Goal: Task Accomplishment & Management: Manage account settings

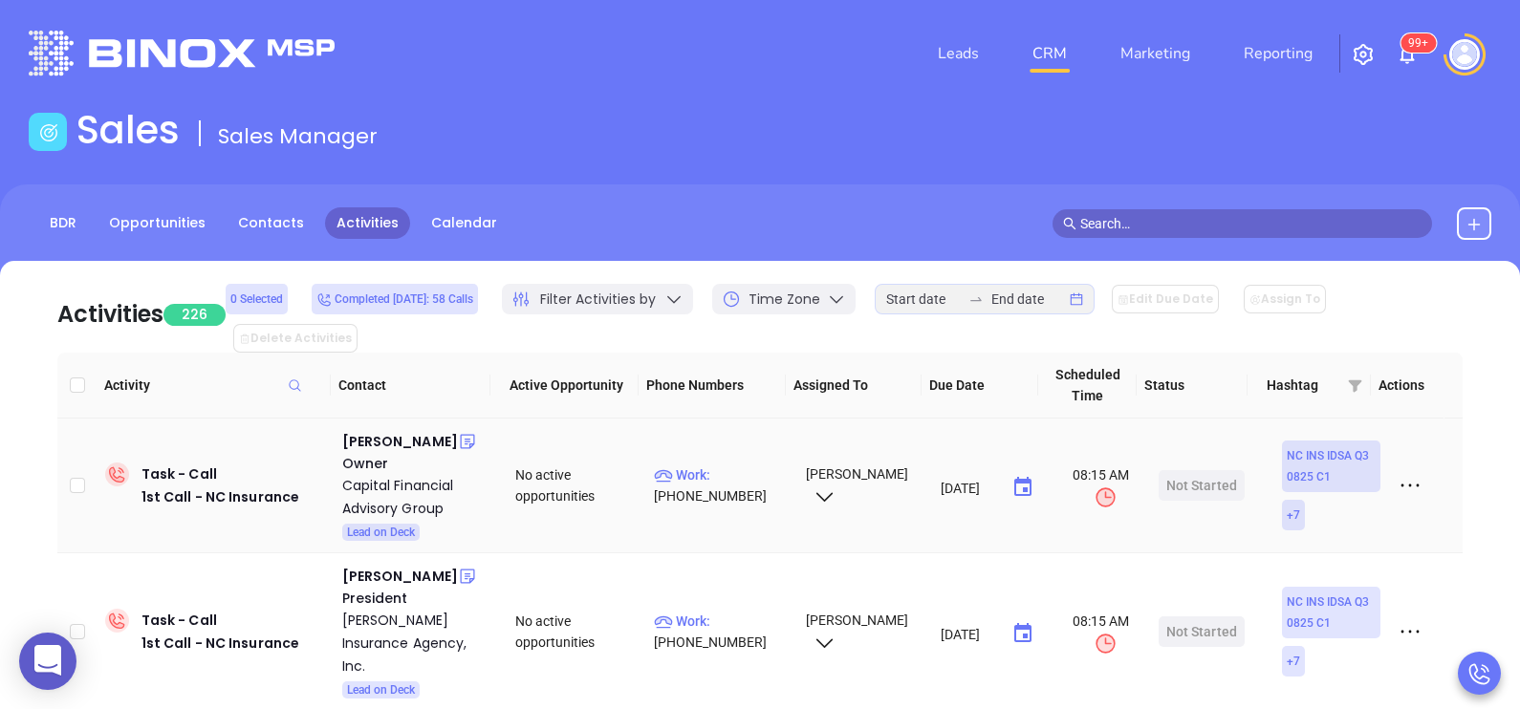
click at [387, 430] on div "[PERSON_NAME]" at bounding box center [400, 441] width 116 height 23
click at [69, 232] on link "BDR" at bounding box center [63, 223] width 50 height 32
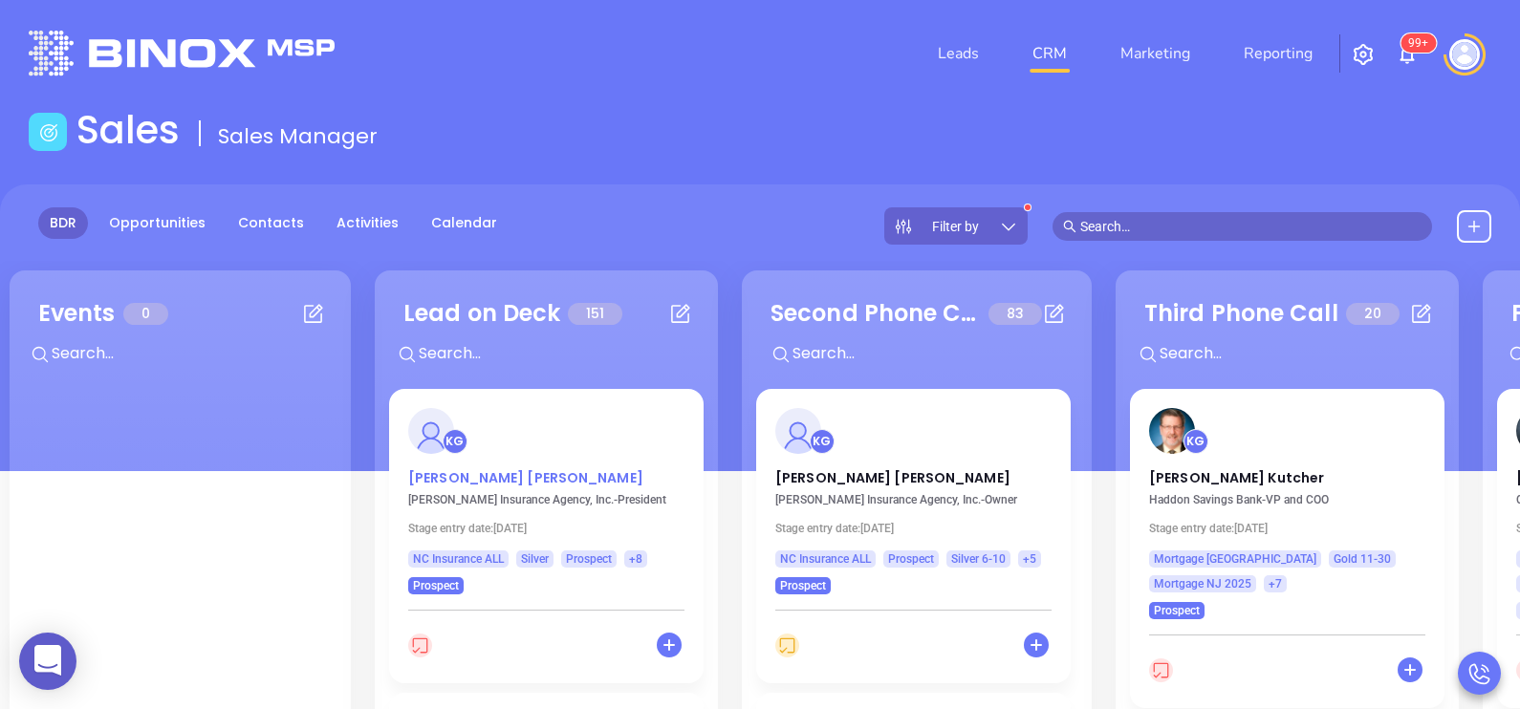
click at [470, 478] on p "Keith Wilmoth" at bounding box center [546, 473] width 276 height 10
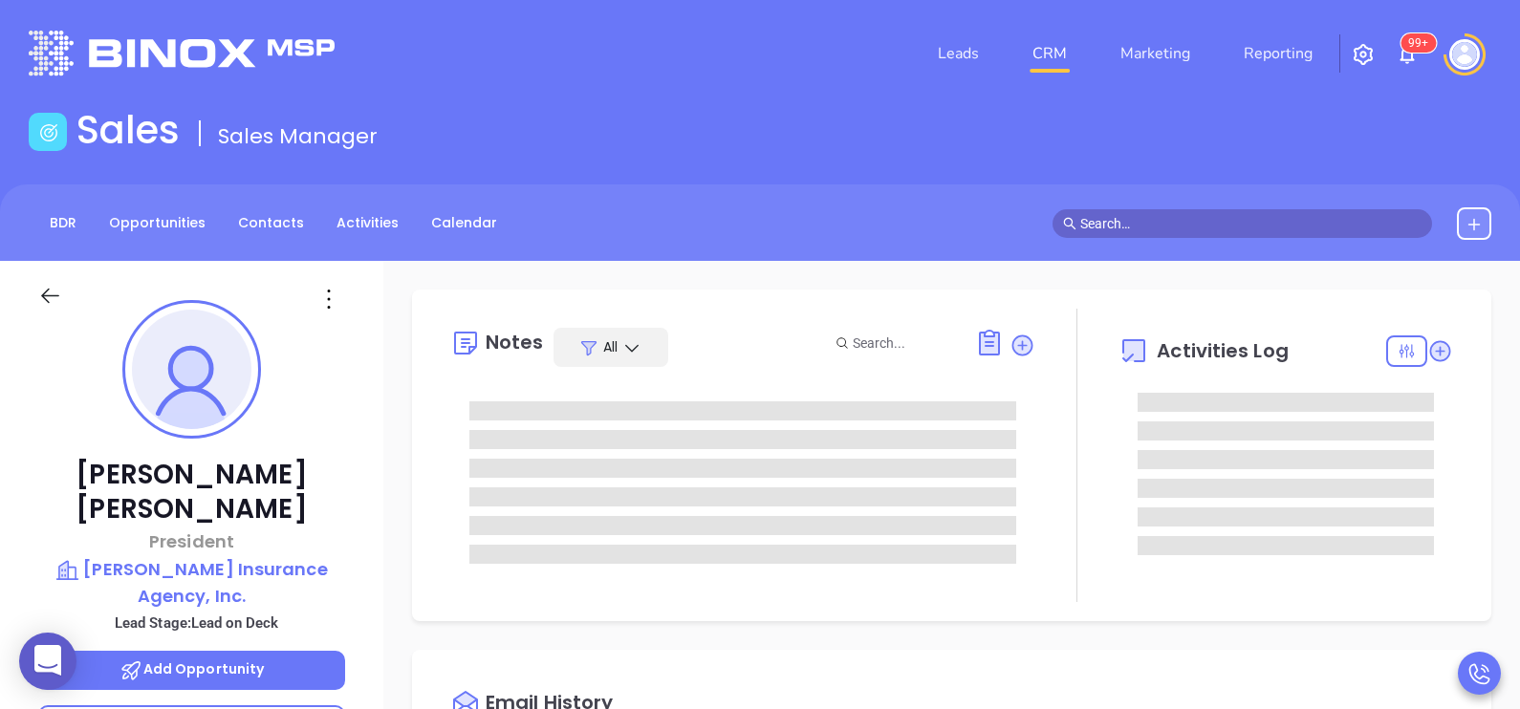
type input "[DATE]"
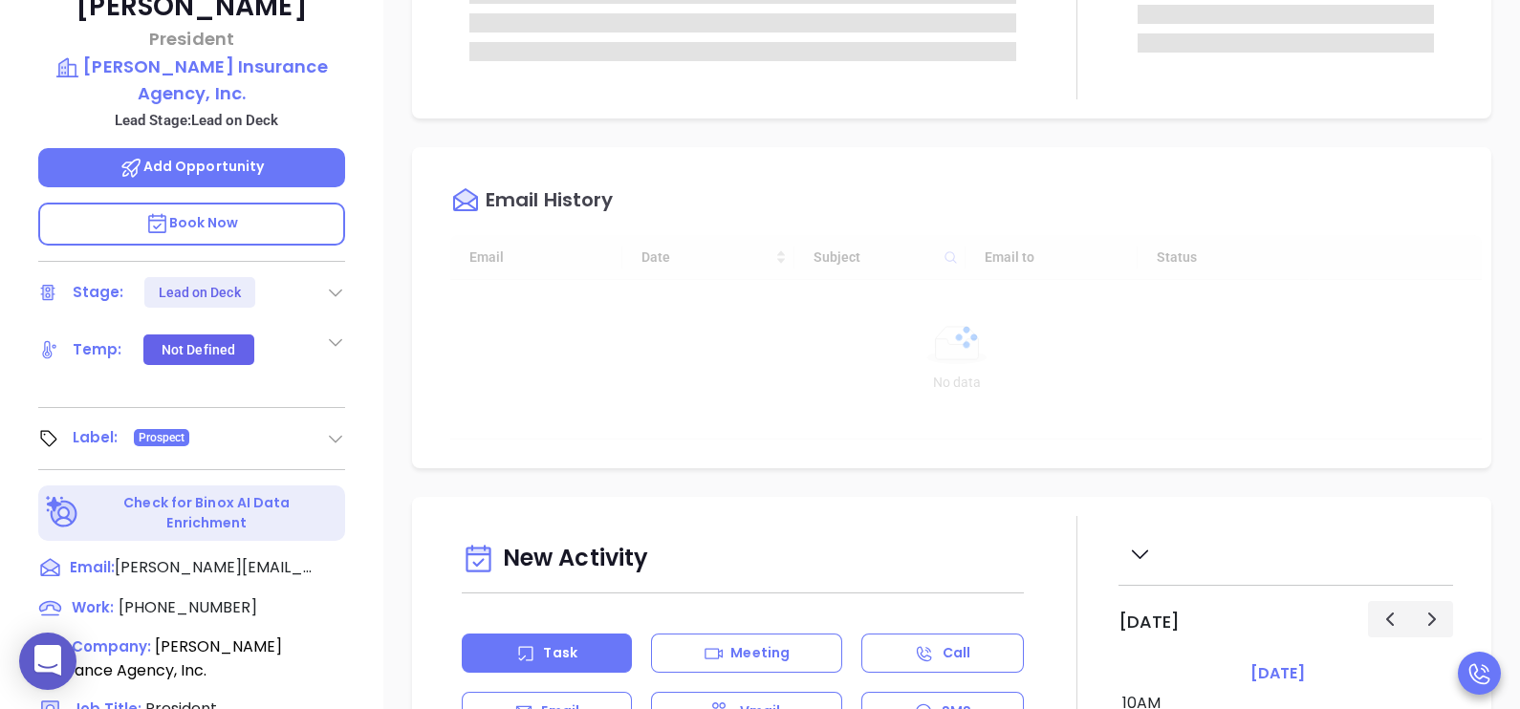
scroll to position [573, 0]
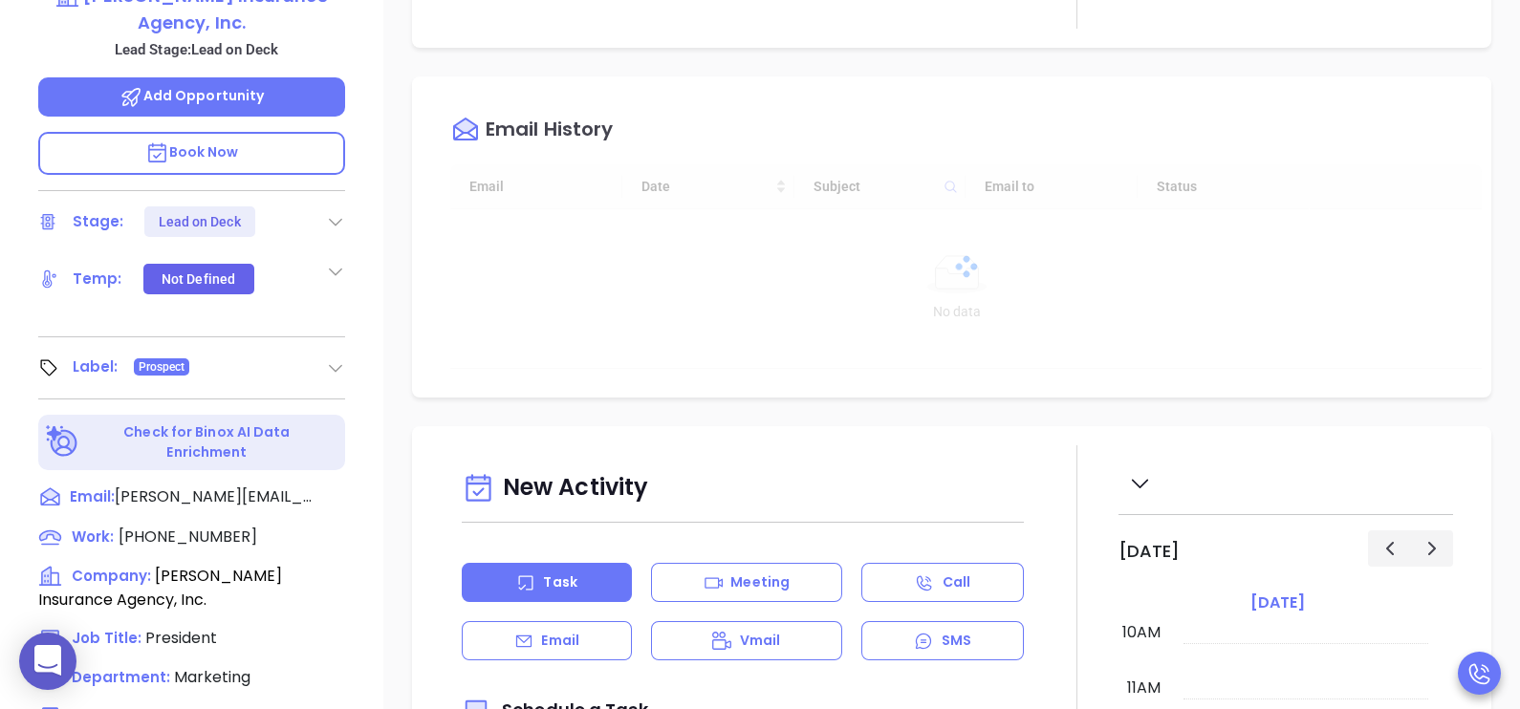
type input "[PERSON_NAME]"
click at [215, 526] on span "(336) 356-8087" at bounding box center [188, 537] width 139 height 22
type input "(336) 356-8087"
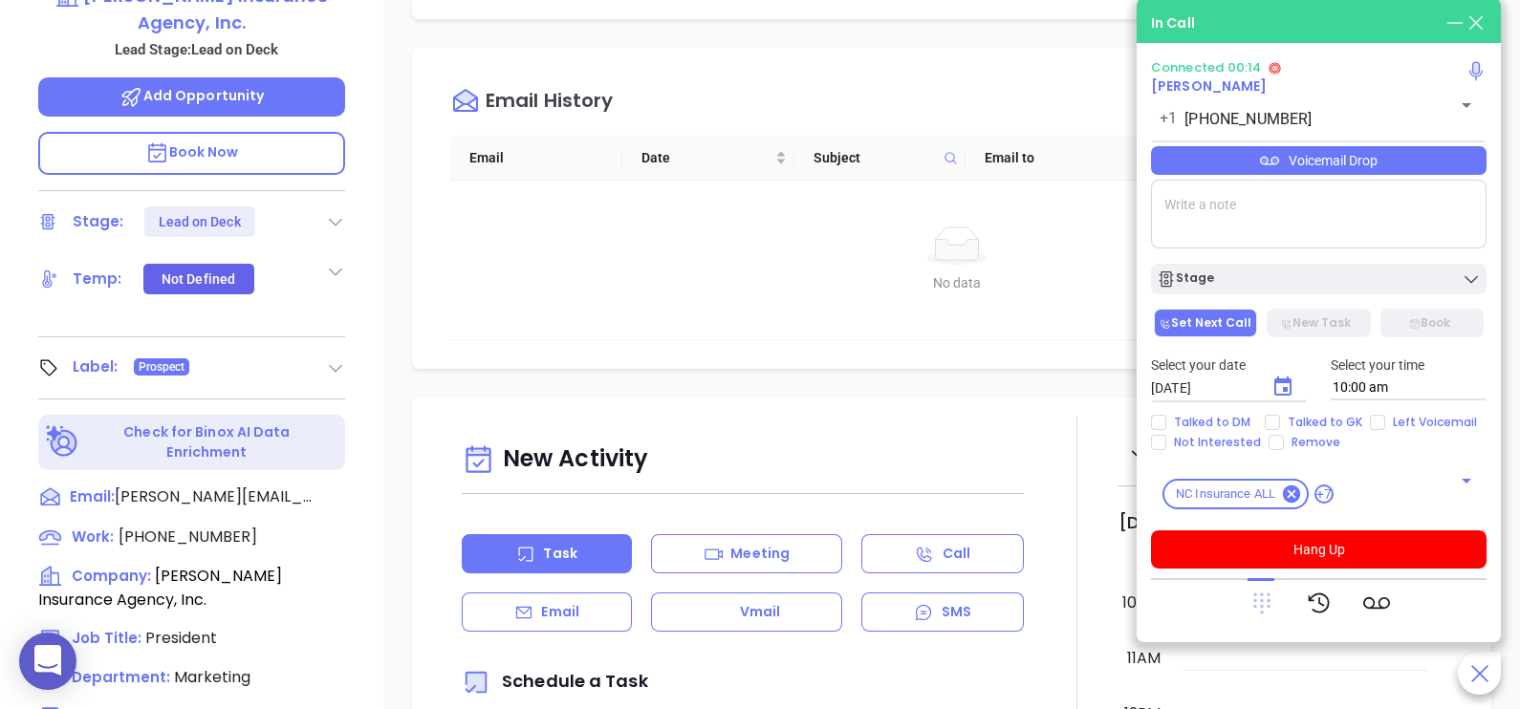
click at [1260, 593] on icon at bounding box center [1261, 603] width 17 height 21
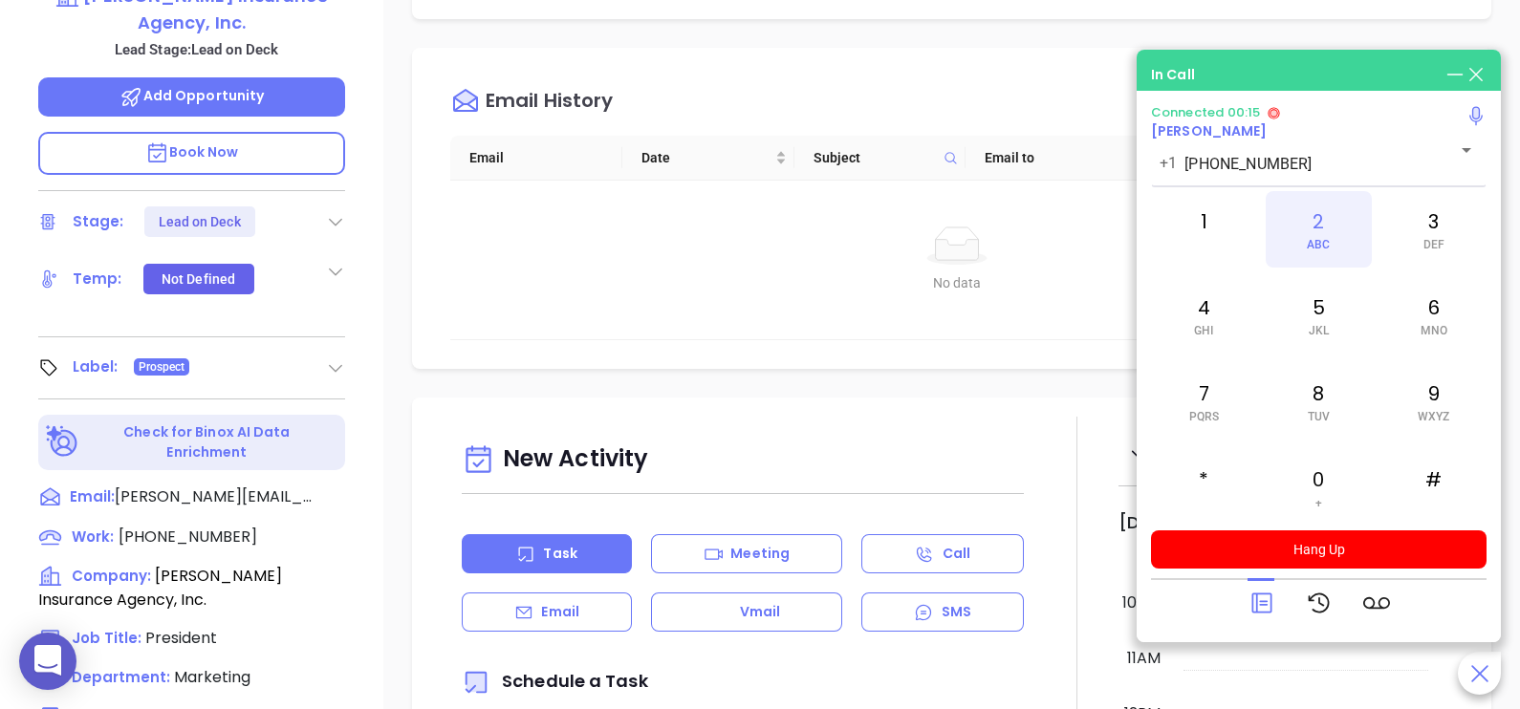
click at [1328, 236] on div "2 ABC" at bounding box center [1317, 229] width 105 height 76
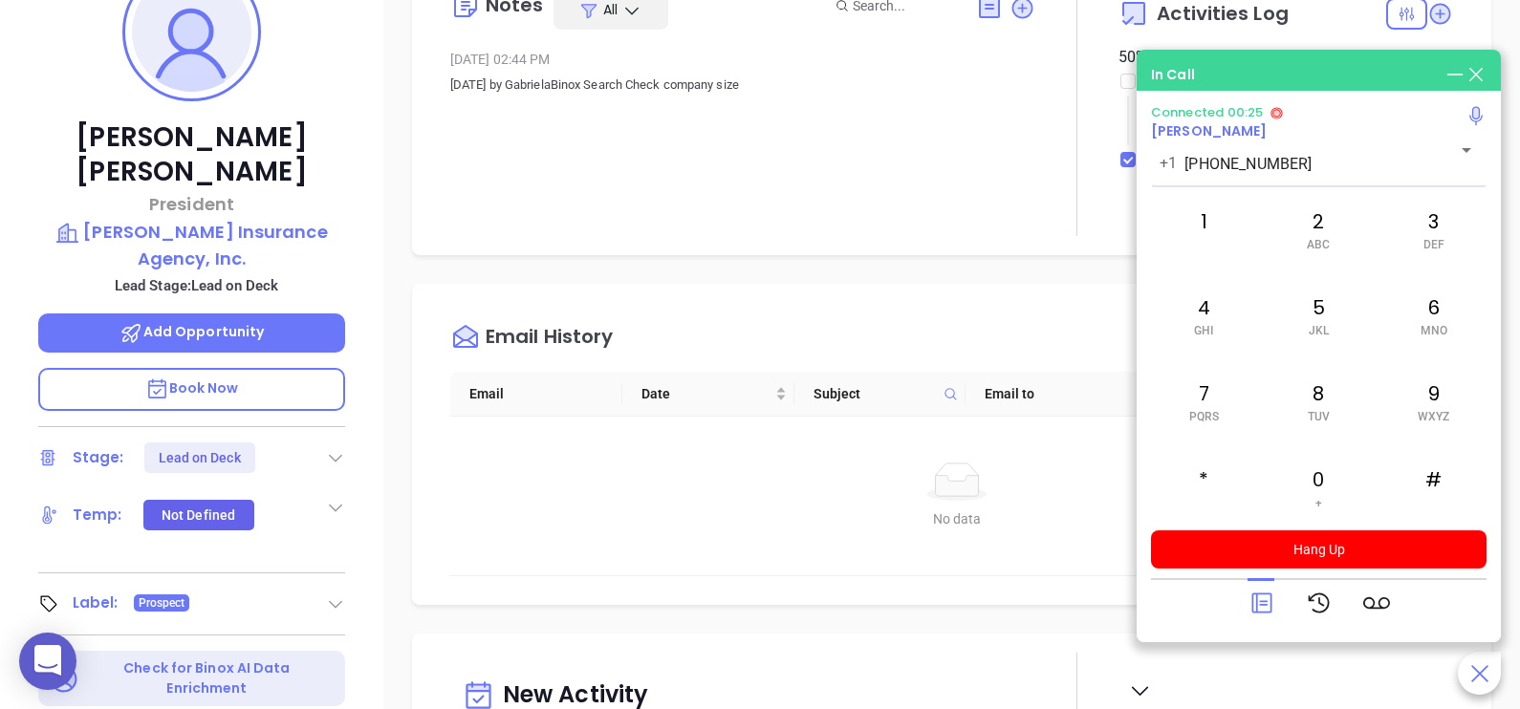
scroll to position [287, 0]
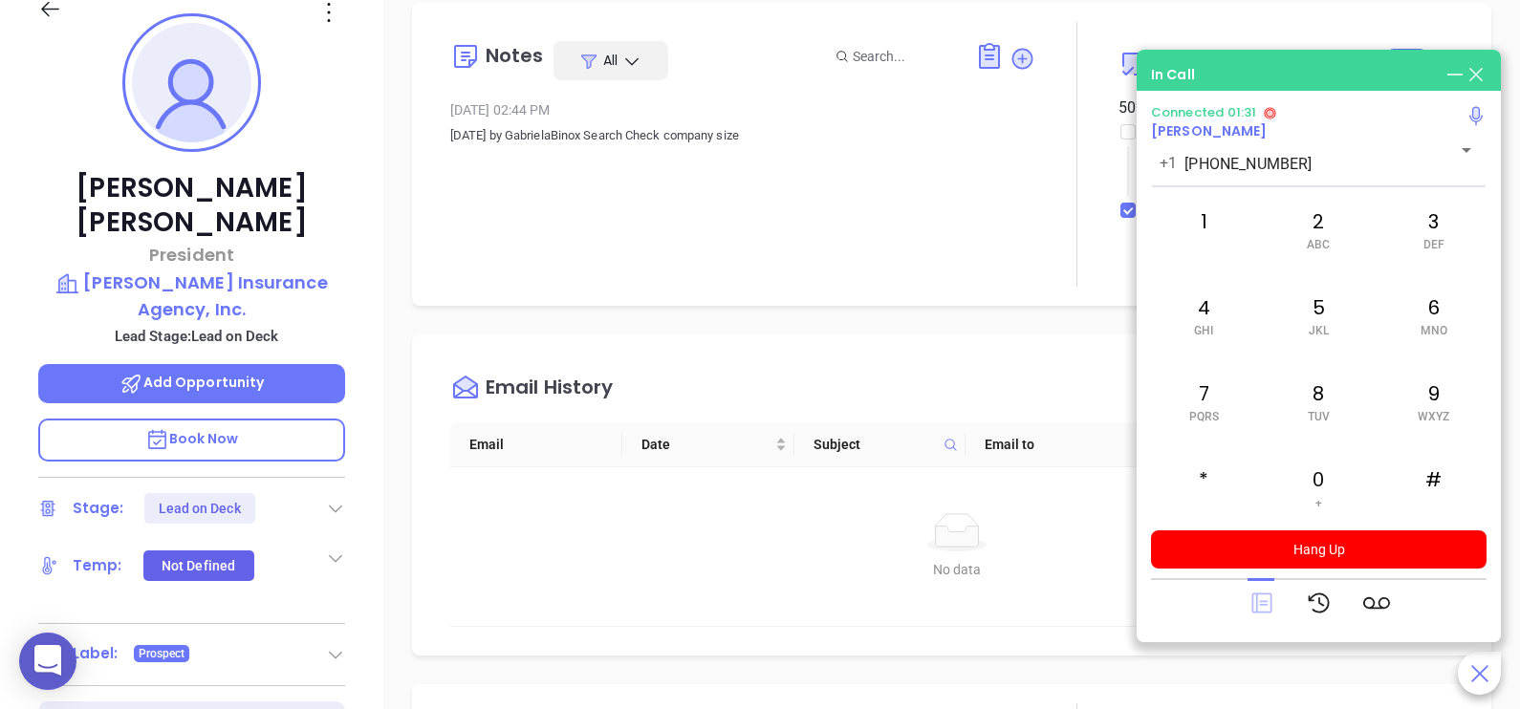
click at [1263, 594] on icon at bounding box center [1261, 603] width 20 height 20
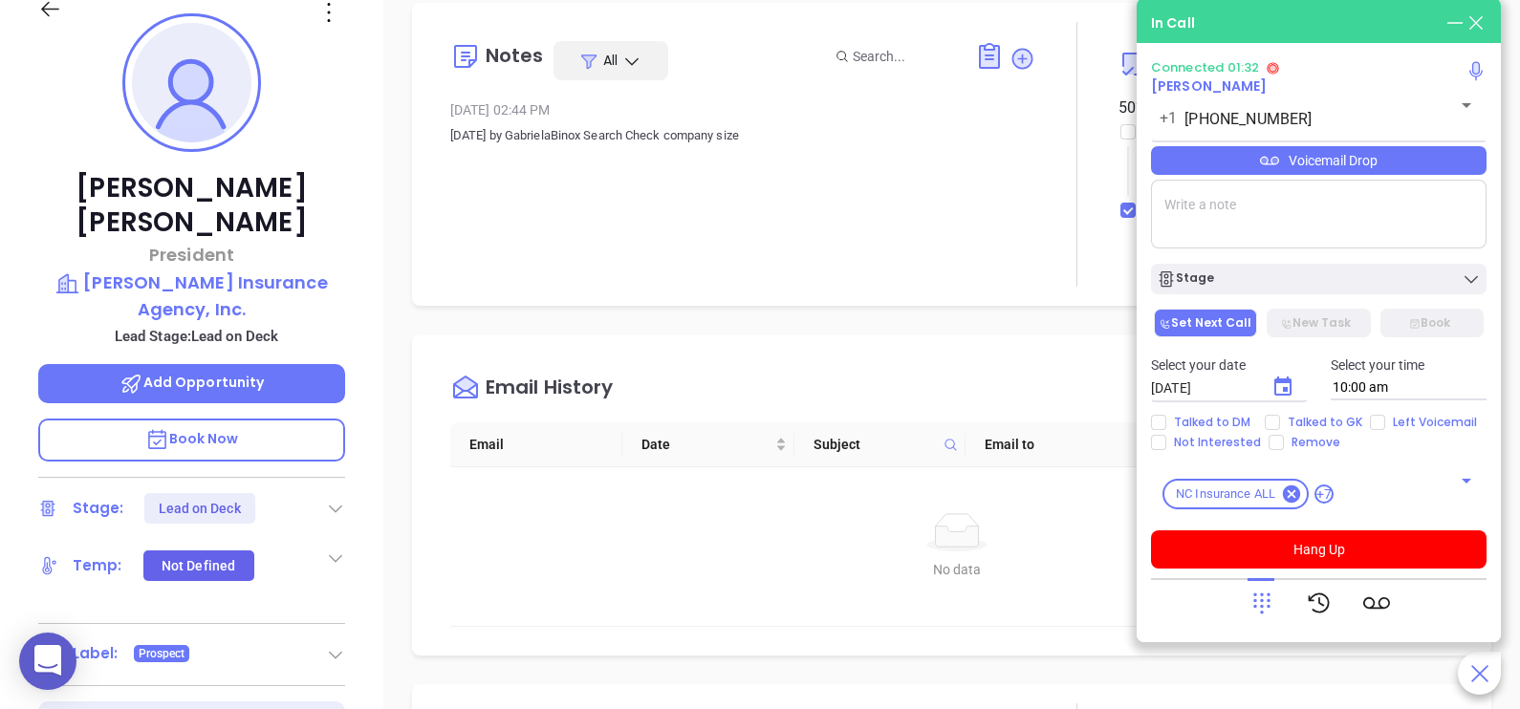
click at [1464, 159] on div "Voicemail Drop" at bounding box center [1318, 160] width 335 height 29
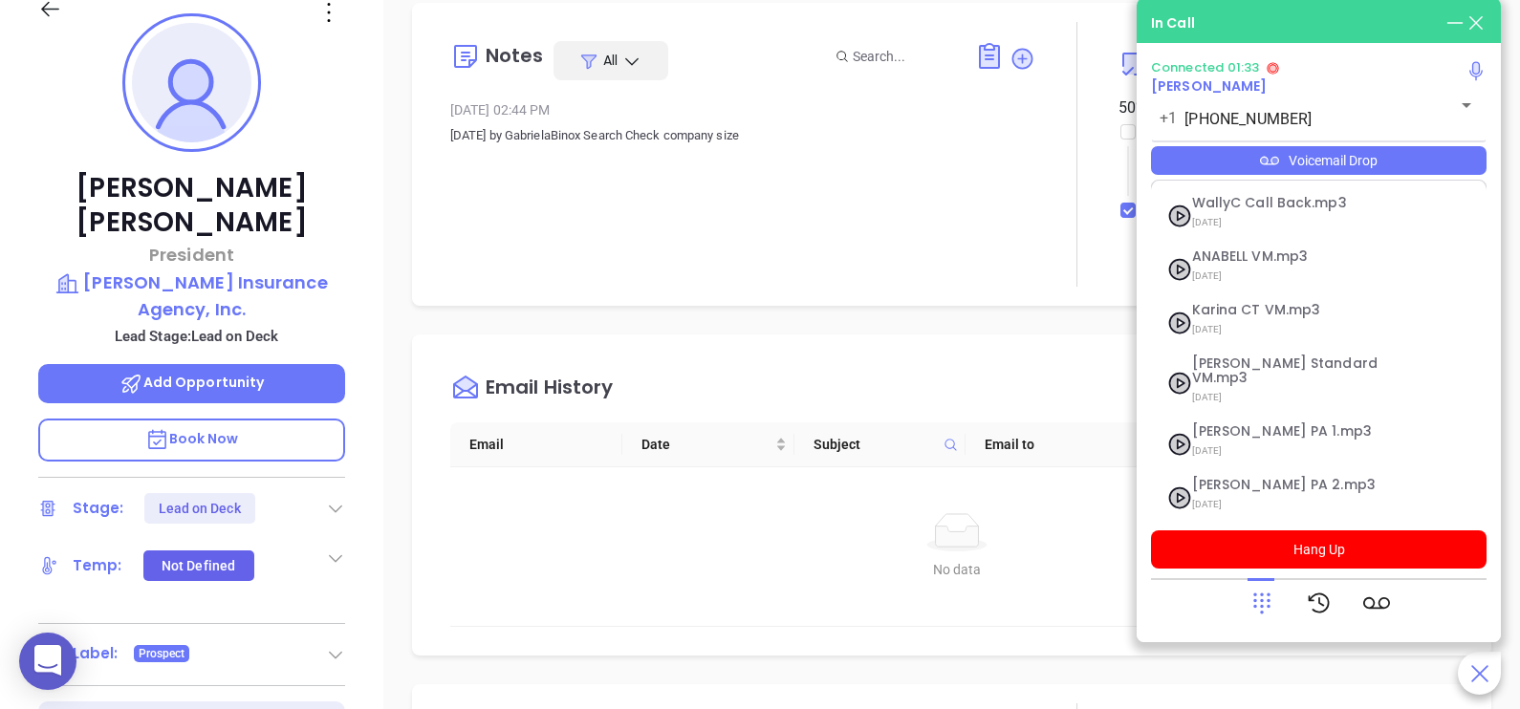
scroll to position [154, 0]
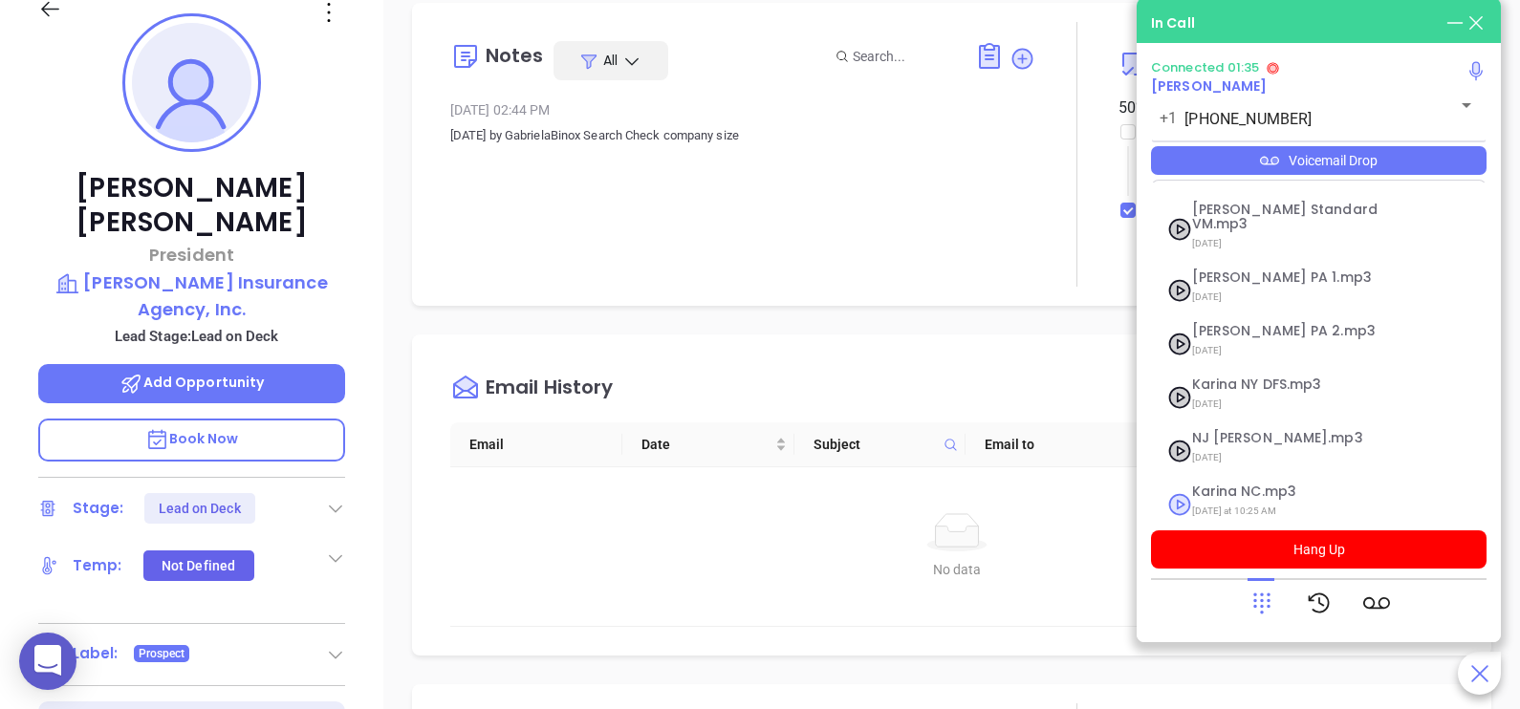
click at [1285, 485] on span "Karina NC.mp3" at bounding box center [1295, 492] width 206 height 14
checkbox input "true"
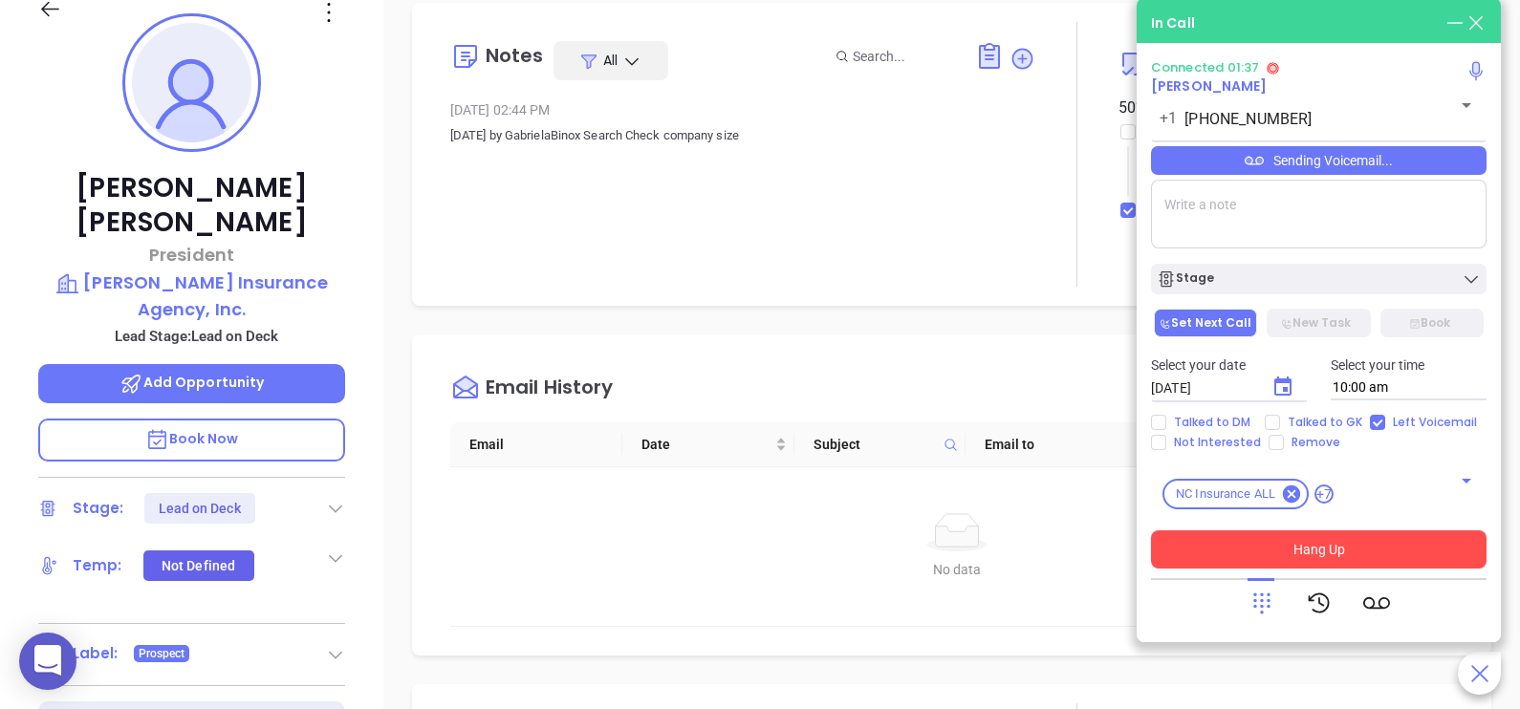
click at [1254, 555] on button "Hang Up" at bounding box center [1318, 549] width 335 height 38
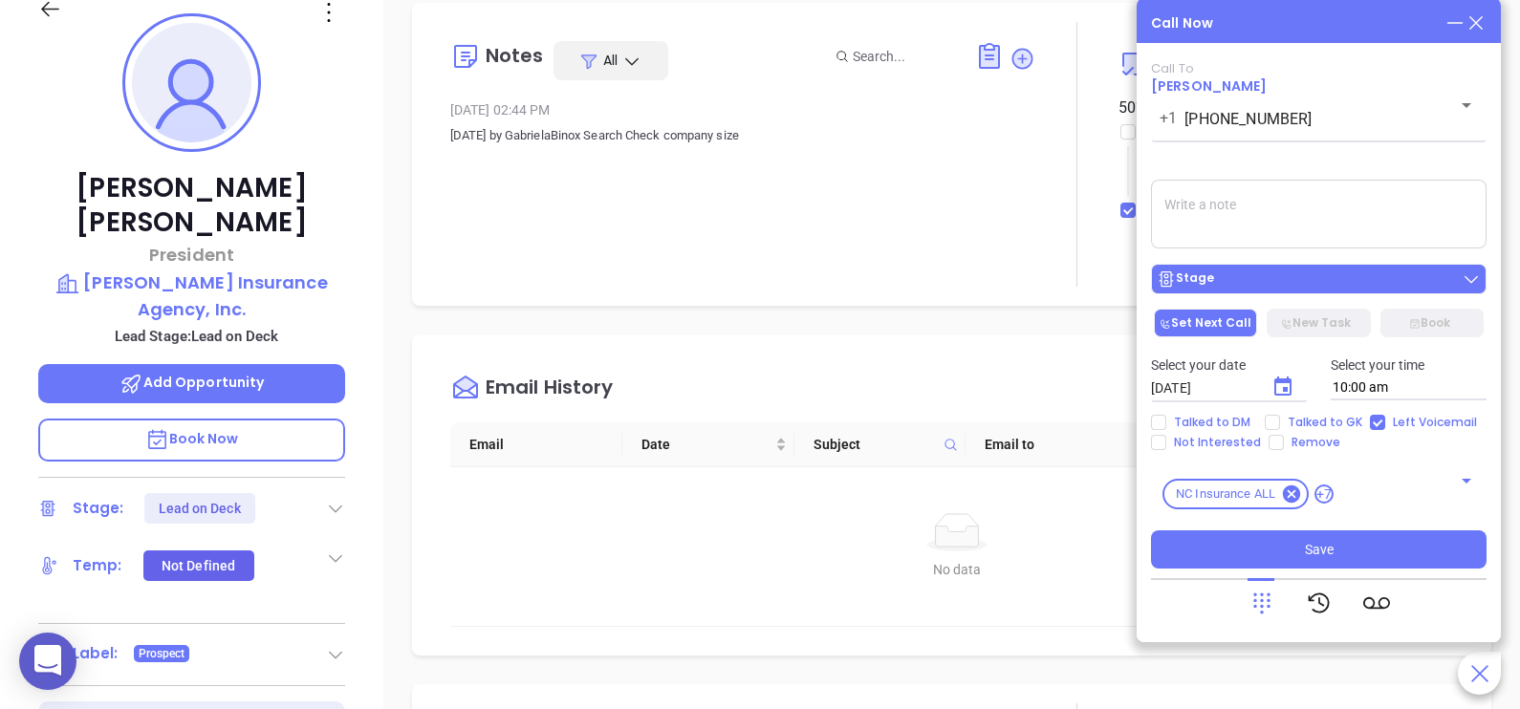
click at [1288, 284] on div "Stage" at bounding box center [1318, 278] width 324 height 19
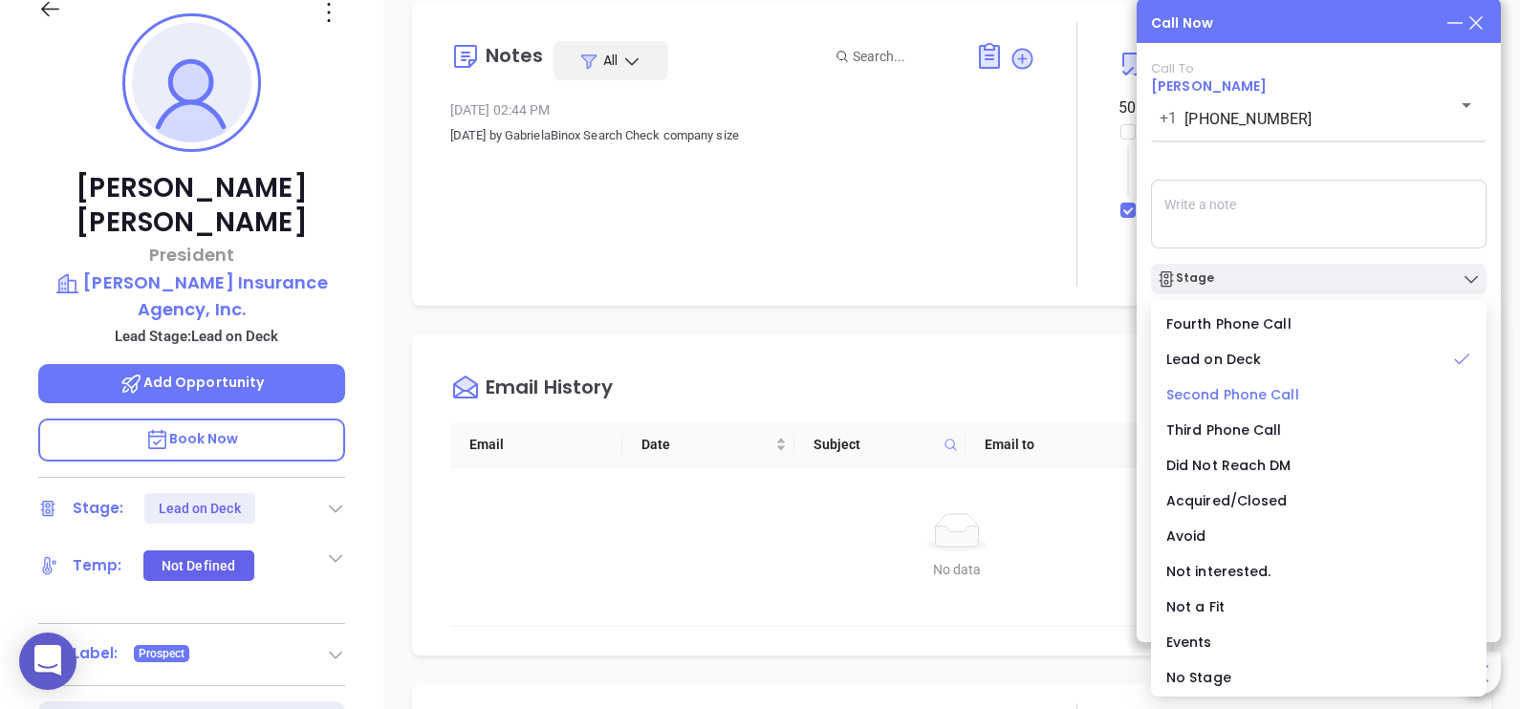
click at [1249, 396] on span "Second Phone Call" at bounding box center [1232, 394] width 133 height 19
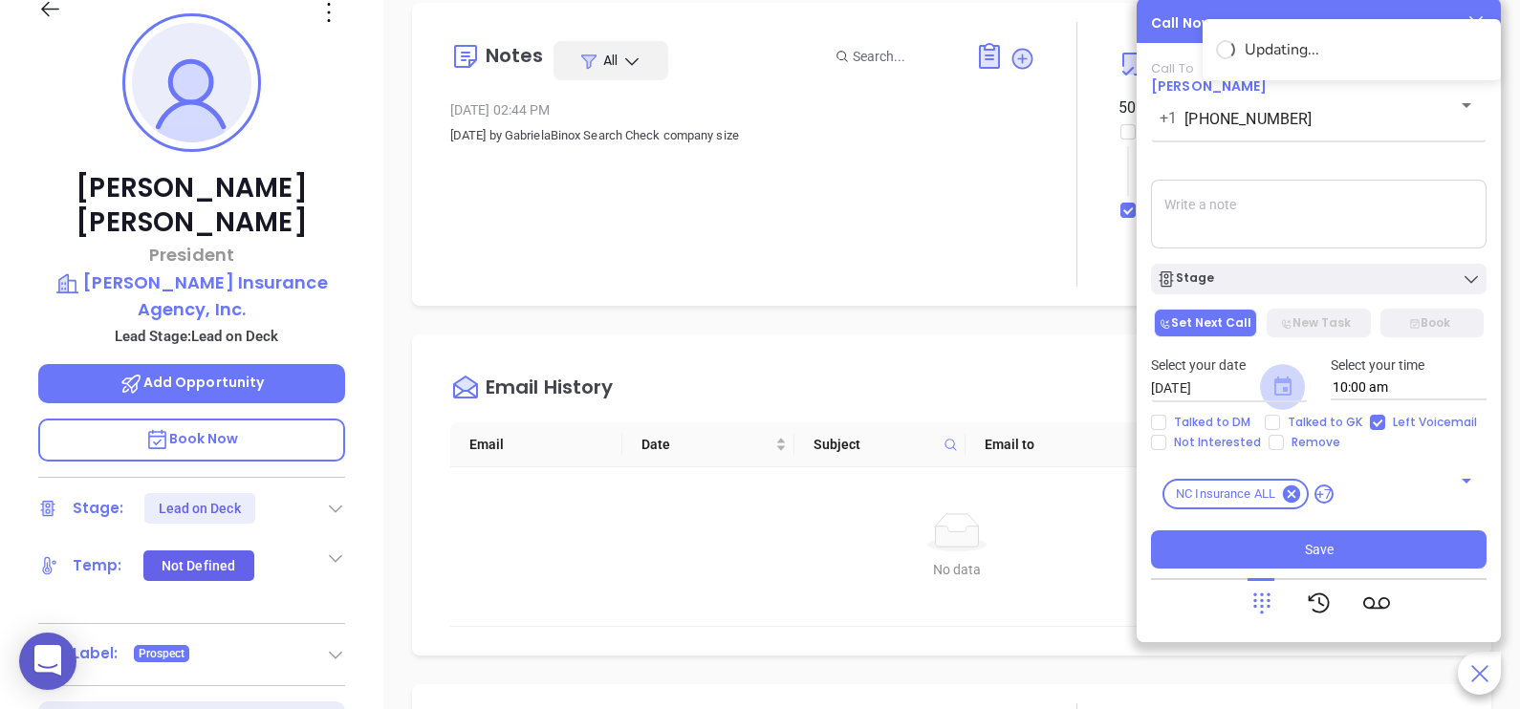
click at [1276, 396] on icon "Choose date, selected date is Sep 12, 2025" at bounding box center [1282, 386] width 17 height 19
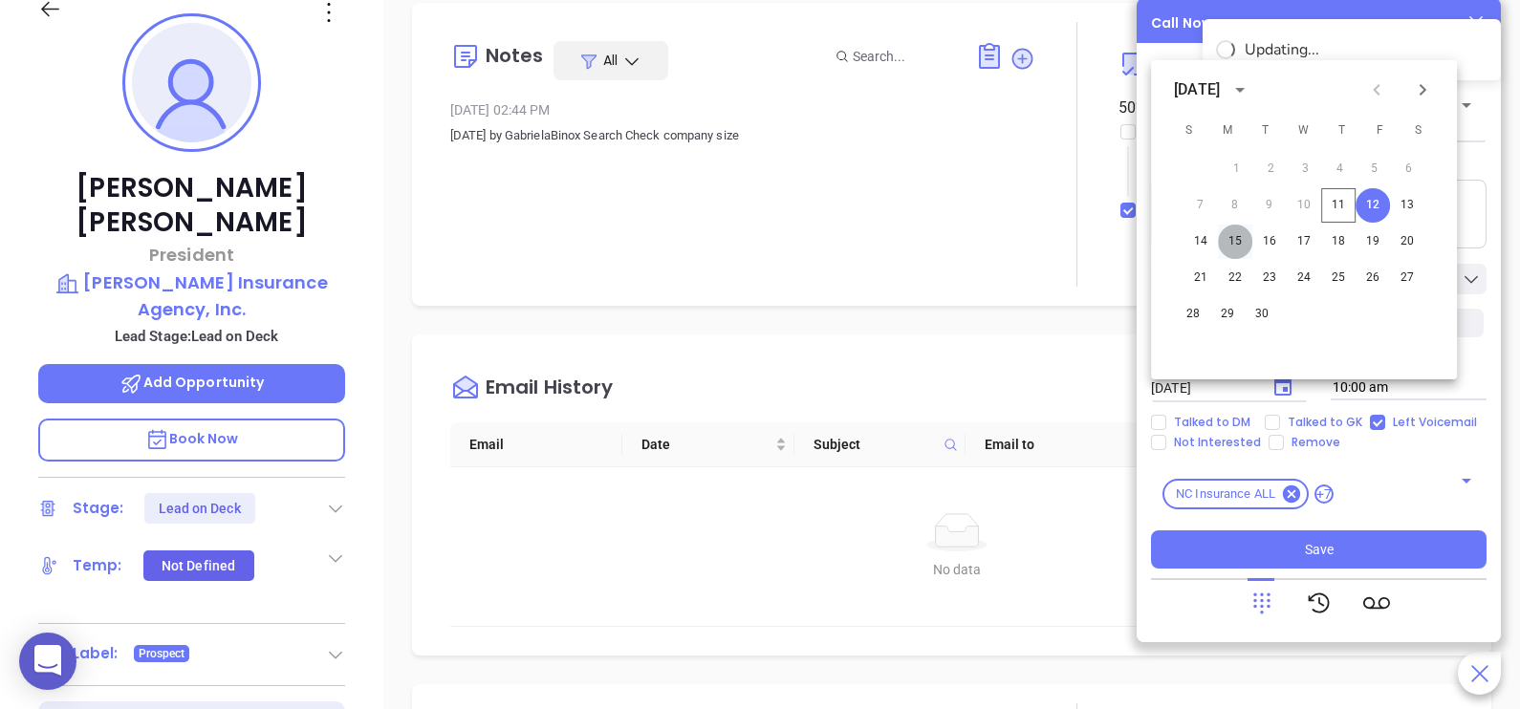
click at [1226, 243] on button "15" at bounding box center [1235, 242] width 34 height 34
type input "[DATE]"
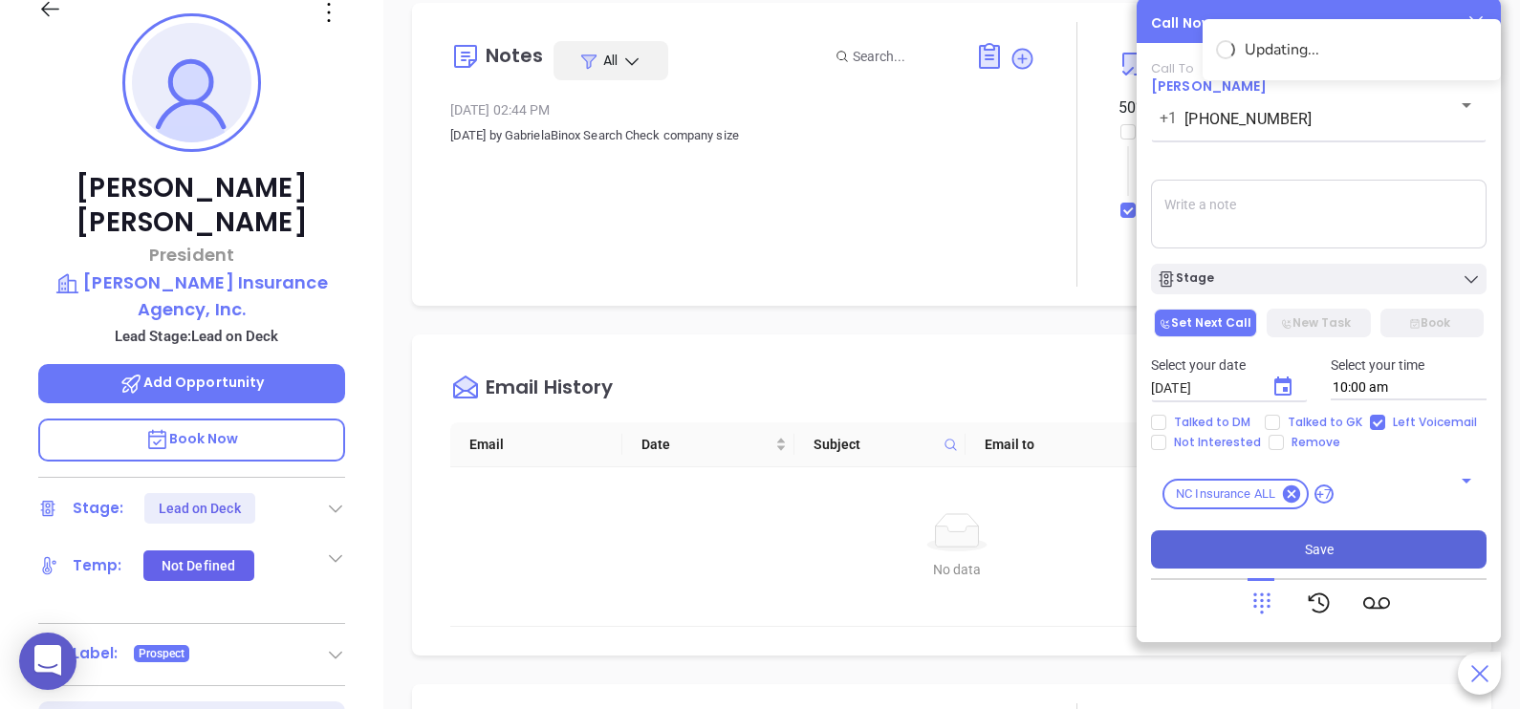
click at [1338, 559] on button "Save" at bounding box center [1318, 549] width 335 height 38
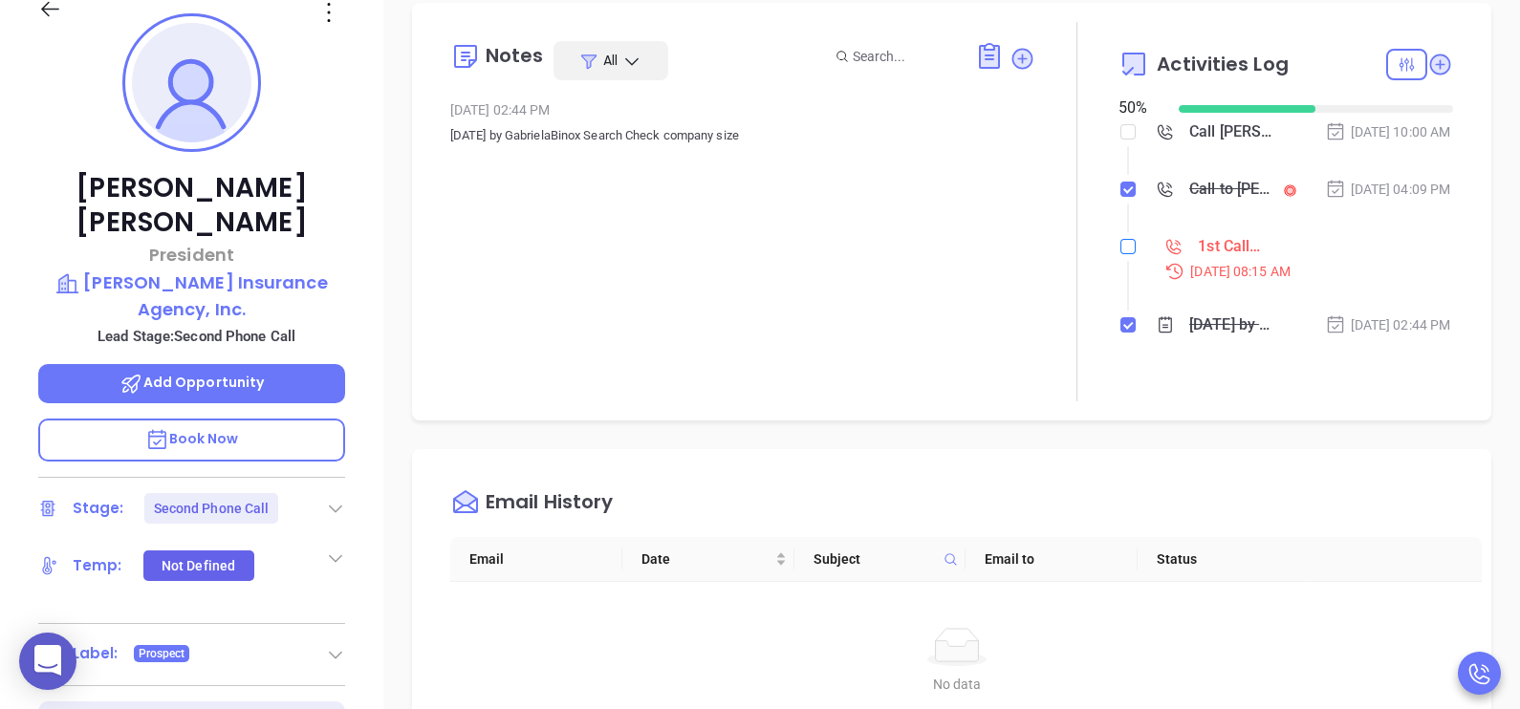
click at [1123, 254] on input "checkbox" at bounding box center [1127, 246] width 15 height 15
checkbox input "true"
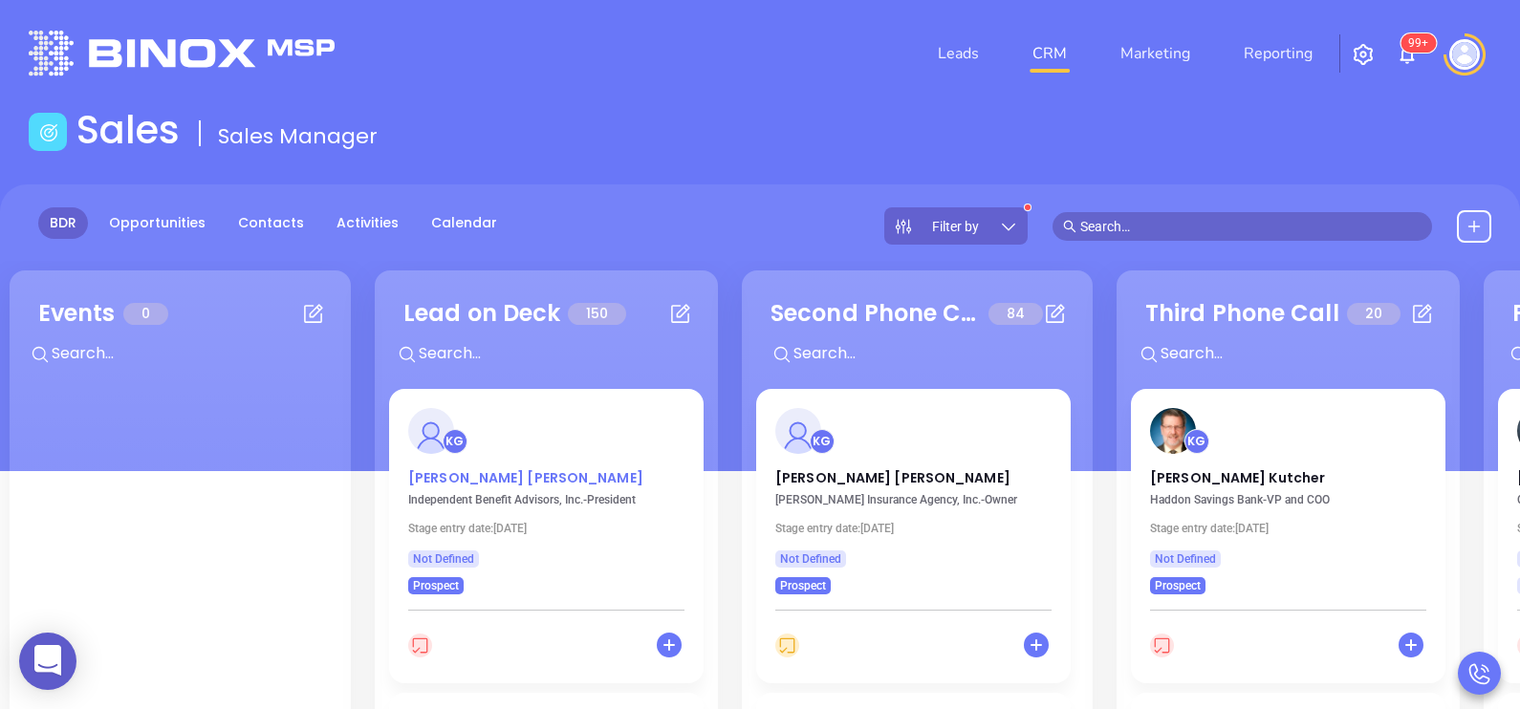
click at [478, 478] on p "John Gasiorowski" at bounding box center [546, 473] width 276 height 10
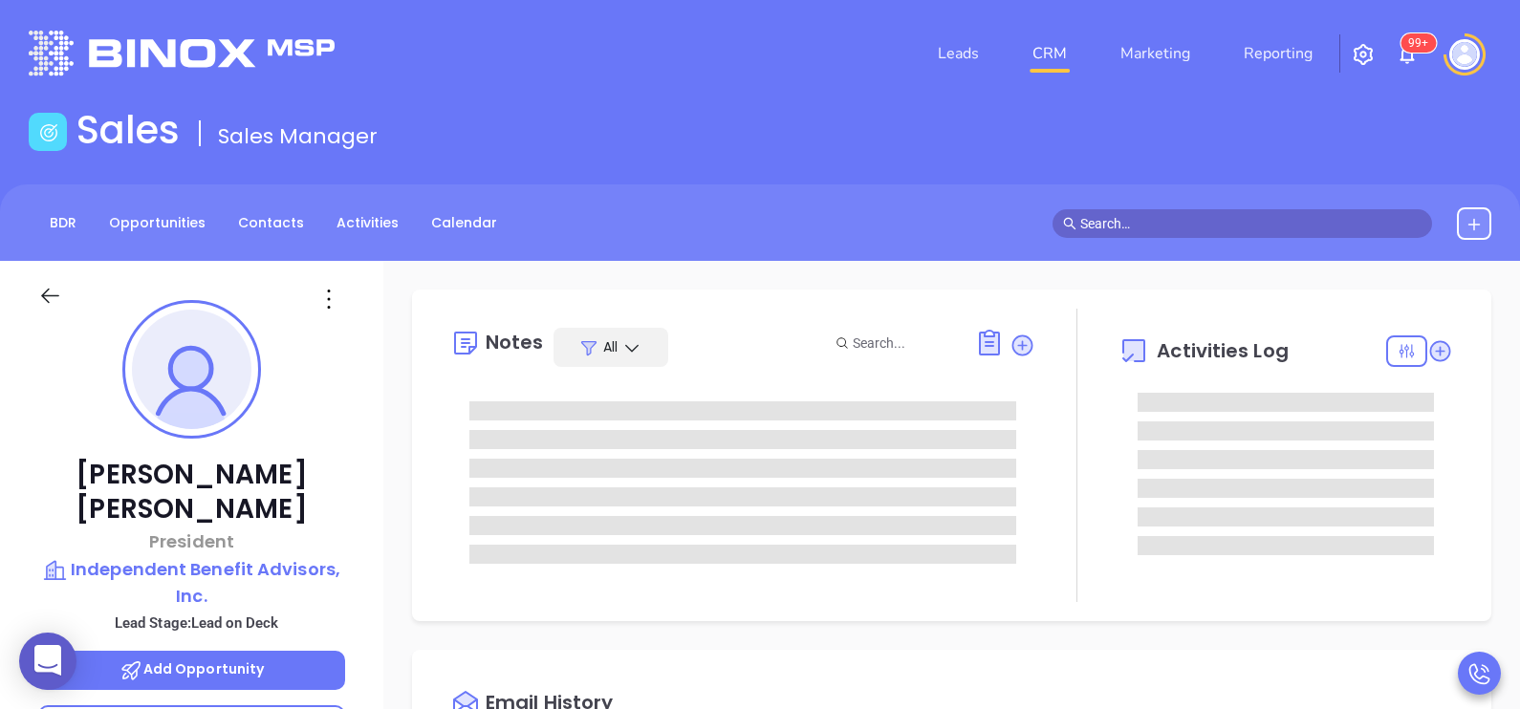
type input "[DATE]"
type input "[PERSON_NAME]"
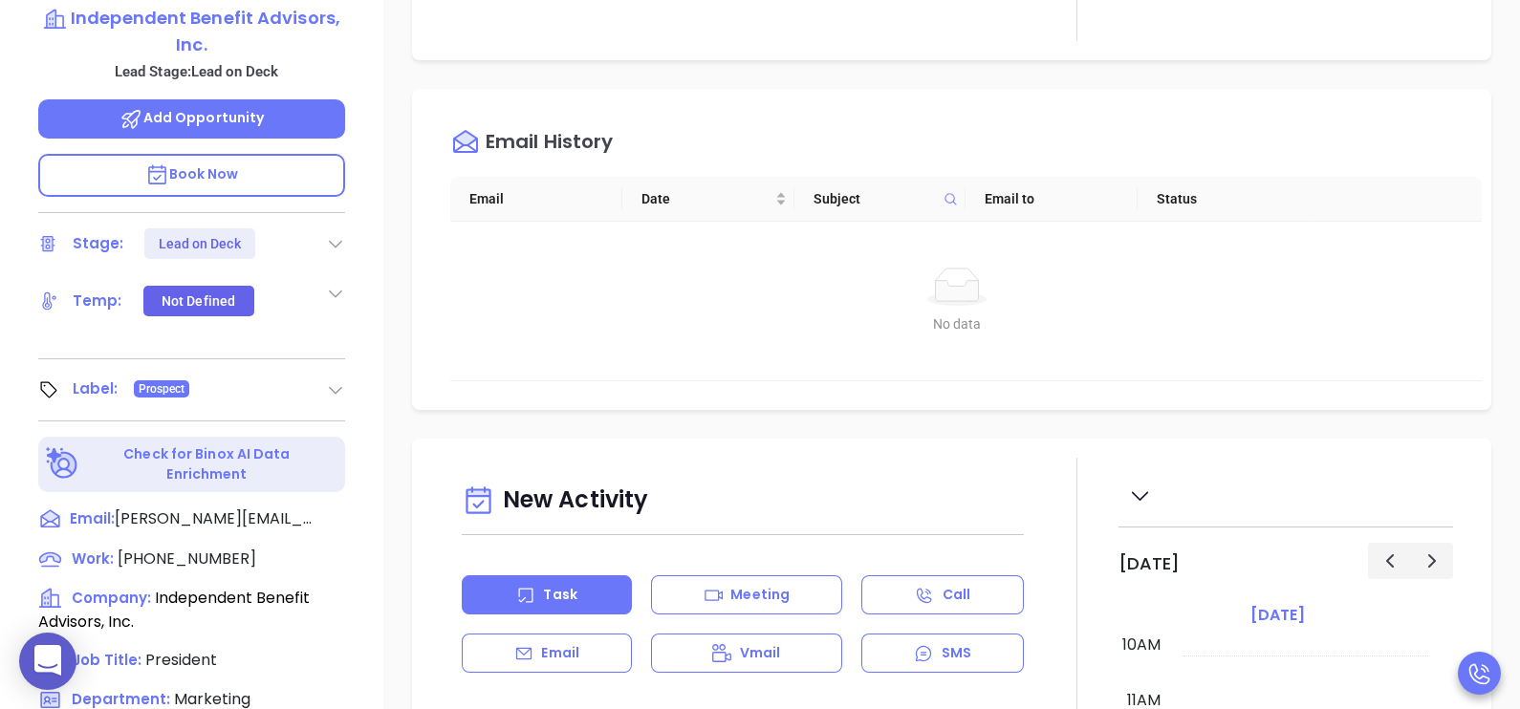
scroll to position [669, 0]
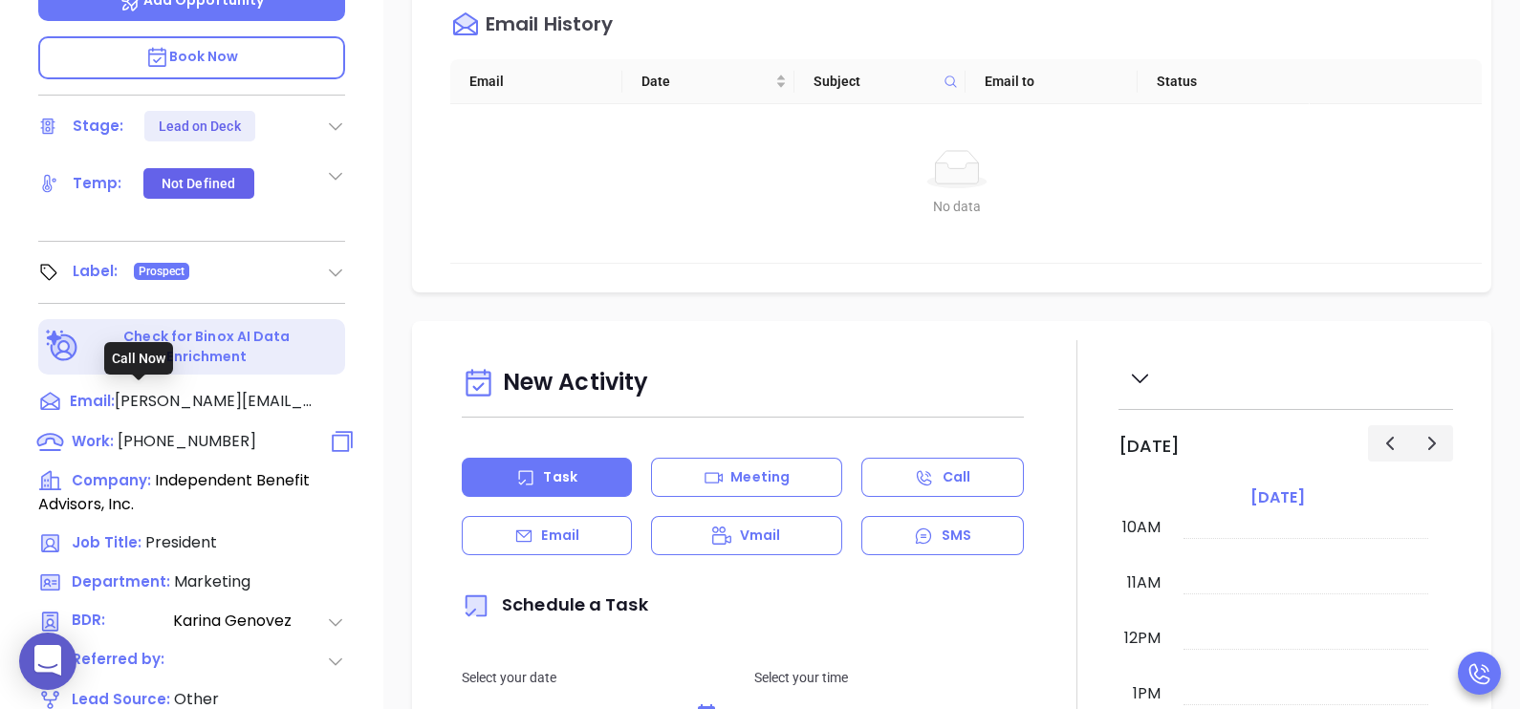
click at [193, 430] on span "(888) 303-9690" at bounding box center [187, 441] width 139 height 22
type input "(888) 303-9690"
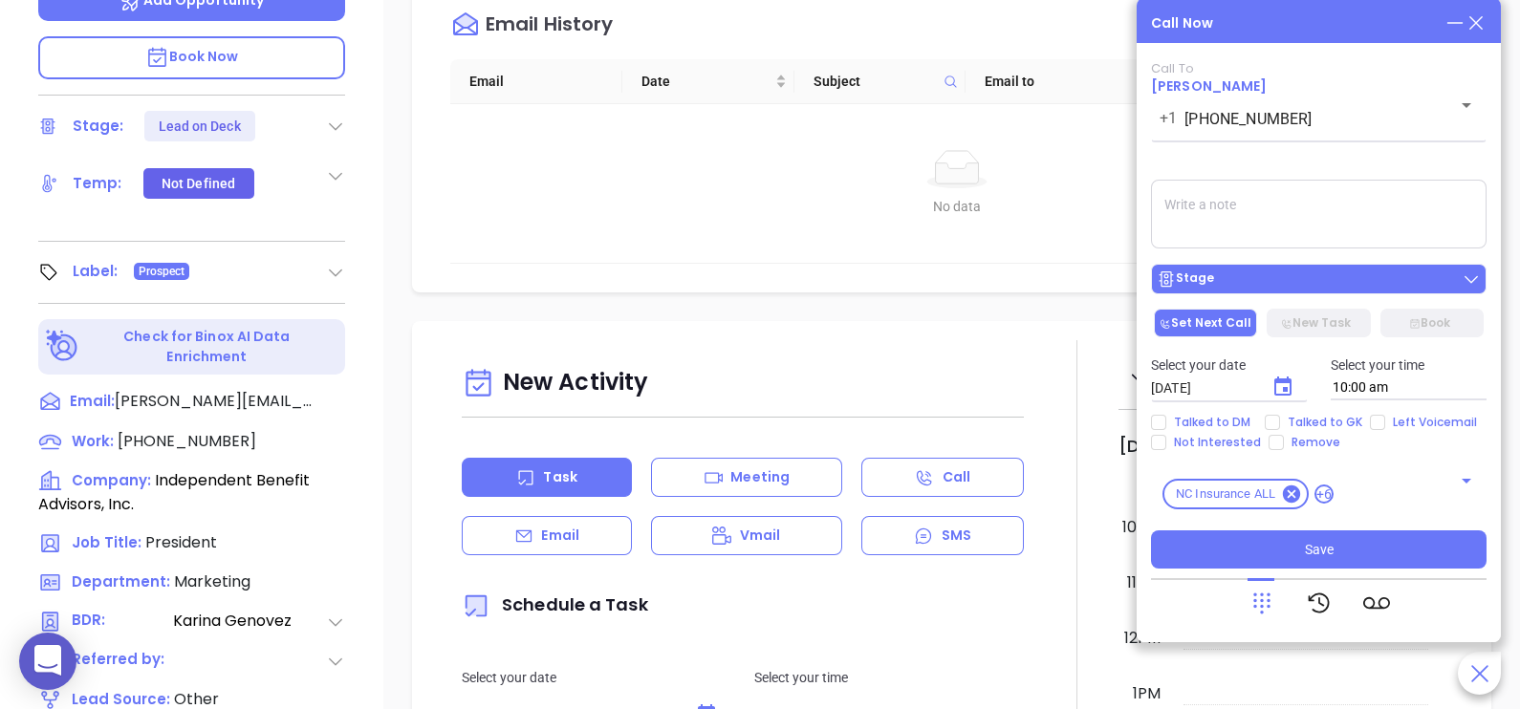
click at [1218, 280] on div "Stage" at bounding box center [1318, 278] width 324 height 19
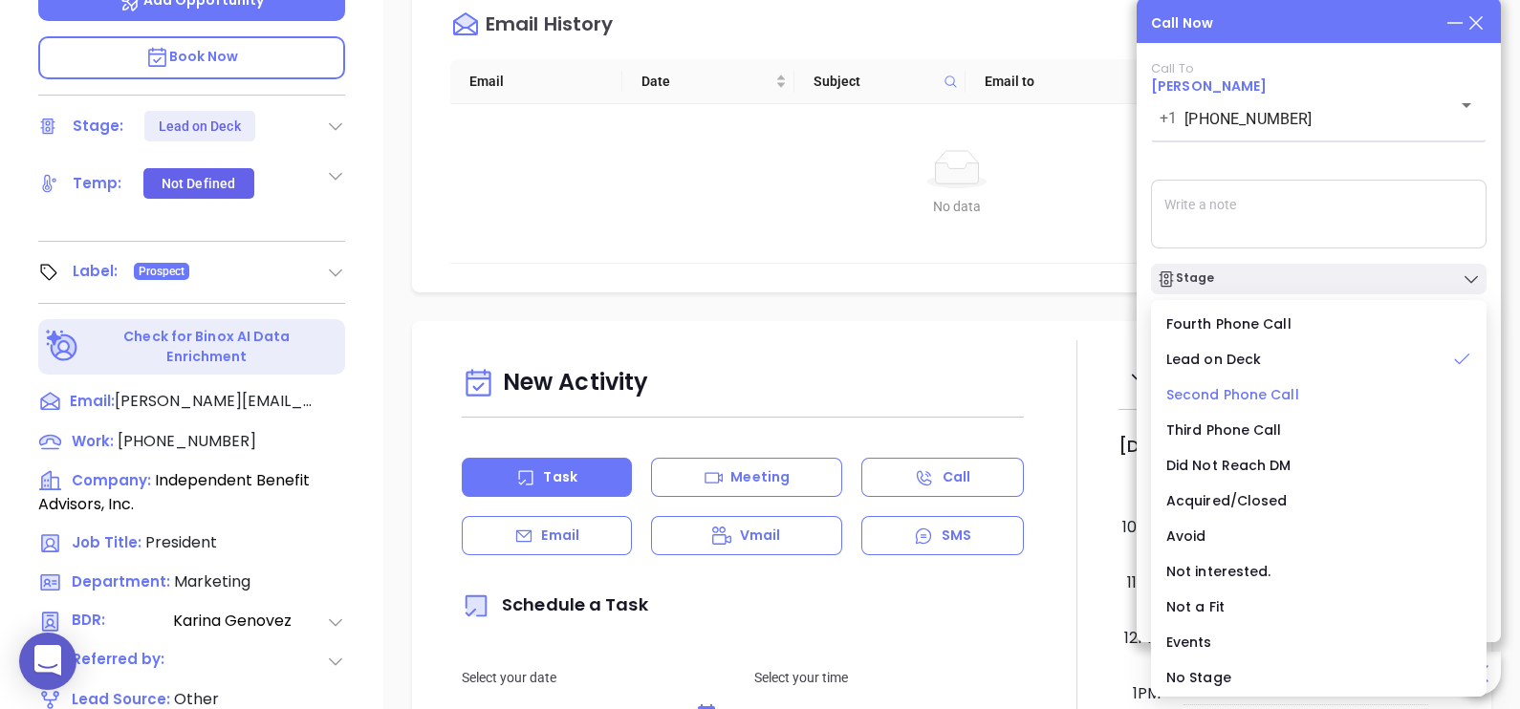
click at [1224, 401] on span "Second Phone Call" at bounding box center [1232, 394] width 133 height 19
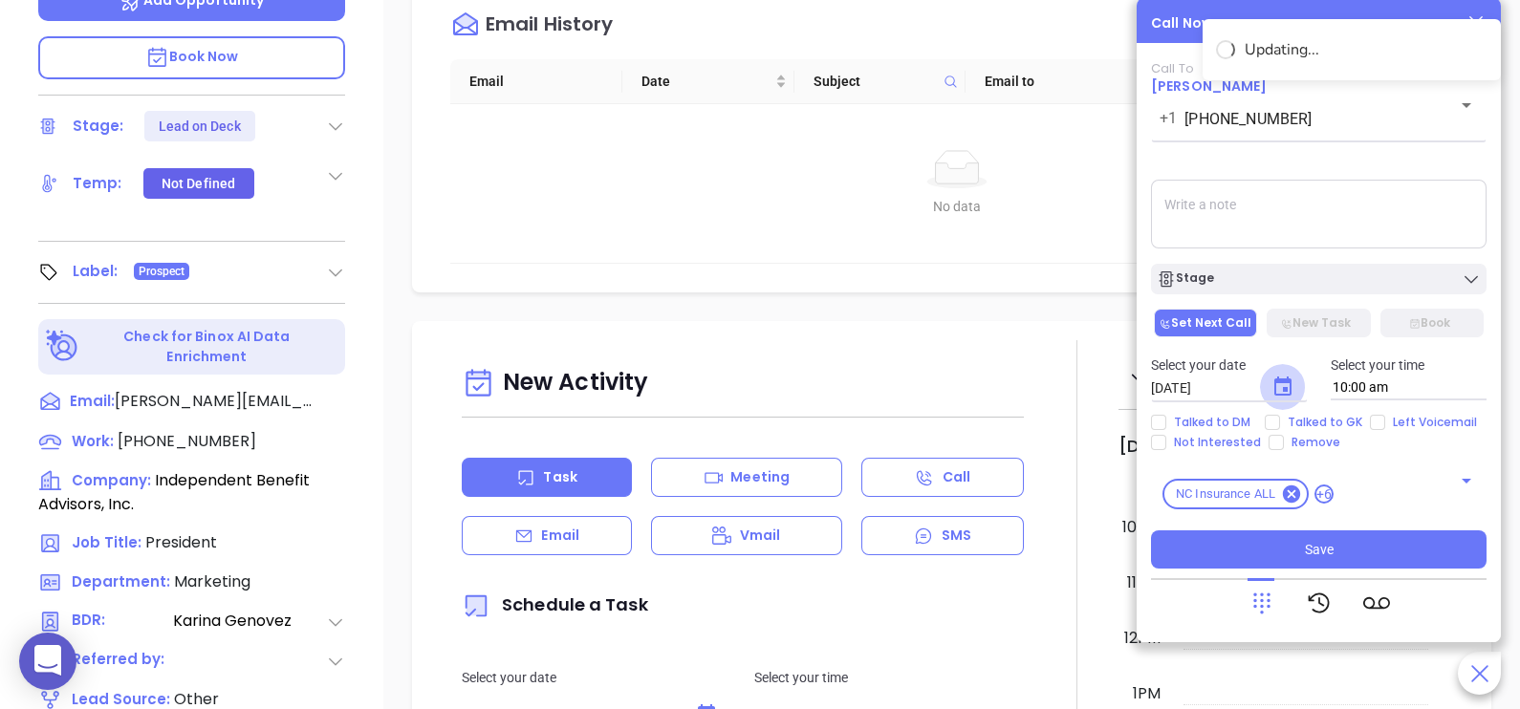
click at [1287, 389] on icon "Choose date, selected date is Sep 12, 2025" at bounding box center [1282, 387] width 23 height 23
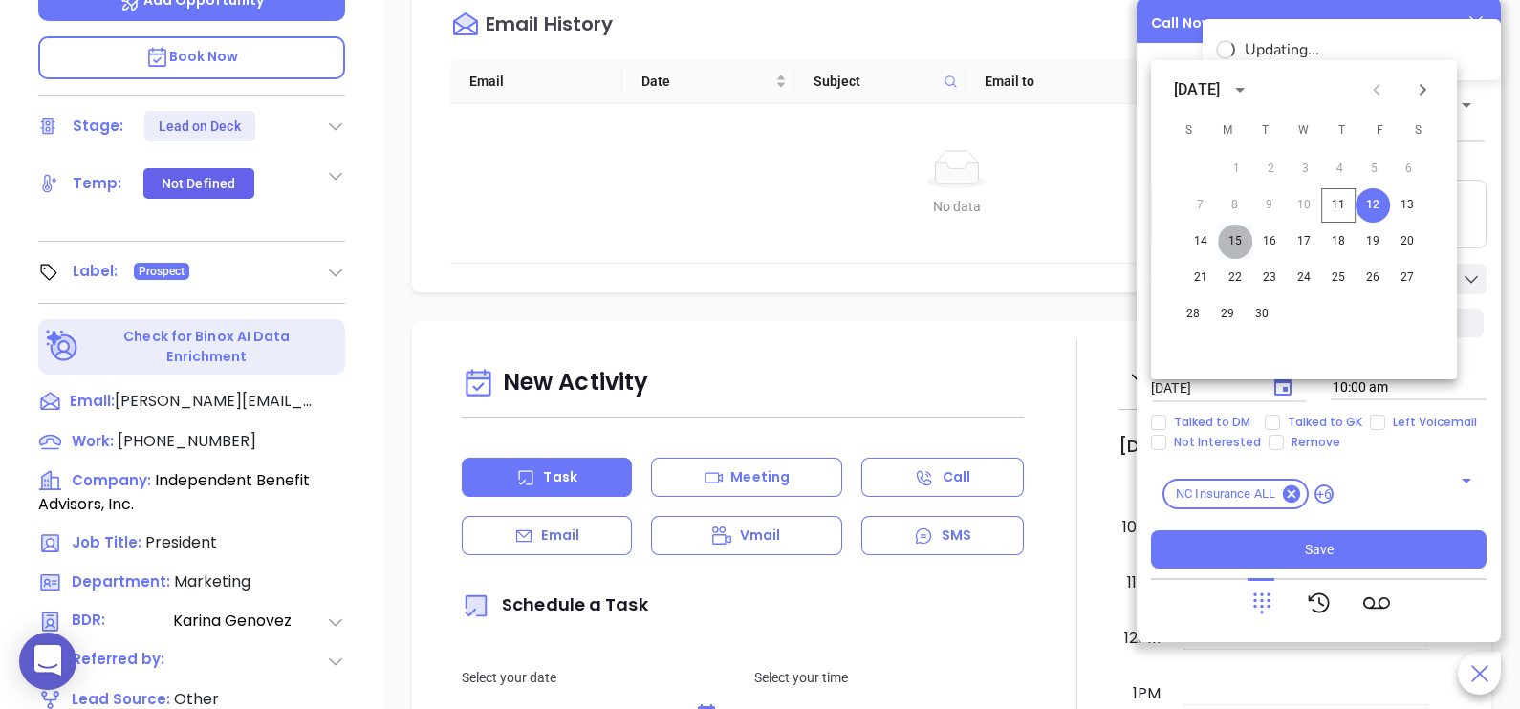
click at [1247, 241] on button "15" at bounding box center [1235, 242] width 34 height 34
type input "[DATE]"
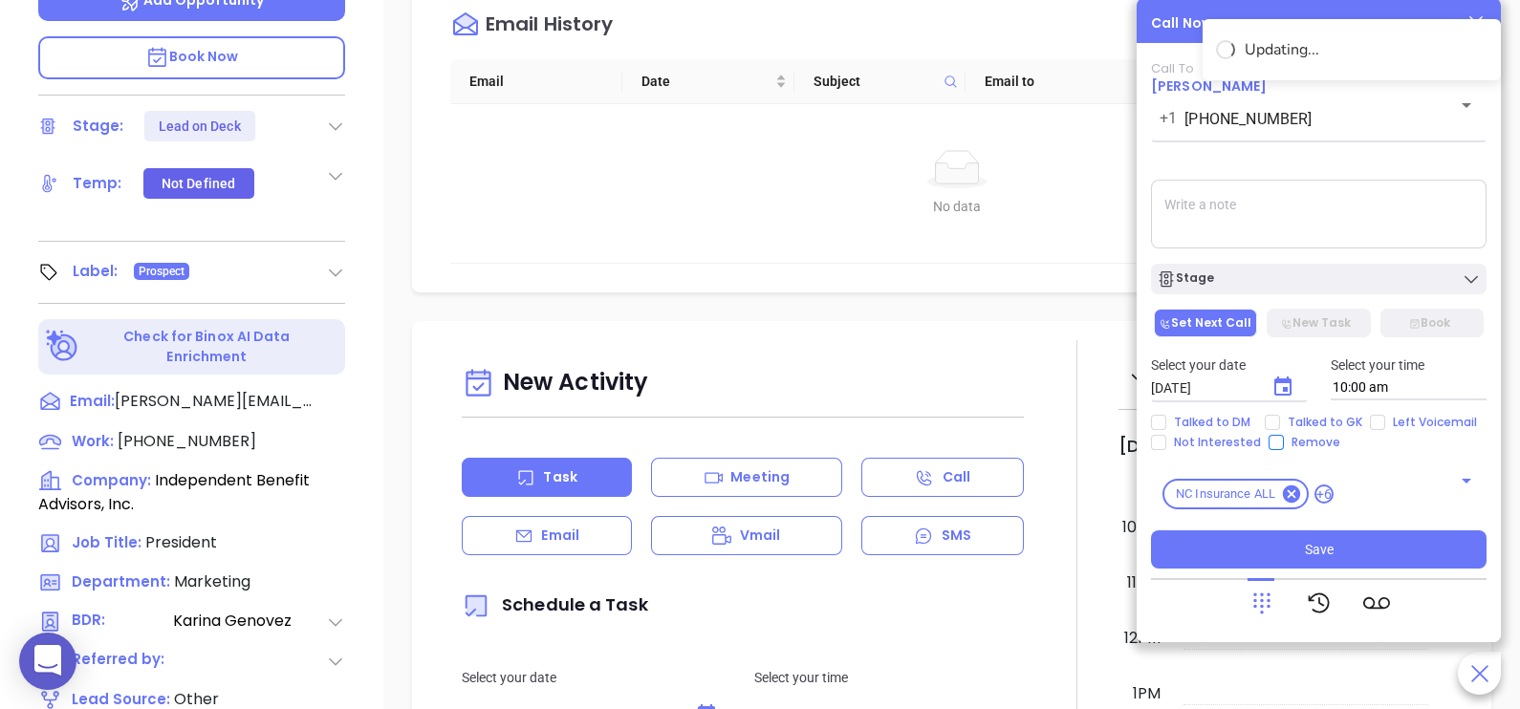
click at [1322, 436] on span "Remove" at bounding box center [1315, 442] width 64 height 15
click at [1283, 436] on input "Remove" at bounding box center [1275, 442] width 15 height 15
checkbox input "true"
click at [1319, 421] on span "Talked to GK" at bounding box center [1325, 422] width 90 height 15
click at [1280, 421] on input "Talked to GK" at bounding box center [1271, 422] width 15 height 15
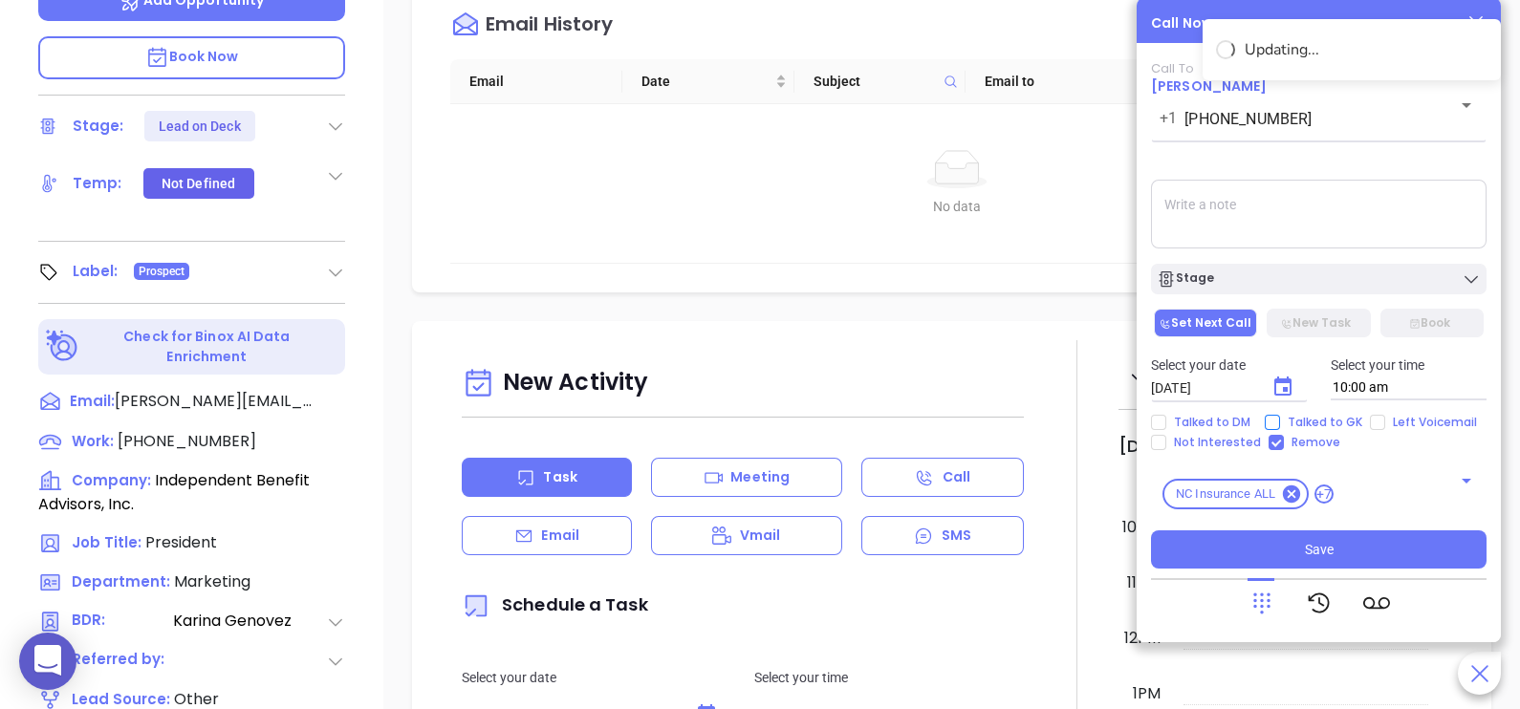
checkbox input "true"
click at [1314, 442] on span "Remove" at bounding box center [1315, 442] width 64 height 15
click at [1283, 442] on input "Remove" at bounding box center [1275, 442] width 15 height 15
checkbox input "false"
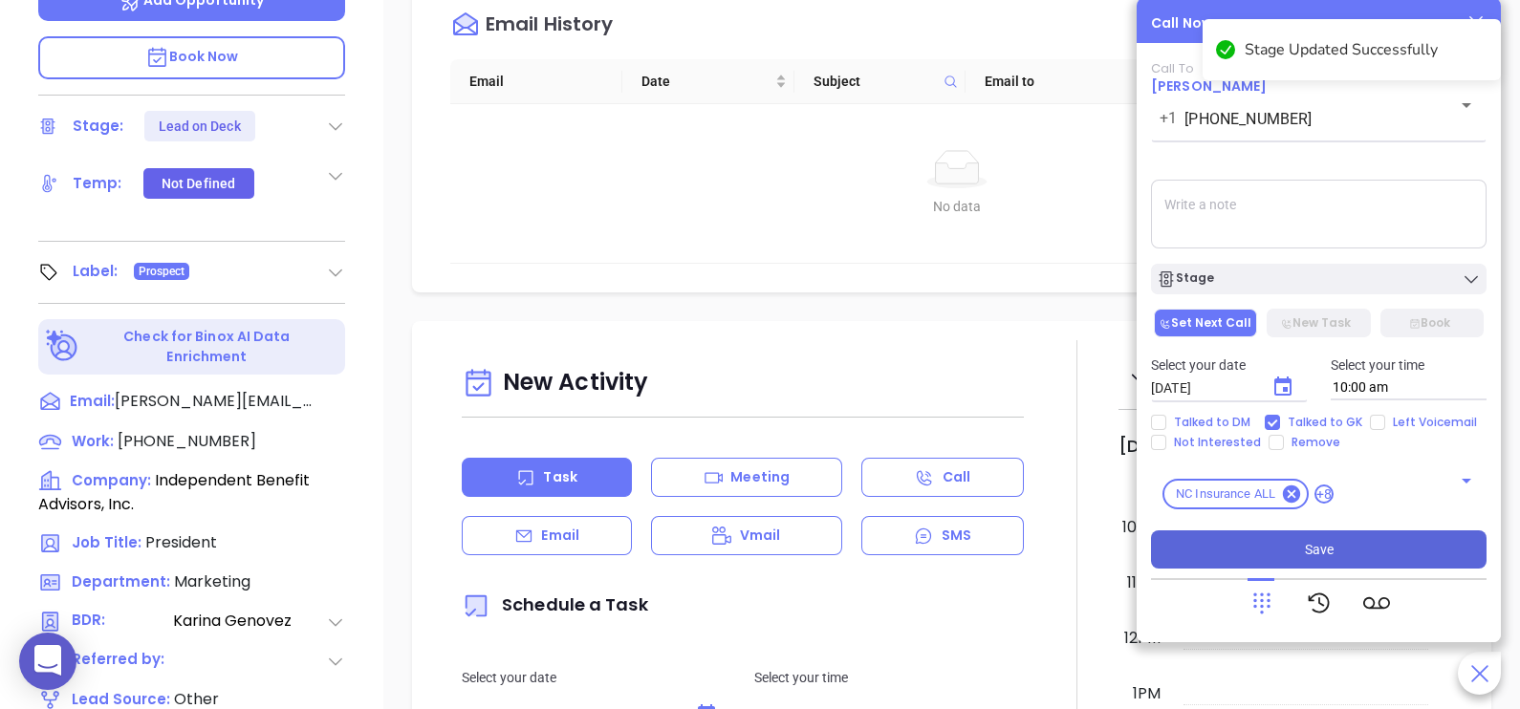
click at [1352, 560] on button "Save" at bounding box center [1318, 549] width 335 height 38
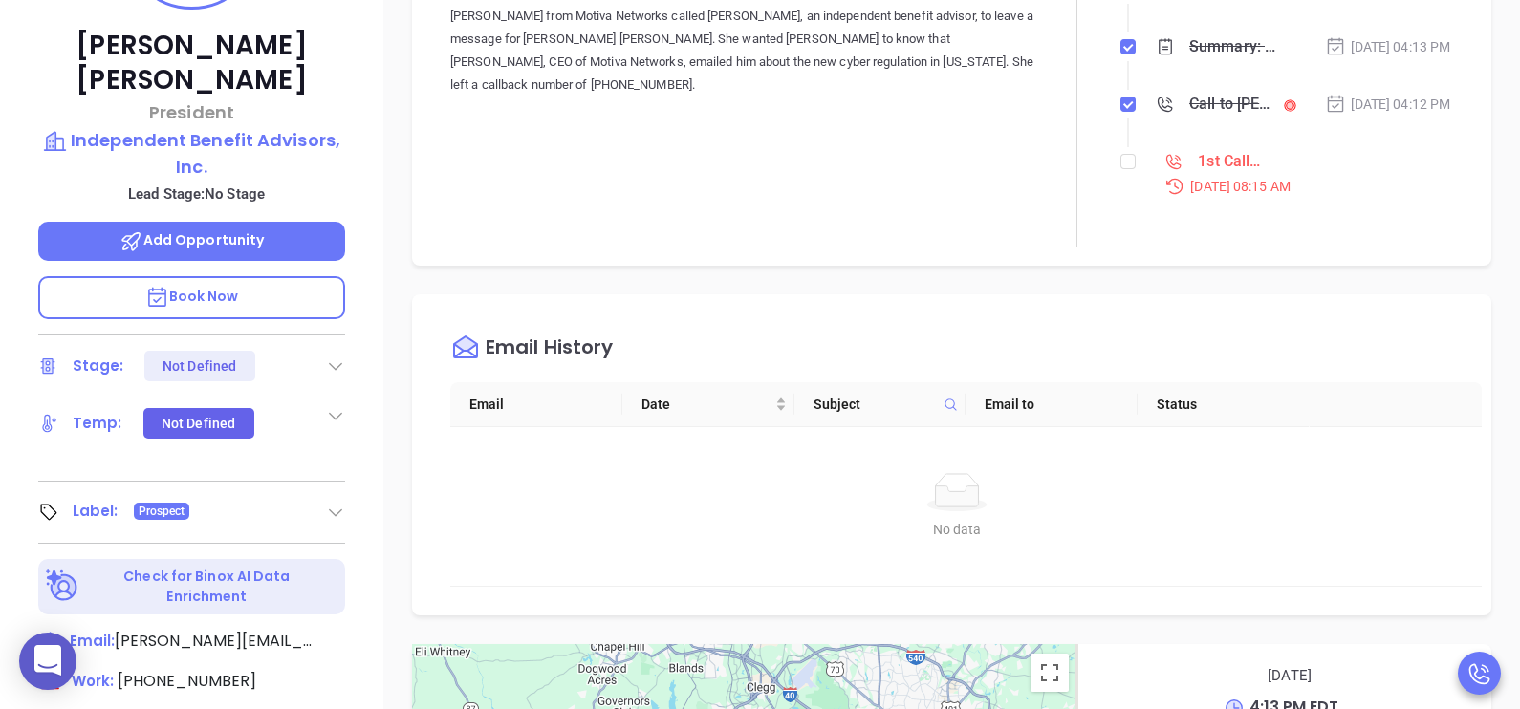
scroll to position [334, 0]
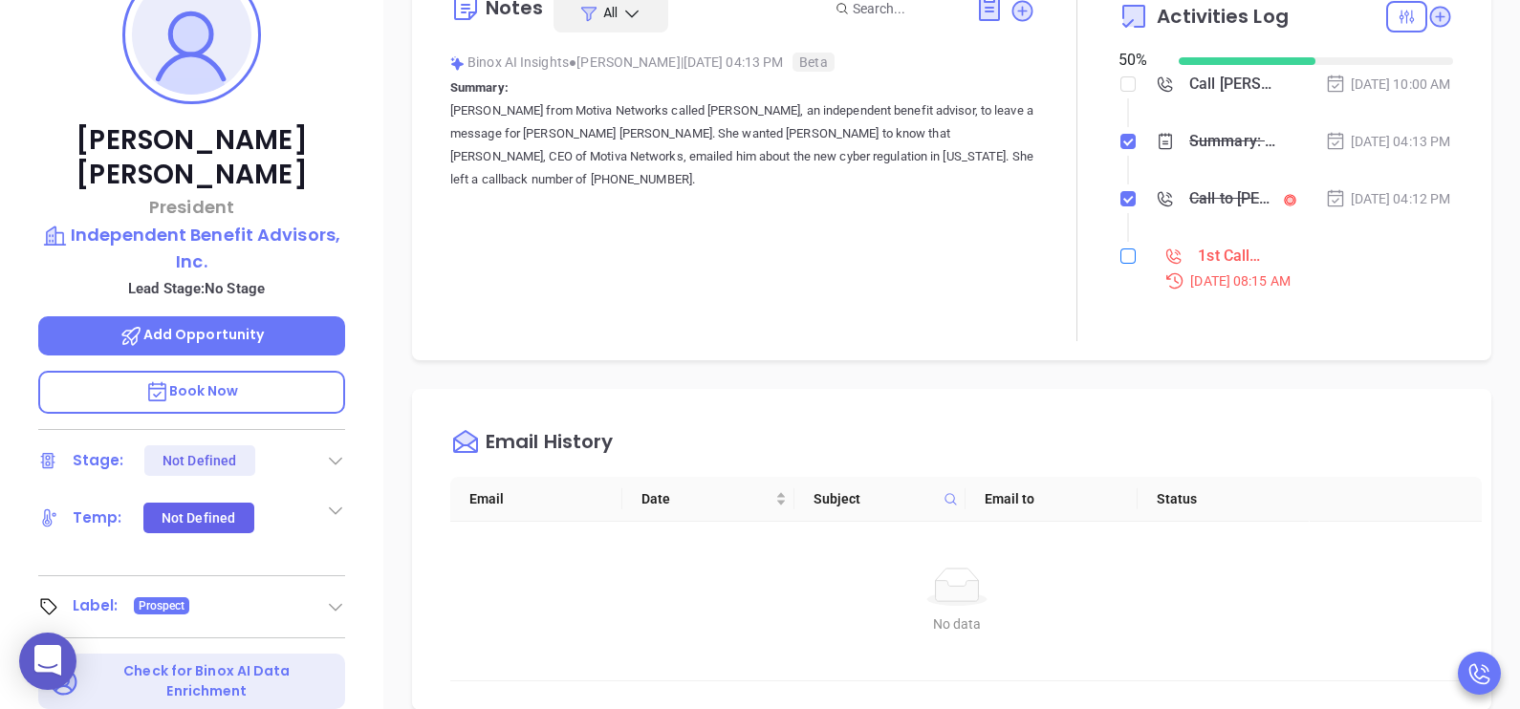
click at [1120, 264] on input "checkbox" at bounding box center [1127, 255] width 15 height 15
checkbox input "true"
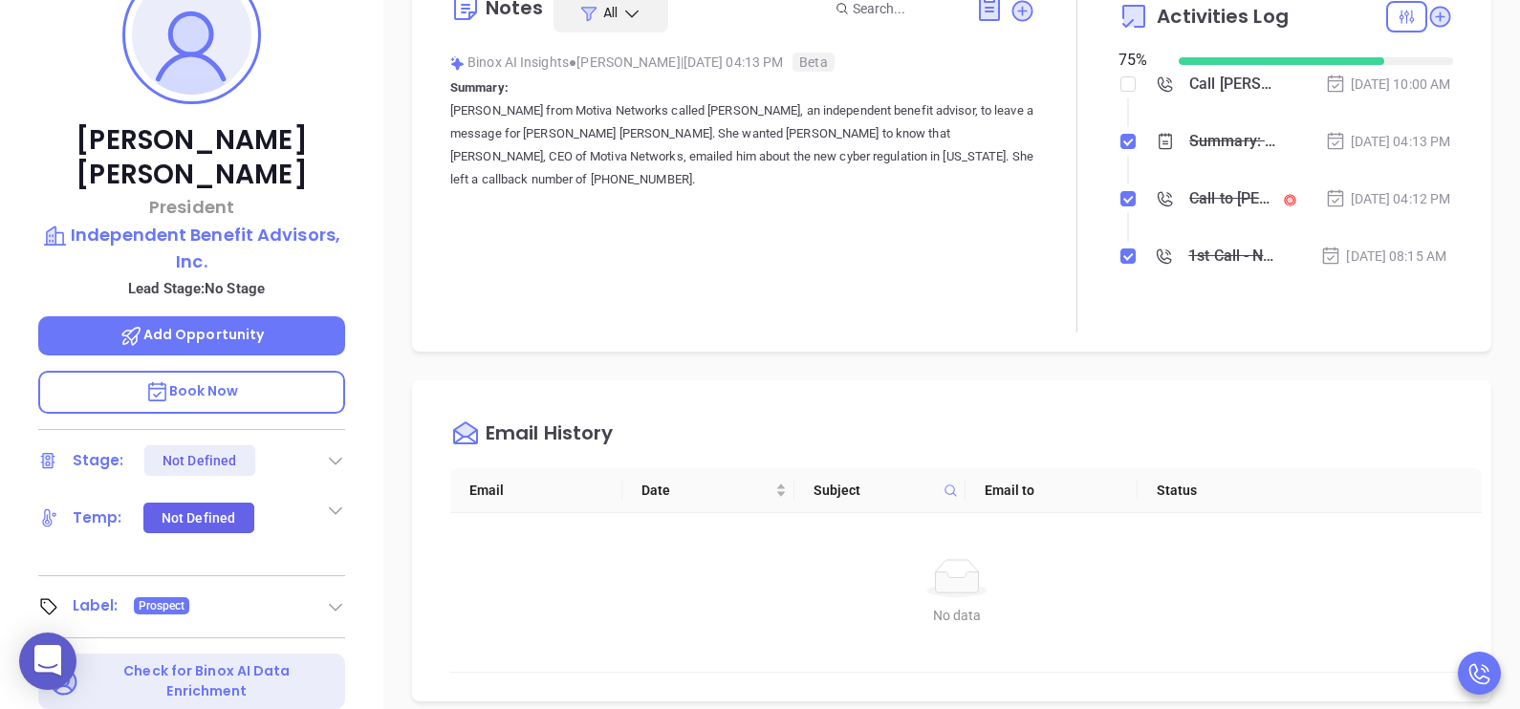
scroll to position [47, 0]
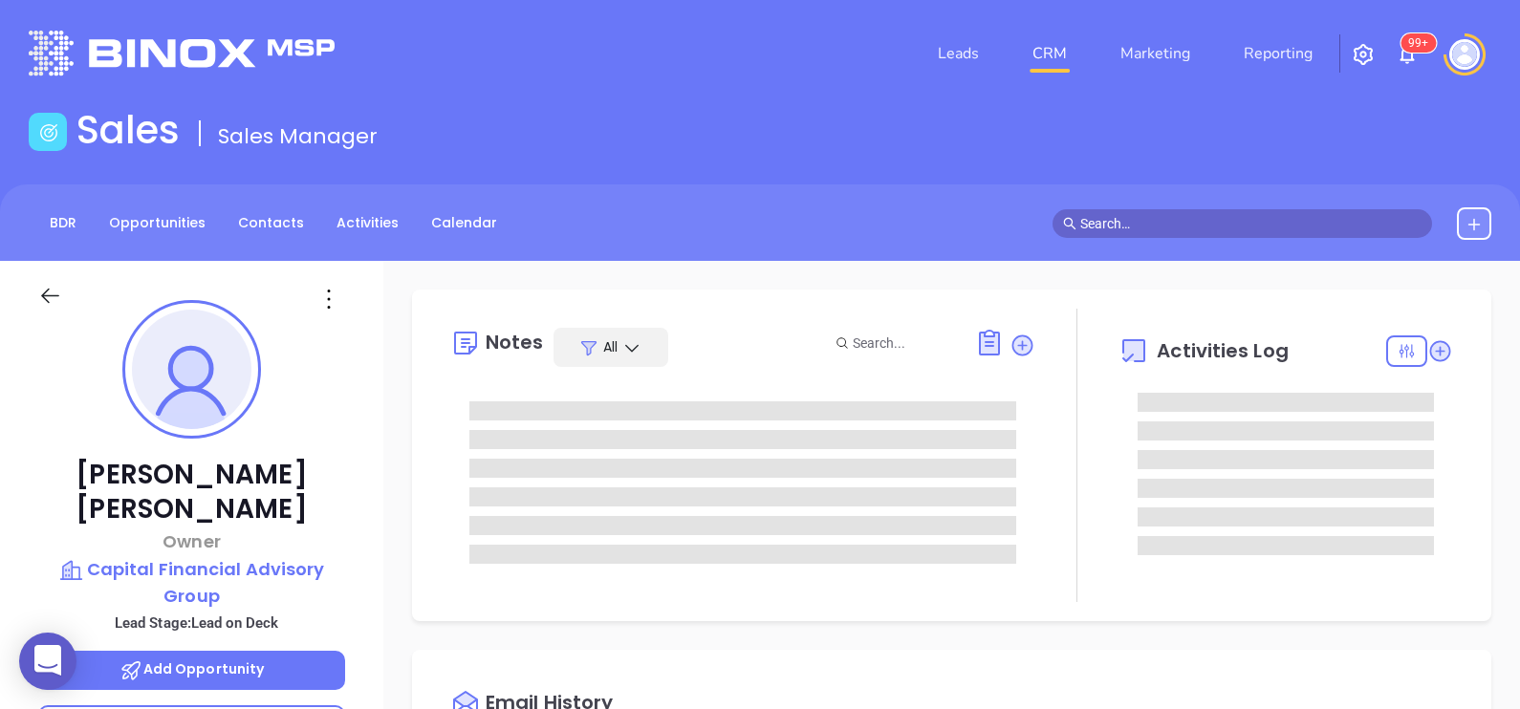
type input "[DATE]"
type input "[PERSON_NAME]"
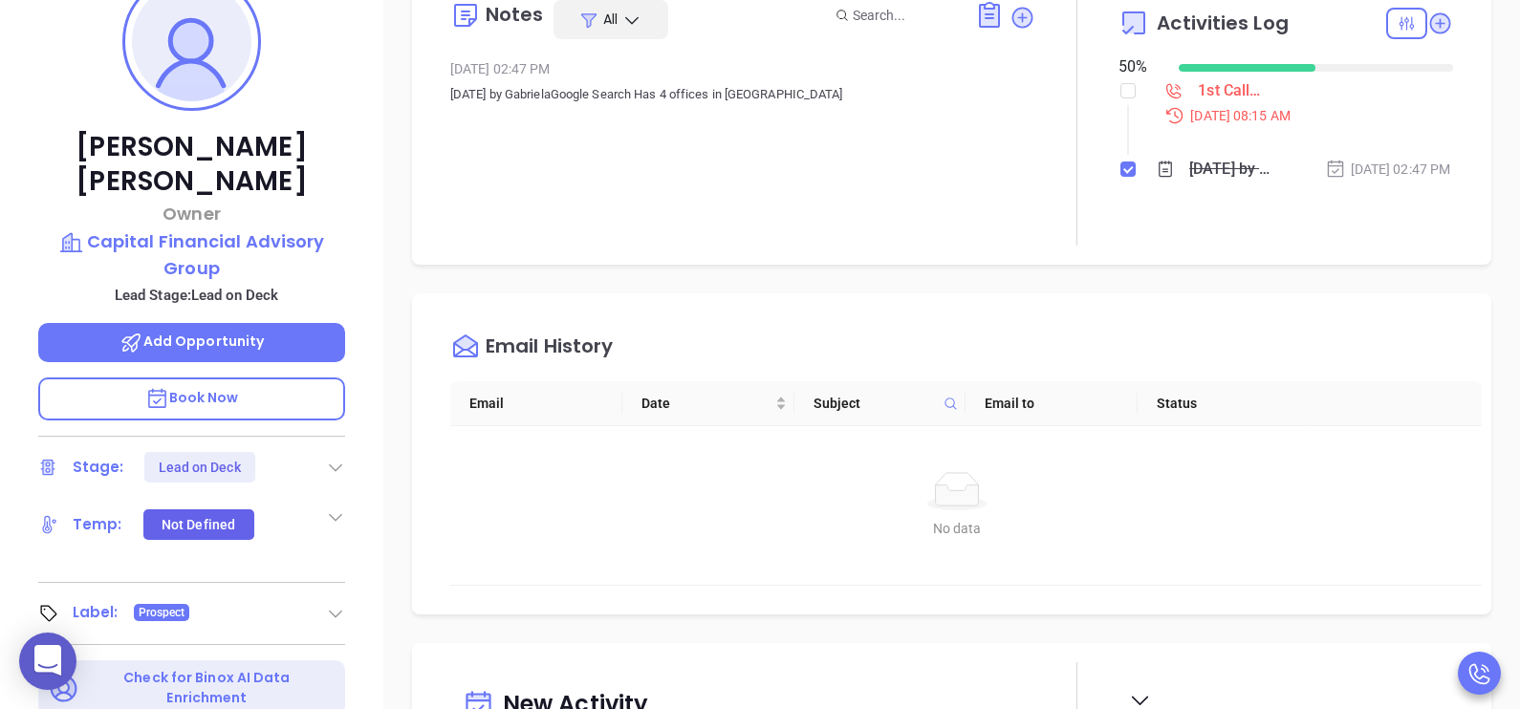
scroll to position [573, 0]
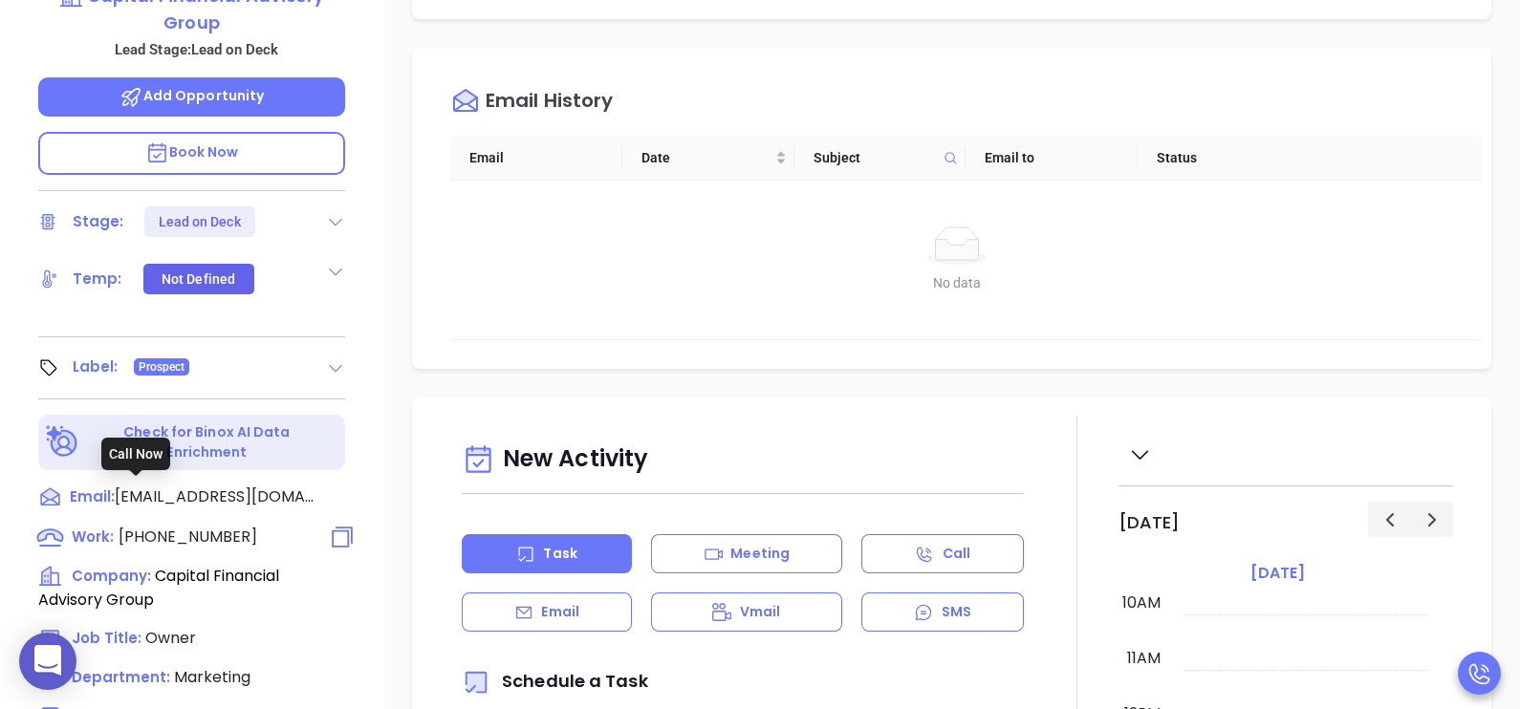
click at [214, 526] on span "[PHONE_NUMBER]" at bounding box center [188, 537] width 139 height 22
type input "[PHONE_NUMBER]"
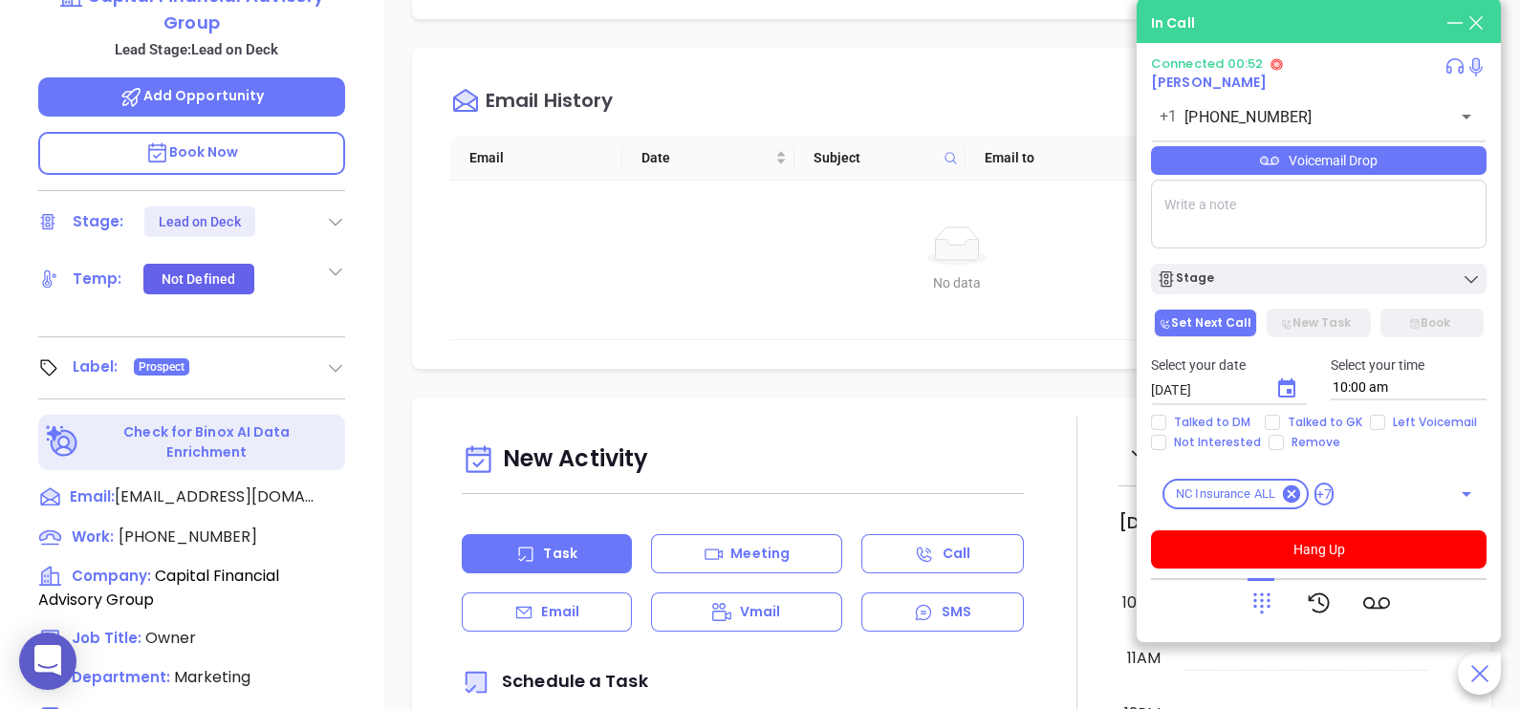
click at [1369, 172] on div "Voicemail Drop" at bounding box center [1318, 160] width 335 height 29
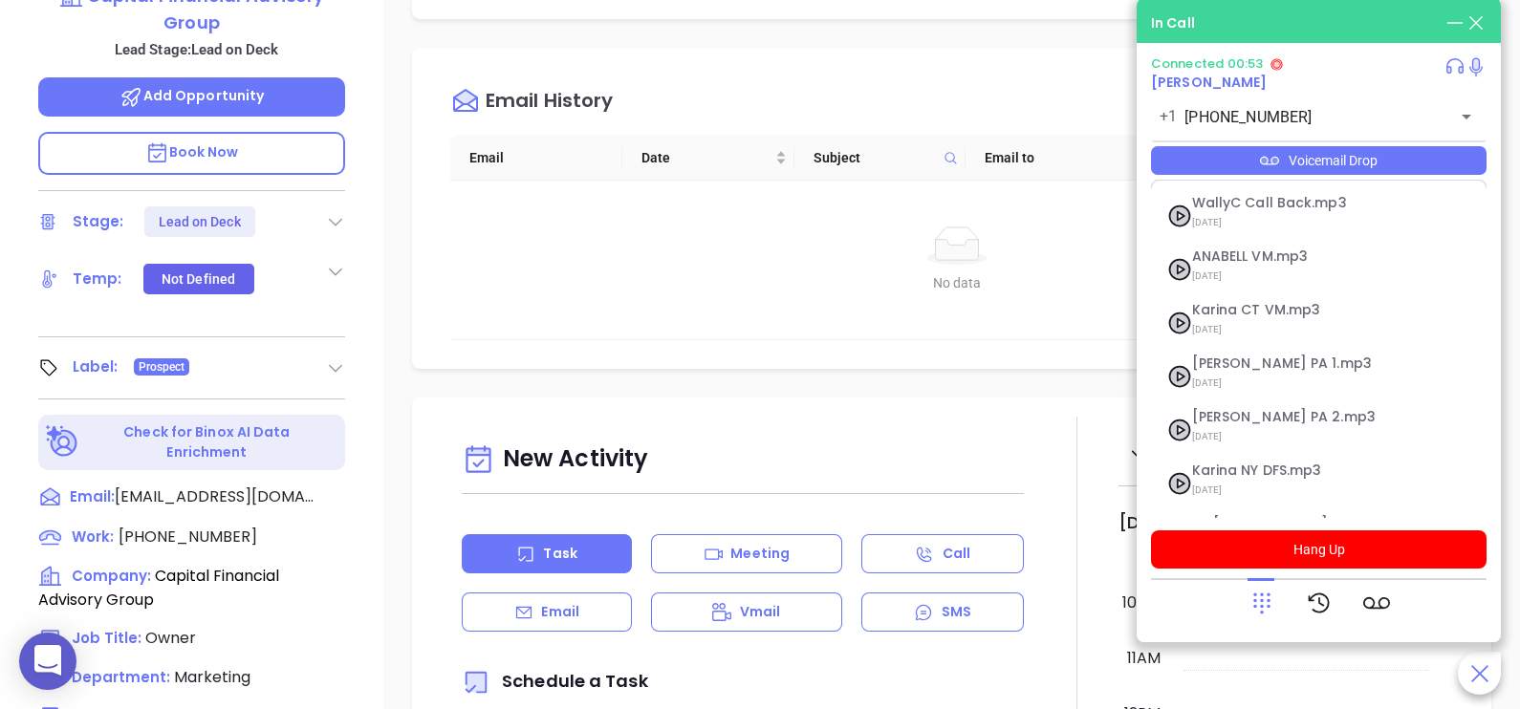
scroll to position [154, 0]
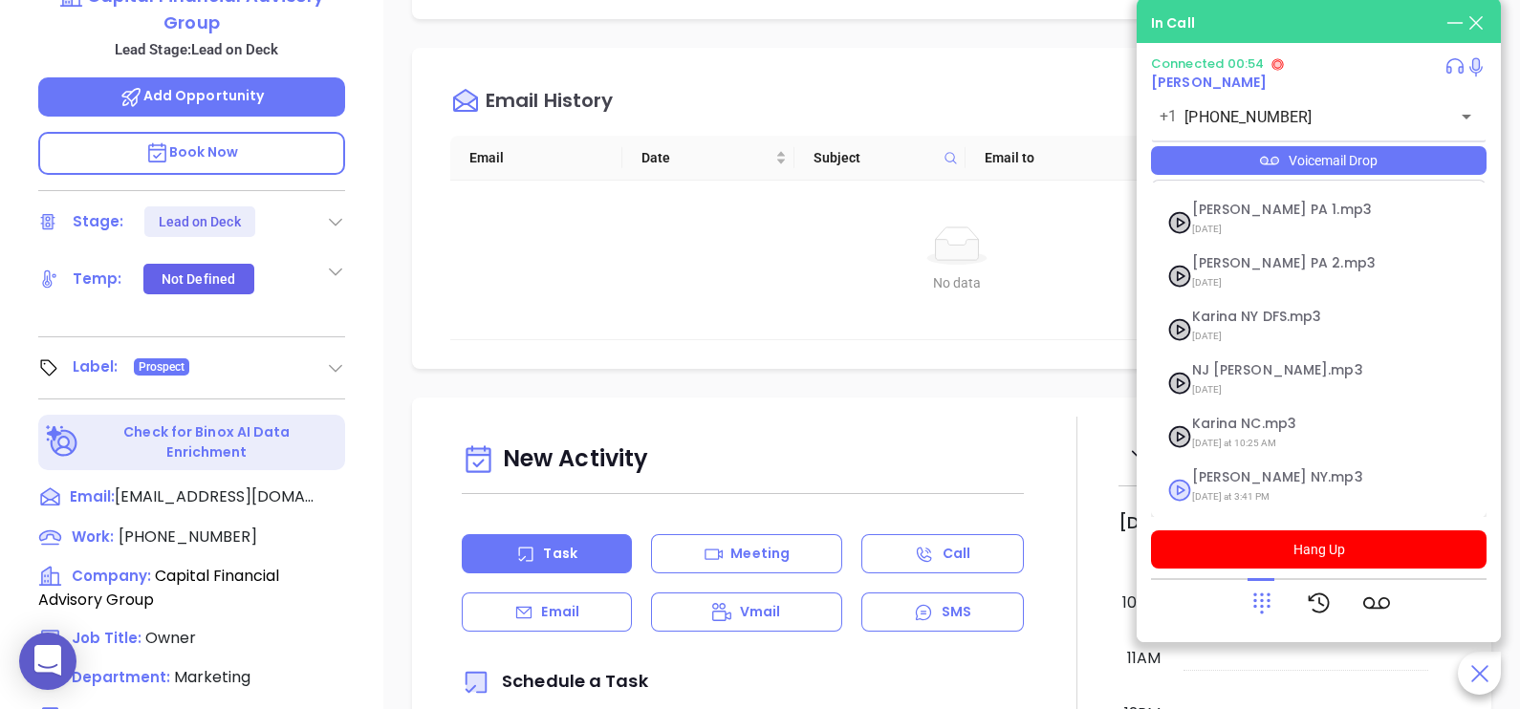
click at [1261, 476] on span "[PERSON_NAME] NY.mp3" at bounding box center [1295, 477] width 206 height 14
checkbox input "true"
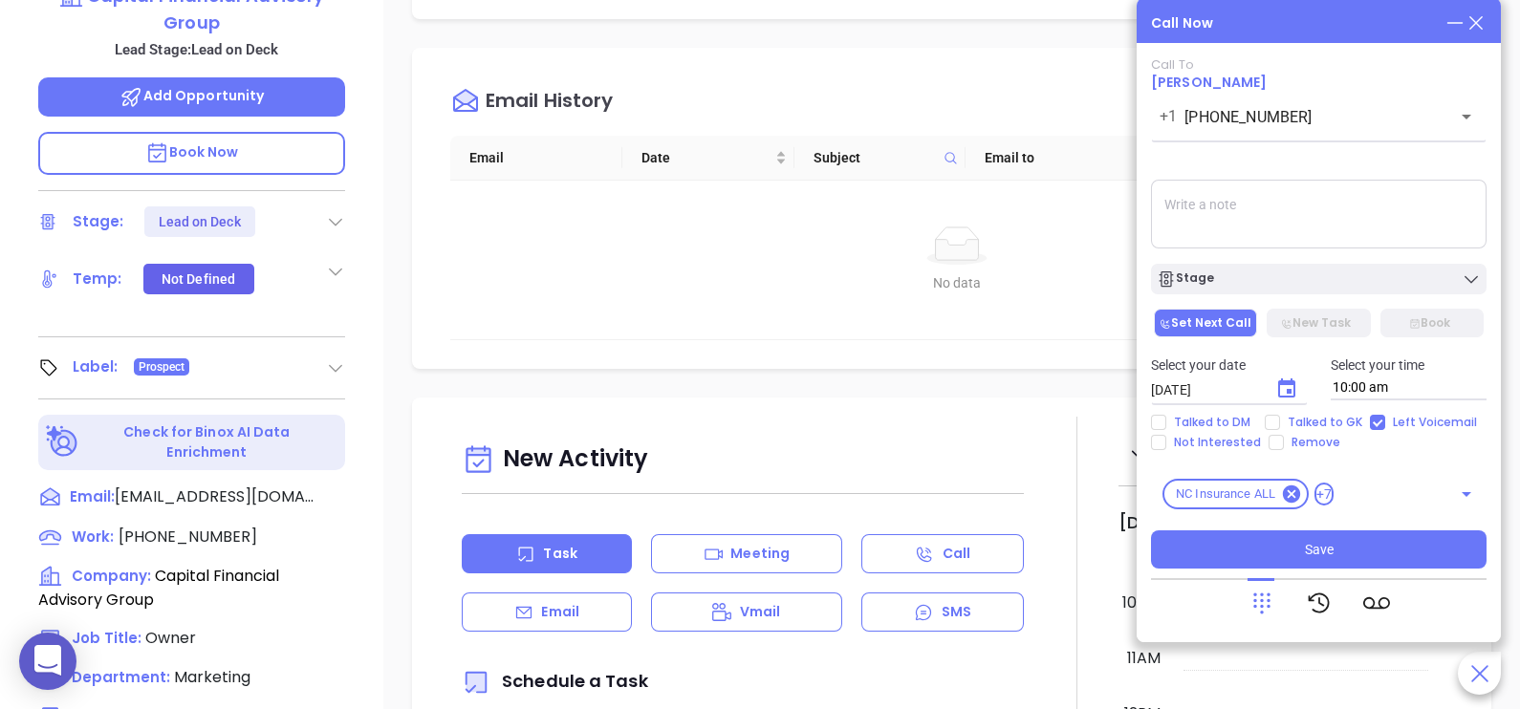
click at [1472, 25] on icon at bounding box center [1475, 22] width 21 height 21
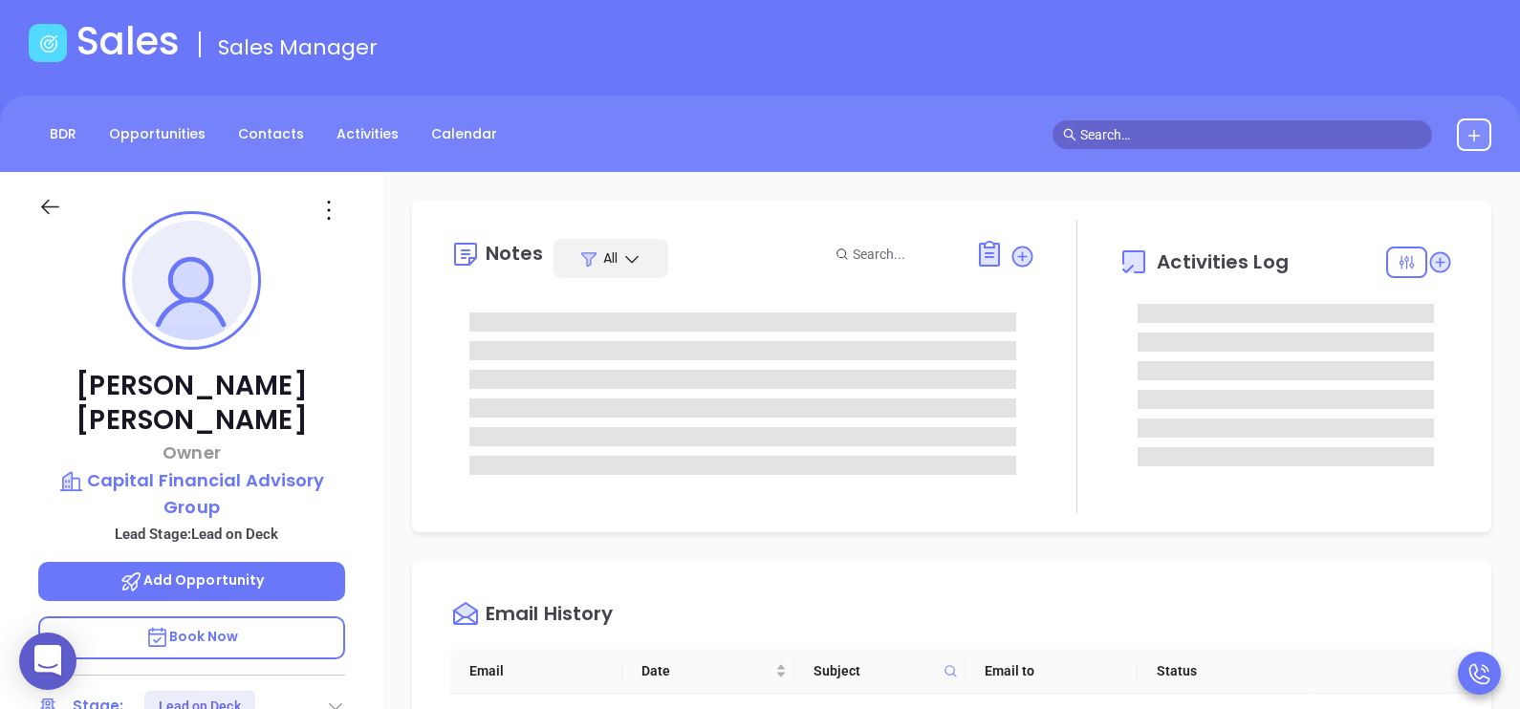
scroll to position [0, 0]
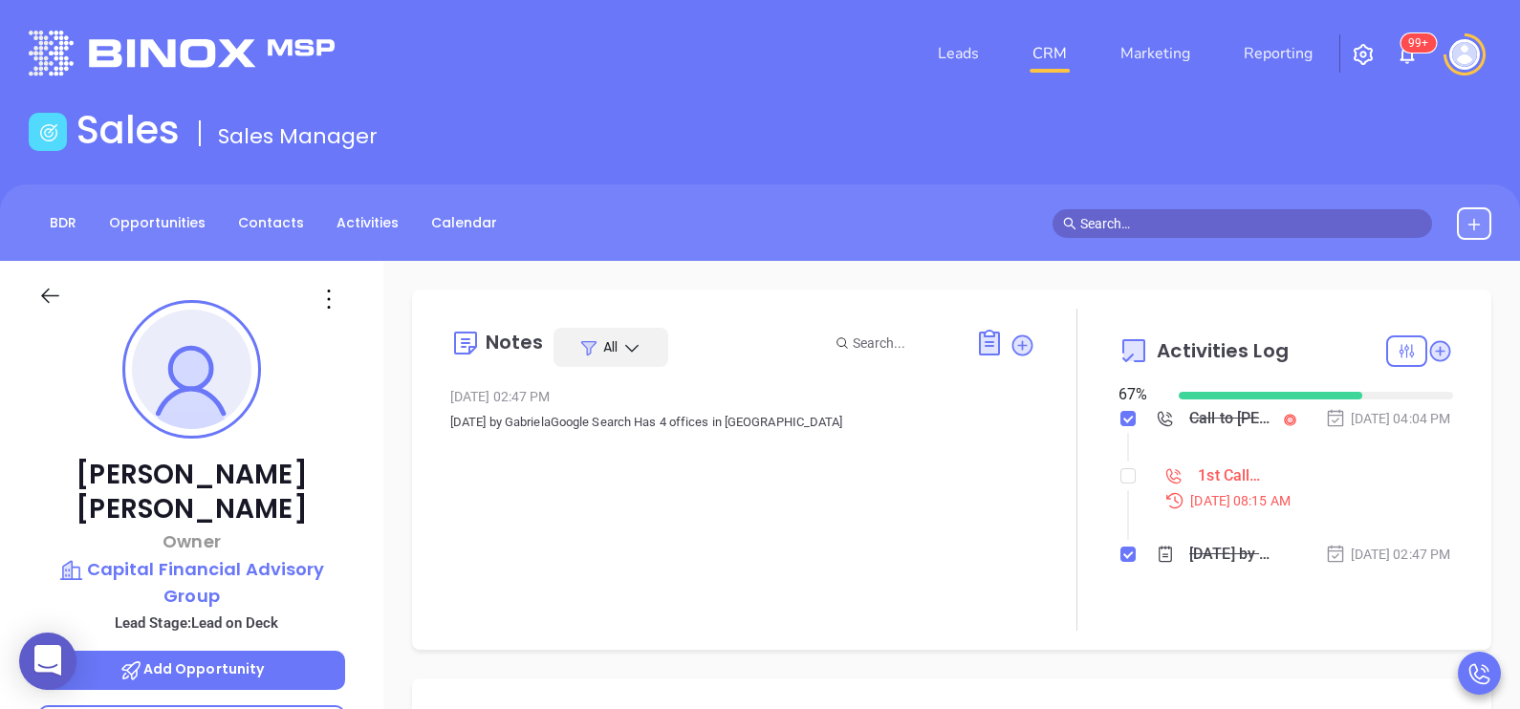
click at [1118, 492] on ol "Call to [PERSON_NAME] [DATE] 04:04 PM 1st Call - NC Insurance Sep 9, 2025 | 08:…" at bounding box center [1285, 511] width 334 height 201
click at [1120, 484] on input "checkbox" at bounding box center [1127, 475] width 15 height 15
checkbox input "true"
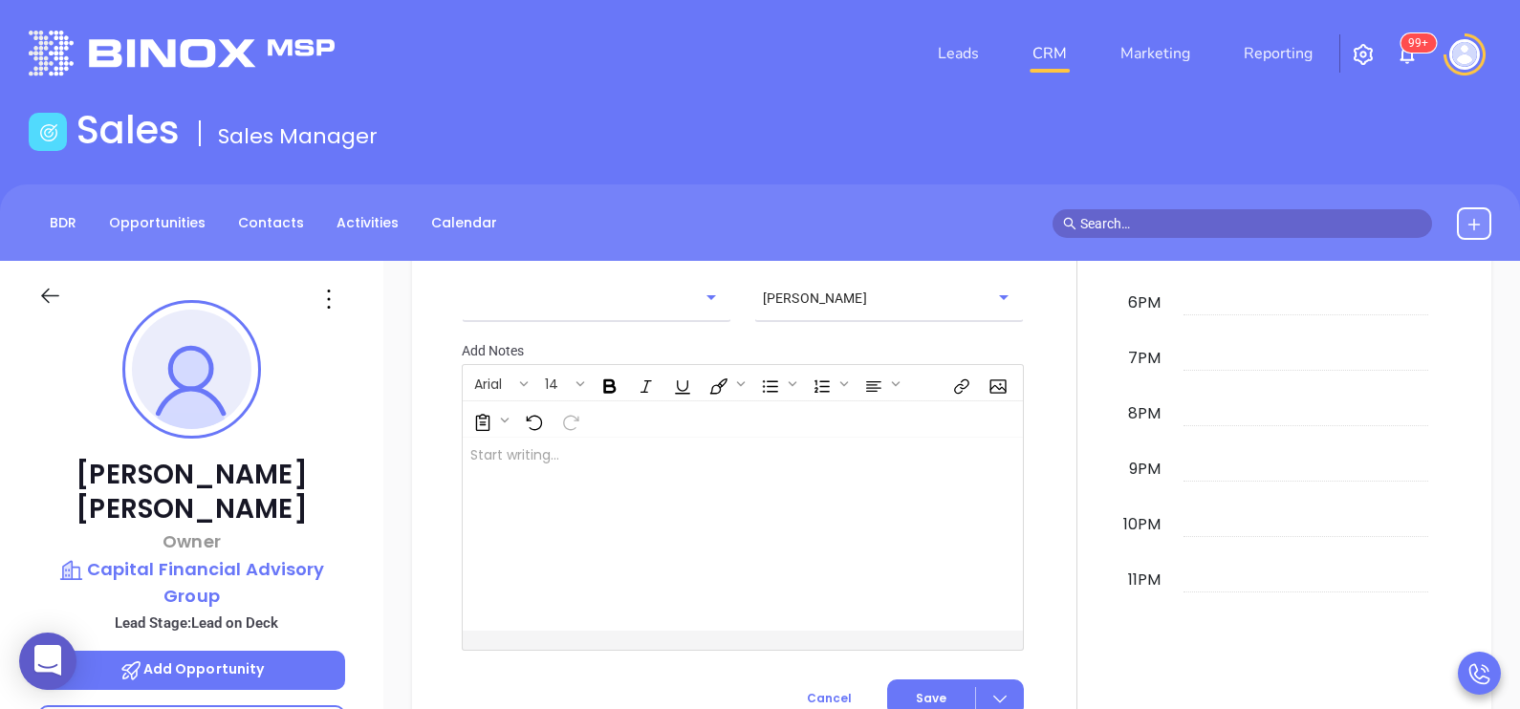
scroll to position [1386, 0]
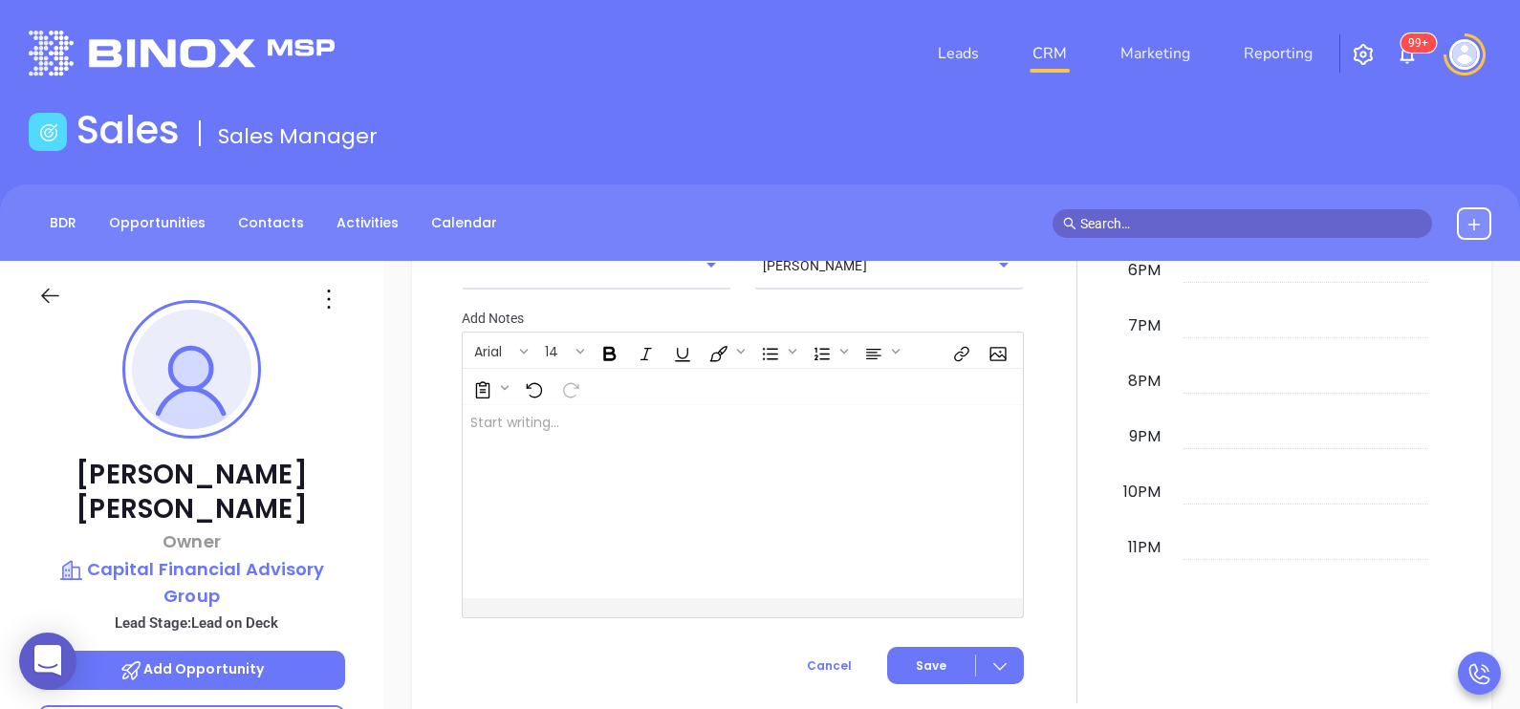
click at [359, 491] on div "[PERSON_NAME] Owner Capital Financial Advisory Group Lead Stage: Lead on Deck A…" at bounding box center [191, 704] width 383 height 887
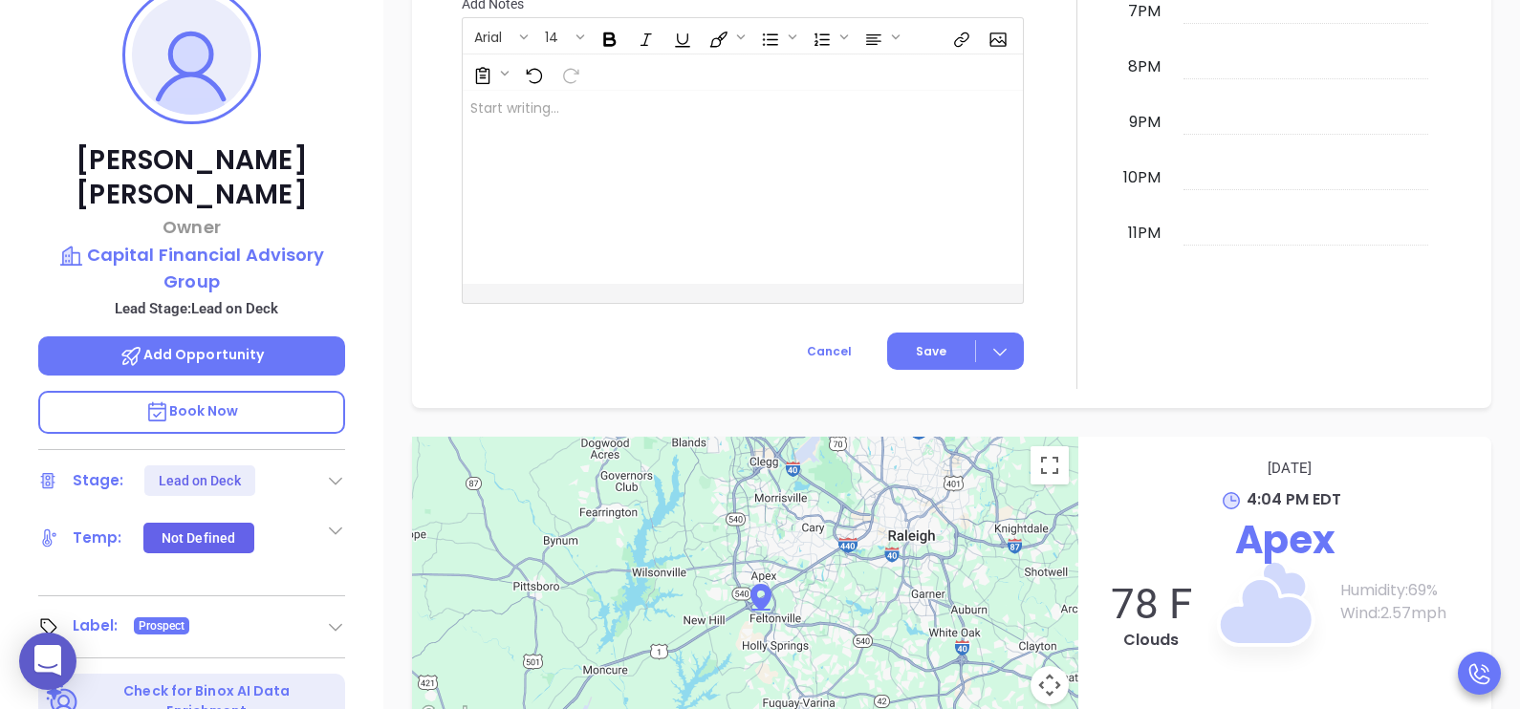
scroll to position [334, 0]
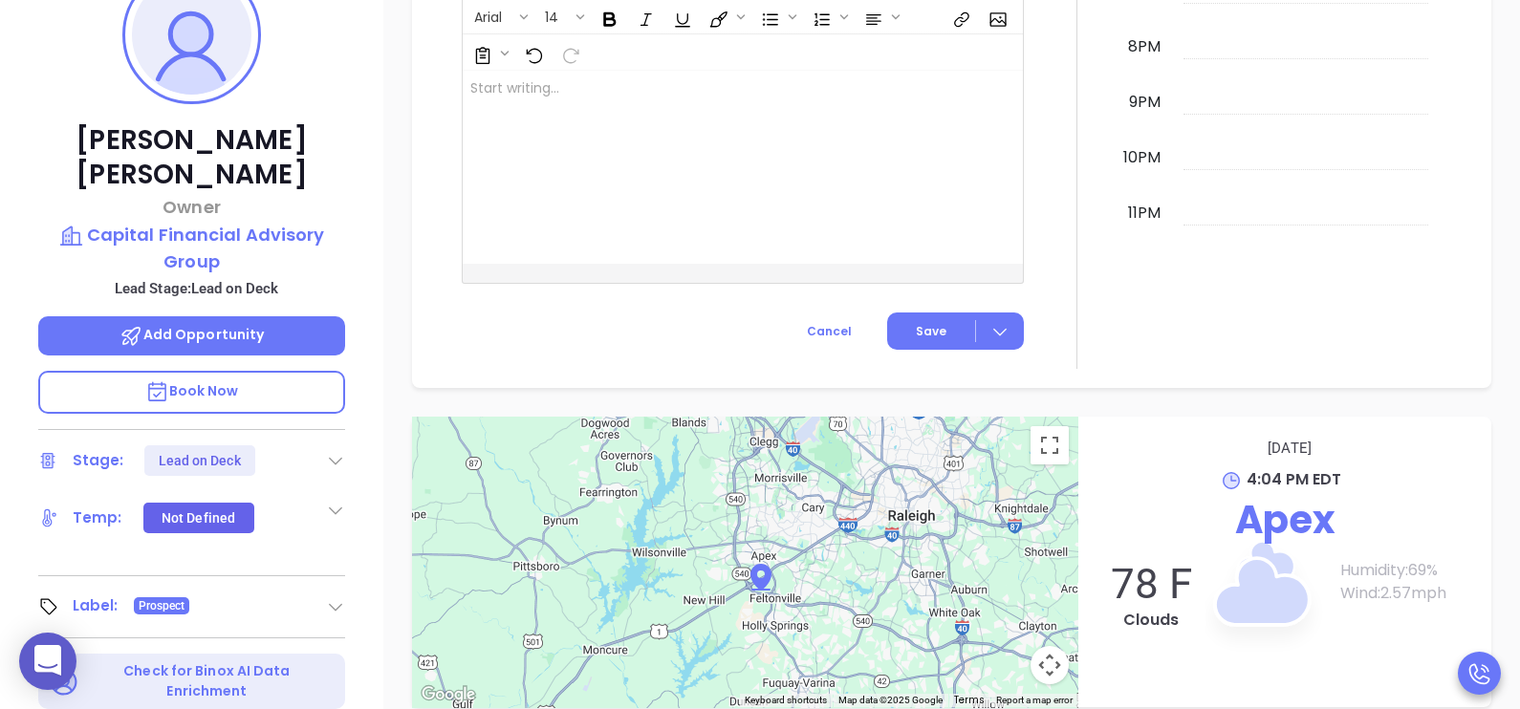
click at [330, 451] on icon at bounding box center [335, 460] width 19 height 19
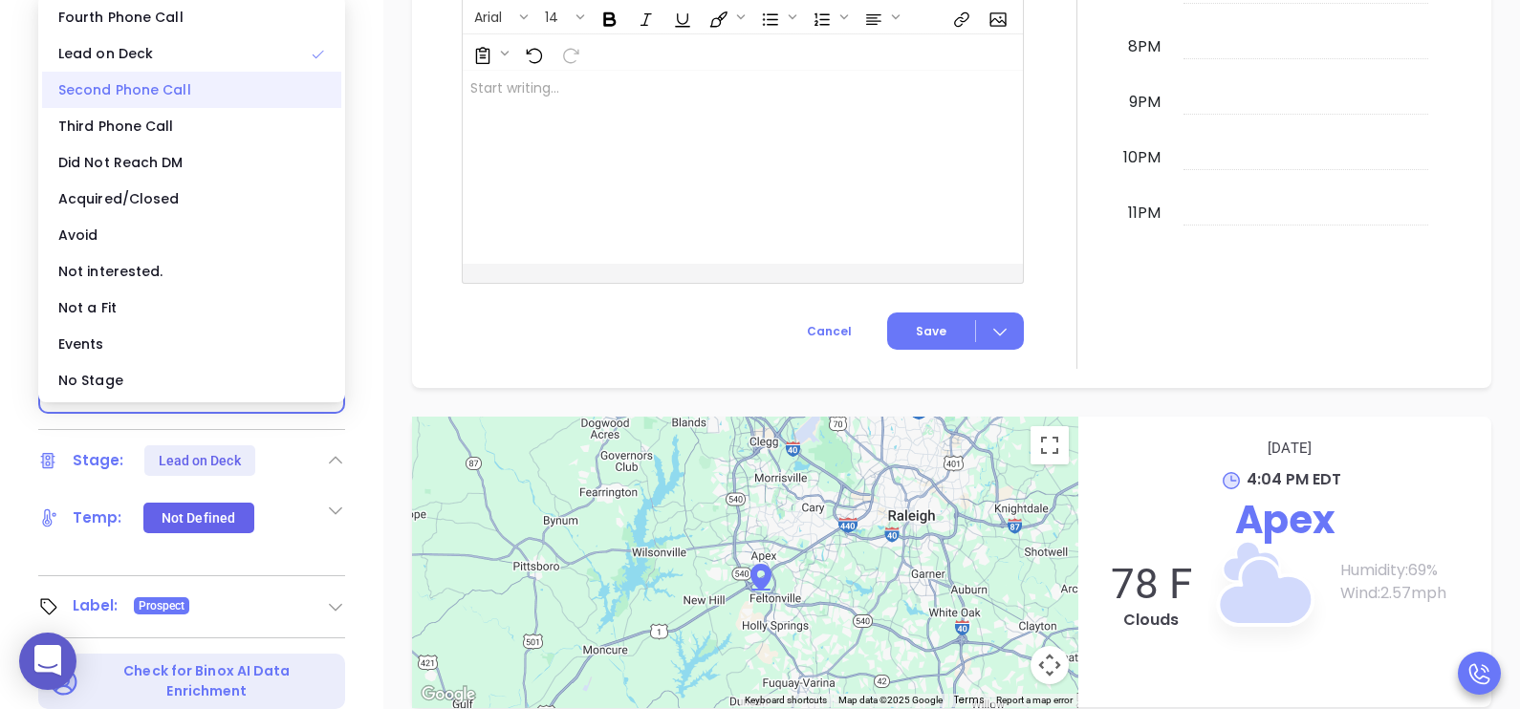
click at [253, 97] on div "Second Phone Call" at bounding box center [191, 90] width 299 height 36
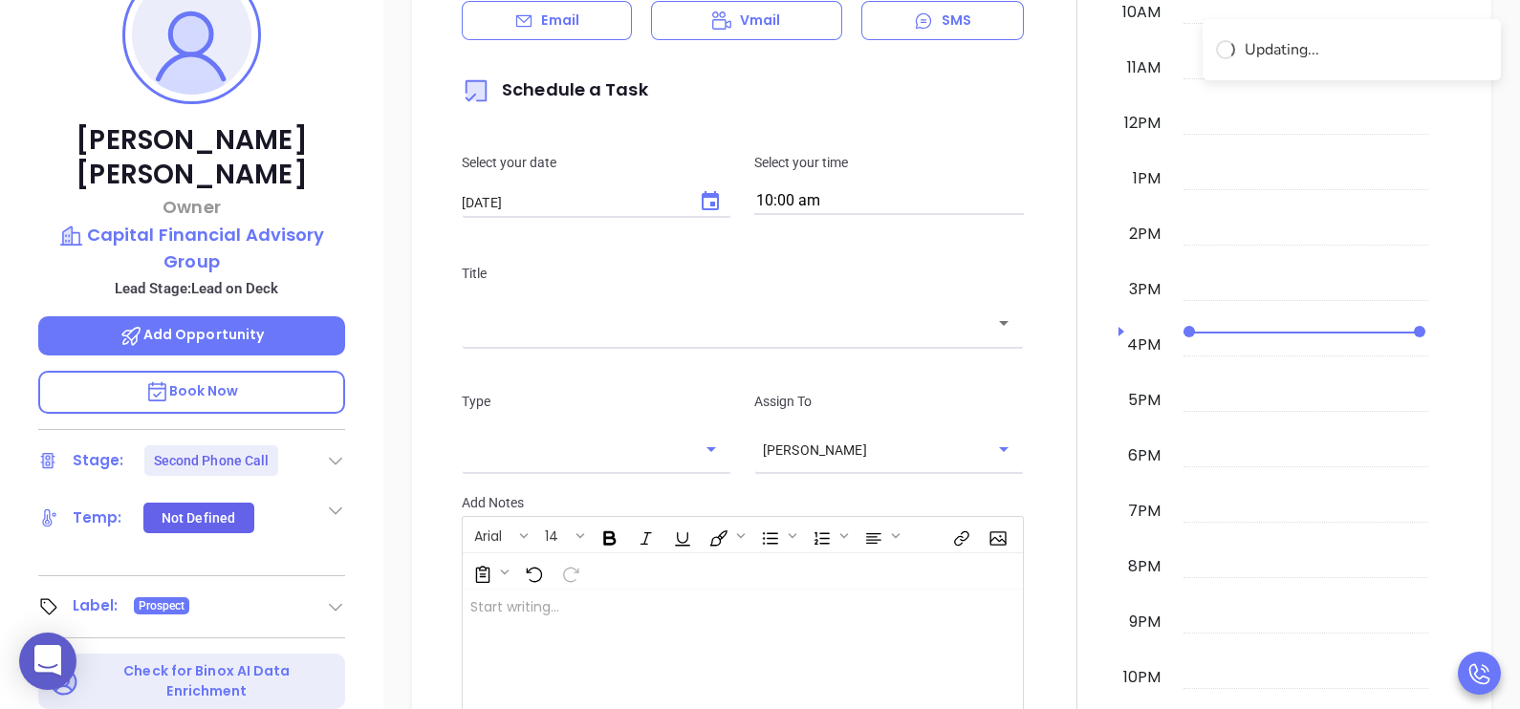
scroll to position [826, 0]
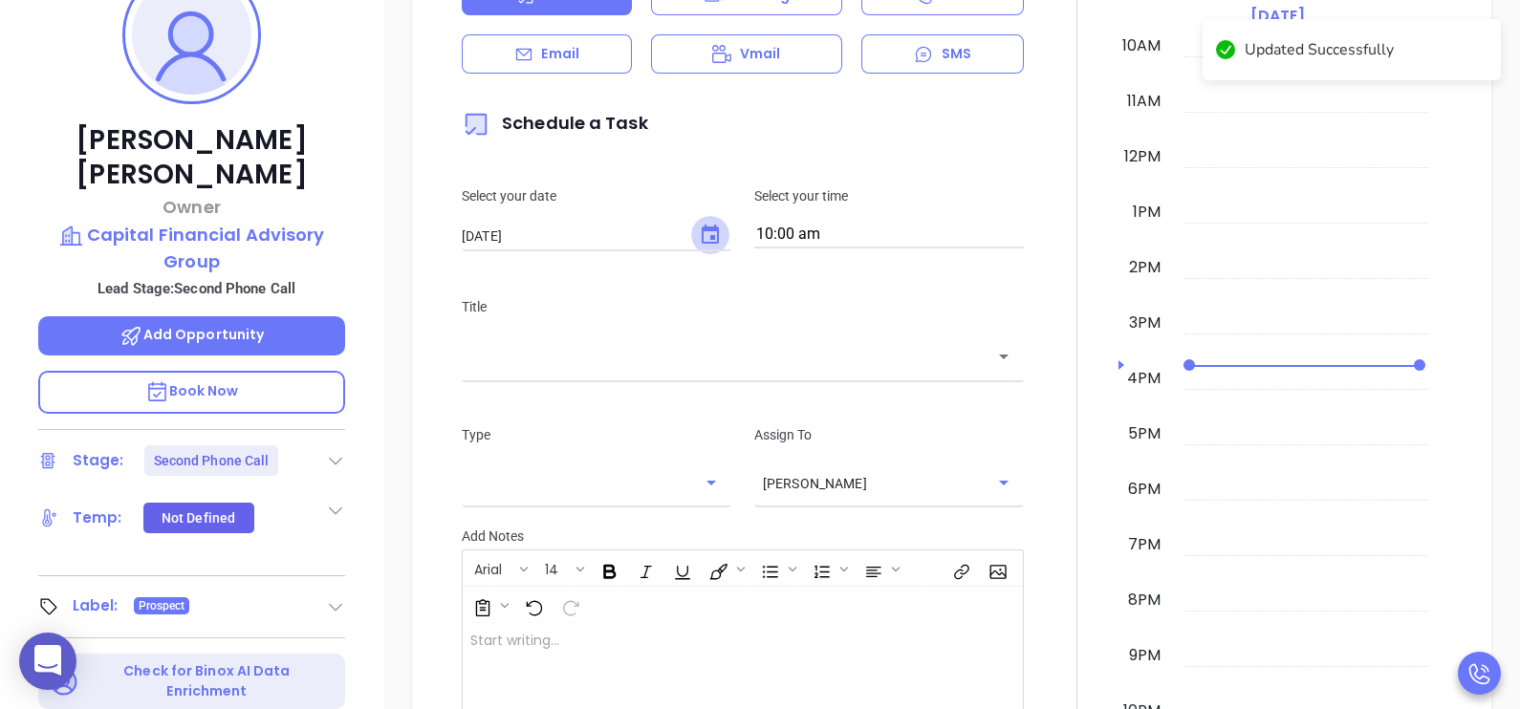
click at [708, 248] on button "Choose date, selected date is Sep 12, 2025" at bounding box center [710, 235] width 38 height 38
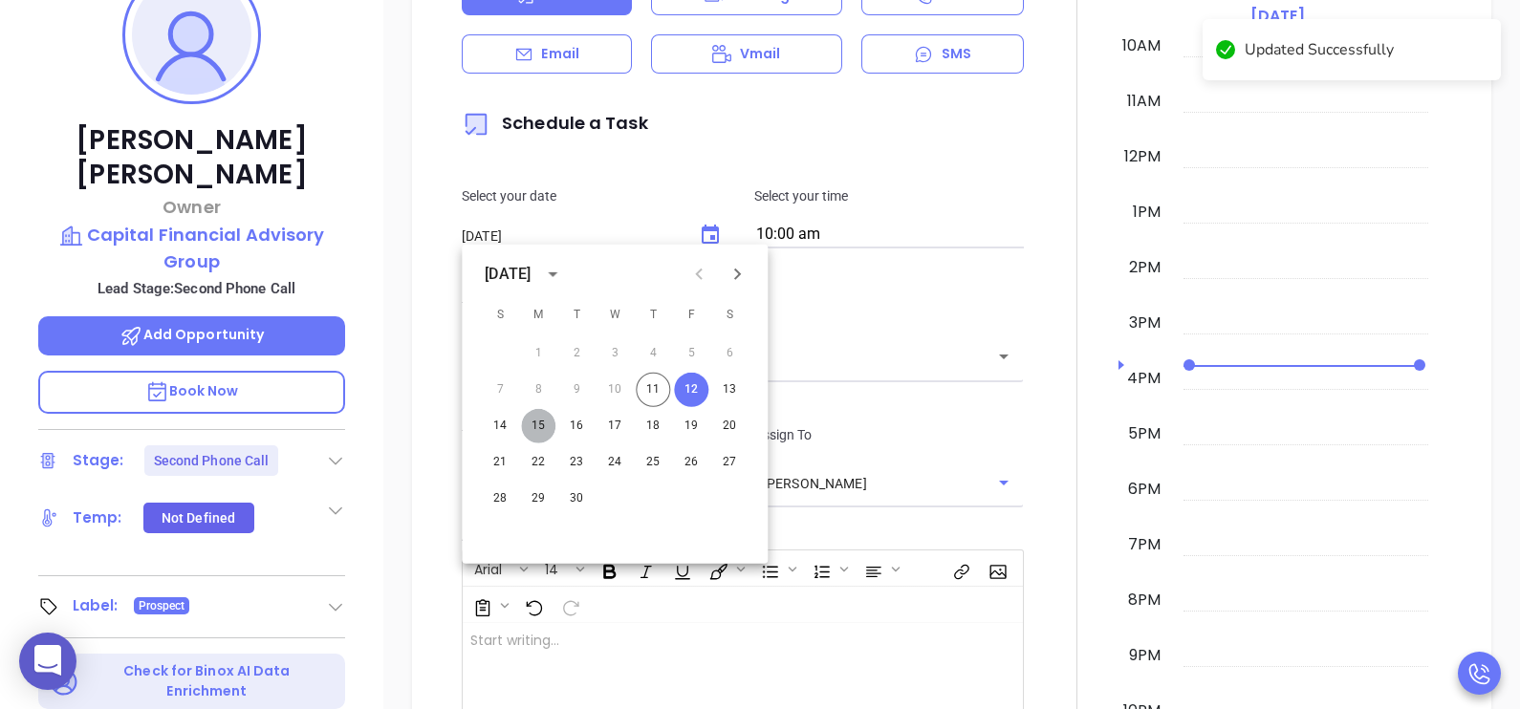
click at [550, 423] on button "15" at bounding box center [538, 426] width 34 height 34
type input "[DATE]"
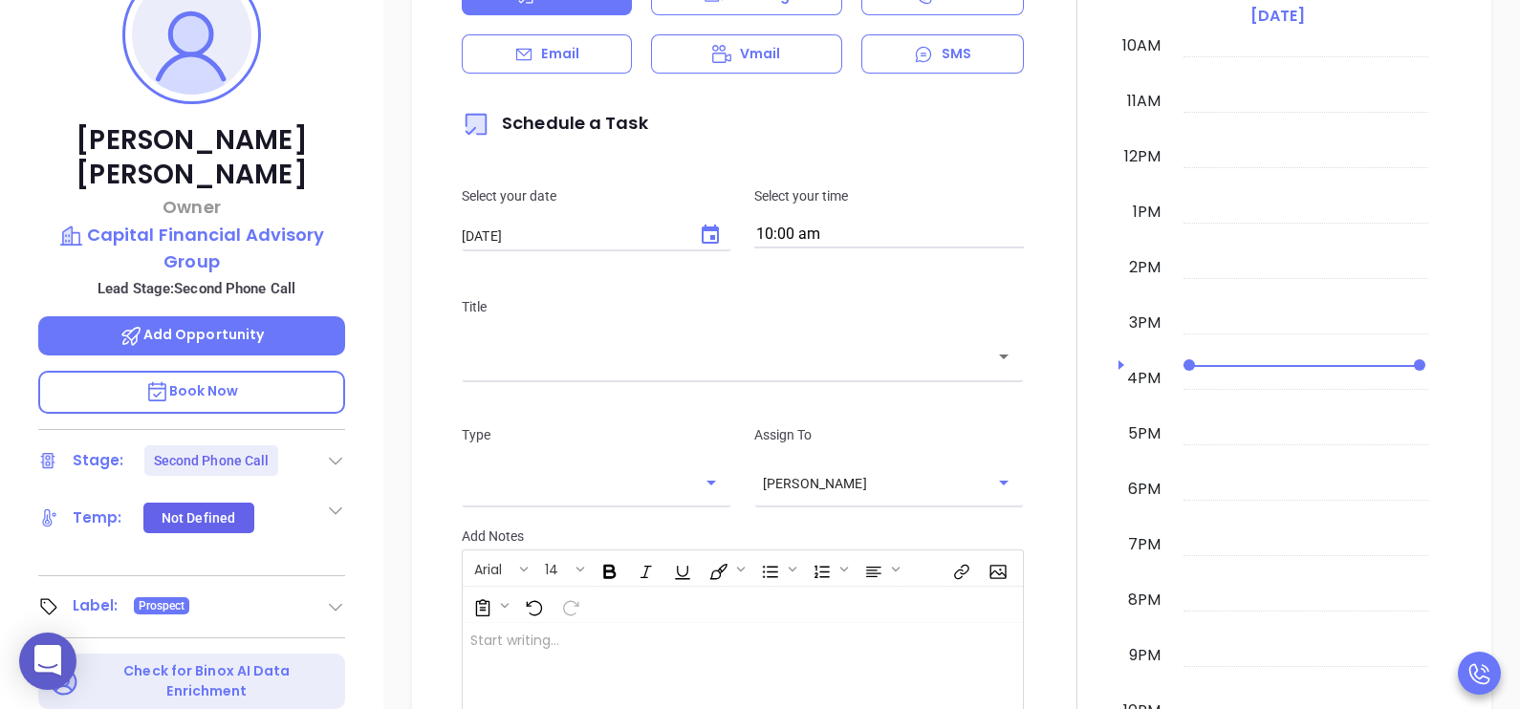
click at [729, 367] on div "​" at bounding box center [743, 355] width 562 height 41
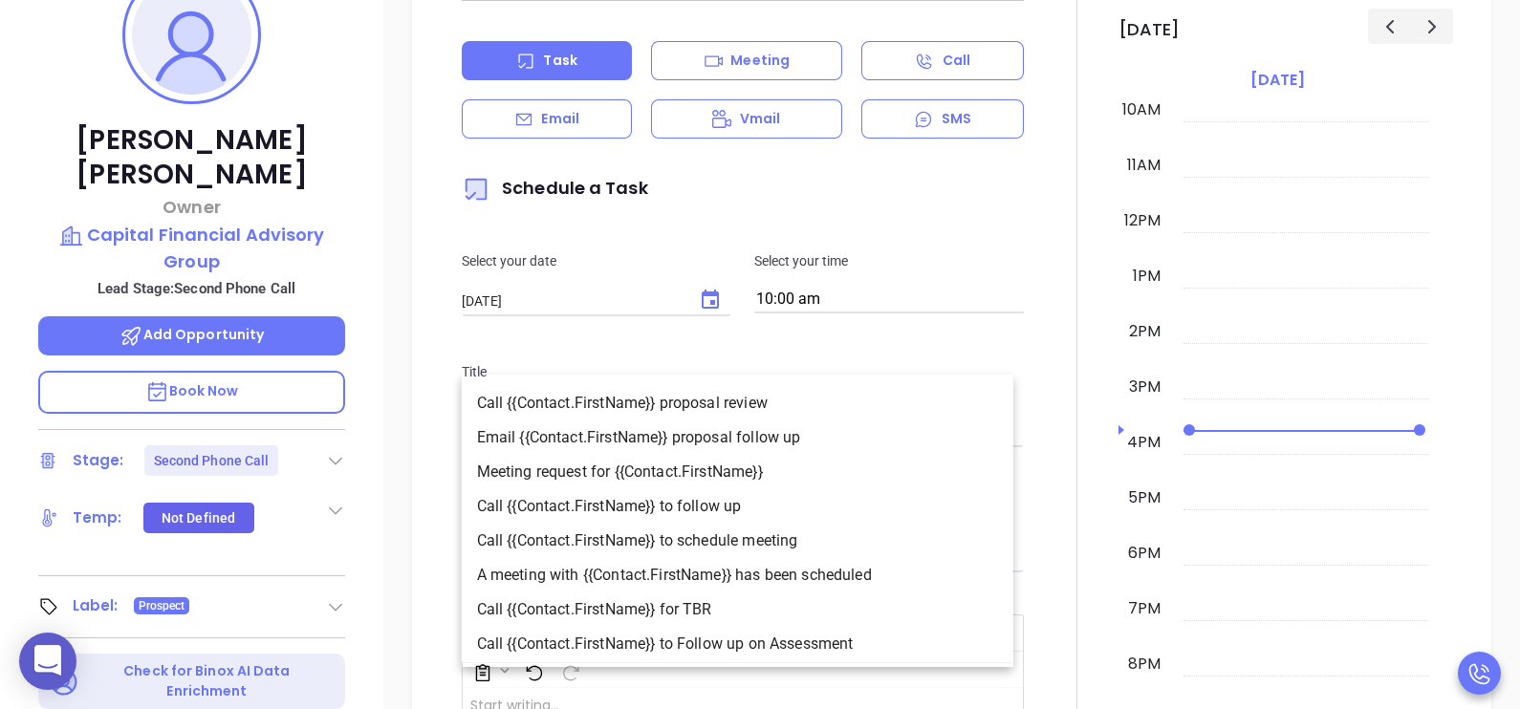
scroll to position [931, 0]
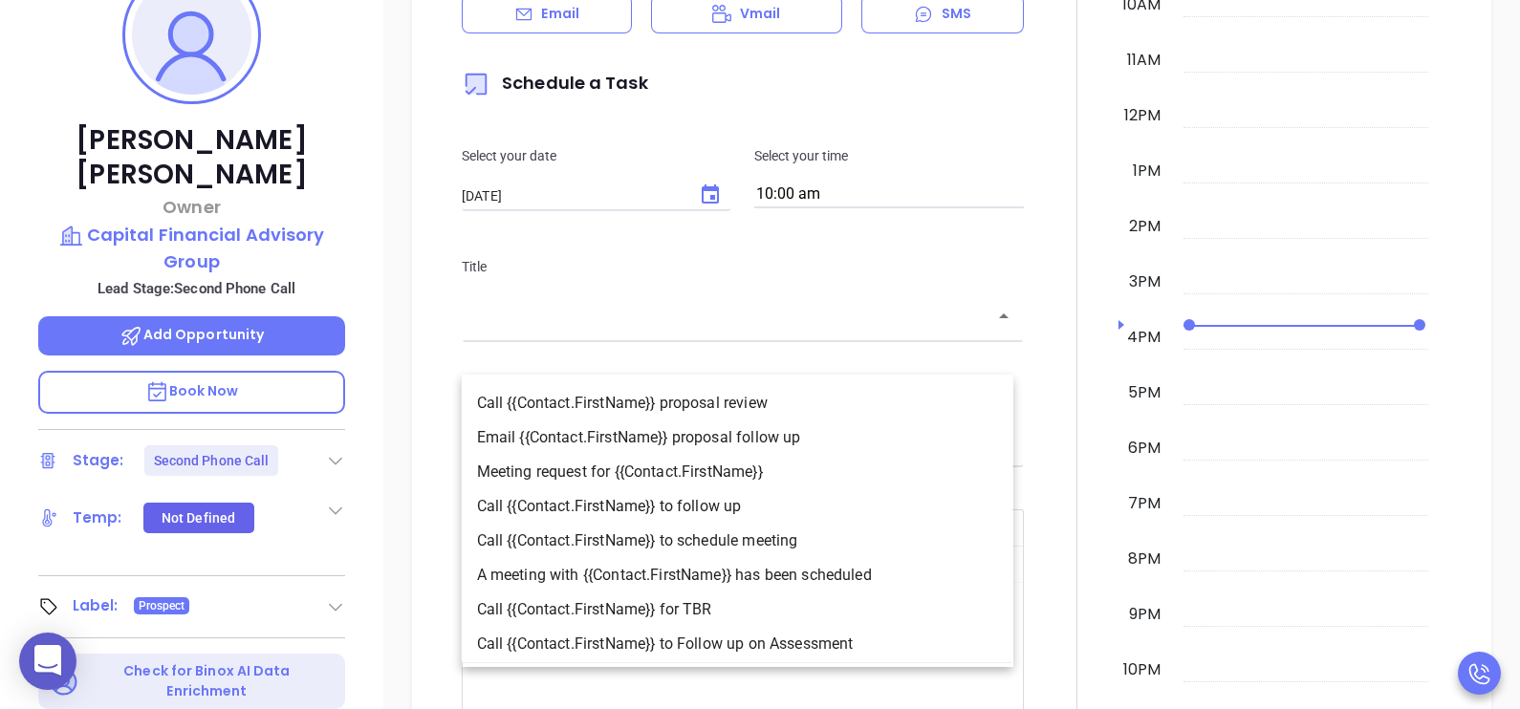
click at [728, 497] on li "Call {{Contact.FirstName}} to follow up" at bounding box center [737, 506] width 551 height 34
type input "Call [PERSON_NAME] to follow up"
type input "Call"
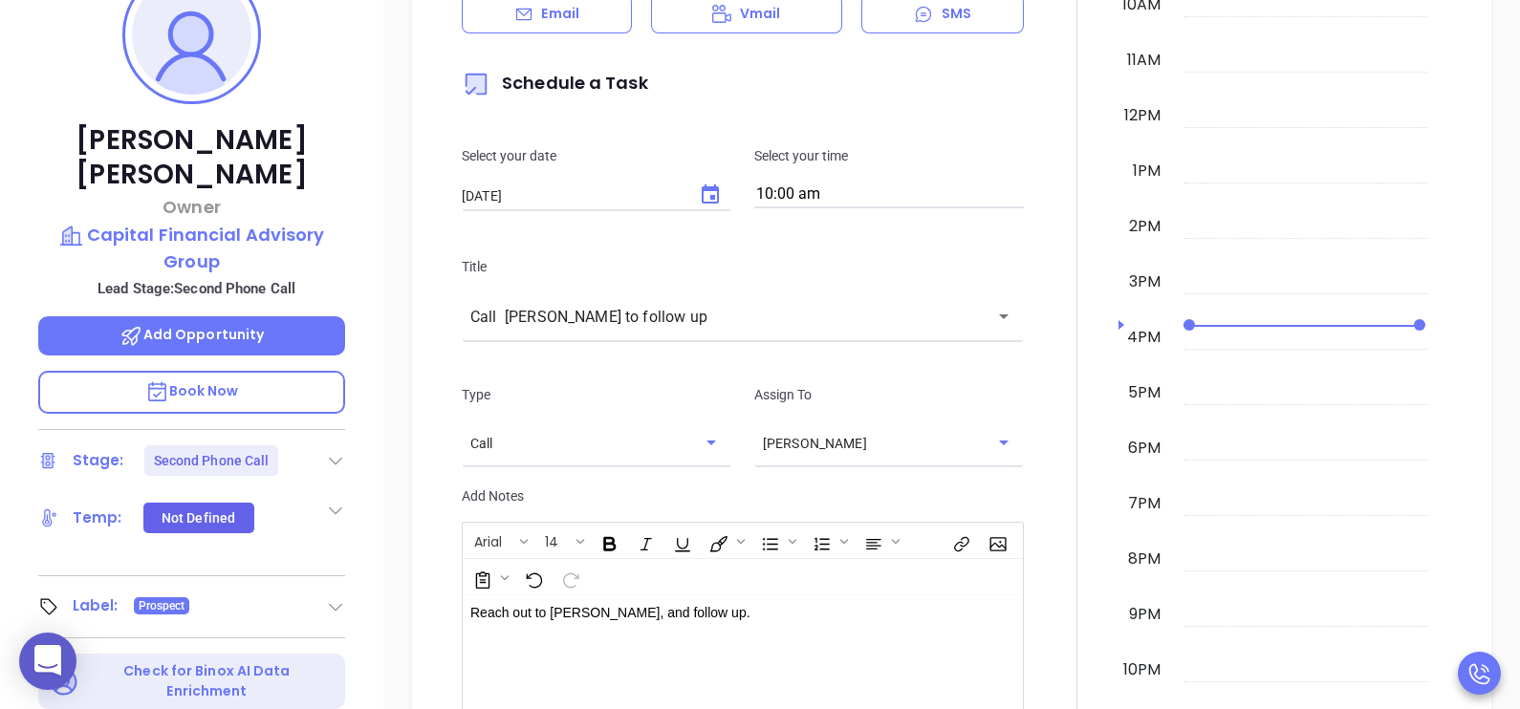
click at [1046, 480] on div at bounding box center [1076, 355] width 83 height 1075
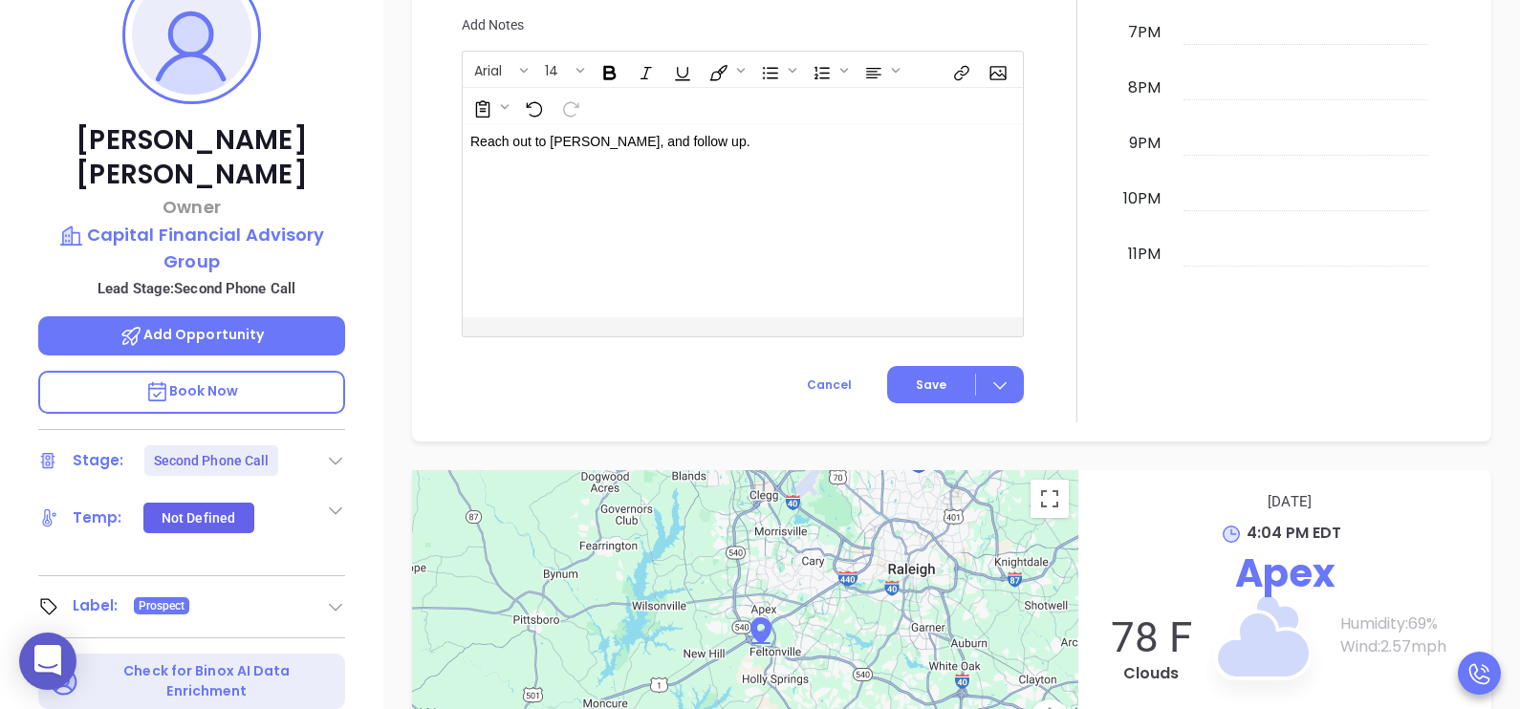
scroll to position [1409, 0]
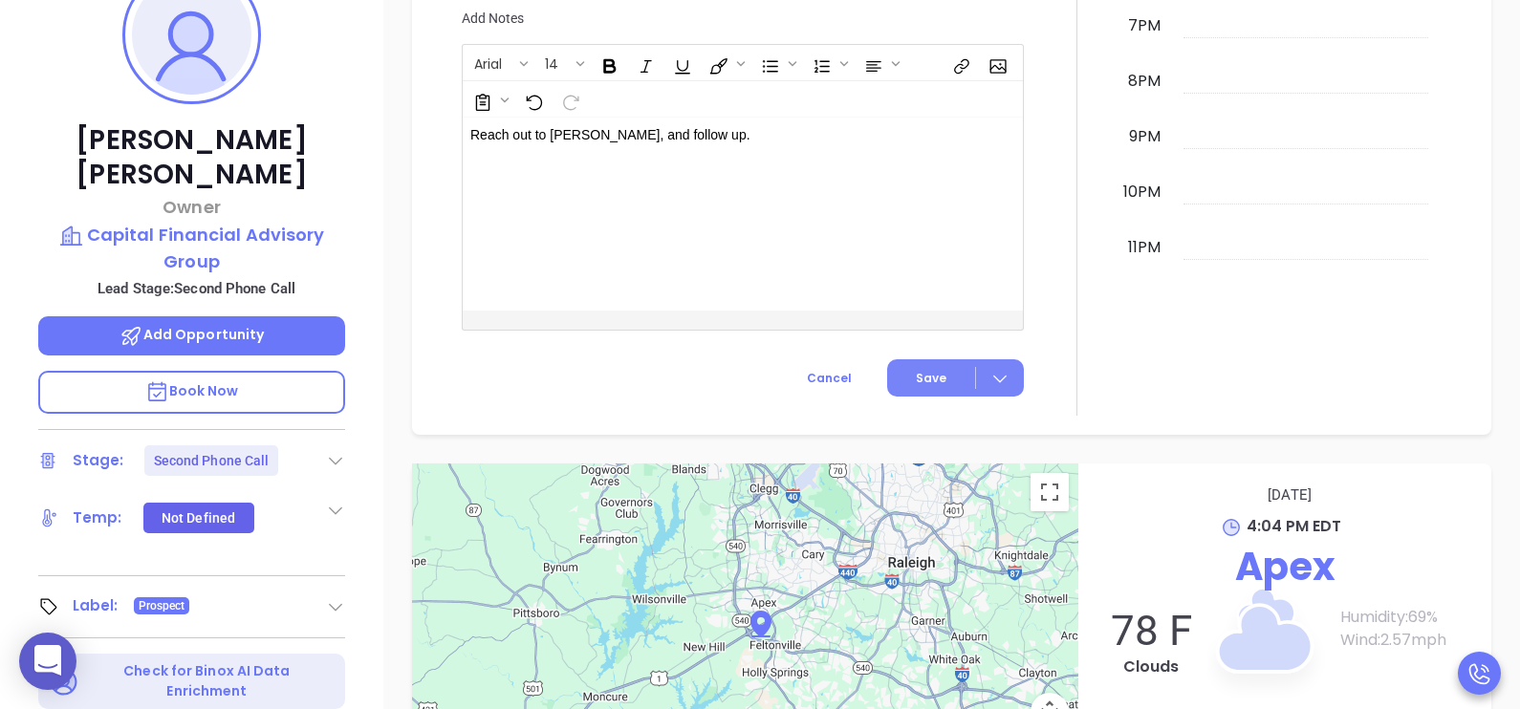
click at [937, 397] on button "Save" at bounding box center [955, 377] width 137 height 37
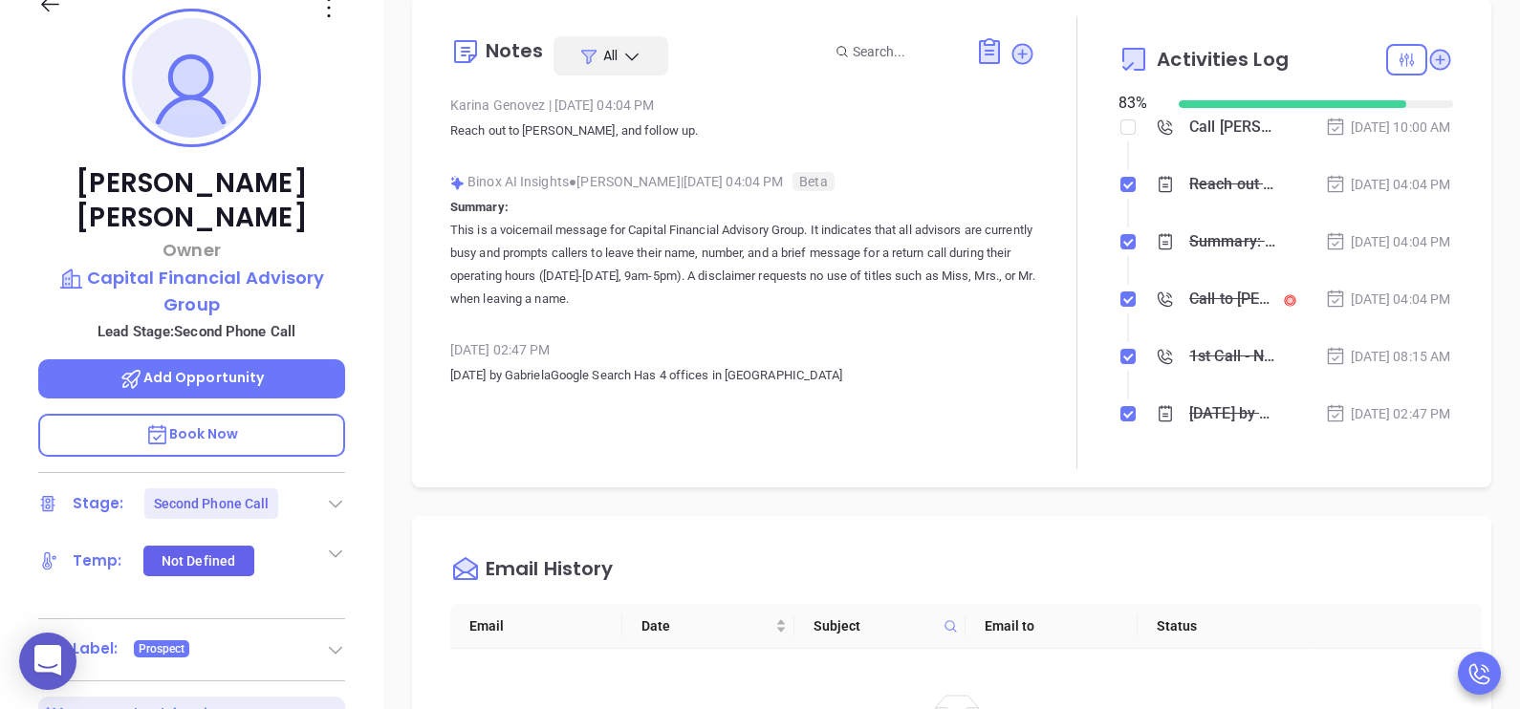
scroll to position [0, 0]
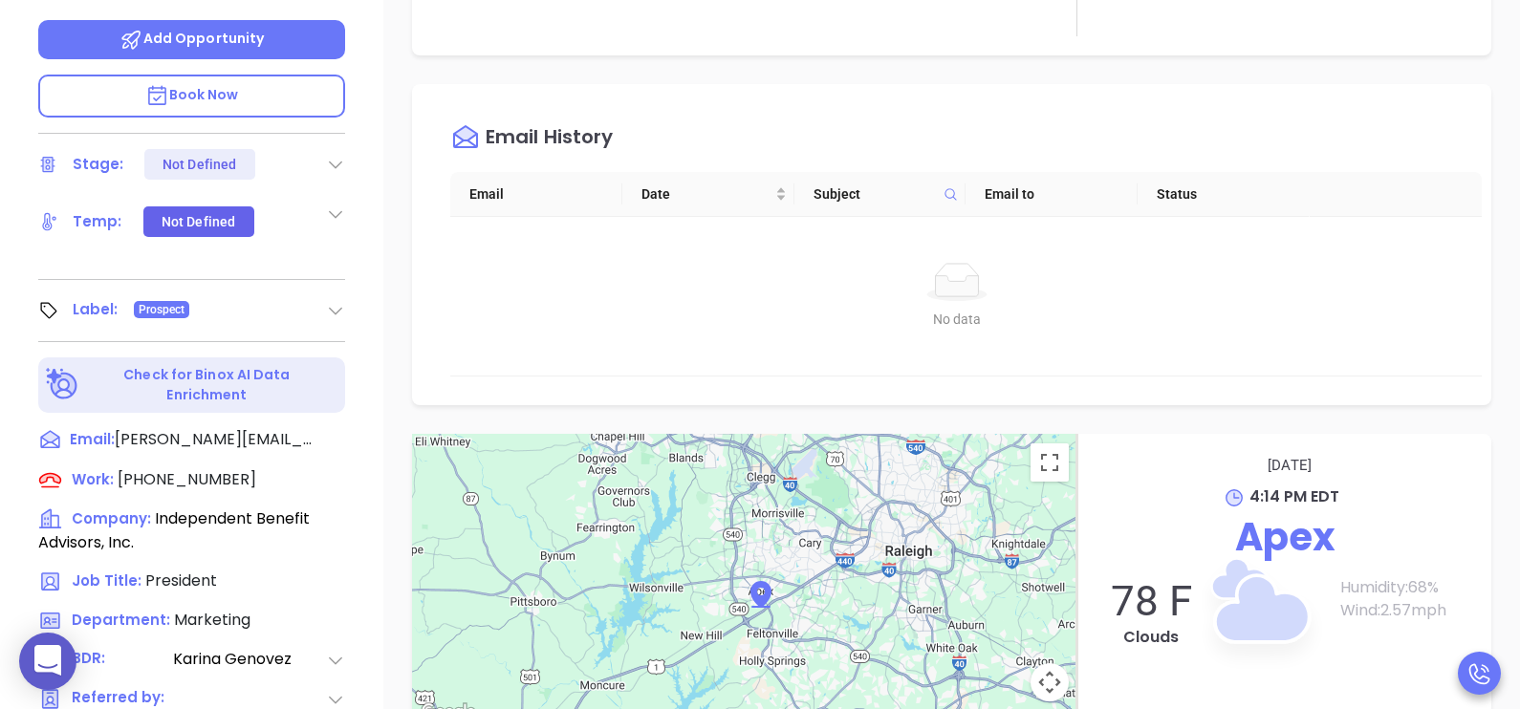
scroll to position [554, 0]
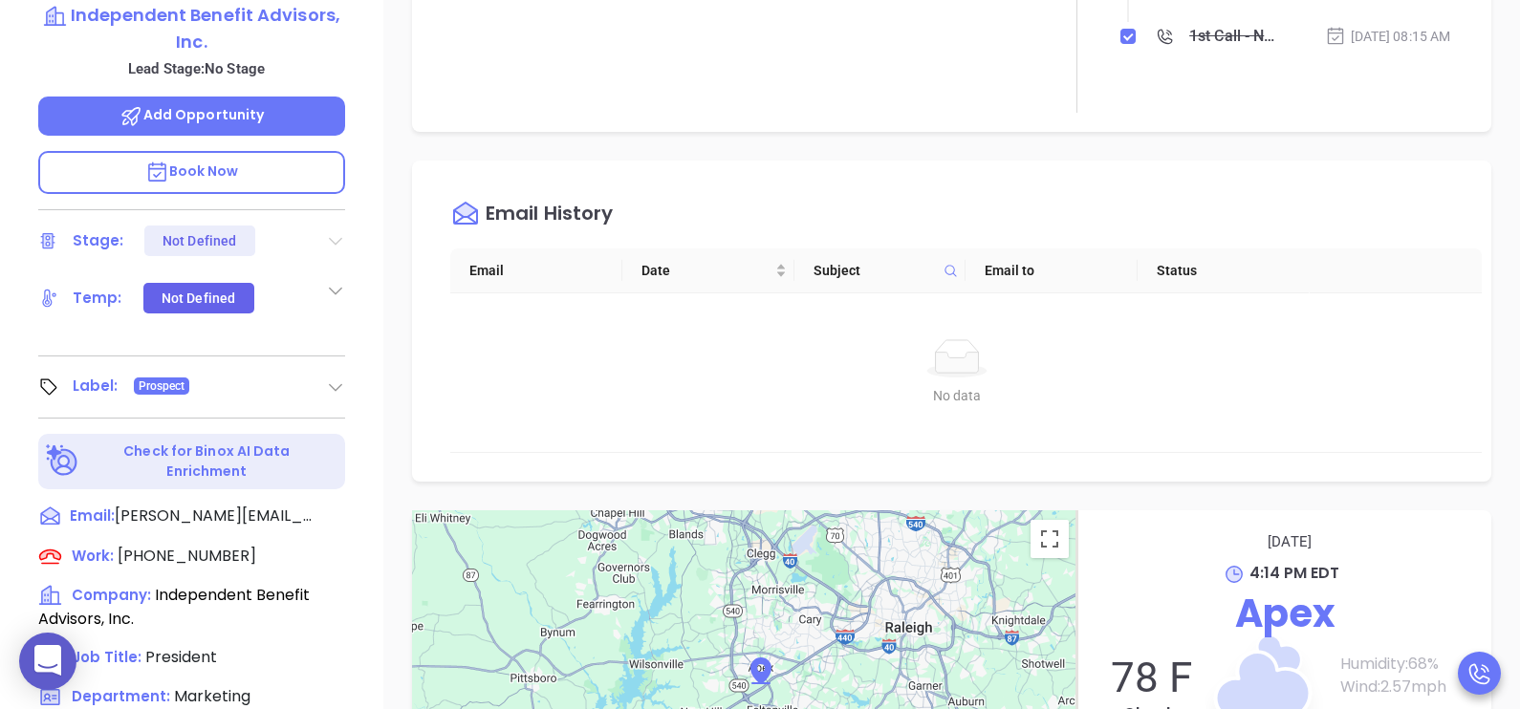
click at [333, 231] on icon at bounding box center [335, 240] width 19 height 19
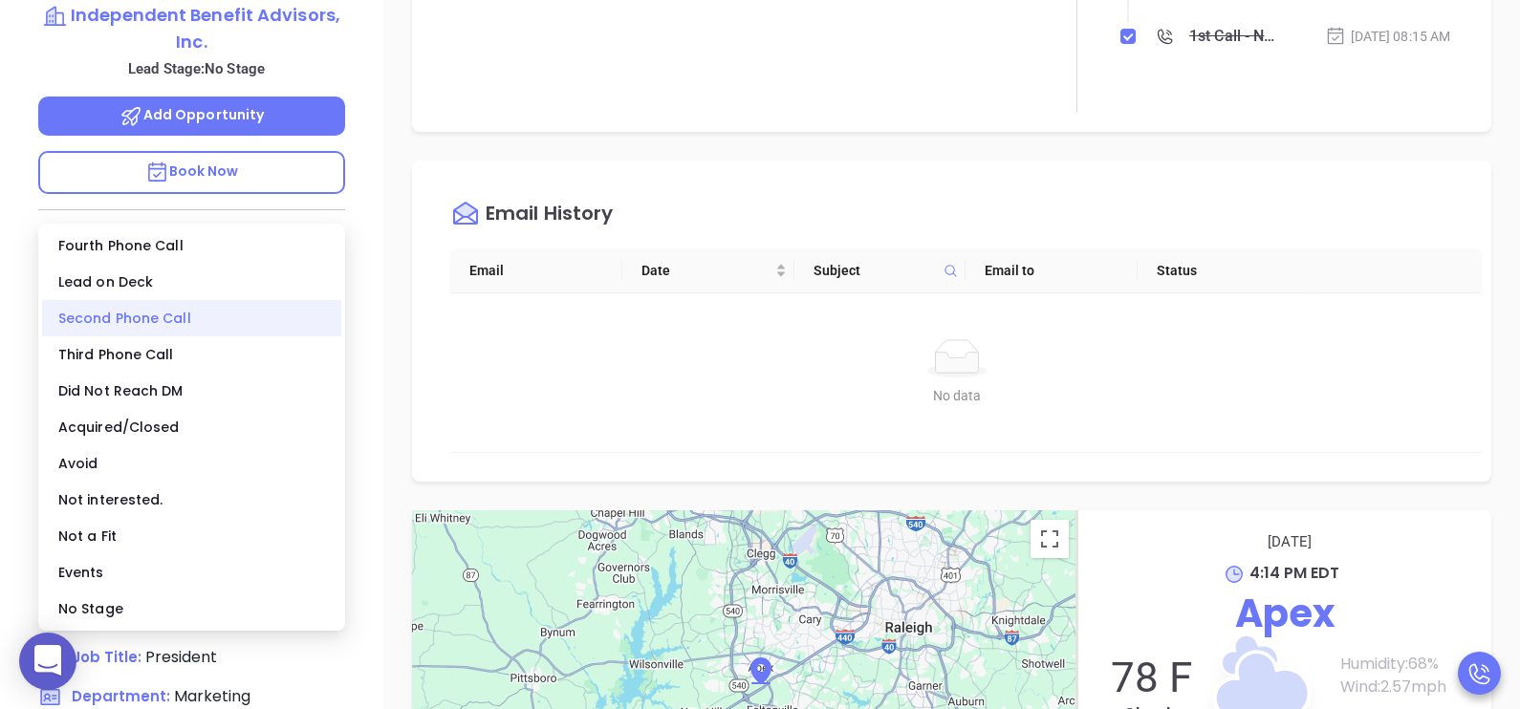
click at [185, 317] on div "Second Phone Call" at bounding box center [191, 318] width 299 height 36
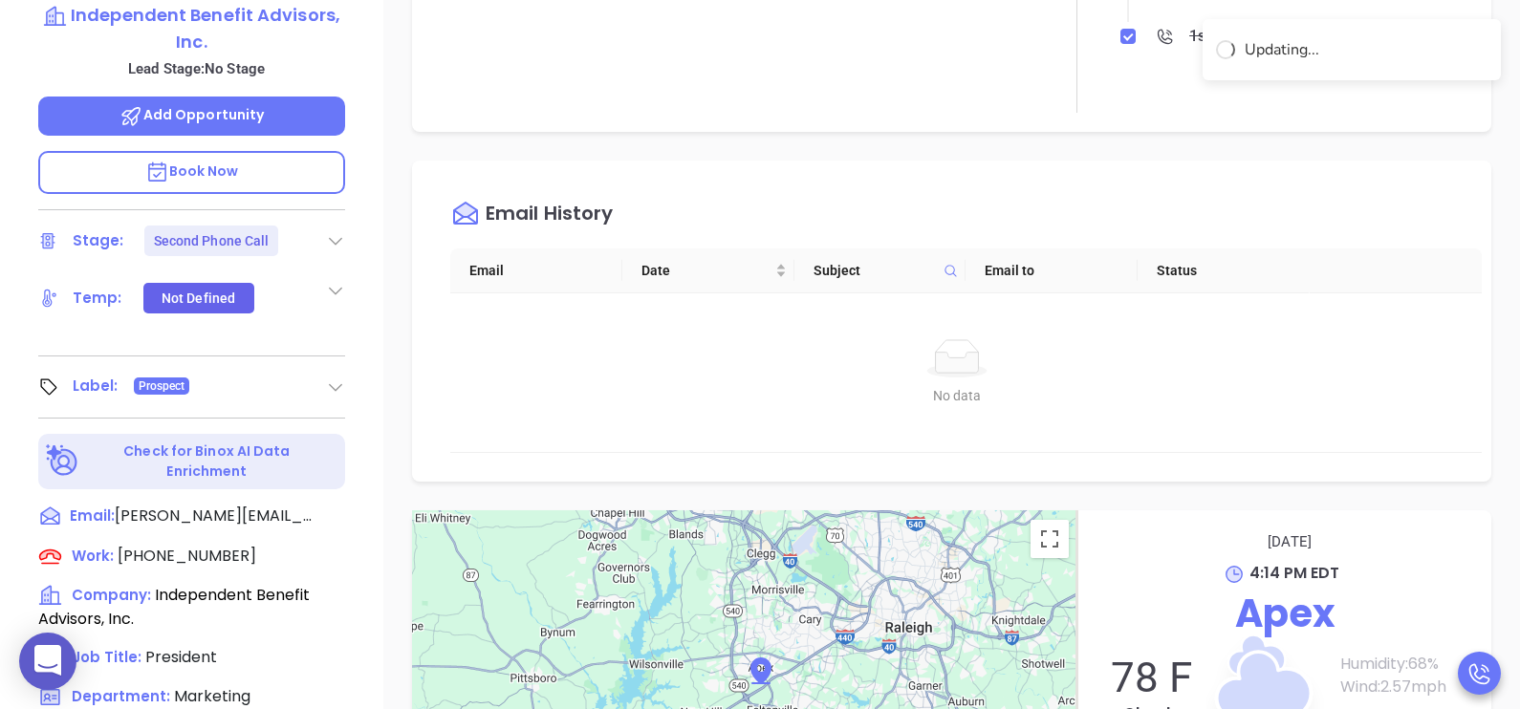
click at [1500, 382] on div "Notes All Binox AI Insights ● Karina Genovez | Sep 11, 2025 04:13 PM Beta Summa…" at bounding box center [951, 376] width 1136 height 1338
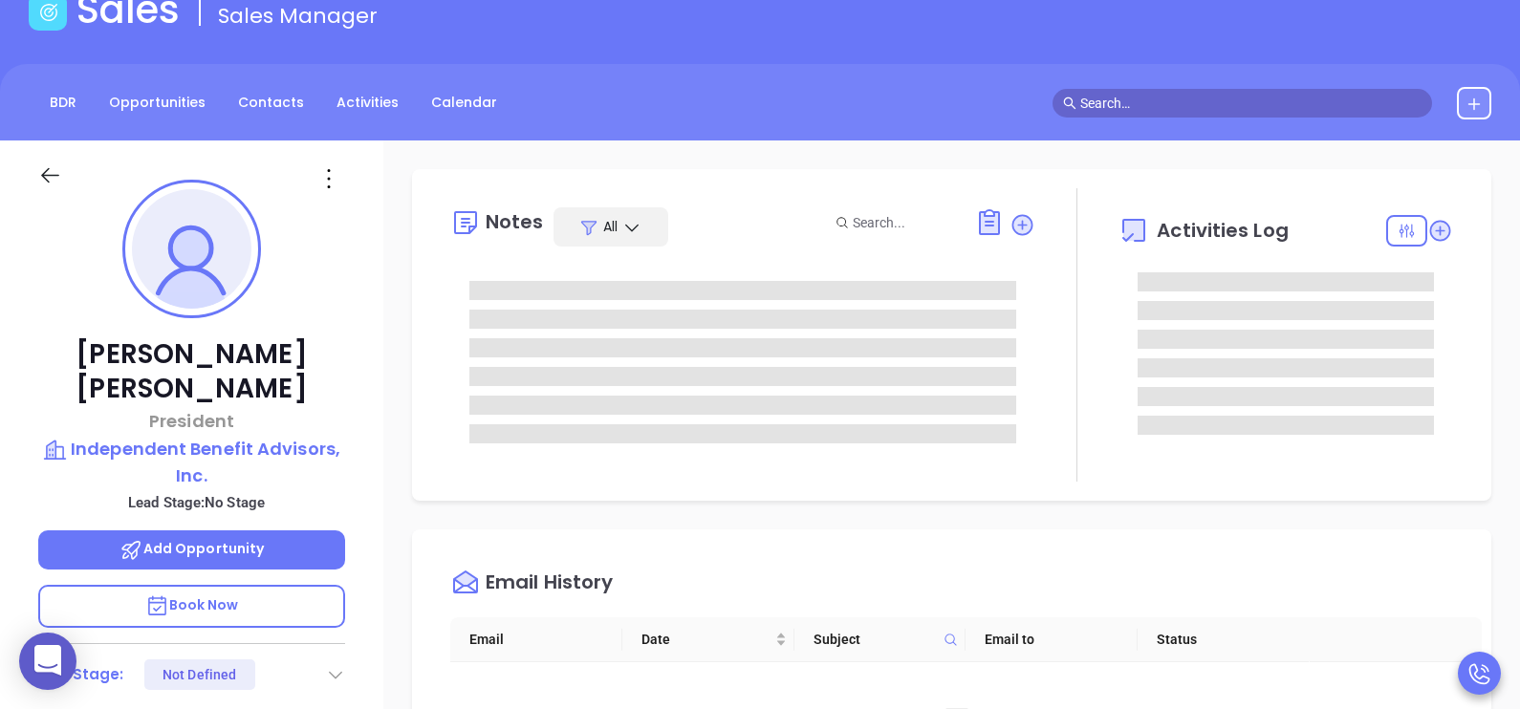
scroll to position [76, 0]
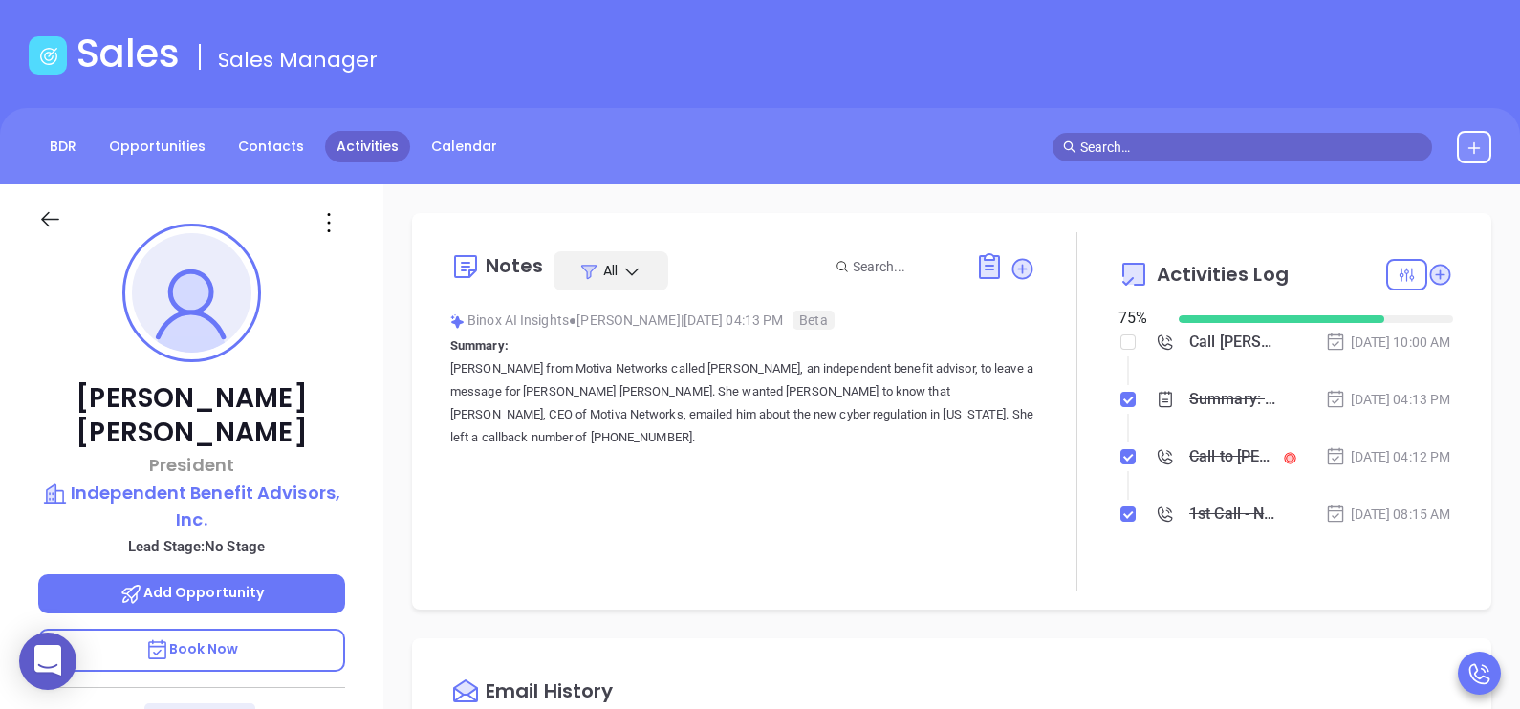
click at [345, 145] on link "Activities" at bounding box center [367, 147] width 85 height 32
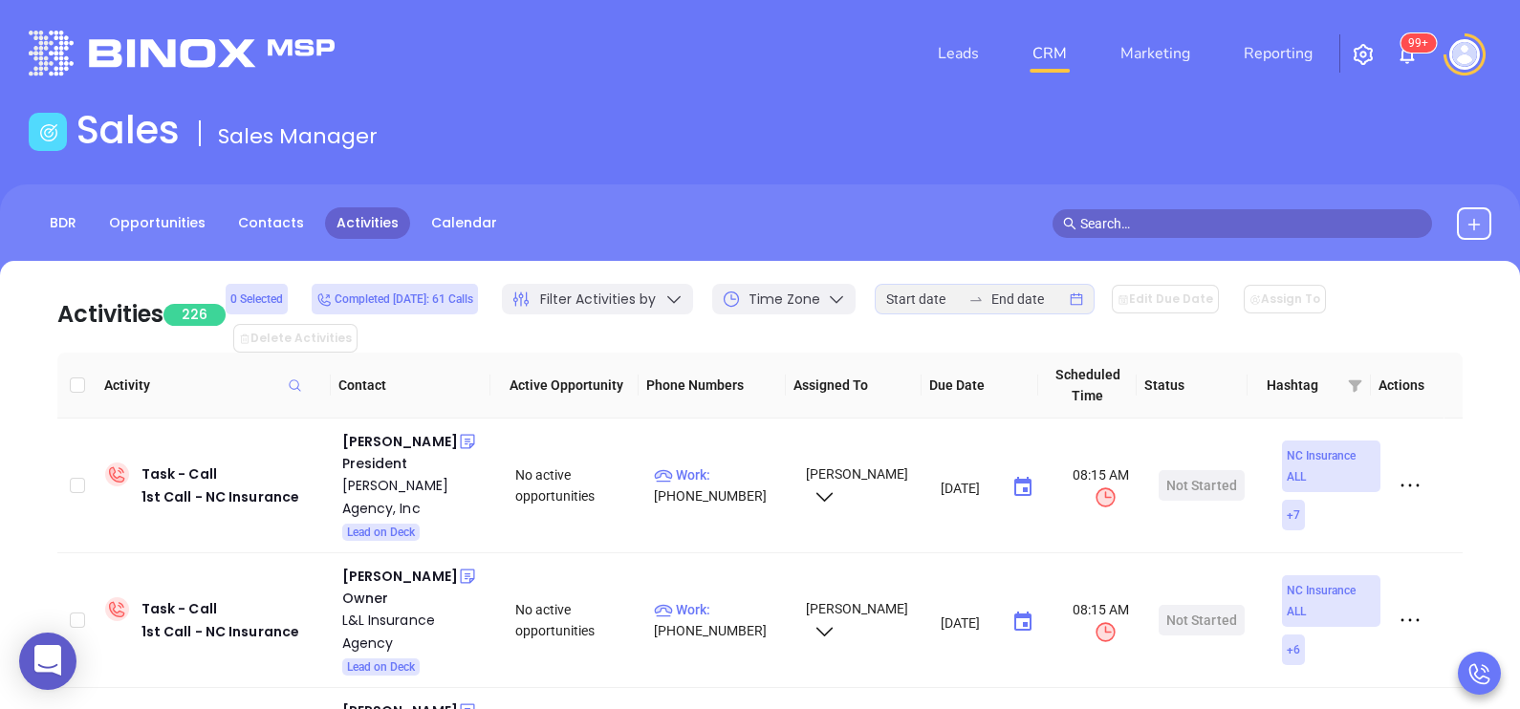
click at [1410, 46] on sup "99+" at bounding box center [1417, 42] width 35 height 19
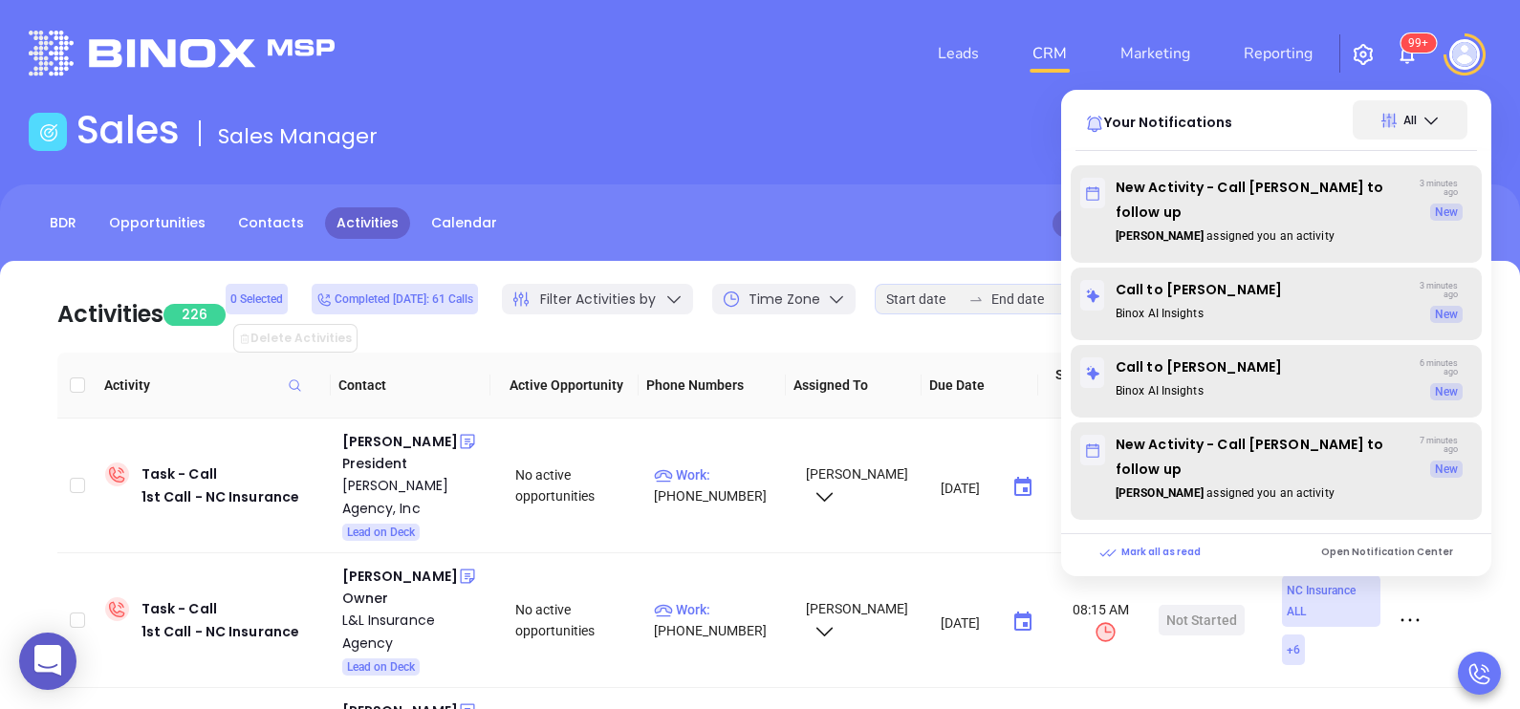
click at [1261, 197] on p "New Activity - Call John Gasiorowski to follow up" at bounding box center [1243, 200] width 327 height 50
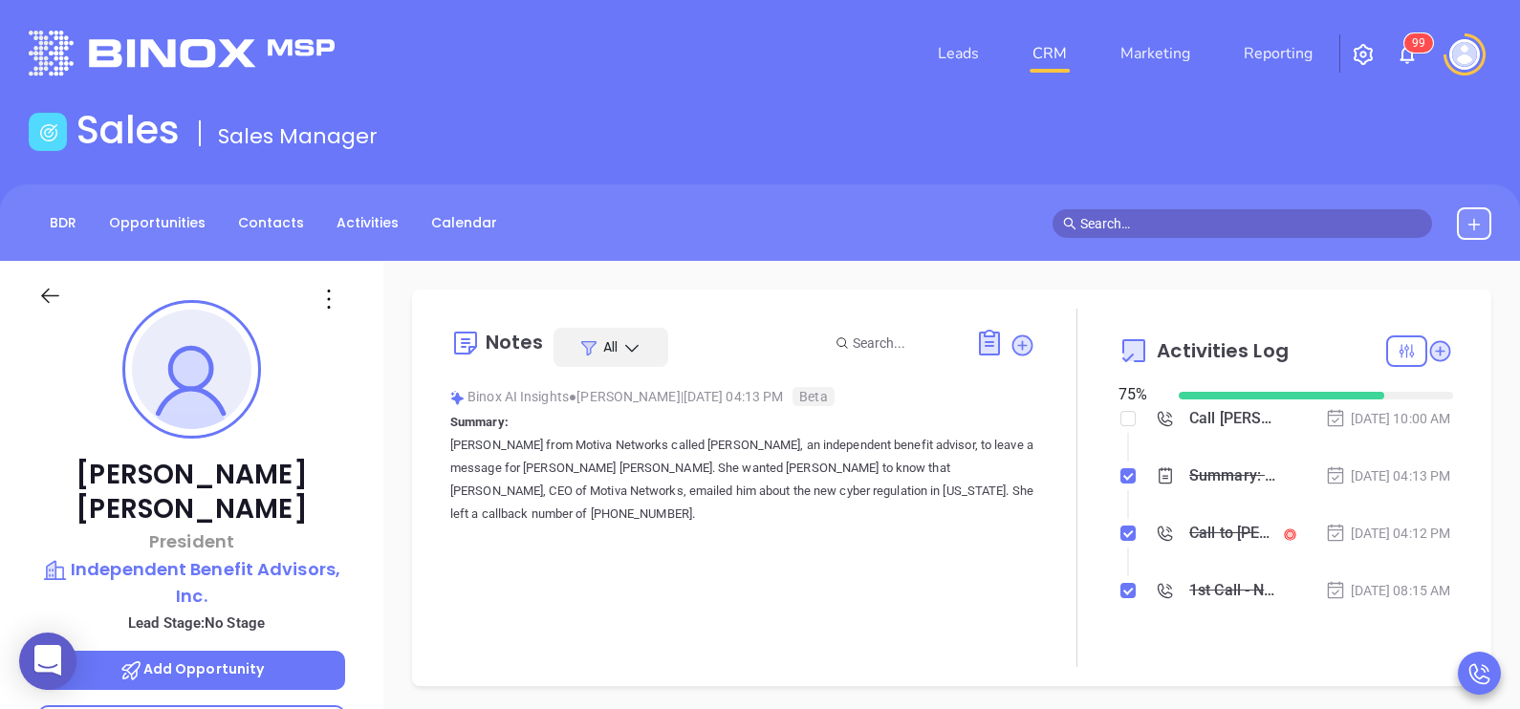
click at [799, 584] on div "Notes All Binox AI Insights ● Karina Genovez | Sep 11, 2025 04:13 PM Beta Summa…" at bounding box center [742, 488] width 585 height 358
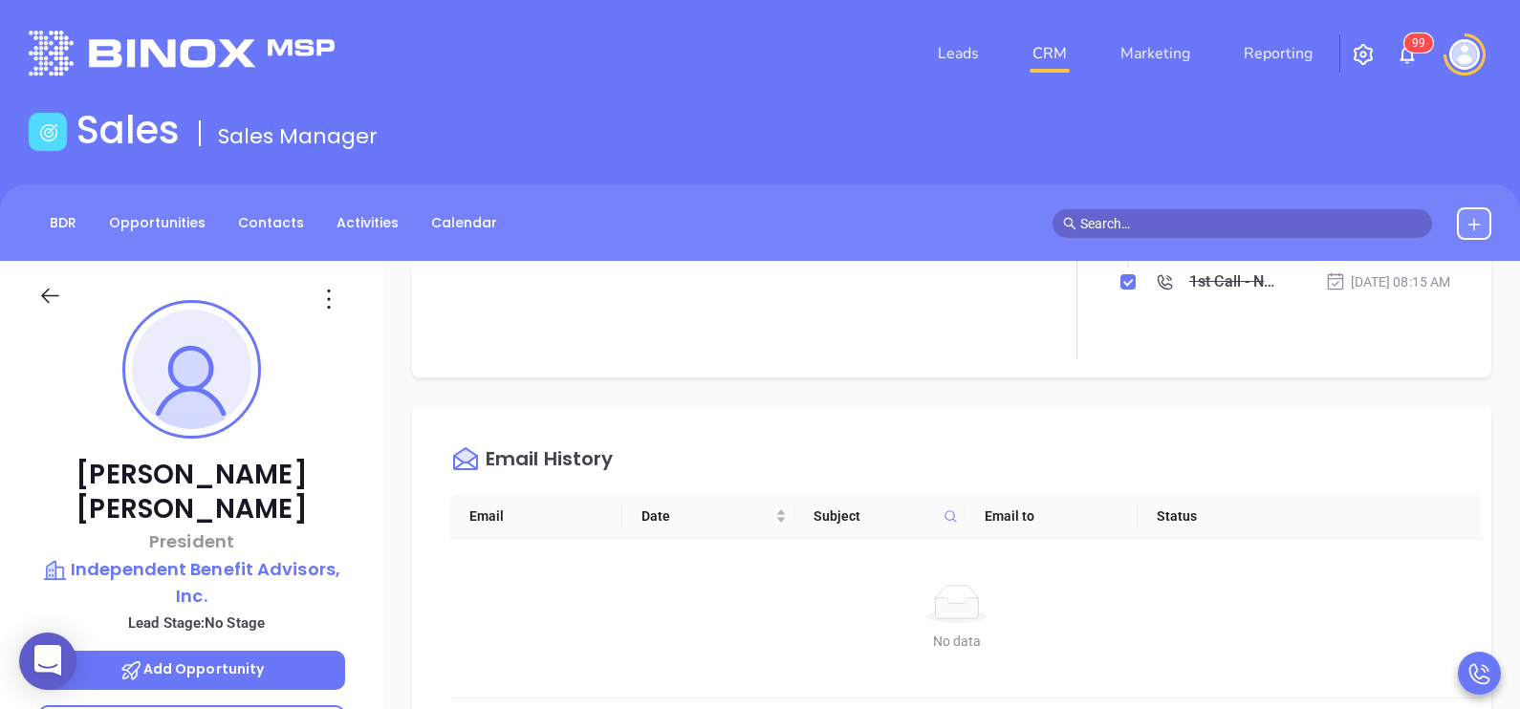
scroll to position [381, 0]
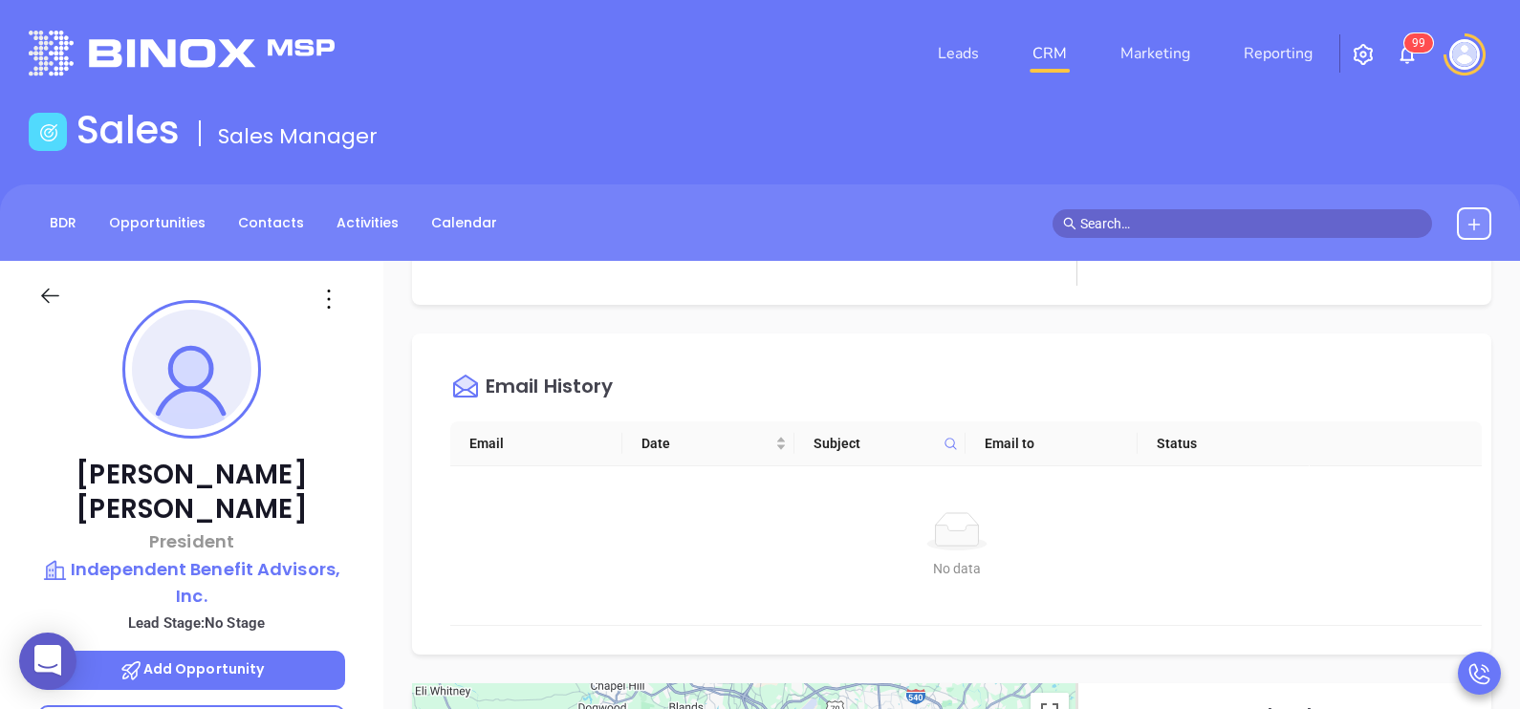
click at [360, 468] on div "John Gasiorowski President Independent Benefit Advisors, Inc. Lead Stage: No St…" at bounding box center [191, 704] width 383 height 887
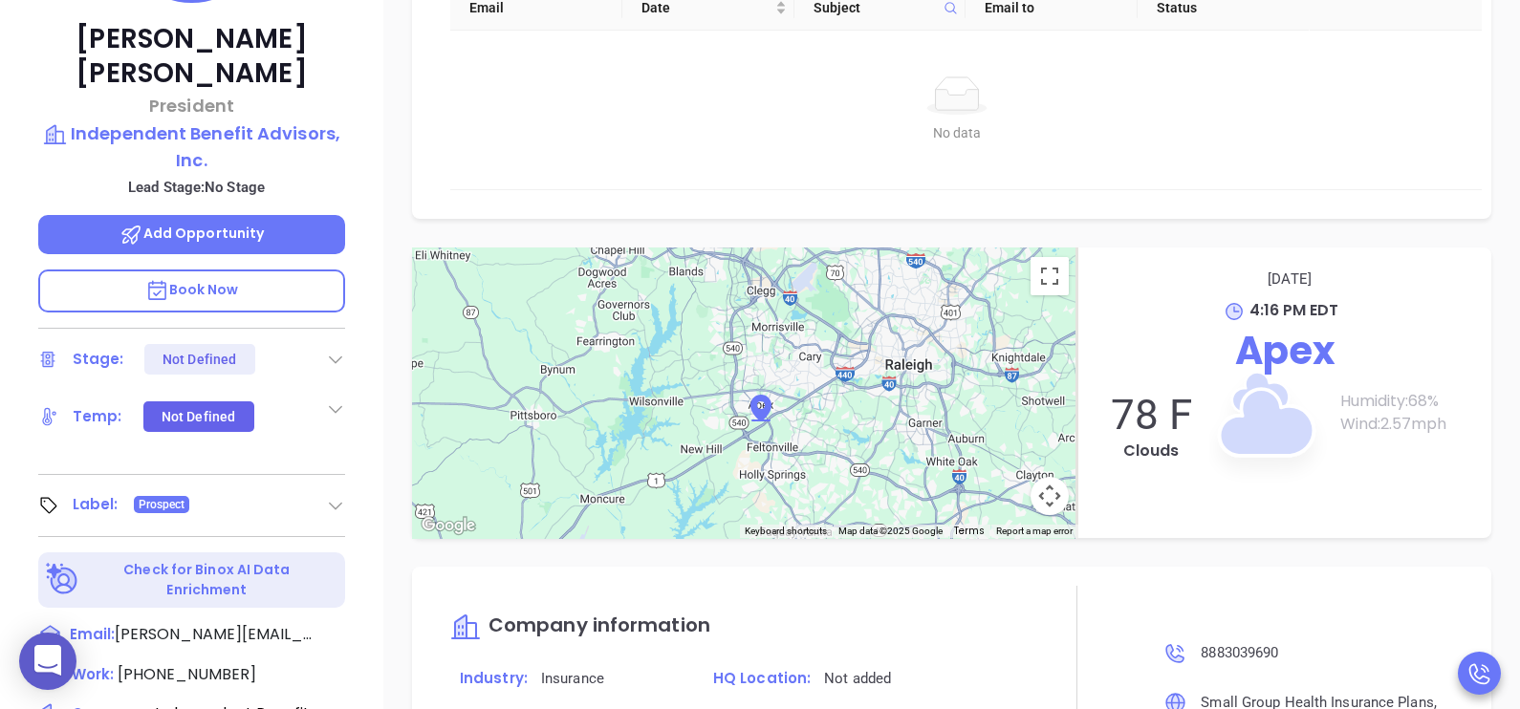
scroll to position [526, 0]
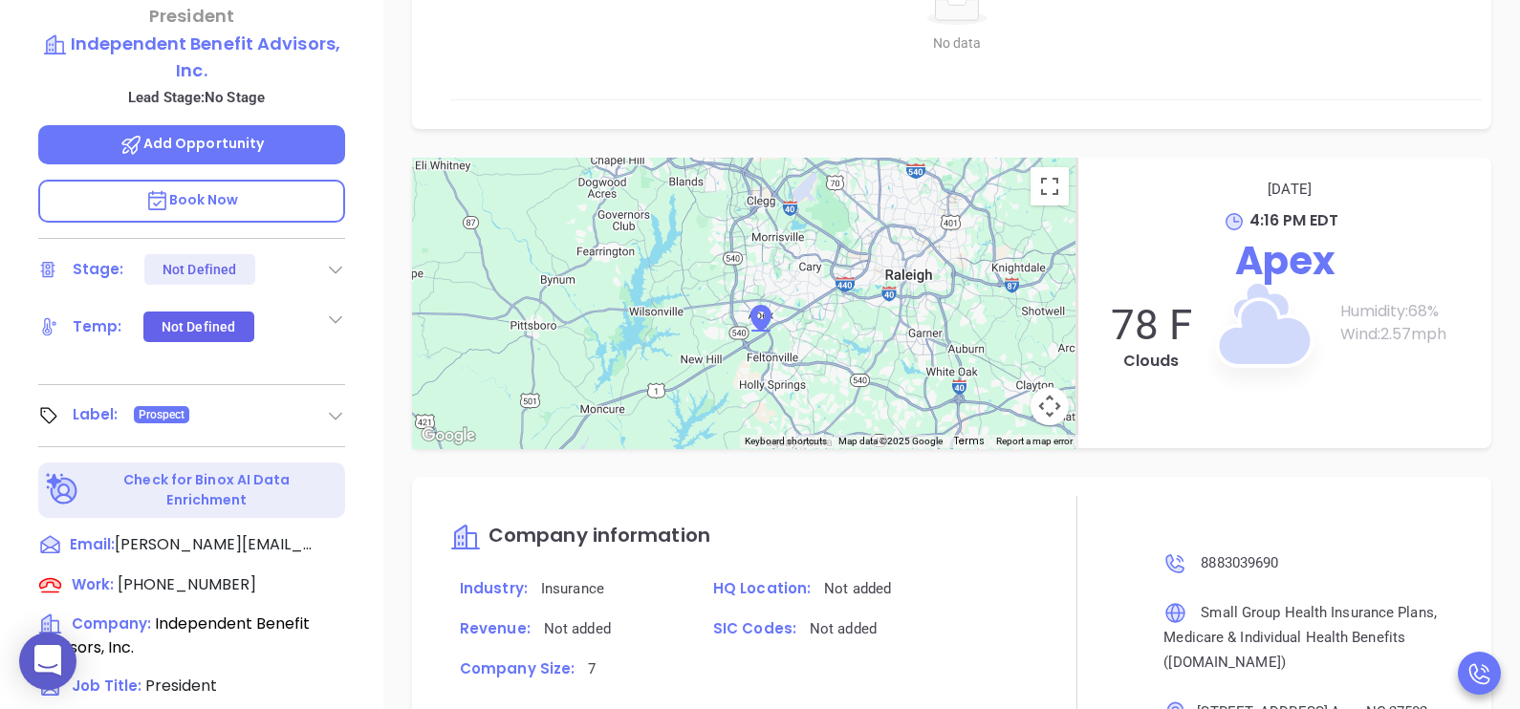
click at [327, 260] on icon at bounding box center [335, 269] width 19 height 19
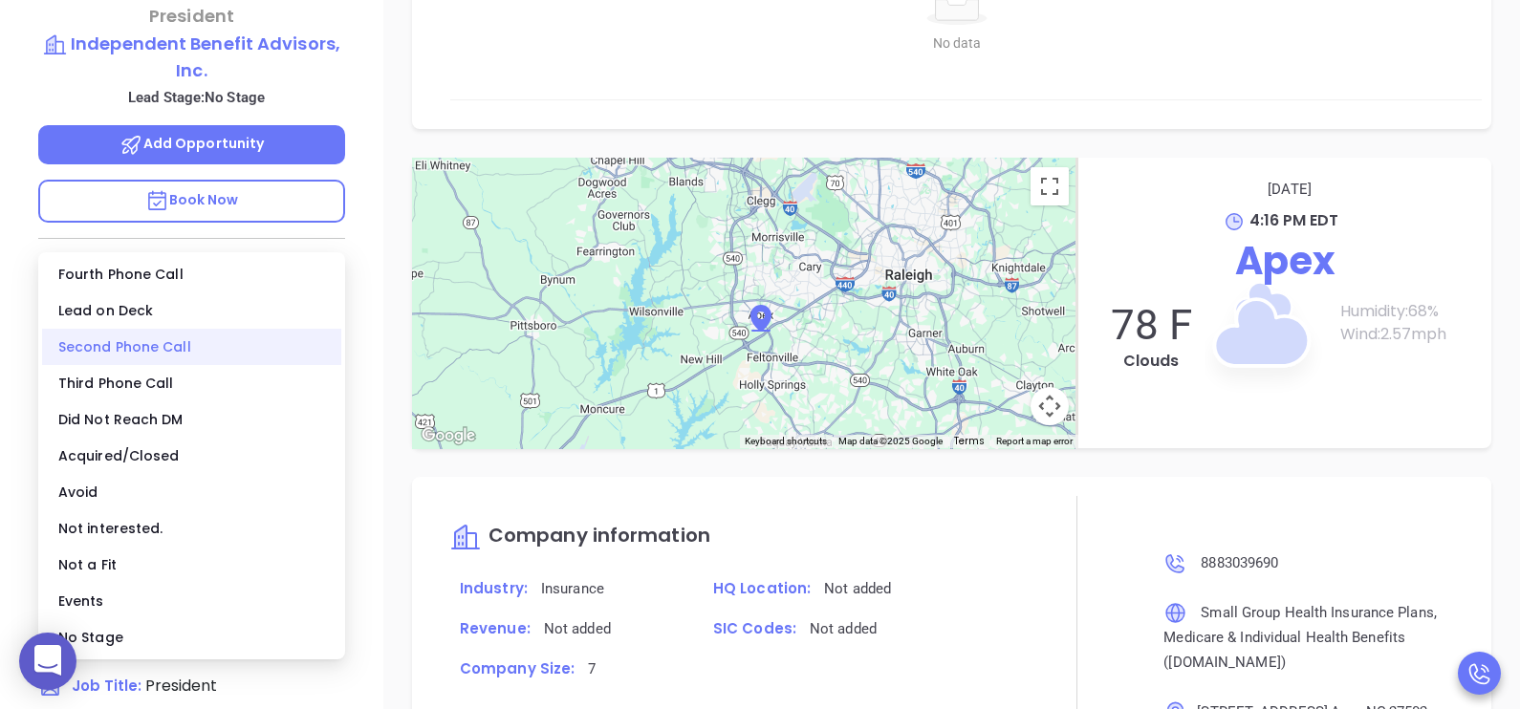
click at [179, 349] on div "Second Phone Call" at bounding box center [191, 347] width 299 height 36
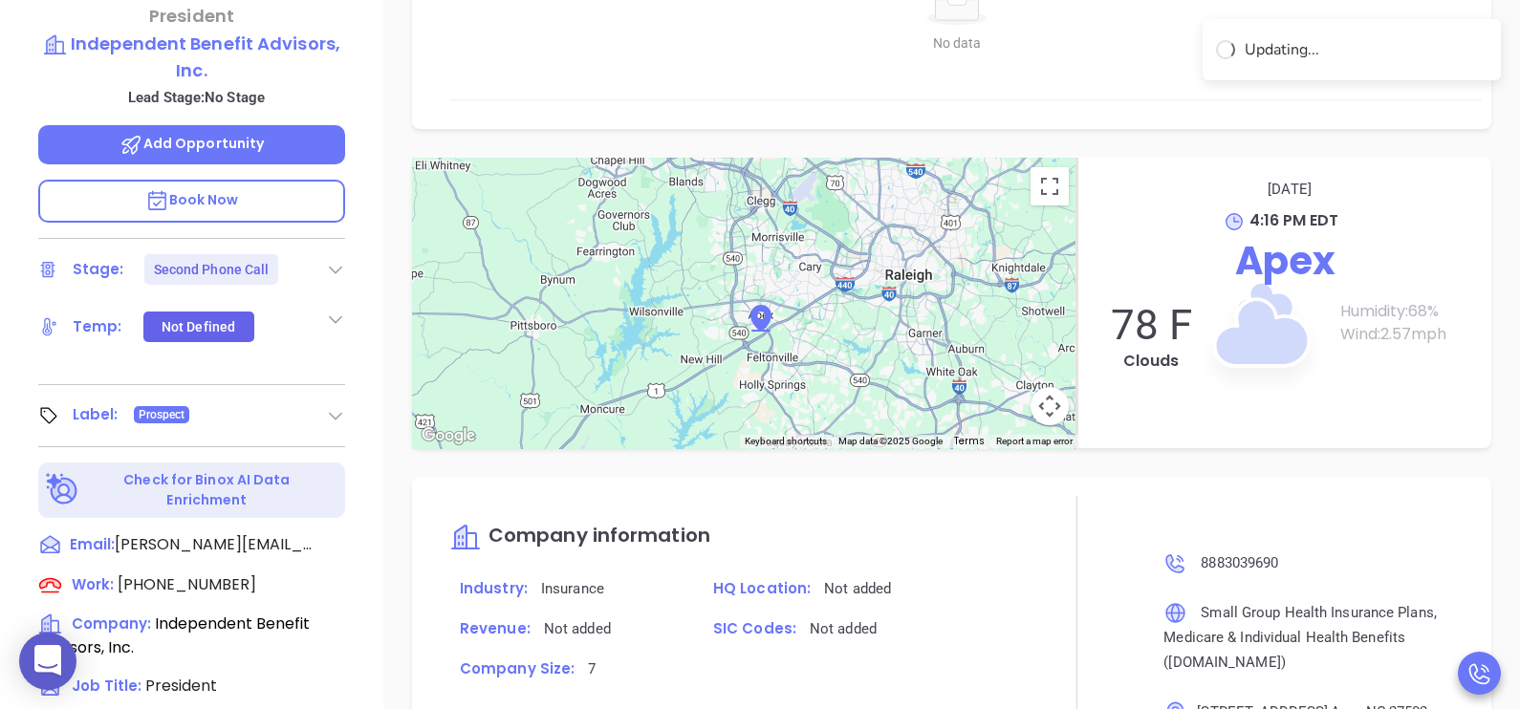
click at [377, 399] on div "John Gasiorowski President Independent Benefit Advisors, Inc. Lead Stage: No St…" at bounding box center [191, 178] width 383 height 887
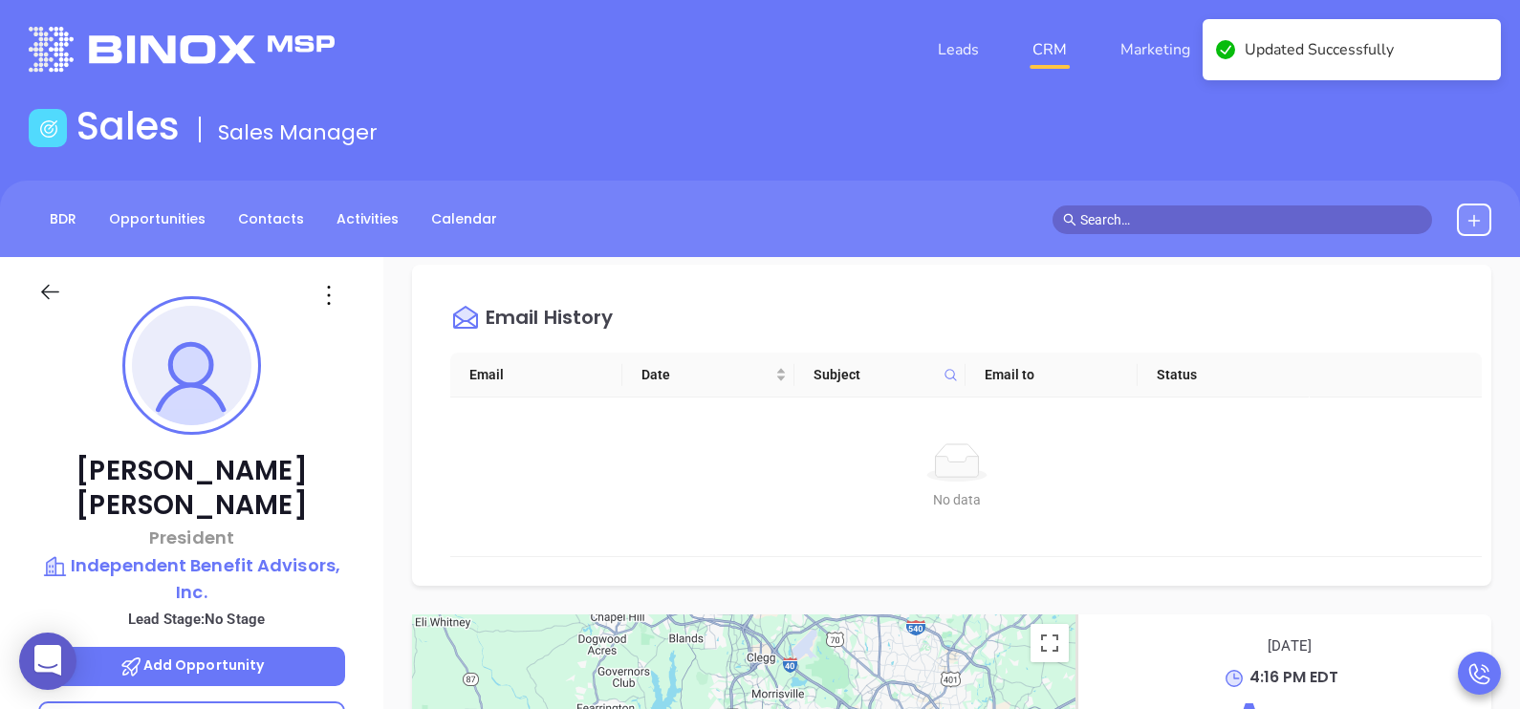
scroll to position [0, 0]
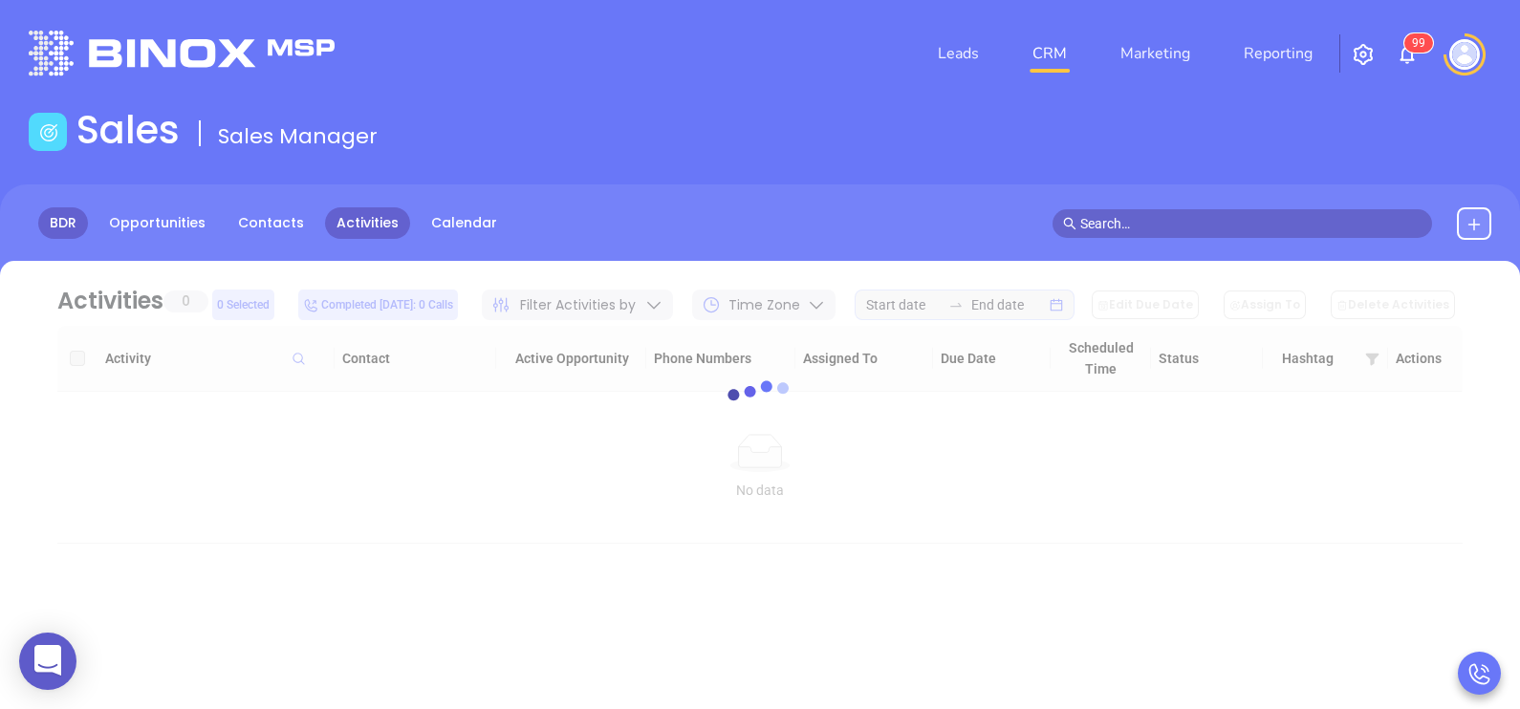
click at [58, 220] on link "BDR" at bounding box center [63, 223] width 50 height 32
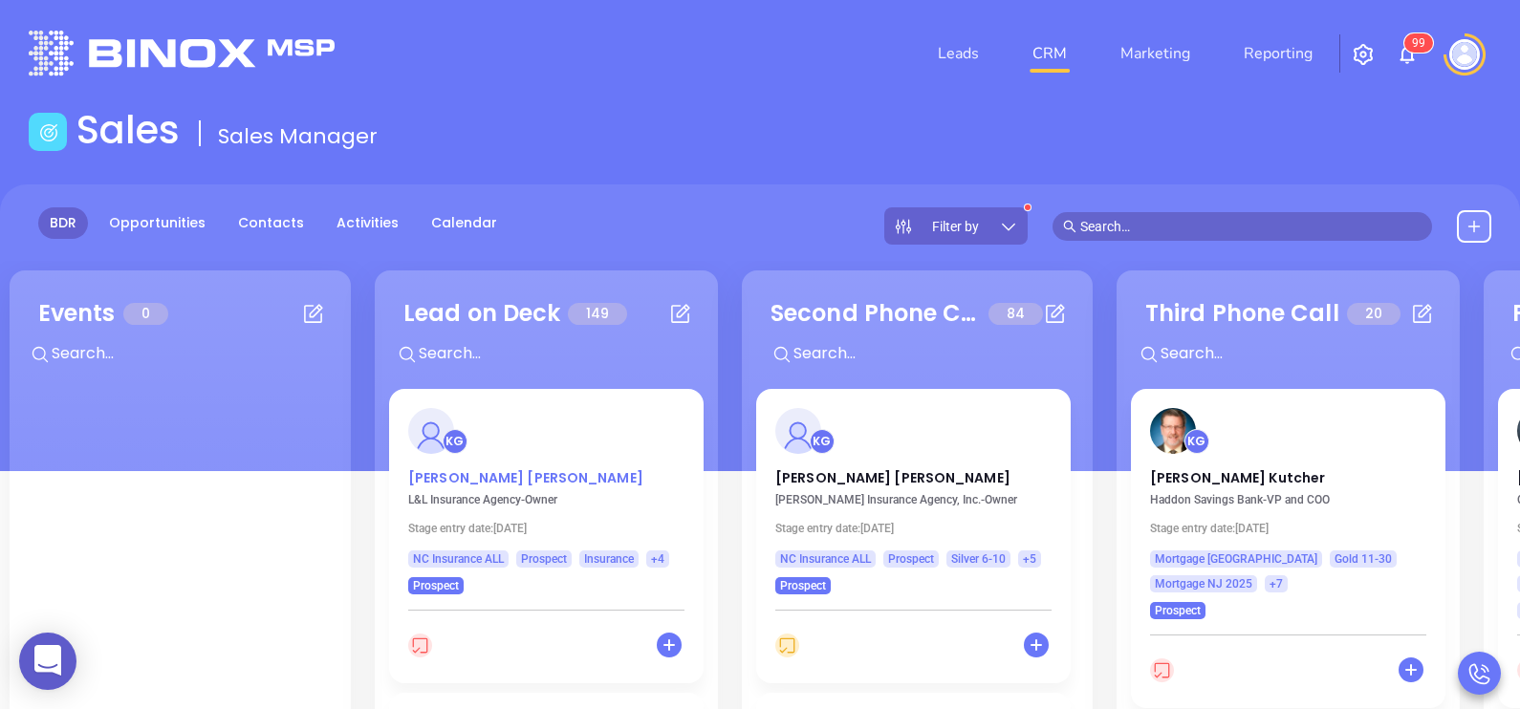
click at [473, 478] on p "Mel Barrientos" at bounding box center [546, 473] width 276 height 10
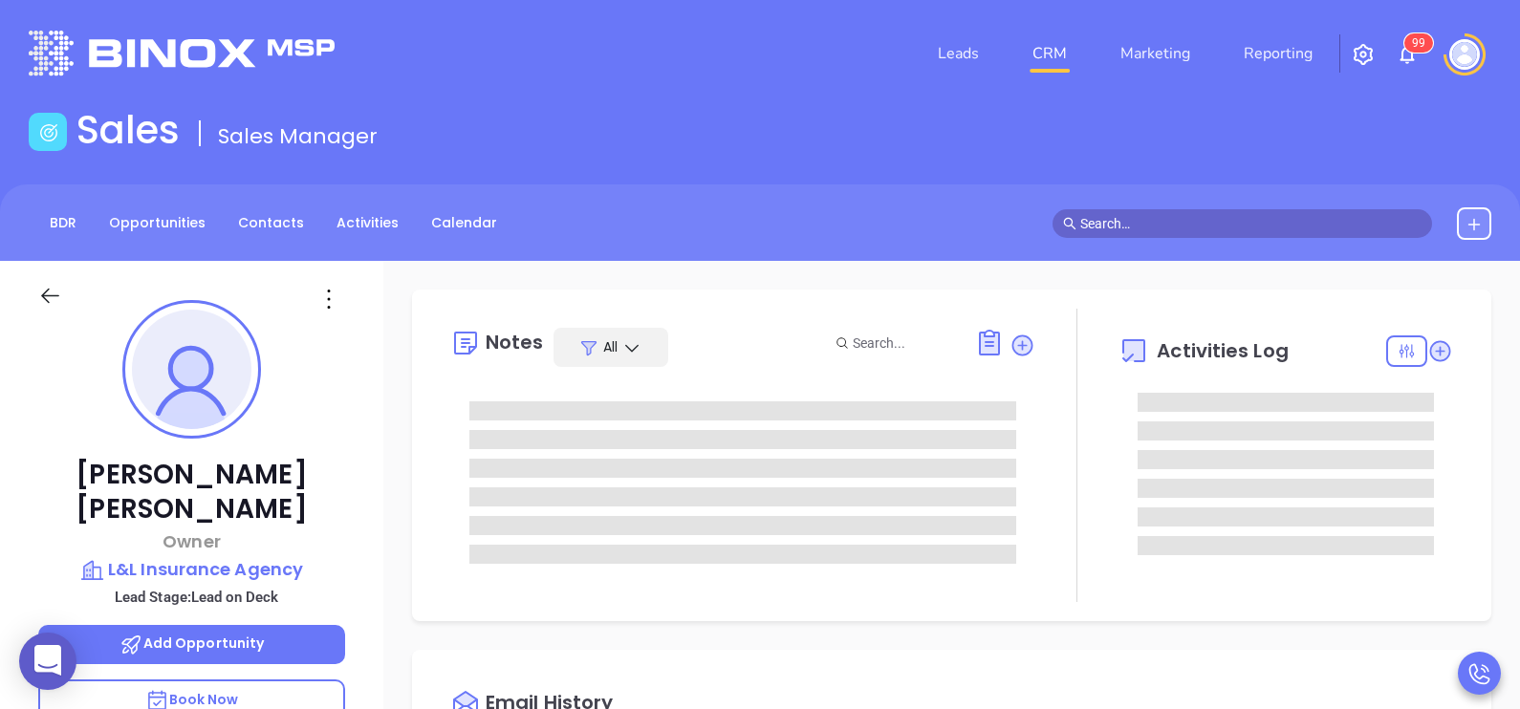
type input "[DATE]"
type input "[PERSON_NAME]"
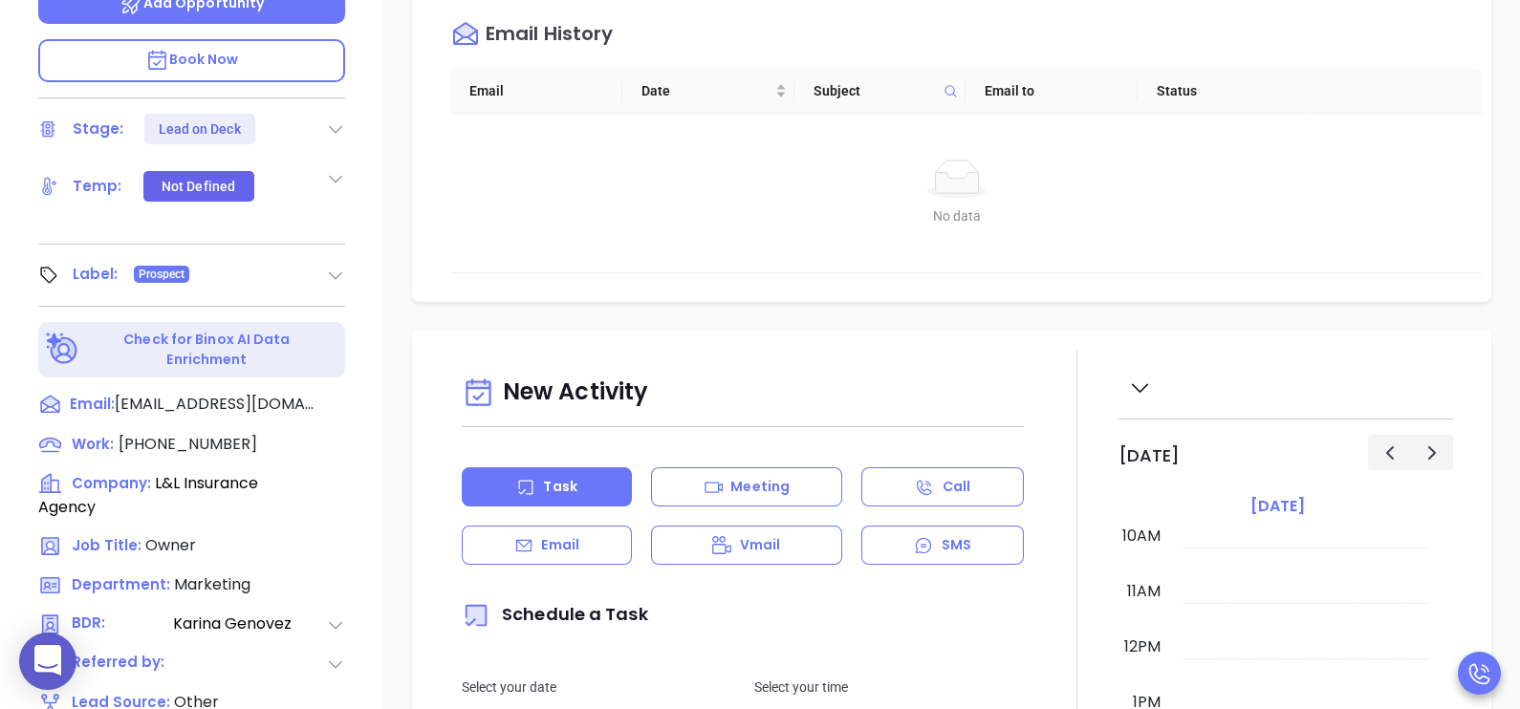
scroll to position [669, 0]
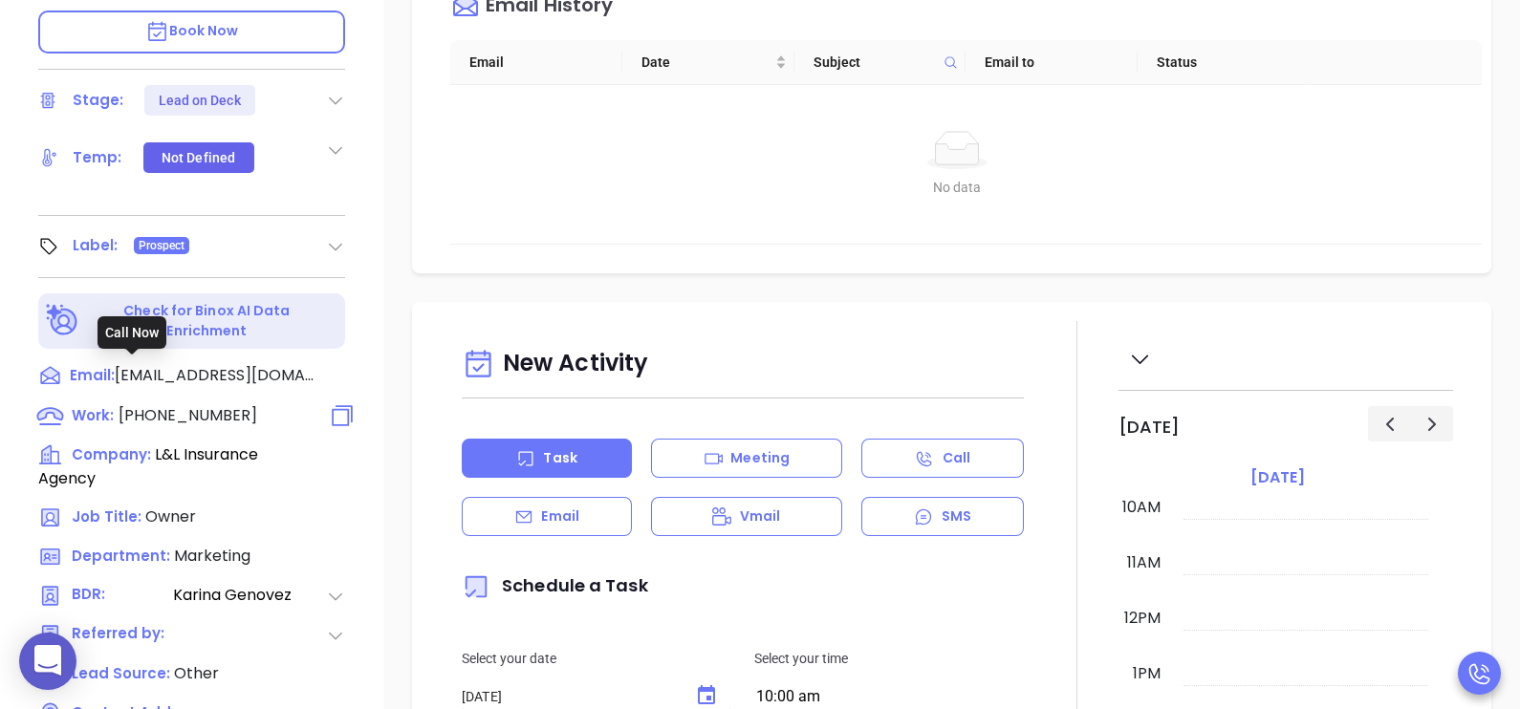
click at [153, 404] on span "(704) 732-1811" at bounding box center [188, 415] width 139 height 22
type input "(704) 732-1811"
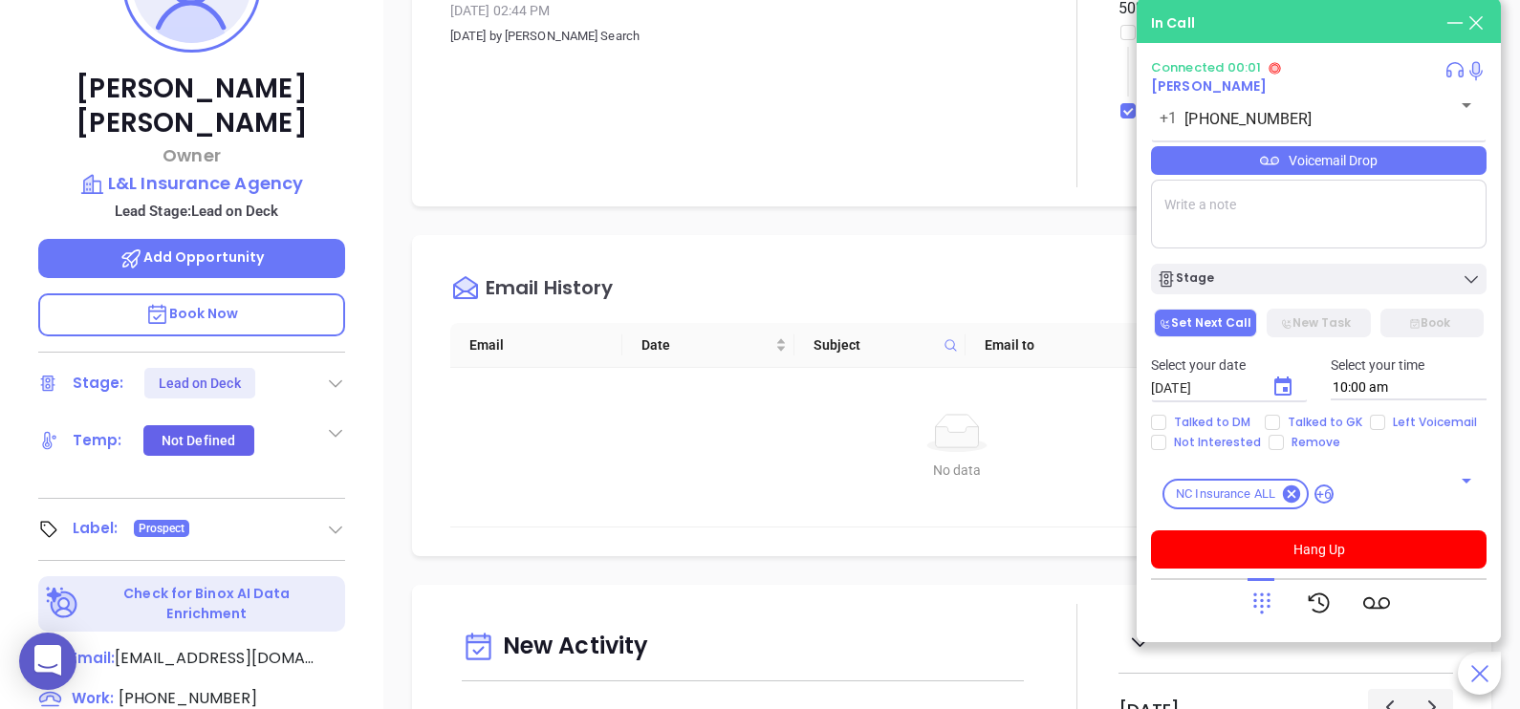
scroll to position [381, 0]
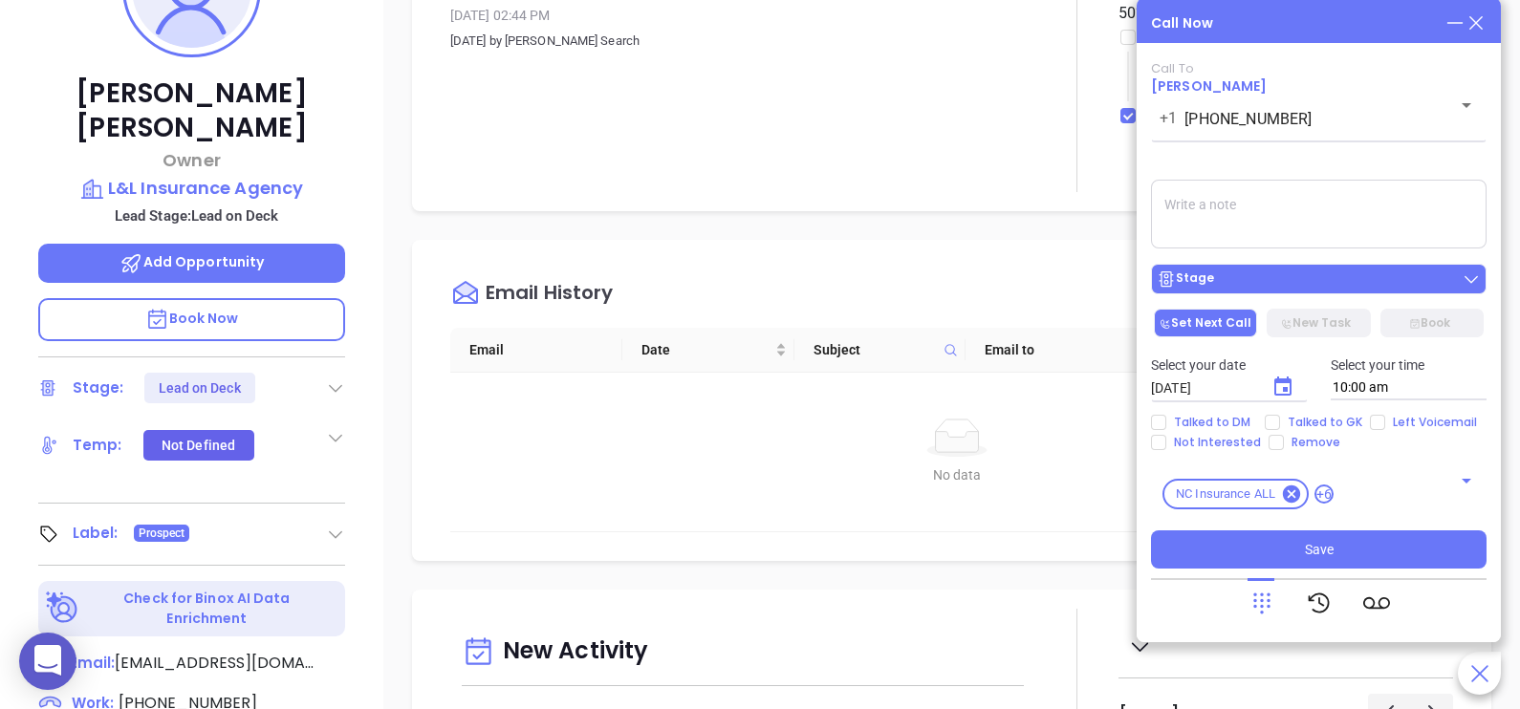
click at [1376, 282] on div "Stage" at bounding box center [1318, 278] width 324 height 19
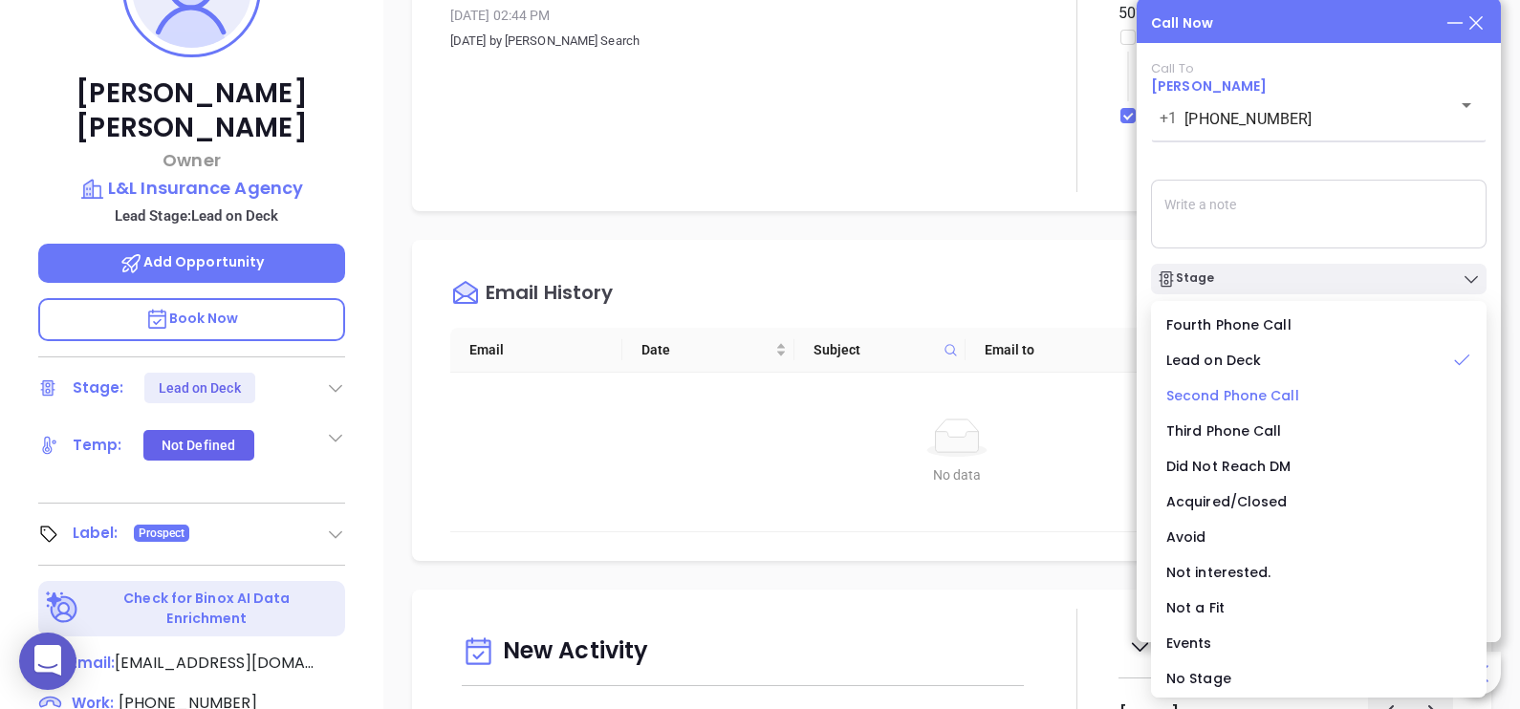
click at [1276, 396] on span "Second Phone Call" at bounding box center [1232, 395] width 133 height 19
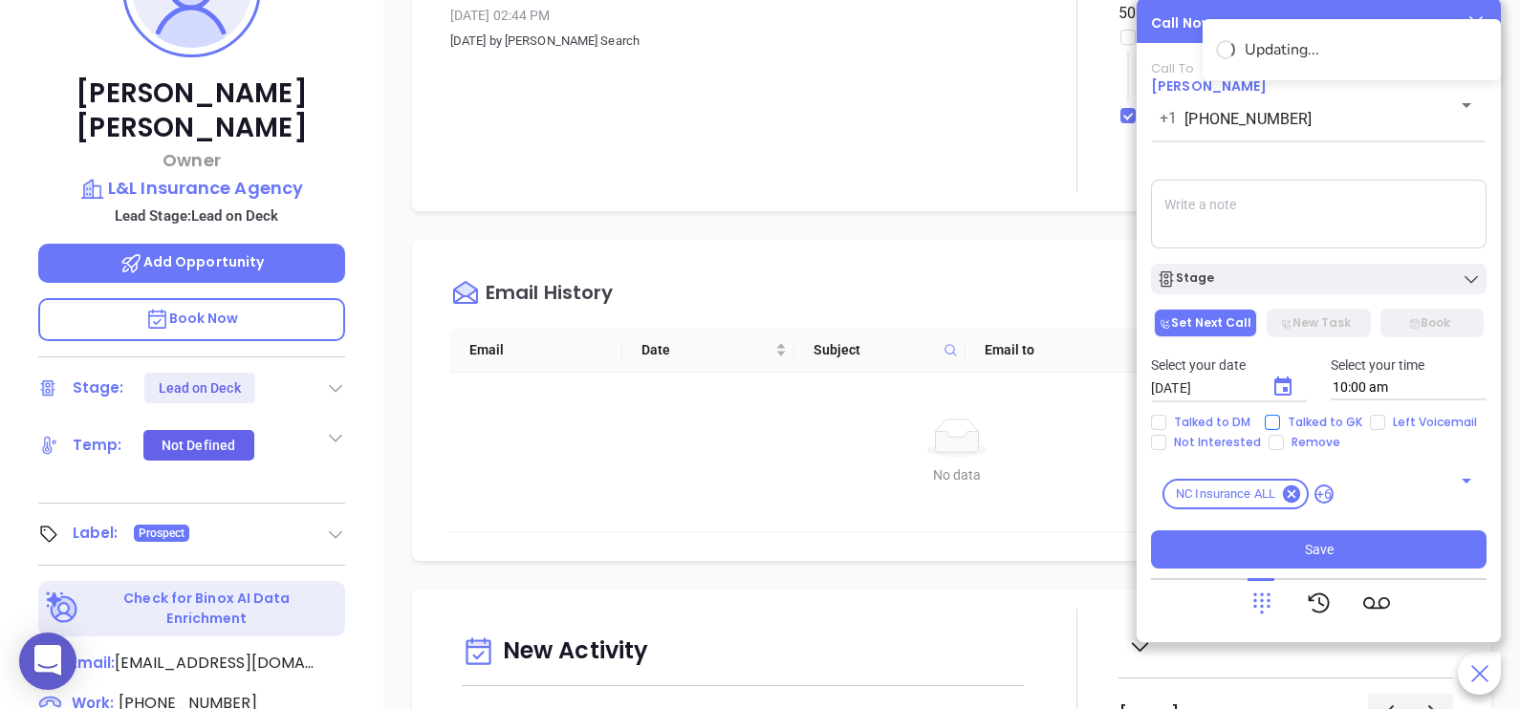
click at [1324, 420] on span "Talked to GK" at bounding box center [1325, 422] width 90 height 15
click at [1280, 420] on input "Talked to GK" at bounding box center [1271, 422] width 15 height 15
checkbox input "true"
click at [1281, 384] on icon "Choose date, selected date is Sep 12, 2025" at bounding box center [1282, 386] width 17 height 19
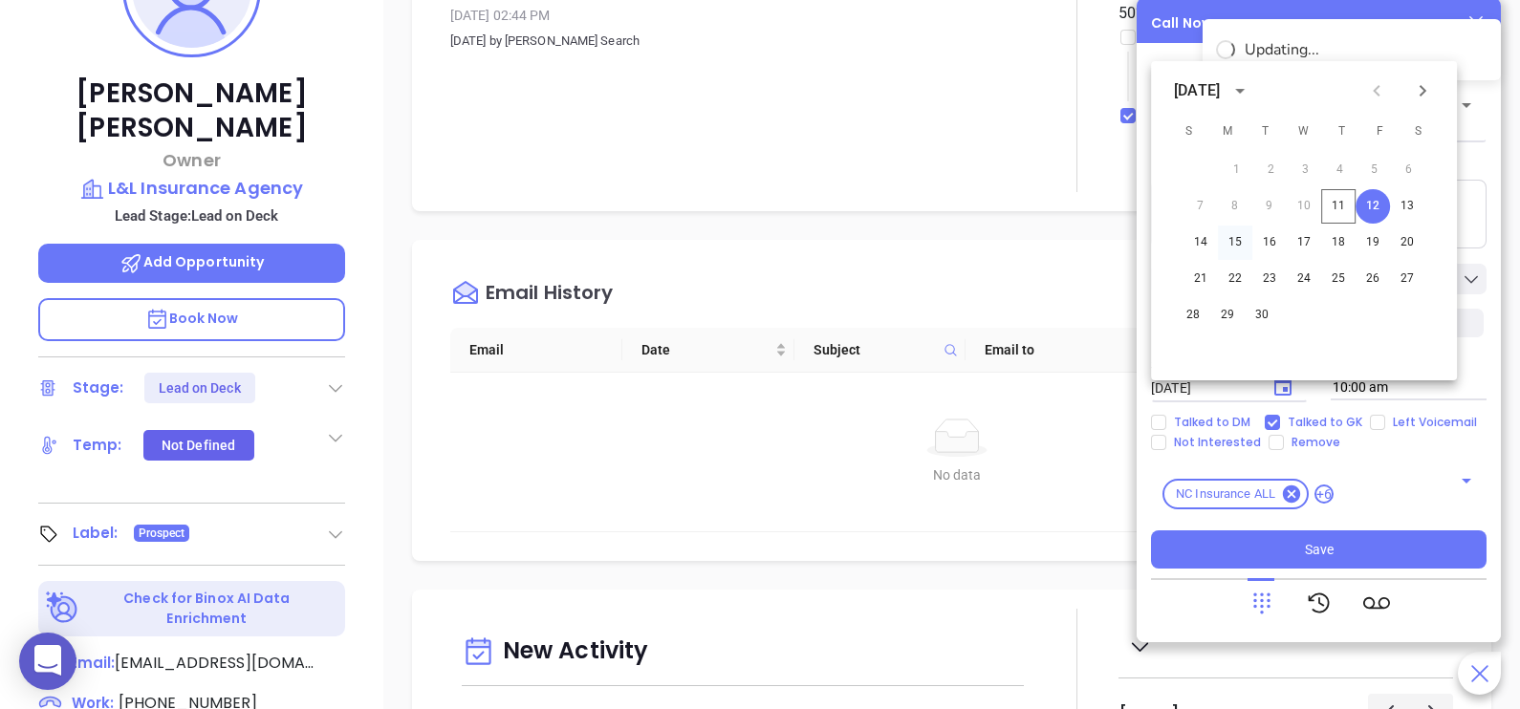
click at [1238, 246] on button "15" at bounding box center [1235, 243] width 34 height 34
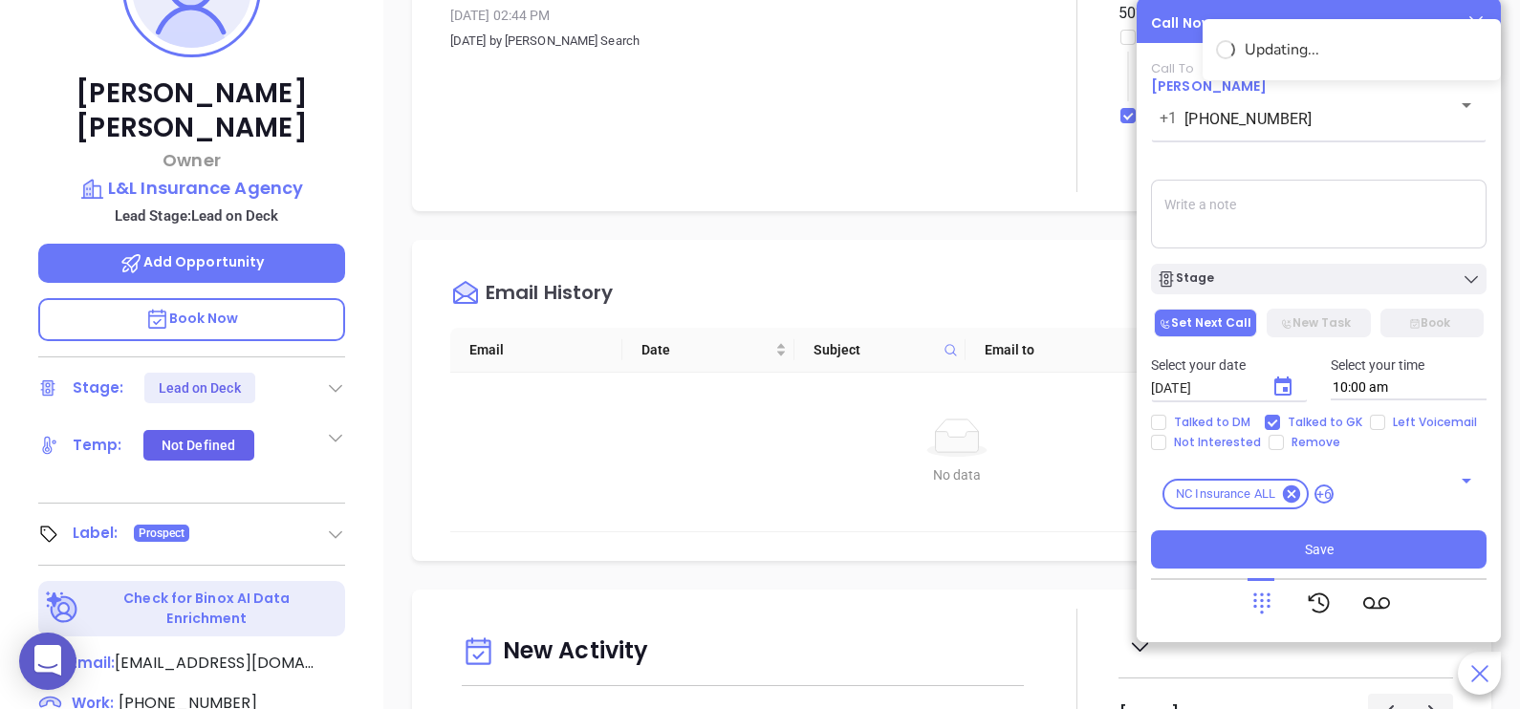
type input "[DATE]"
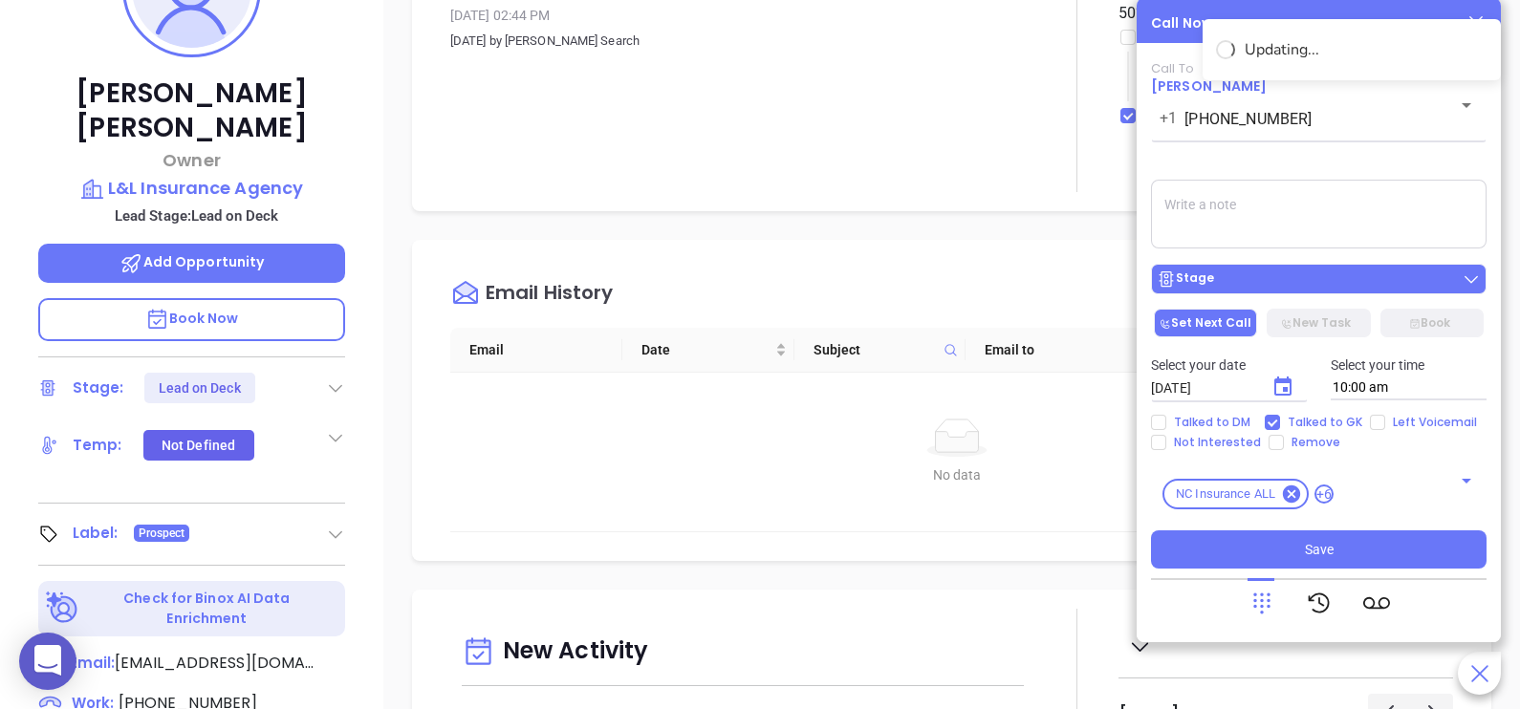
click at [1324, 273] on div "Stage" at bounding box center [1318, 278] width 324 height 19
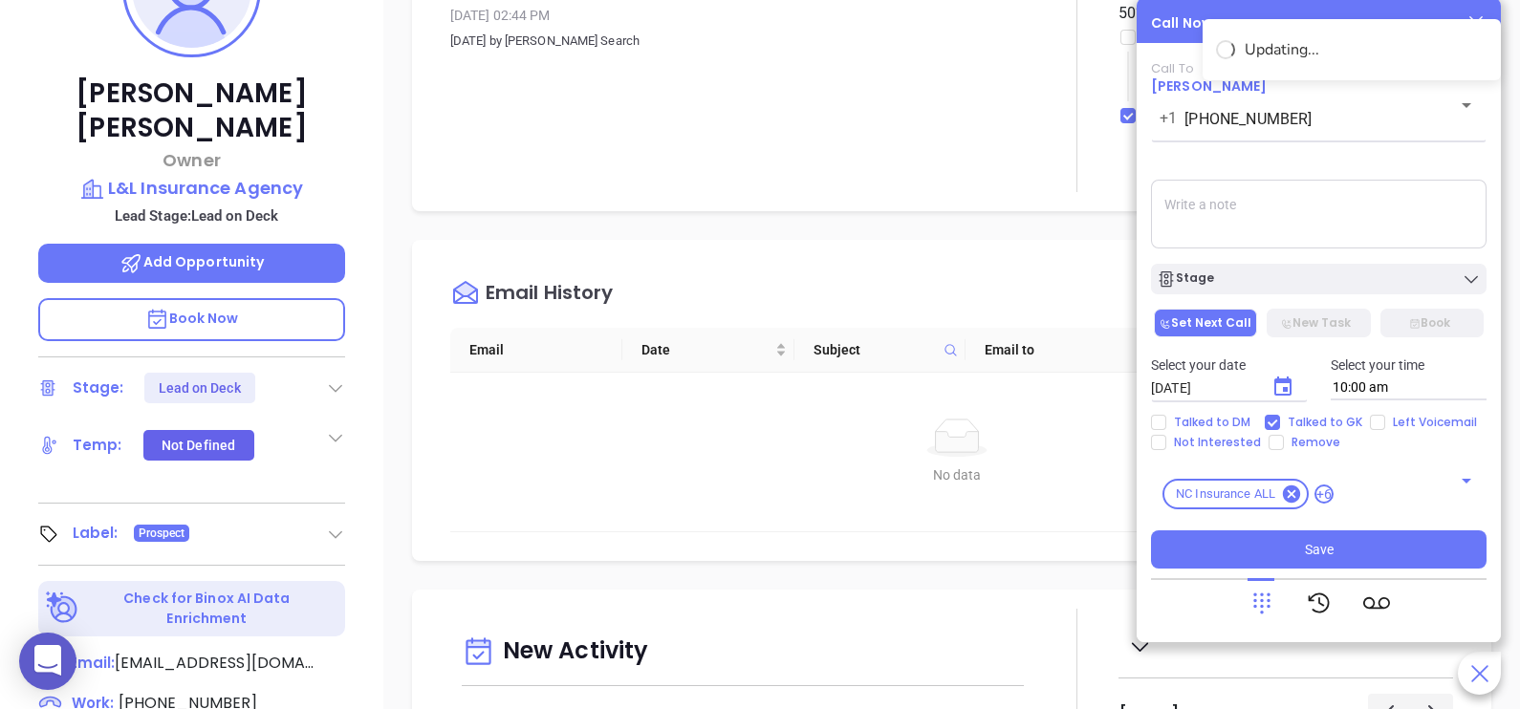
click at [1319, 217] on textarea at bounding box center [1318, 214] width 335 height 69
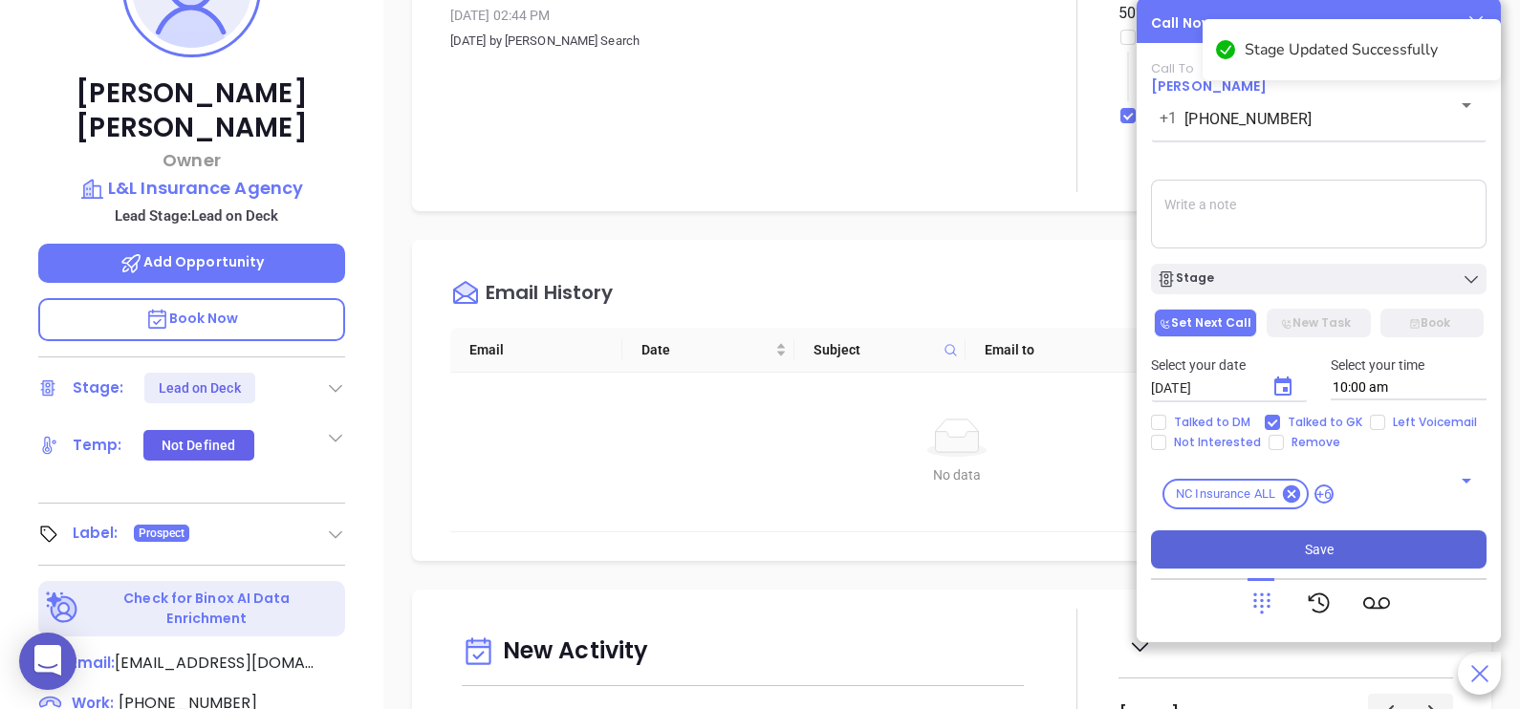
click at [1323, 562] on button "Save" at bounding box center [1318, 549] width 335 height 38
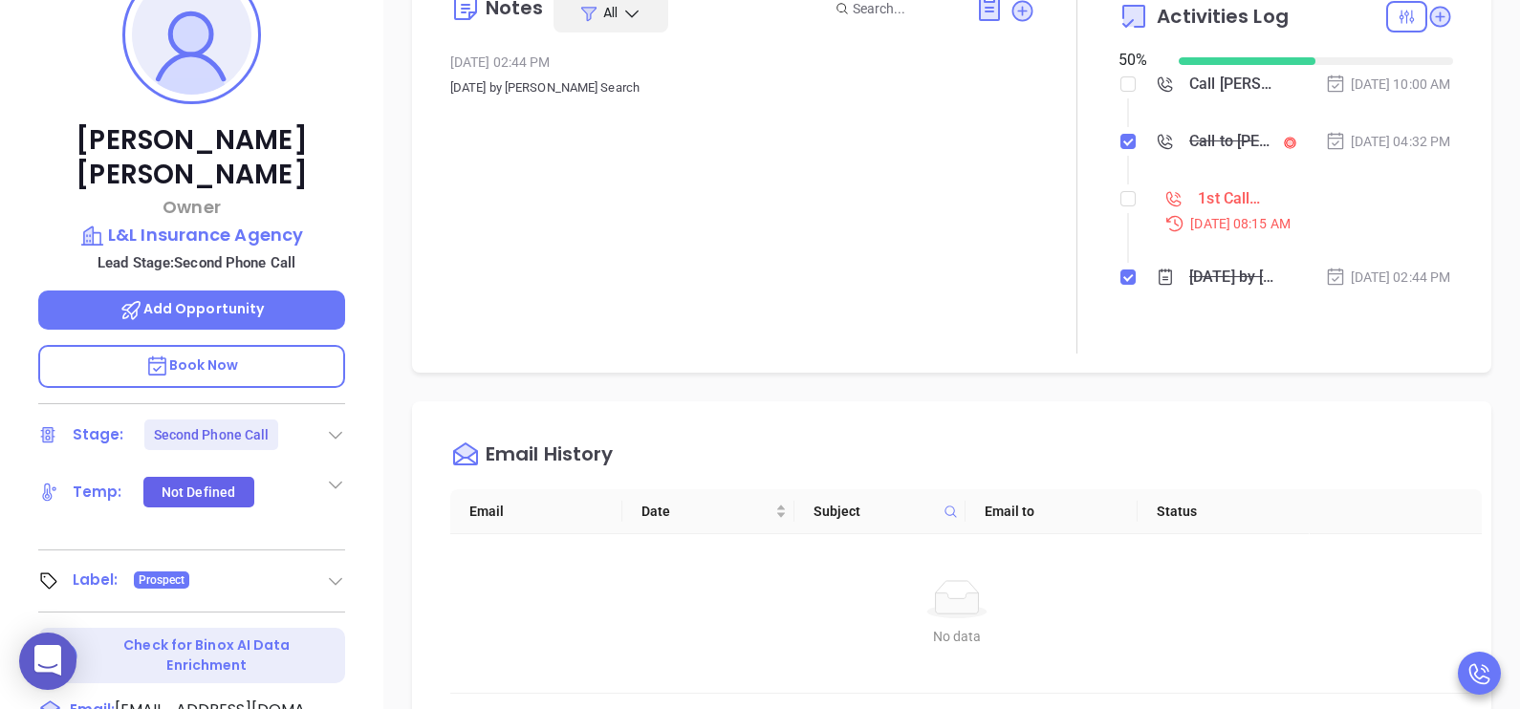
scroll to position [287, 0]
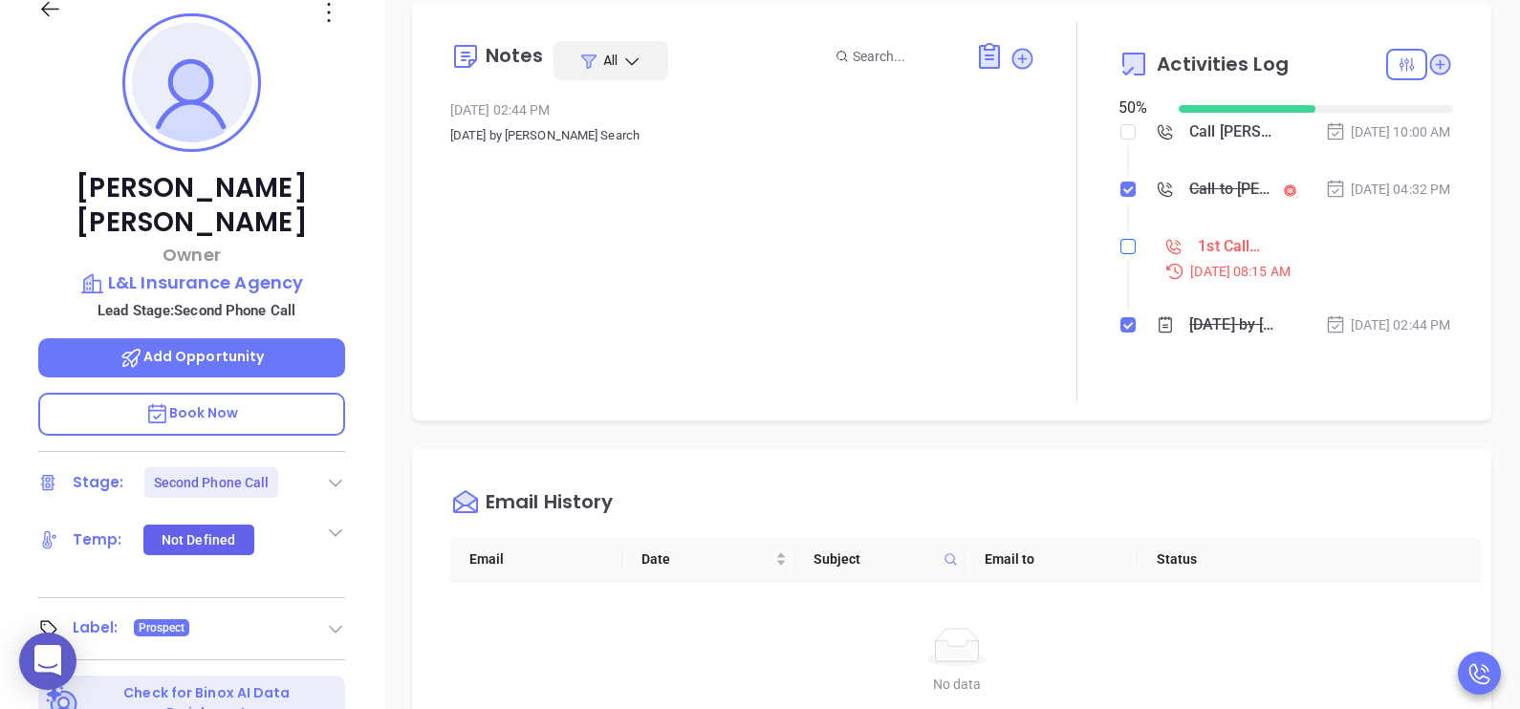
click at [1120, 254] on input "checkbox" at bounding box center [1127, 246] width 15 height 15
checkbox input "true"
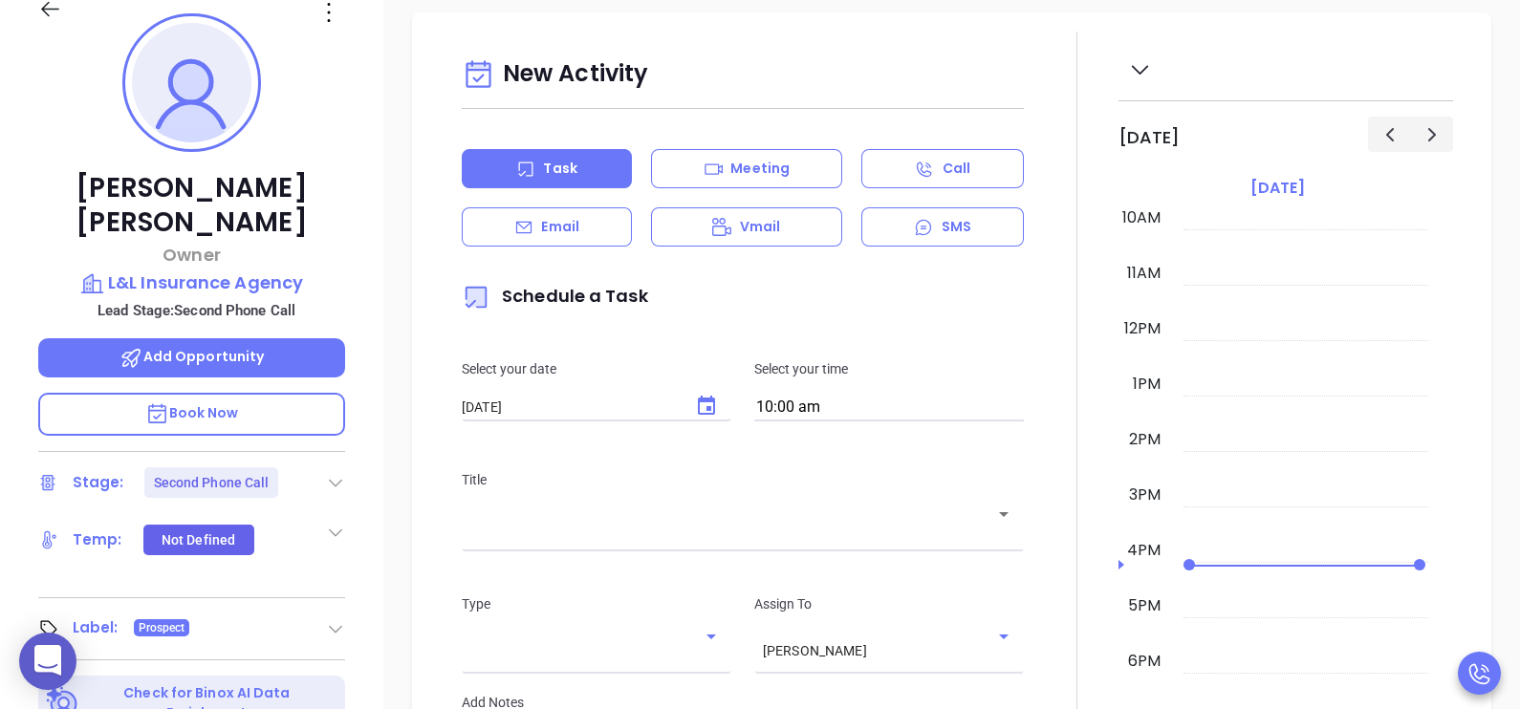
scroll to position [811, 0]
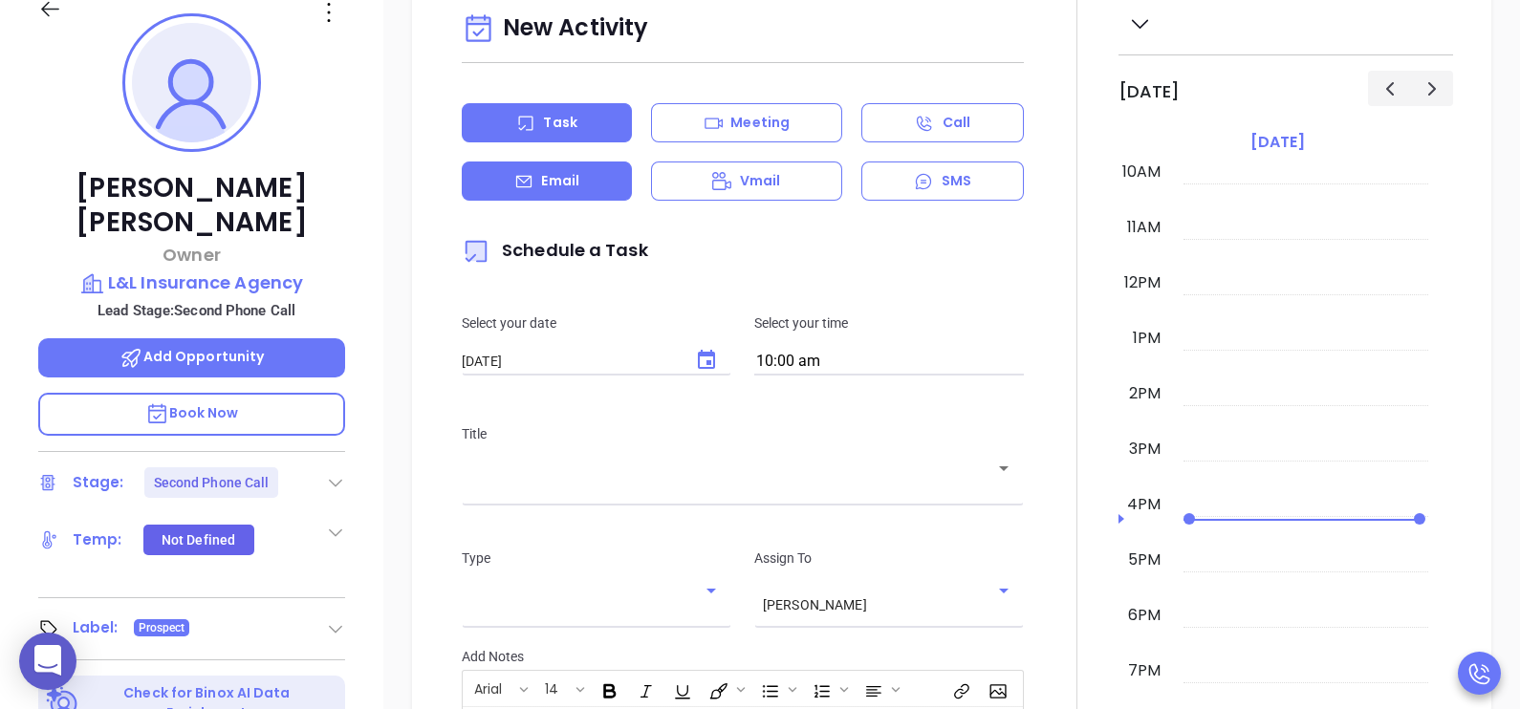
click at [588, 201] on div "Email" at bounding box center [547, 181] width 170 height 39
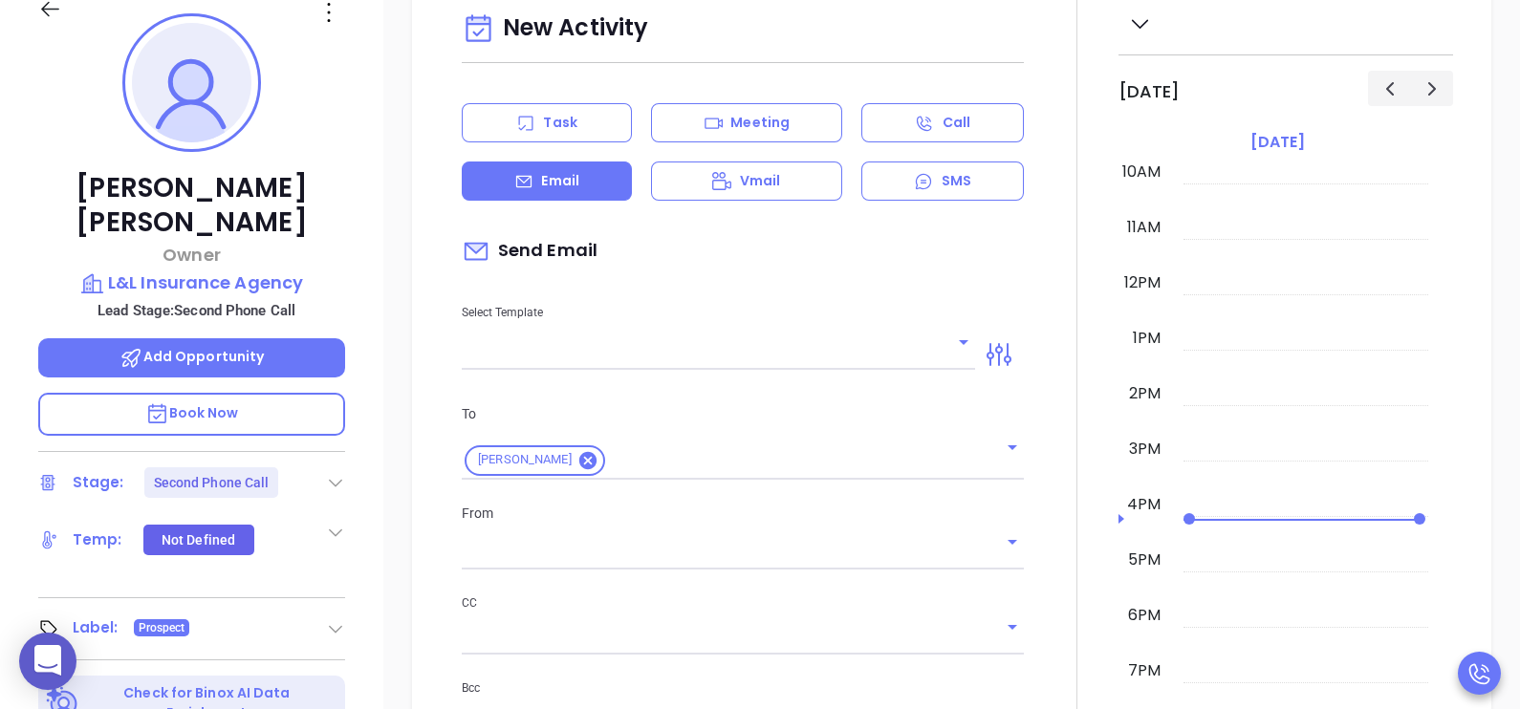
type input "[PERSON_NAME]"
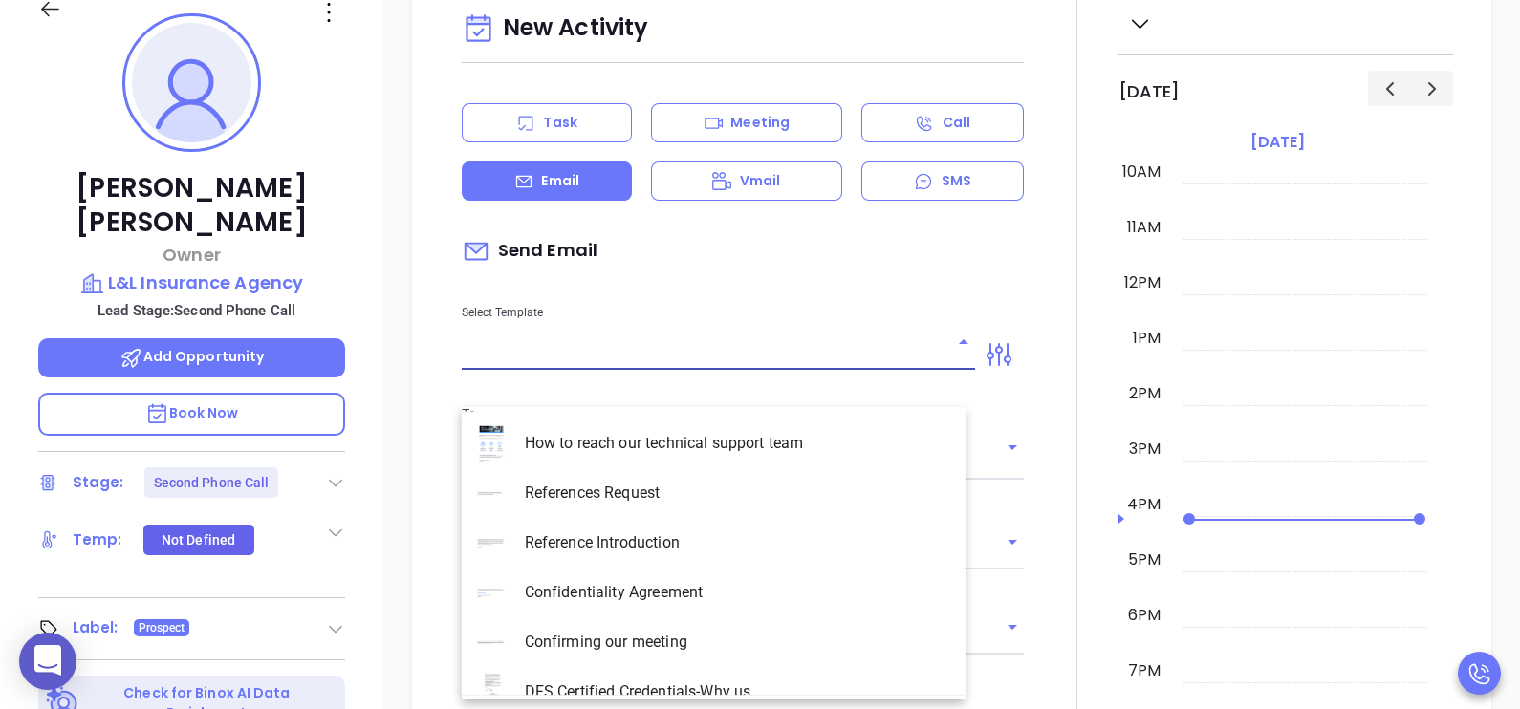
click at [650, 369] on input "text" at bounding box center [704, 355] width 485 height 28
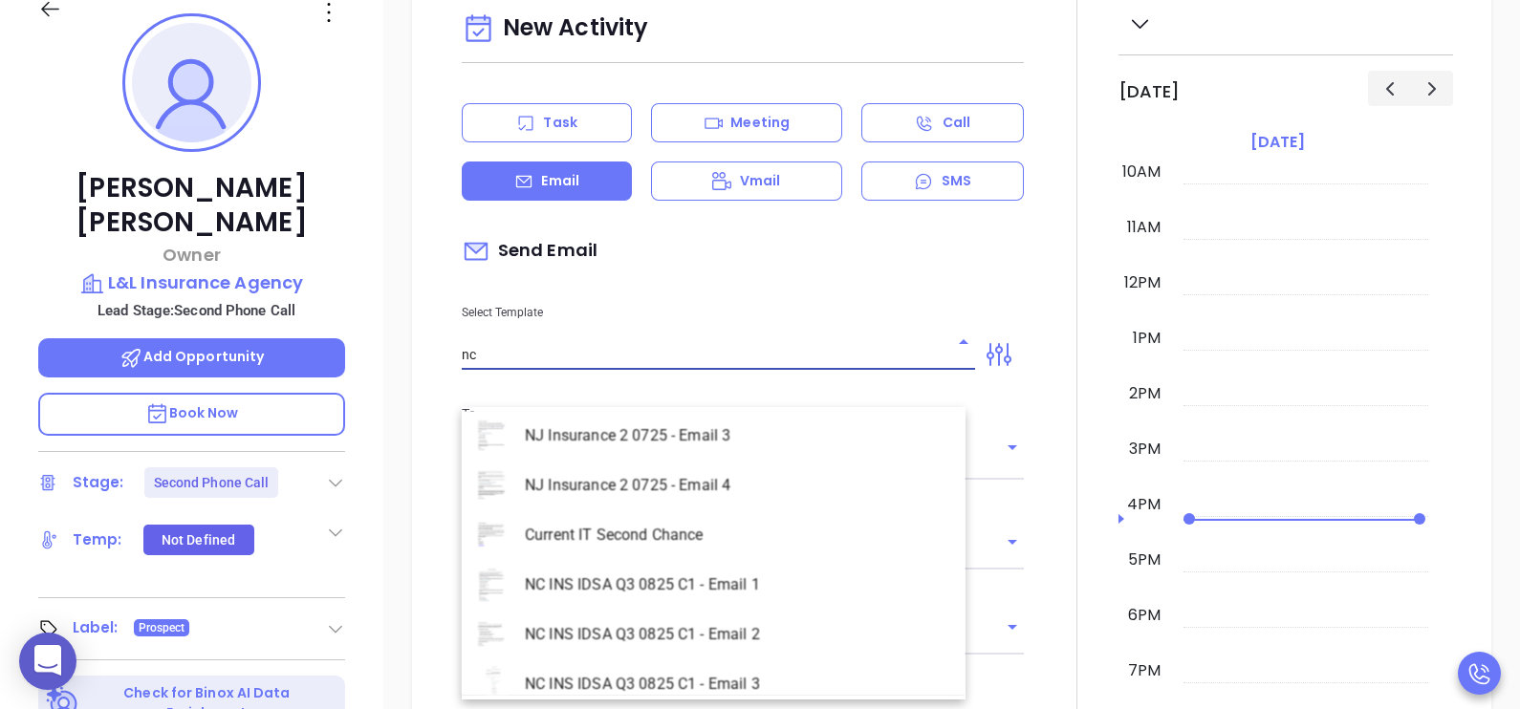
scroll to position [894, 0]
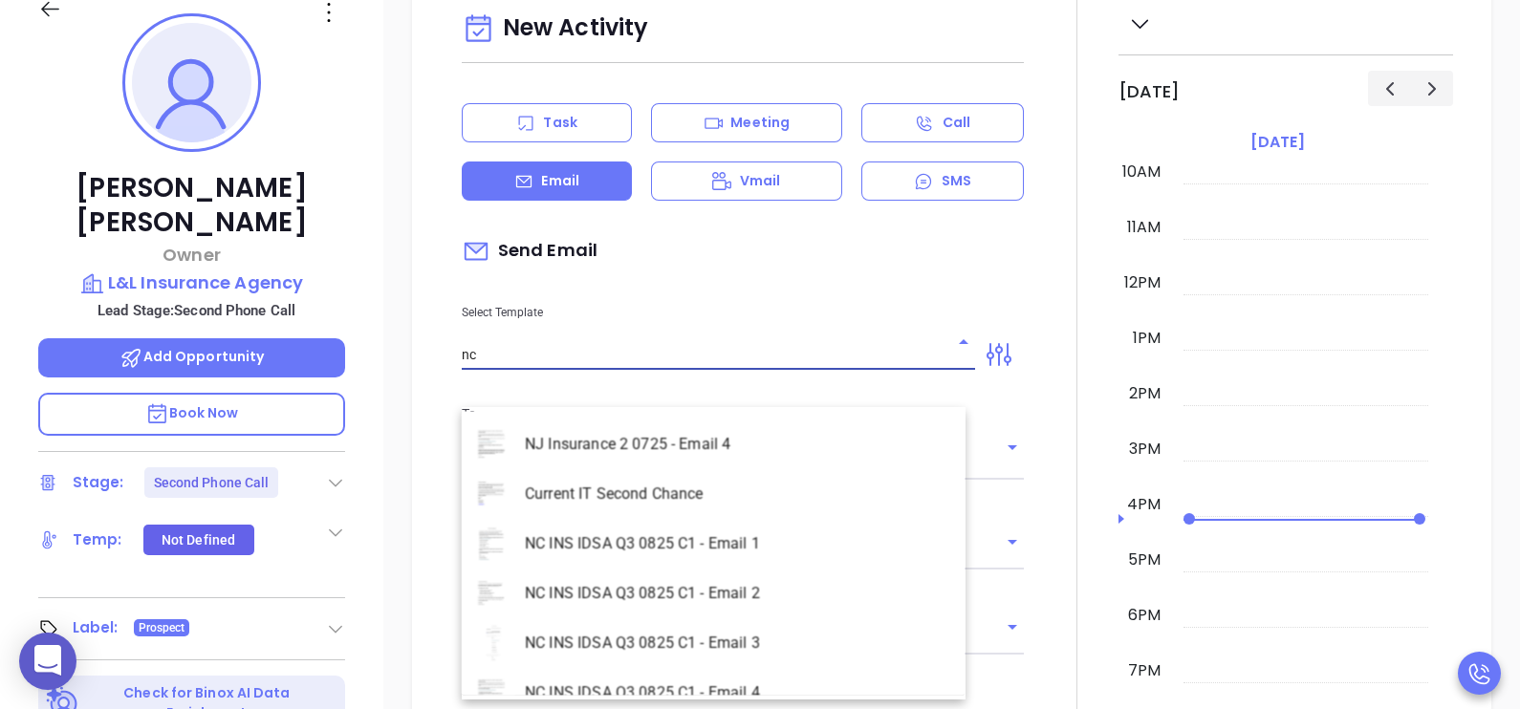
click at [762, 542] on li "NC INS IDSA Q3 0825 C1 - Email 1" at bounding box center [714, 544] width 504 height 50
type input "NC INS IDSA Q3 0825 C1 - Email 1"
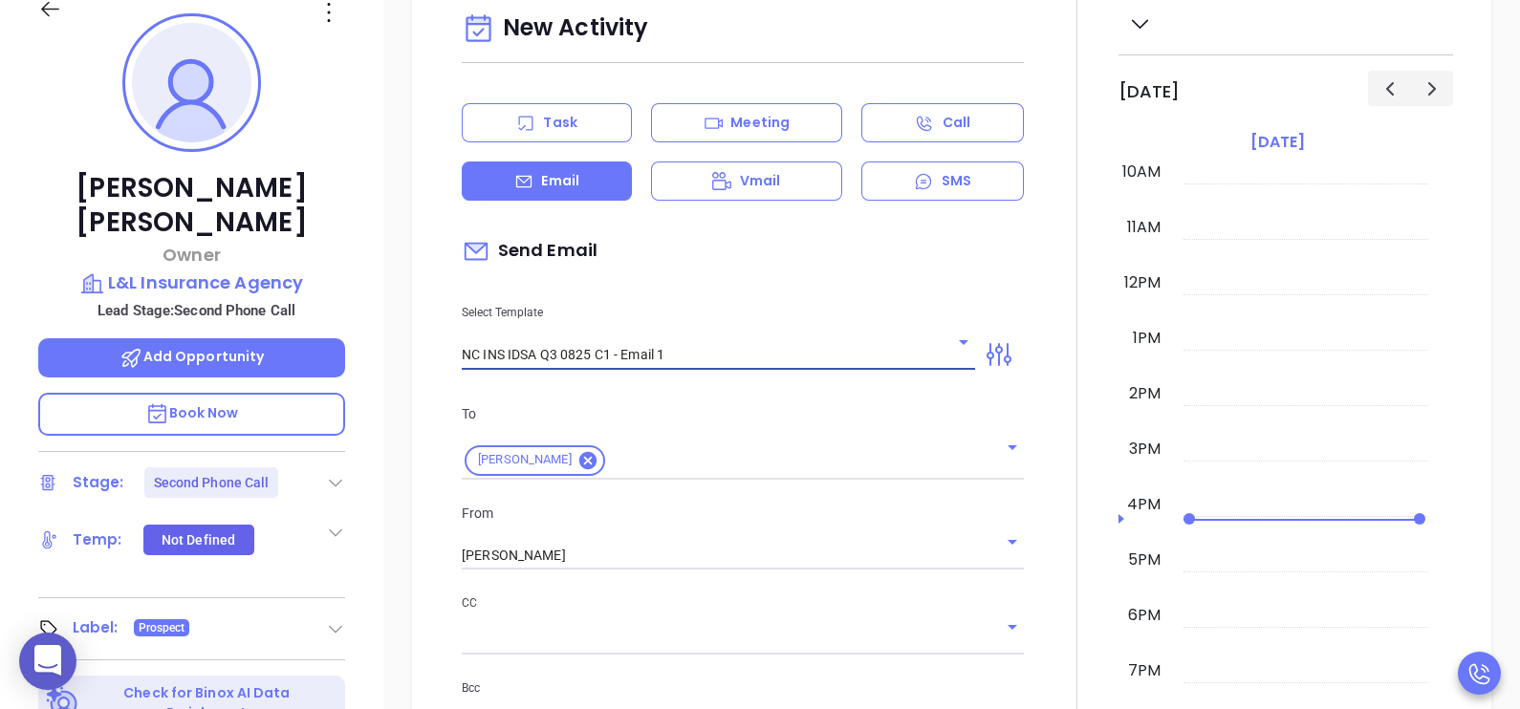
type input "Mel, did you know North Carolina's data protection act is now being enforced?"
type input "NC INS IDSA Q3 0825 C1 - Email 1"
click at [732, 570] on input "[PERSON_NAME]" at bounding box center [716, 556] width 508 height 28
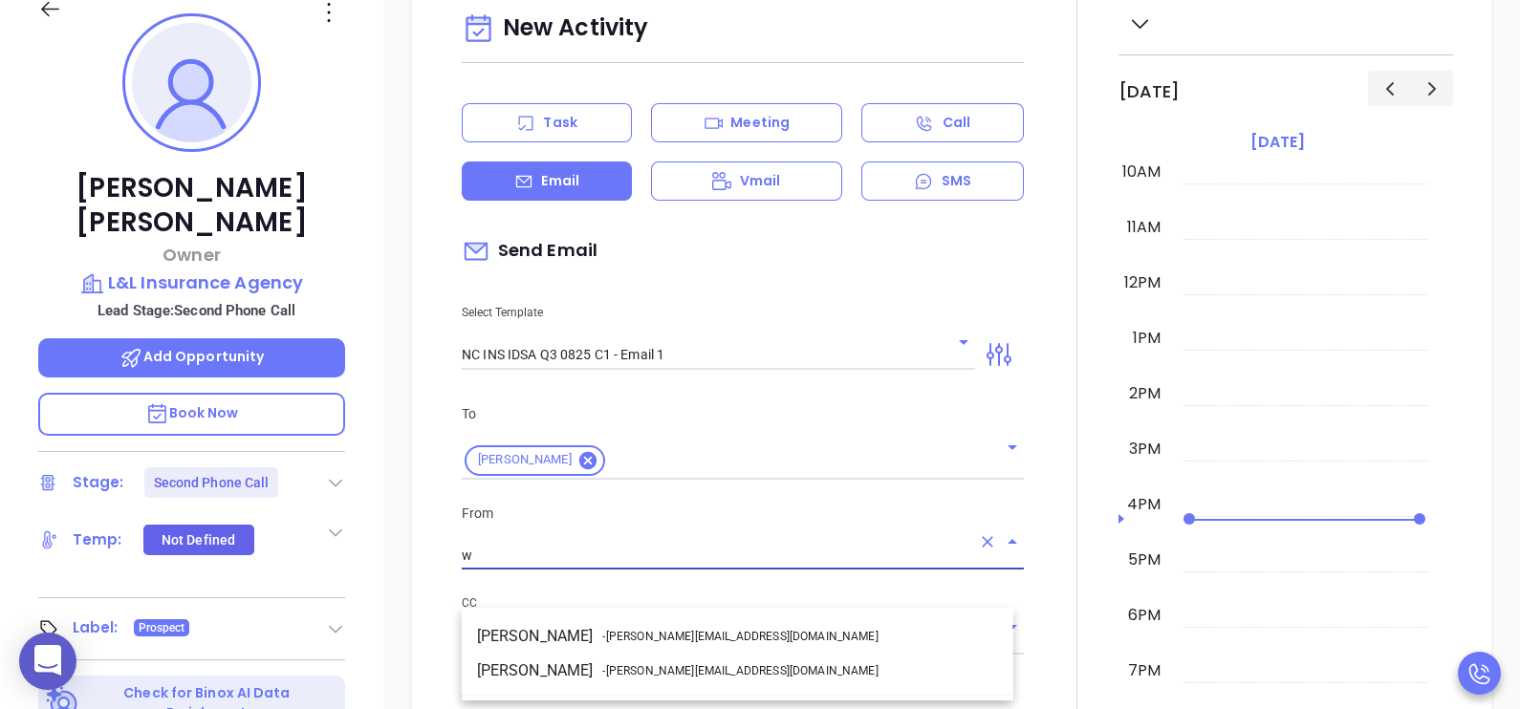
scroll to position [0, 0]
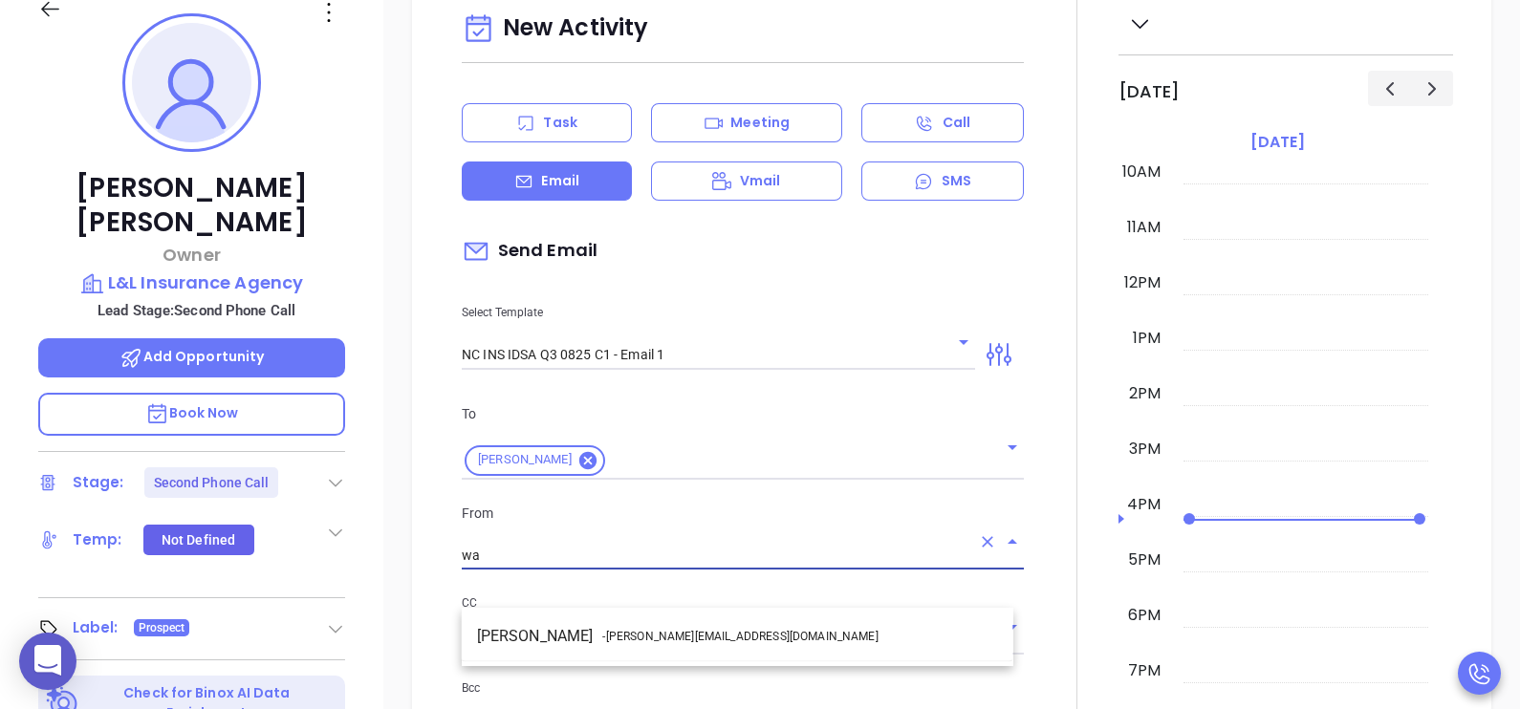
click at [765, 632] on li "Walter Contreras - walter@motiva.net" at bounding box center [737, 636] width 551 height 34
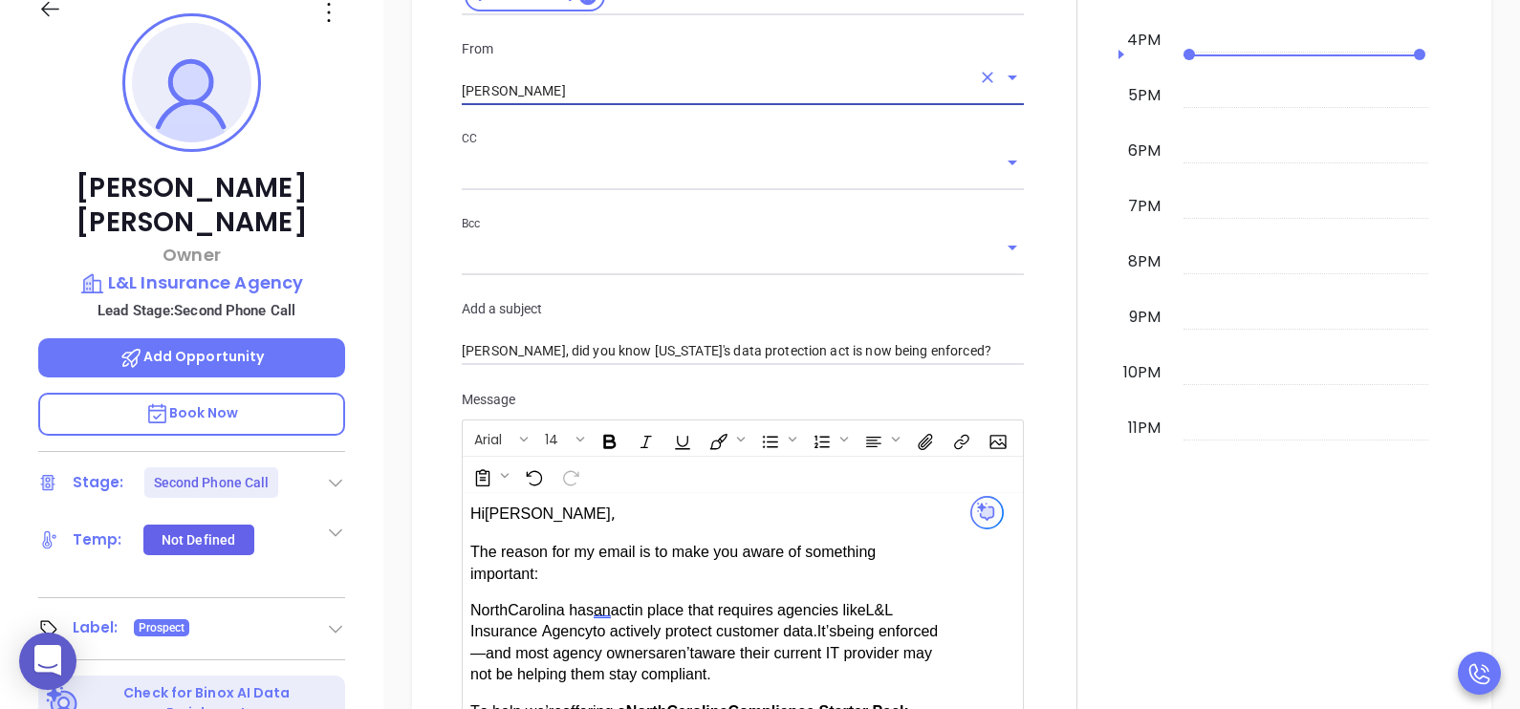
scroll to position [1307, 0]
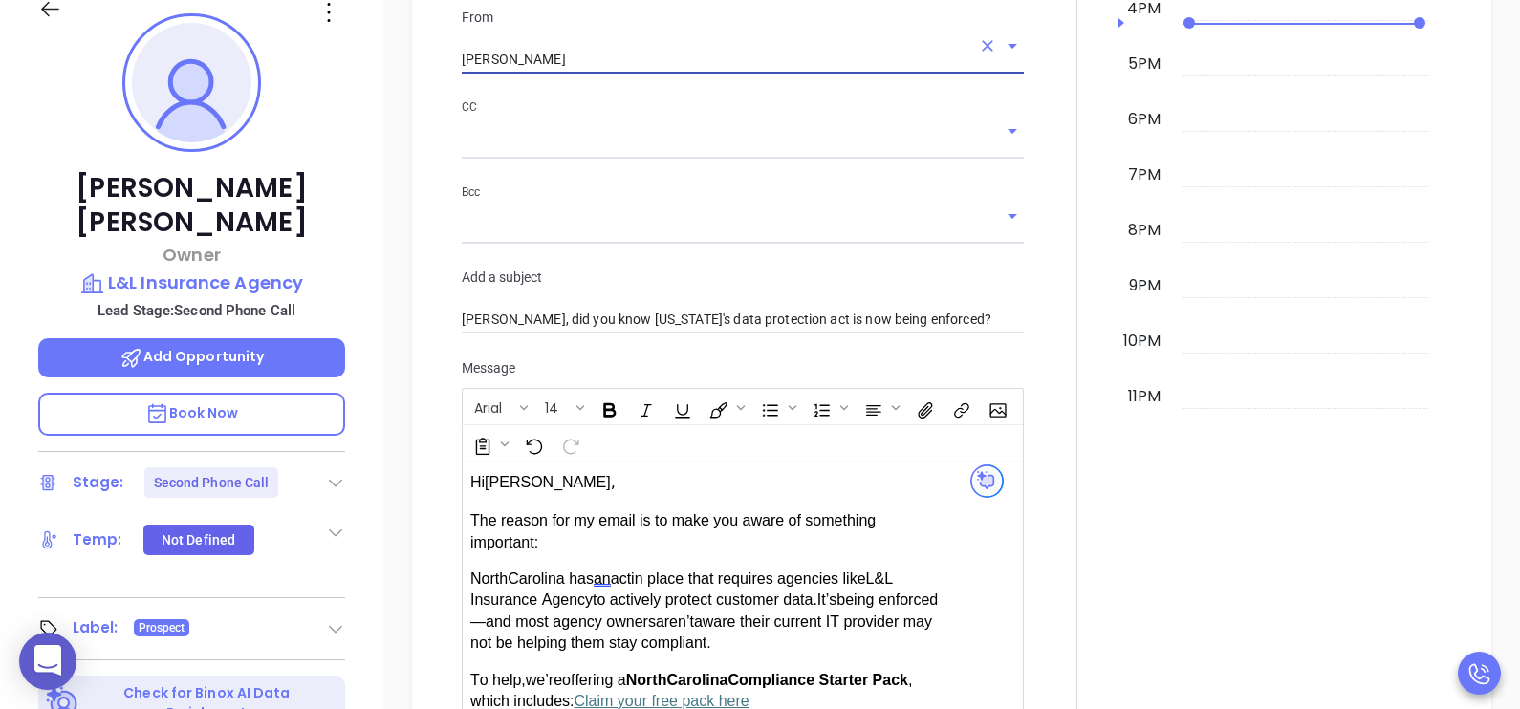
type input "Walter Contreras"
click at [1044, 431] on div at bounding box center [1076, 393] width 83 height 1807
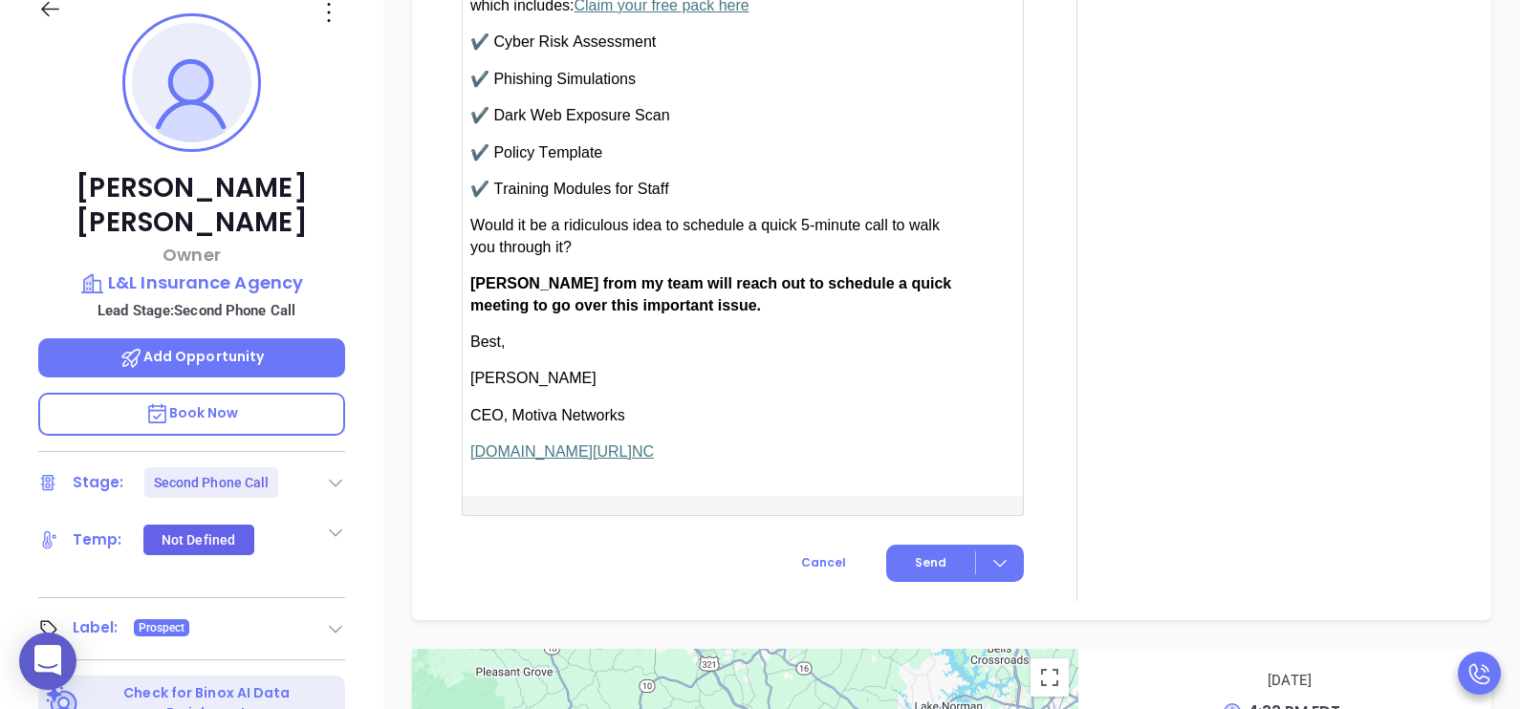
scroll to position [2215, 0]
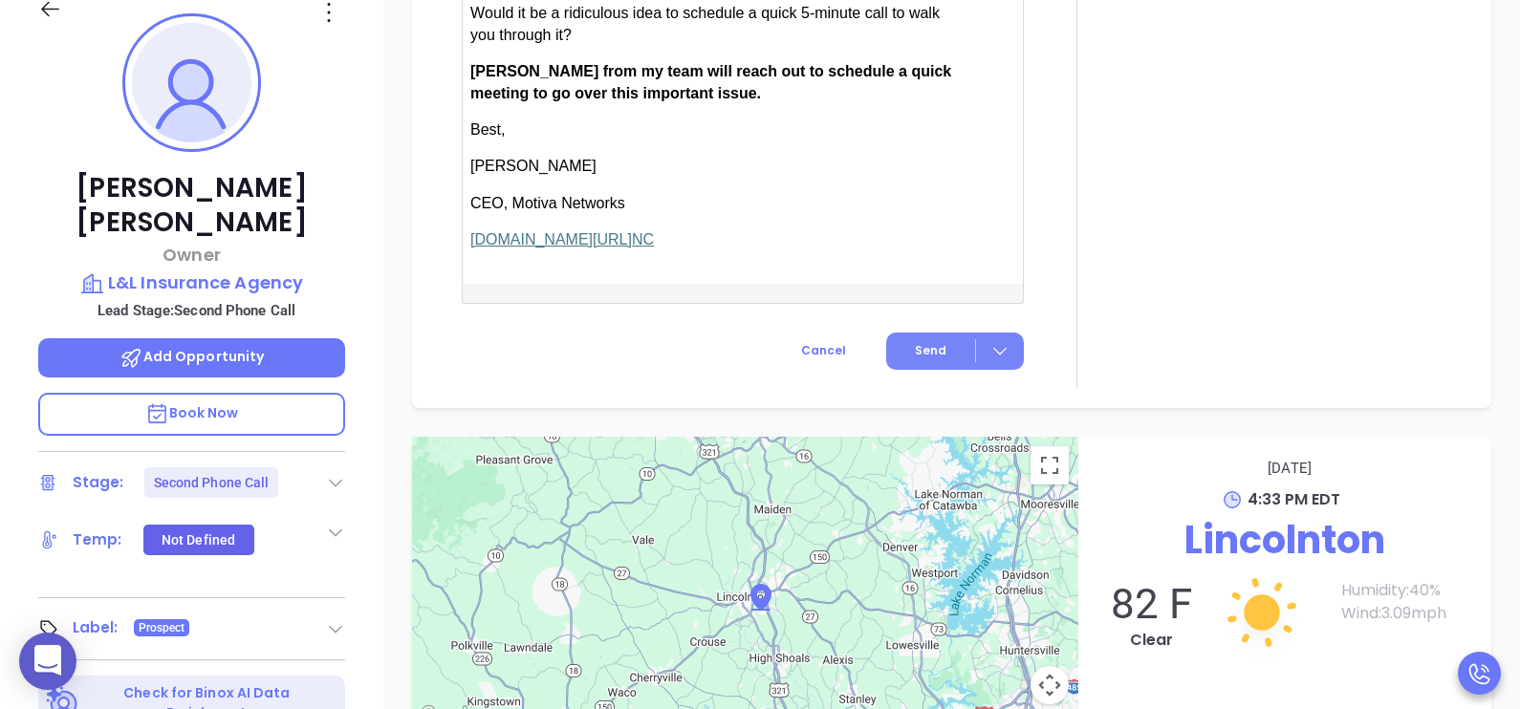
click at [922, 359] on span "Send" at bounding box center [931, 350] width 32 height 17
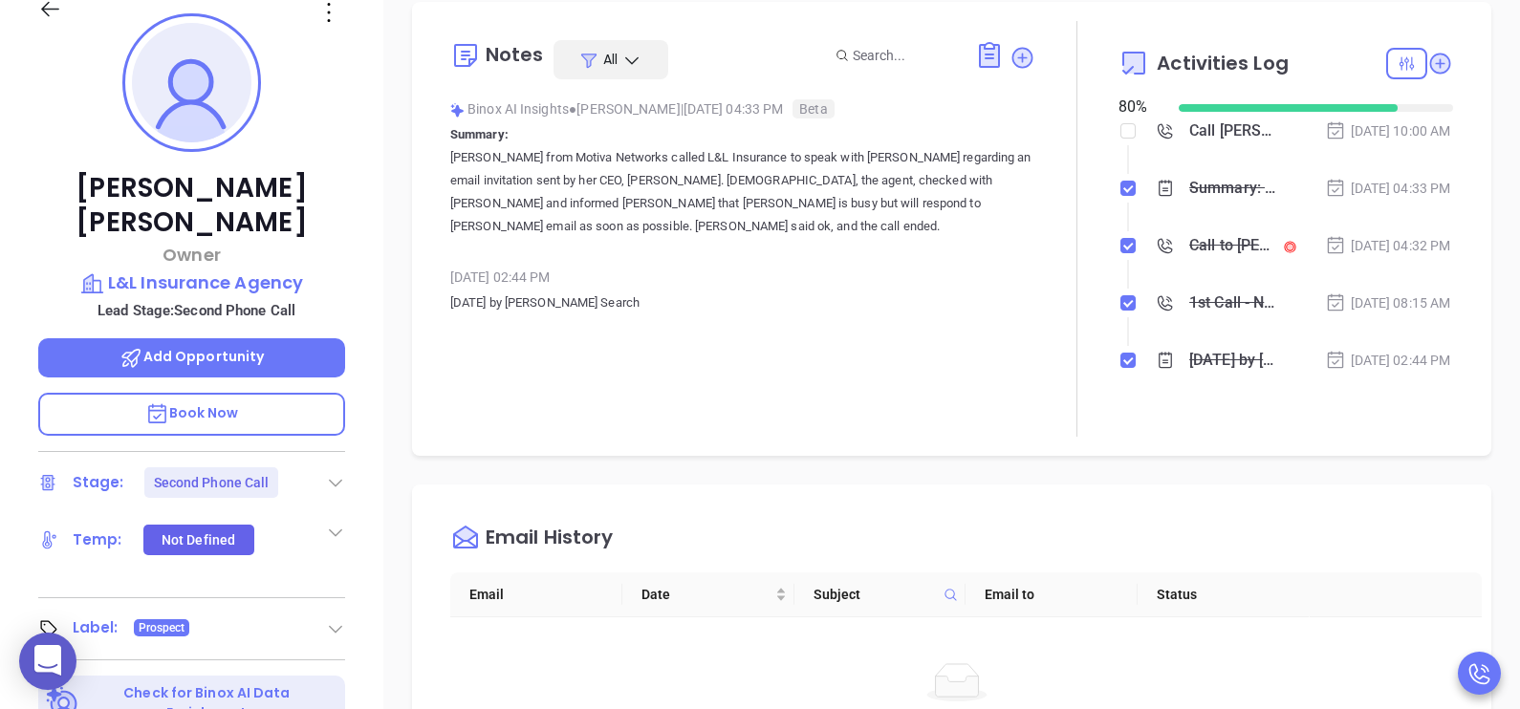
scroll to position [0, 0]
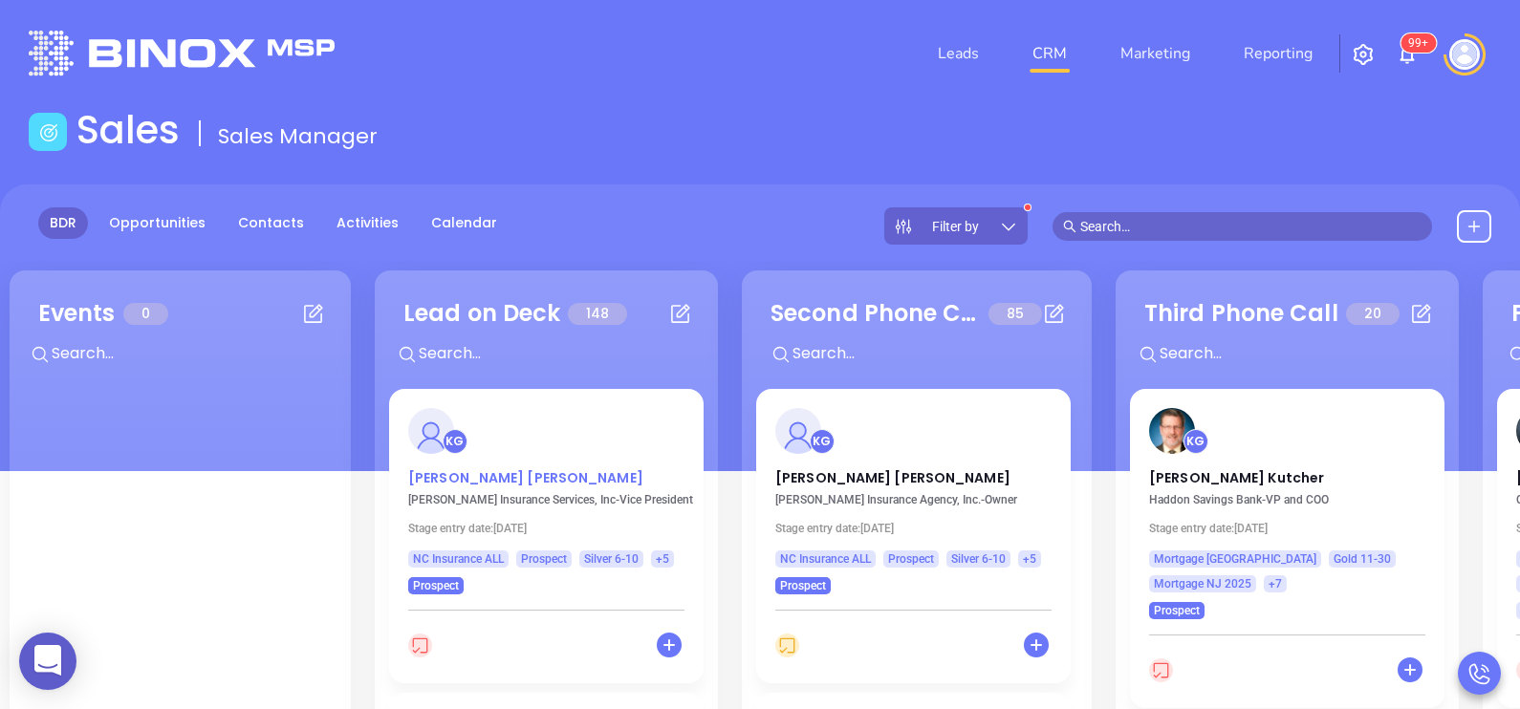
click at [461, 477] on p "Joe Keener" at bounding box center [546, 473] width 276 height 10
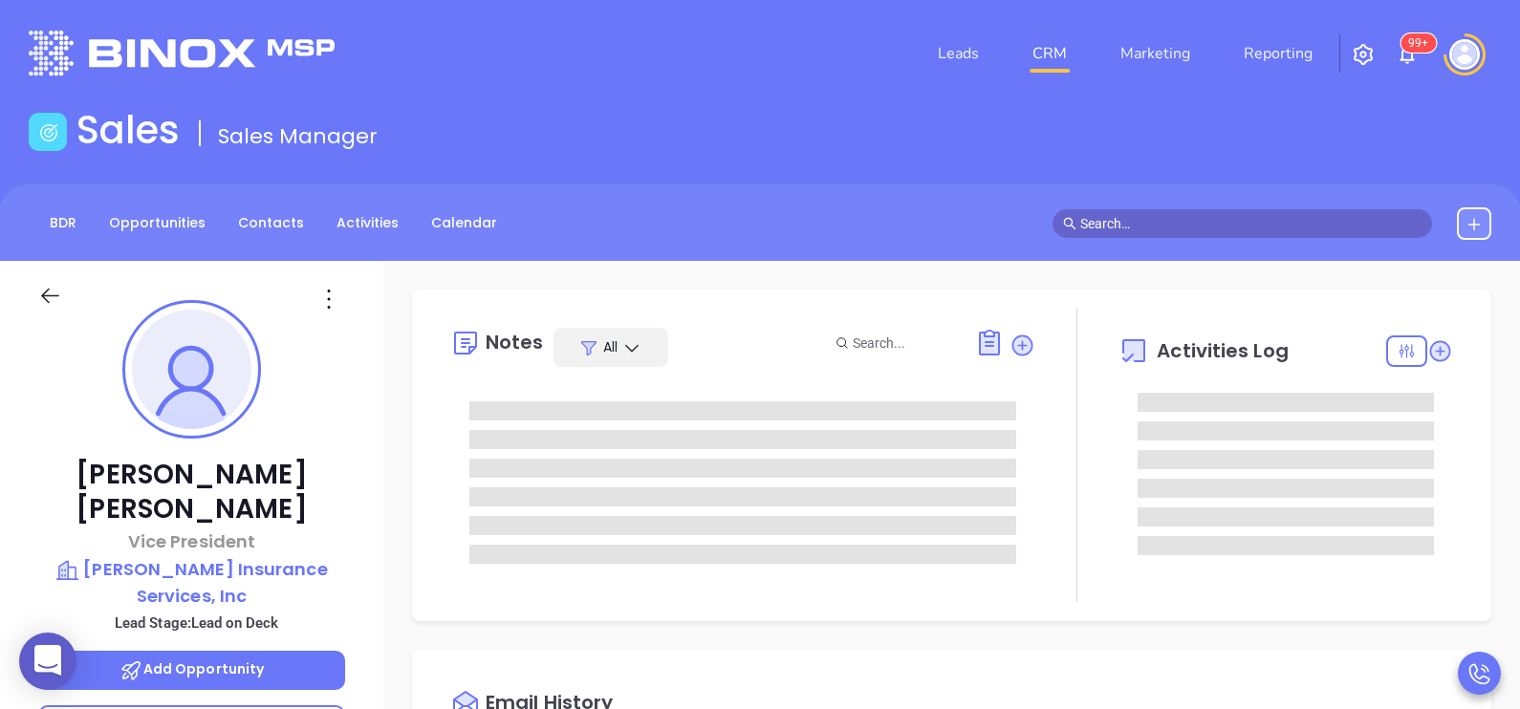
scroll to position [554, 0]
type input "[PERSON_NAME]"
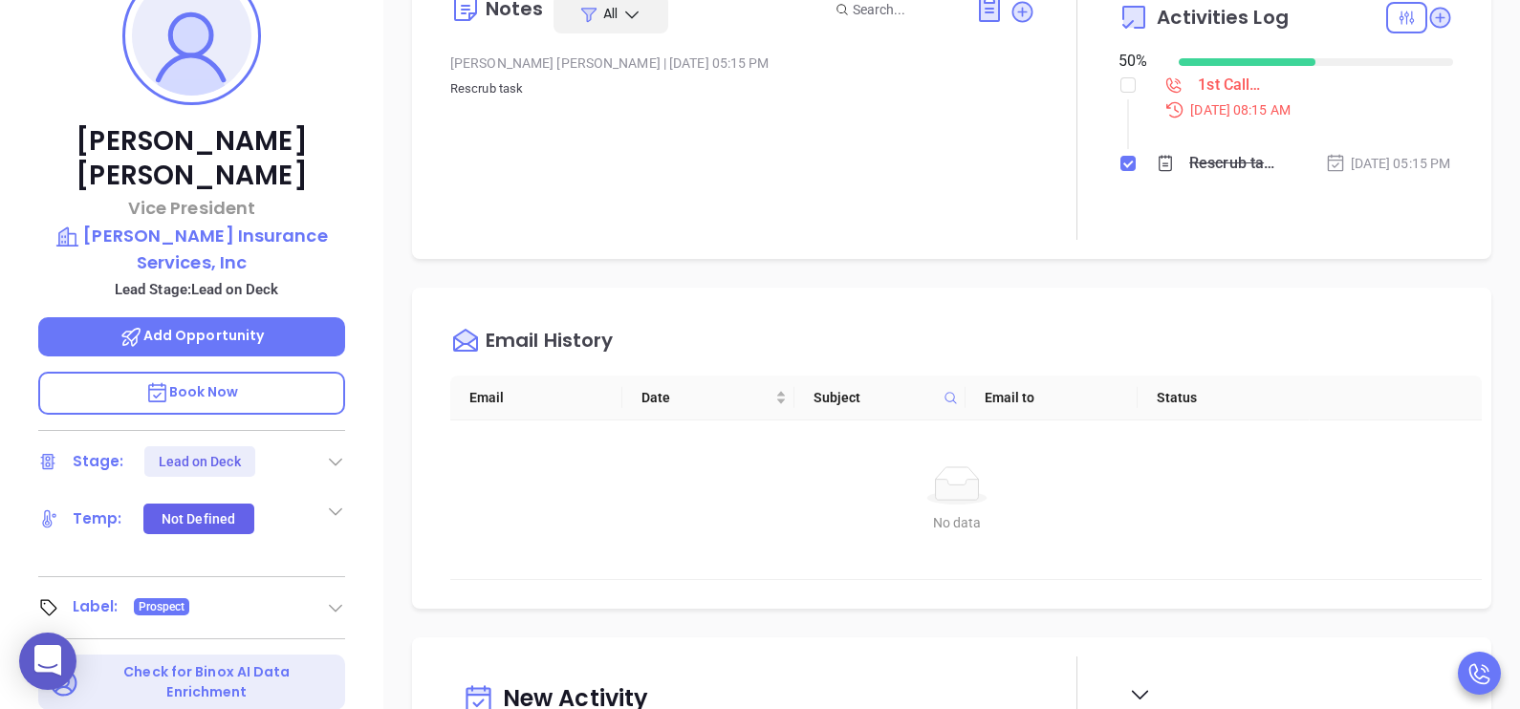
scroll to position [477, 0]
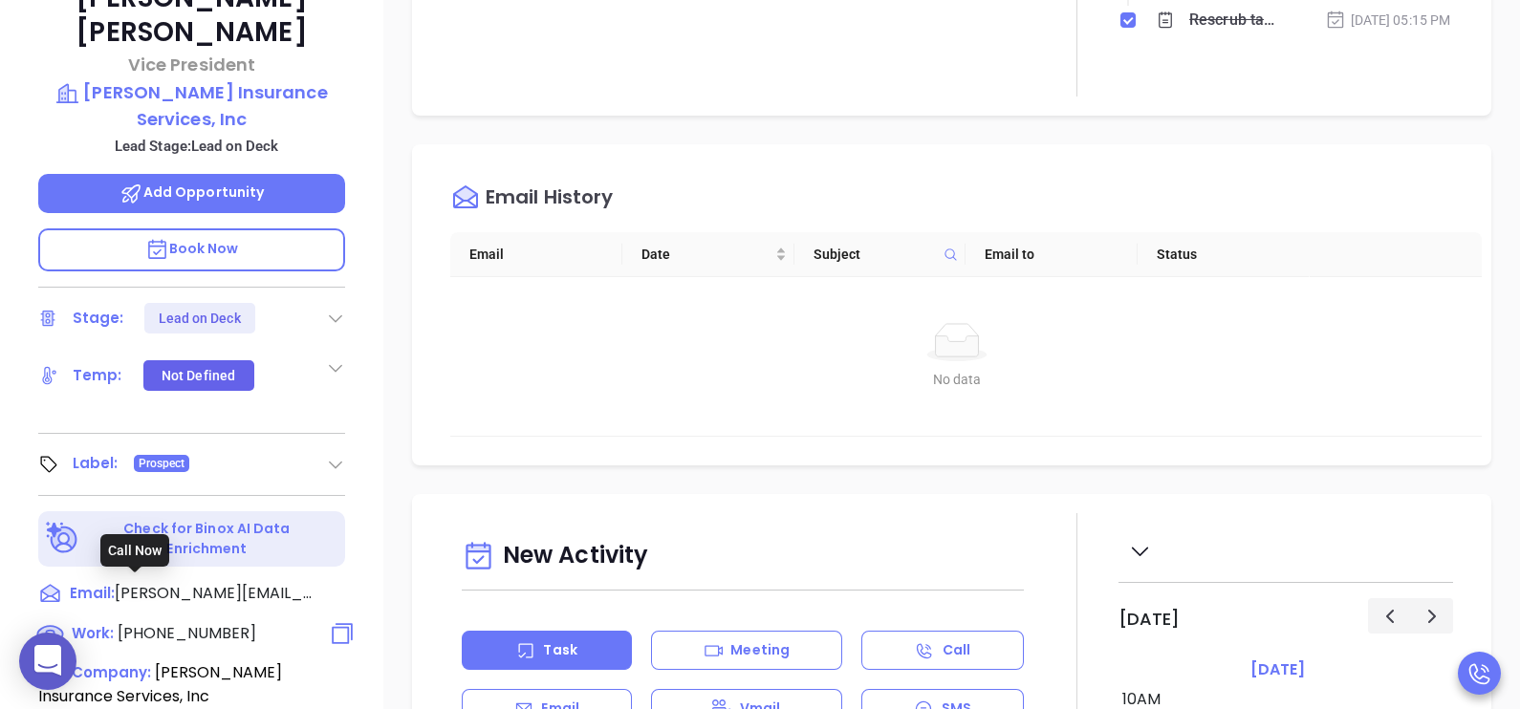
click at [186, 622] on span "(704) 759-1300" at bounding box center [187, 633] width 139 height 22
type input "(704) 759-1300"
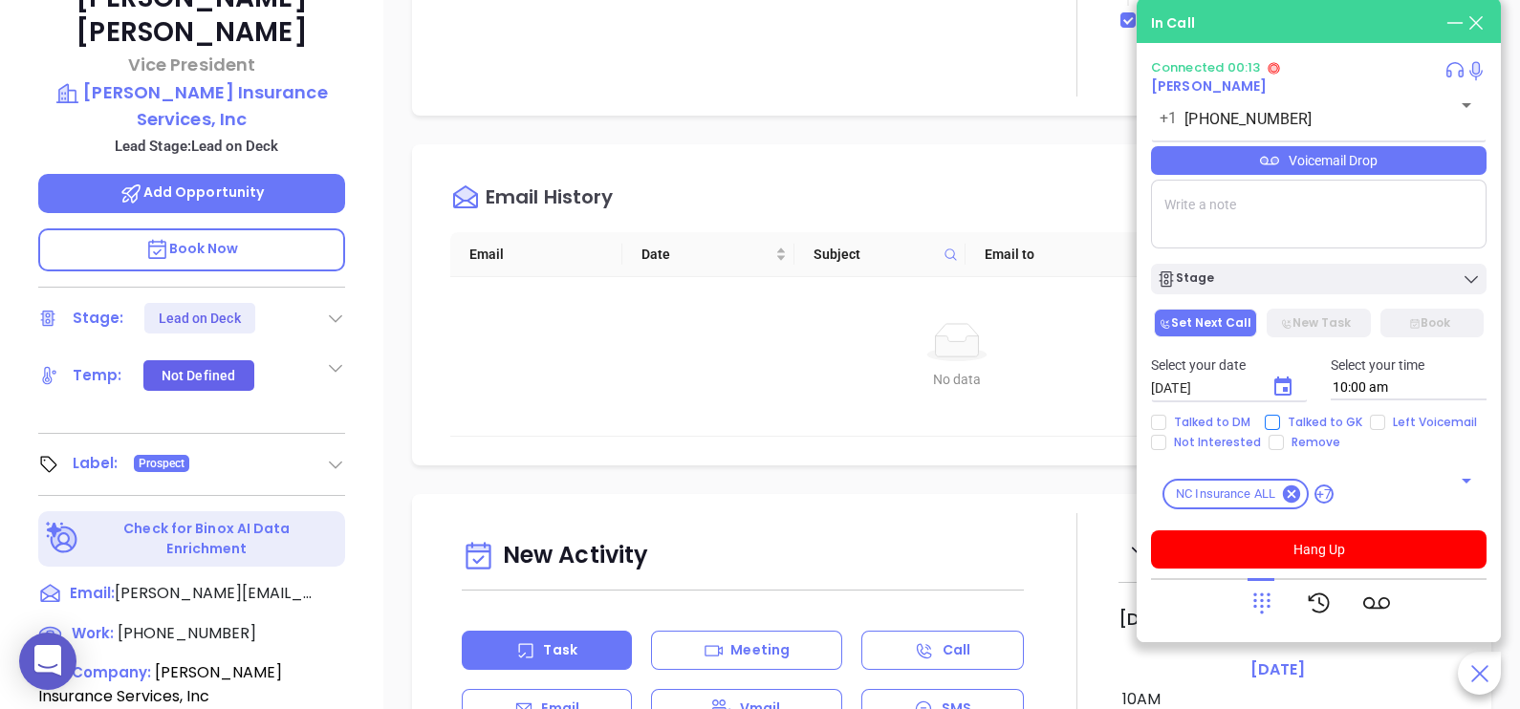
click at [1319, 420] on span "Talked to GK" at bounding box center [1325, 422] width 90 height 15
click at [1280, 420] on input "Talked to GK" at bounding box center [1271, 422] width 15 height 15
checkbox input "true"
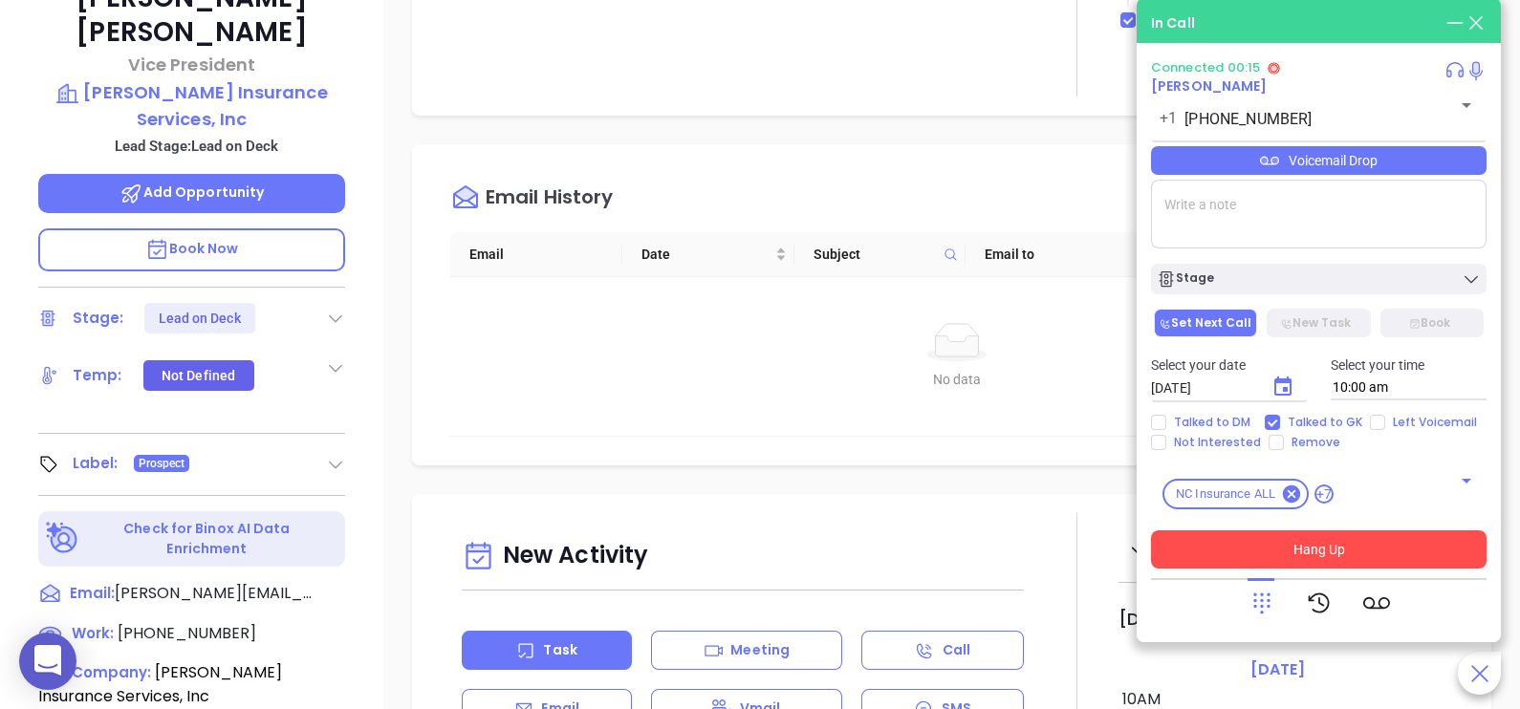
click at [1340, 544] on button "Hang Up" at bounding box center [1318, 549] width 335 height 38
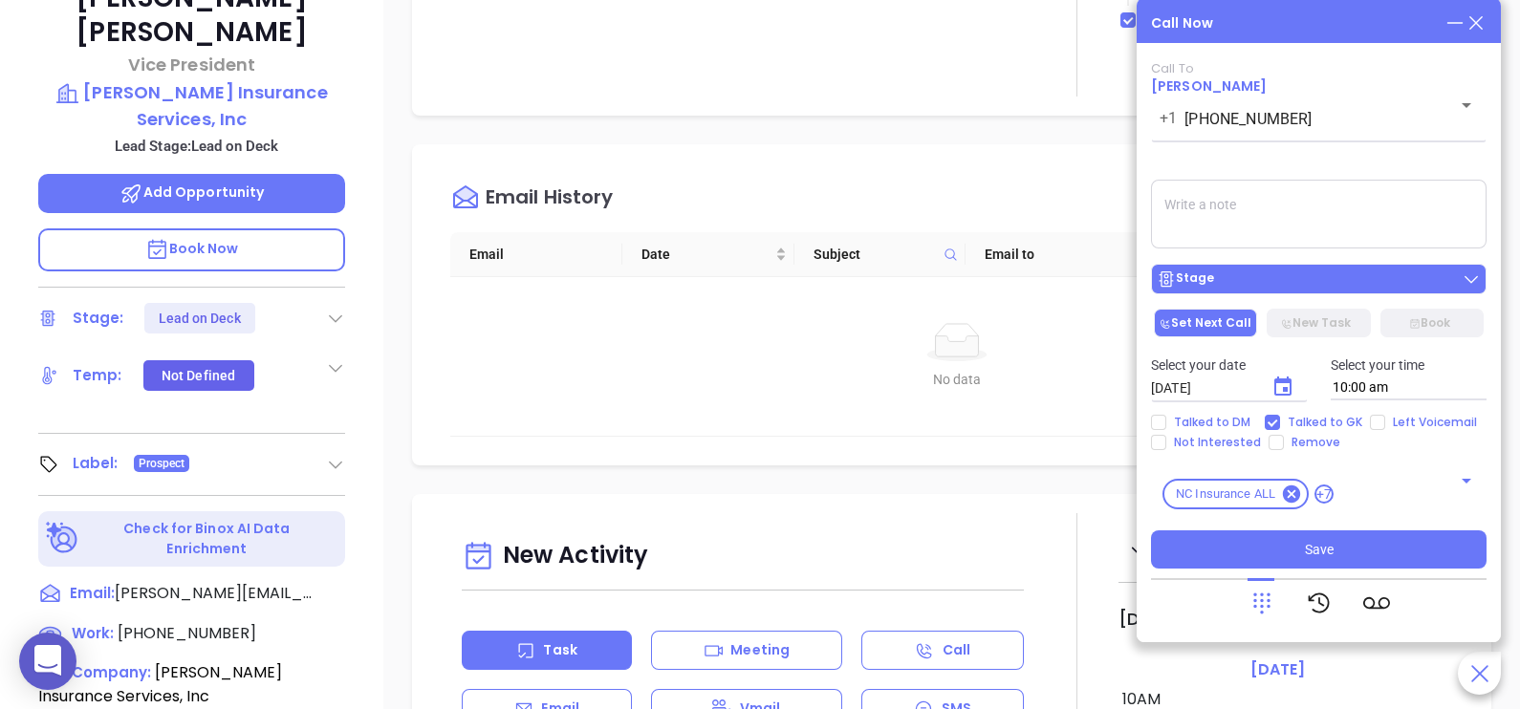
click at [1342, 289] on div "Stage" at bounding box center [1318, 278] width 324 height 19
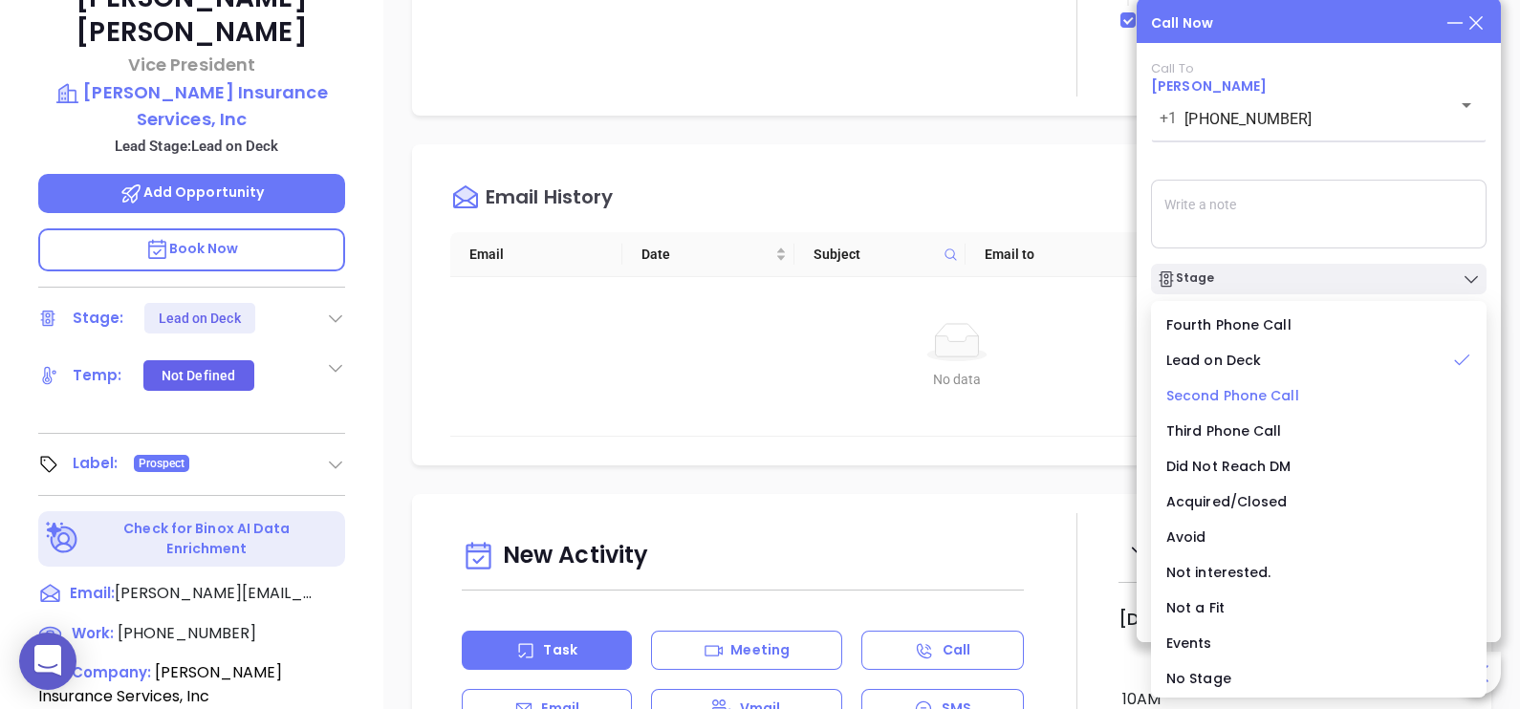
click at [1261, 399] on span "Second Phone Call" at bounding box center [1232, 395] width 133 height 19
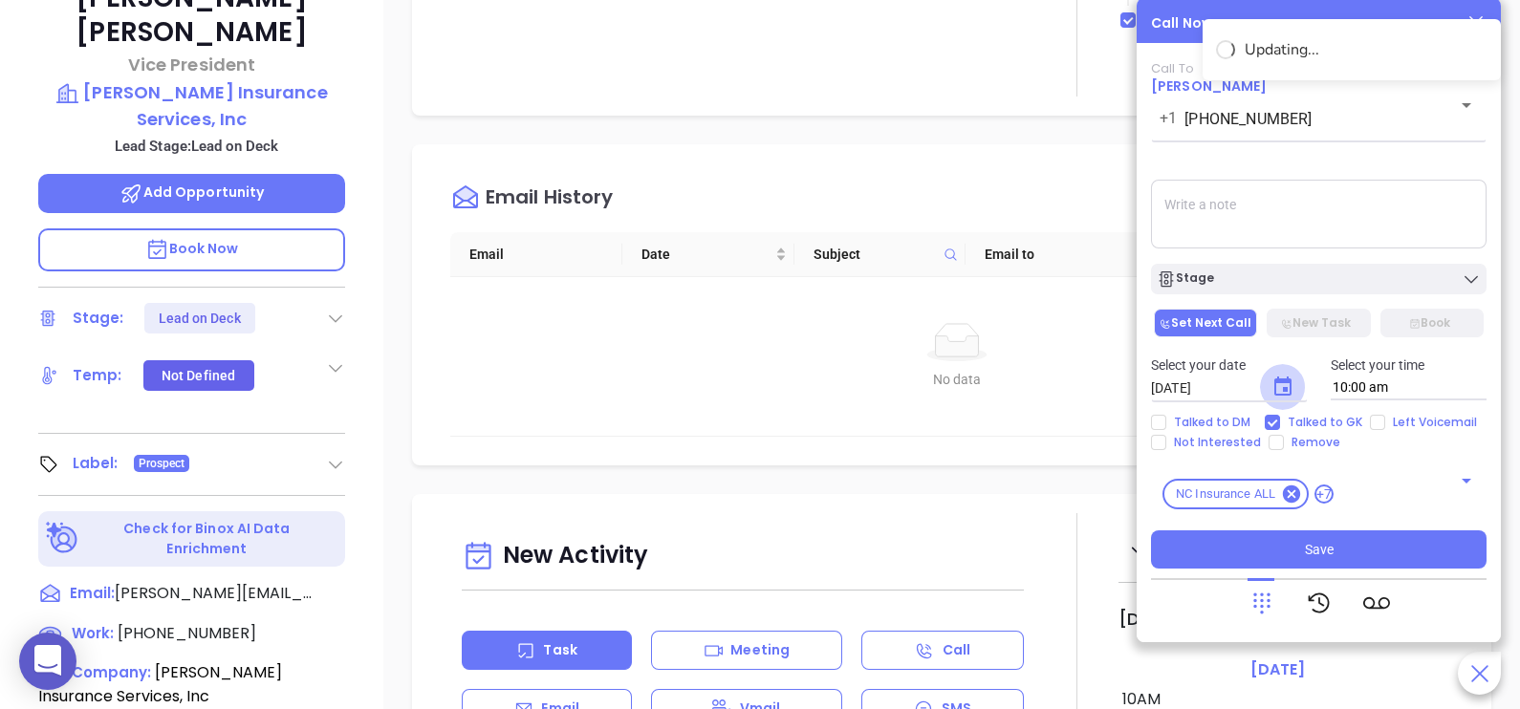
click at [1271, 388] on icon "Choose date, selected date is Sep 12, 2025" at bounding box center [1282, 387] width 23 height 23
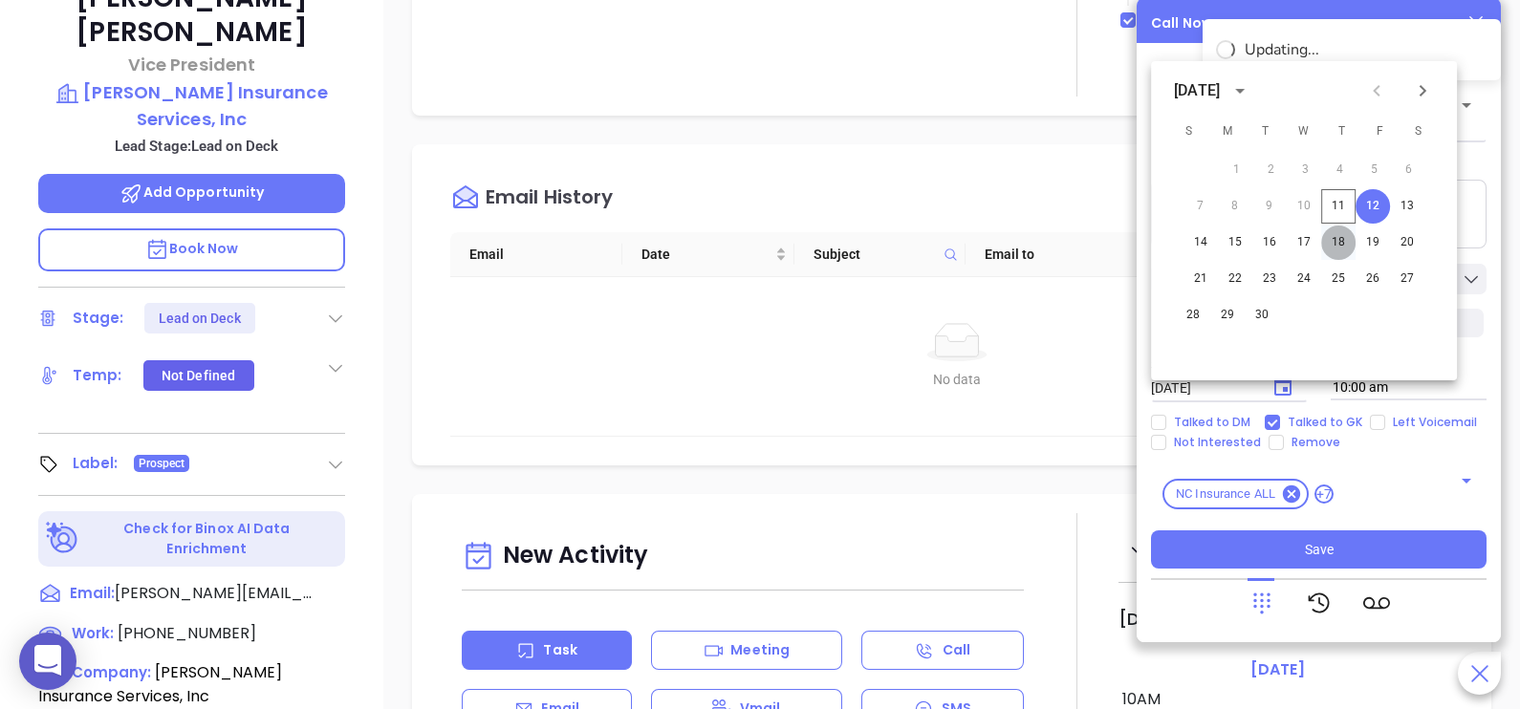
click at [1336, 248] on button "18" at bounding box center [1338, 243] width 34 height 34
type input "09/18/2025"
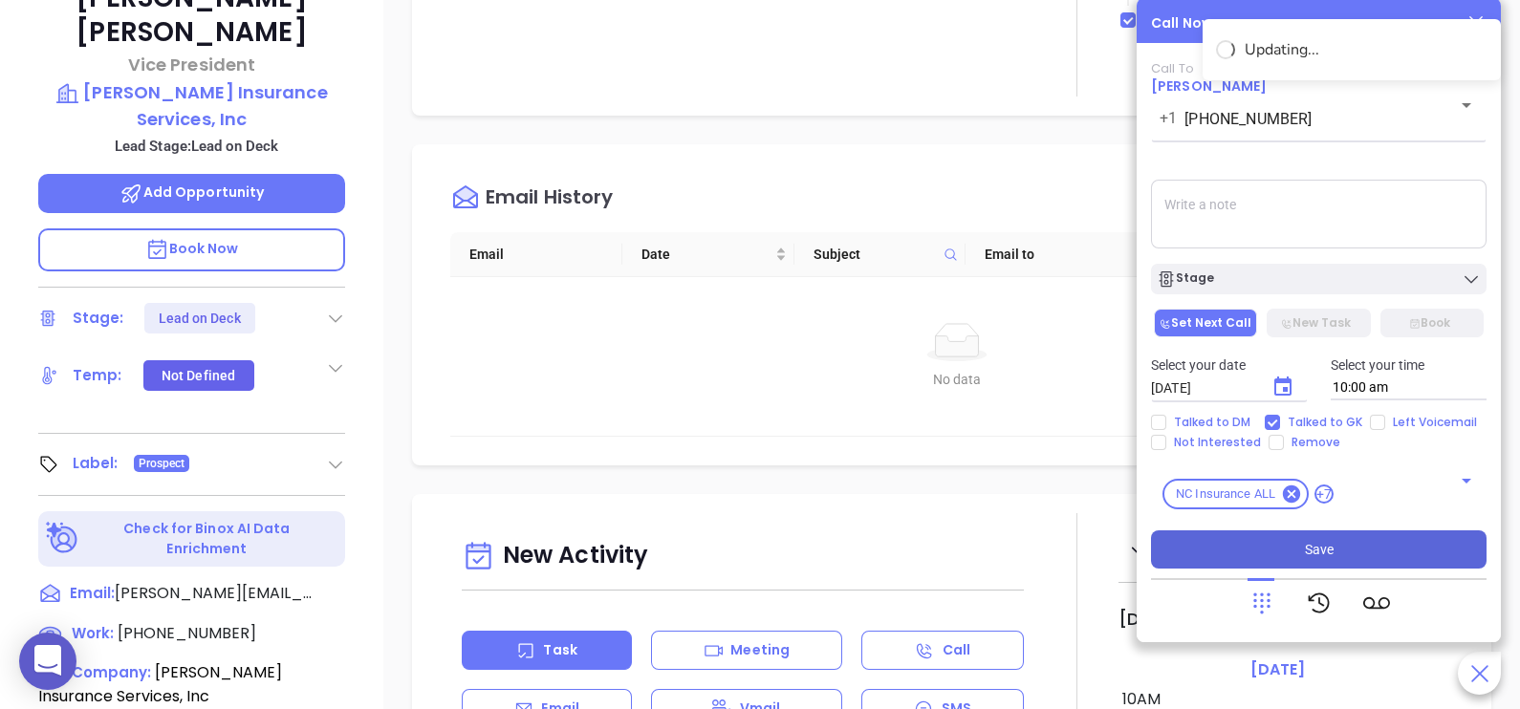
click at [1314, 550] on span "Save" at bounding box center [1318, 549] width 29 height 21
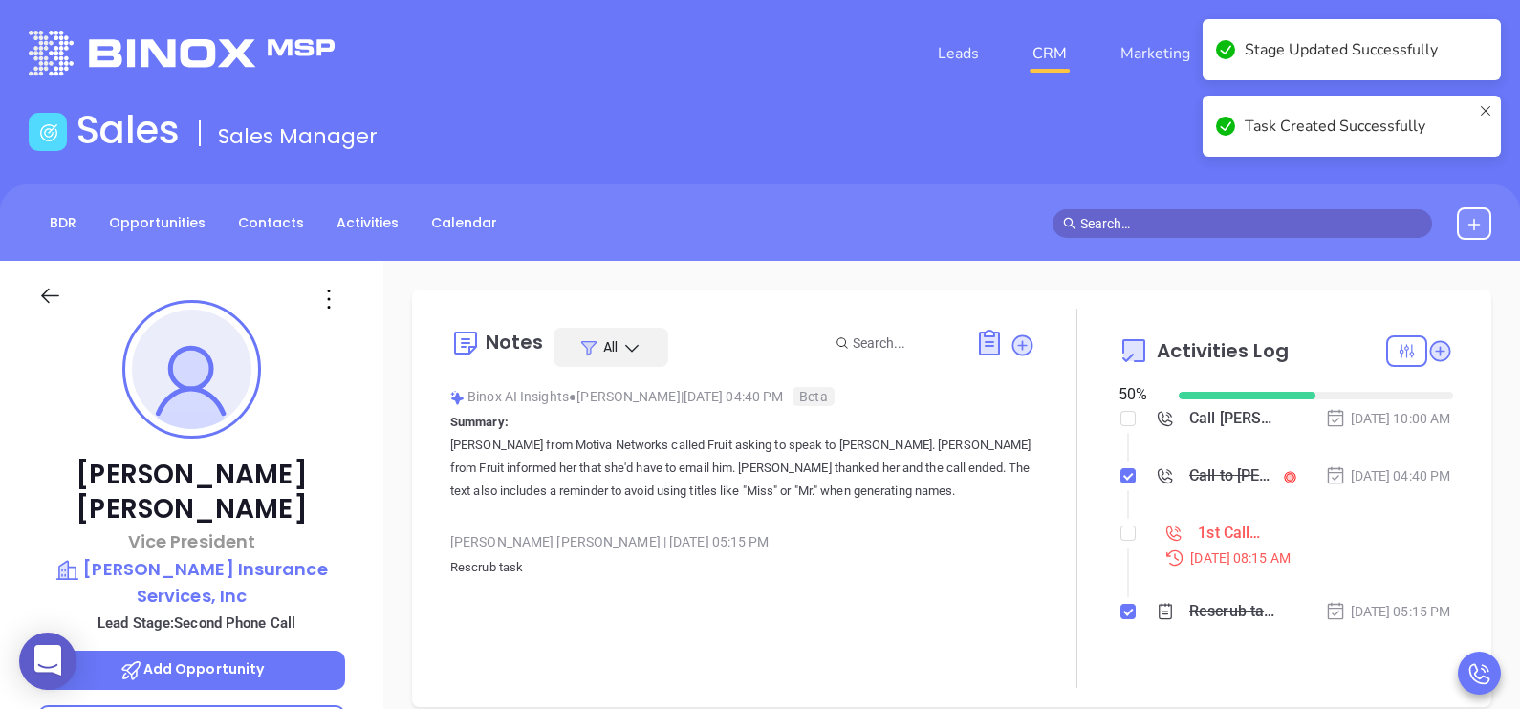
scroll to position [47, 0]
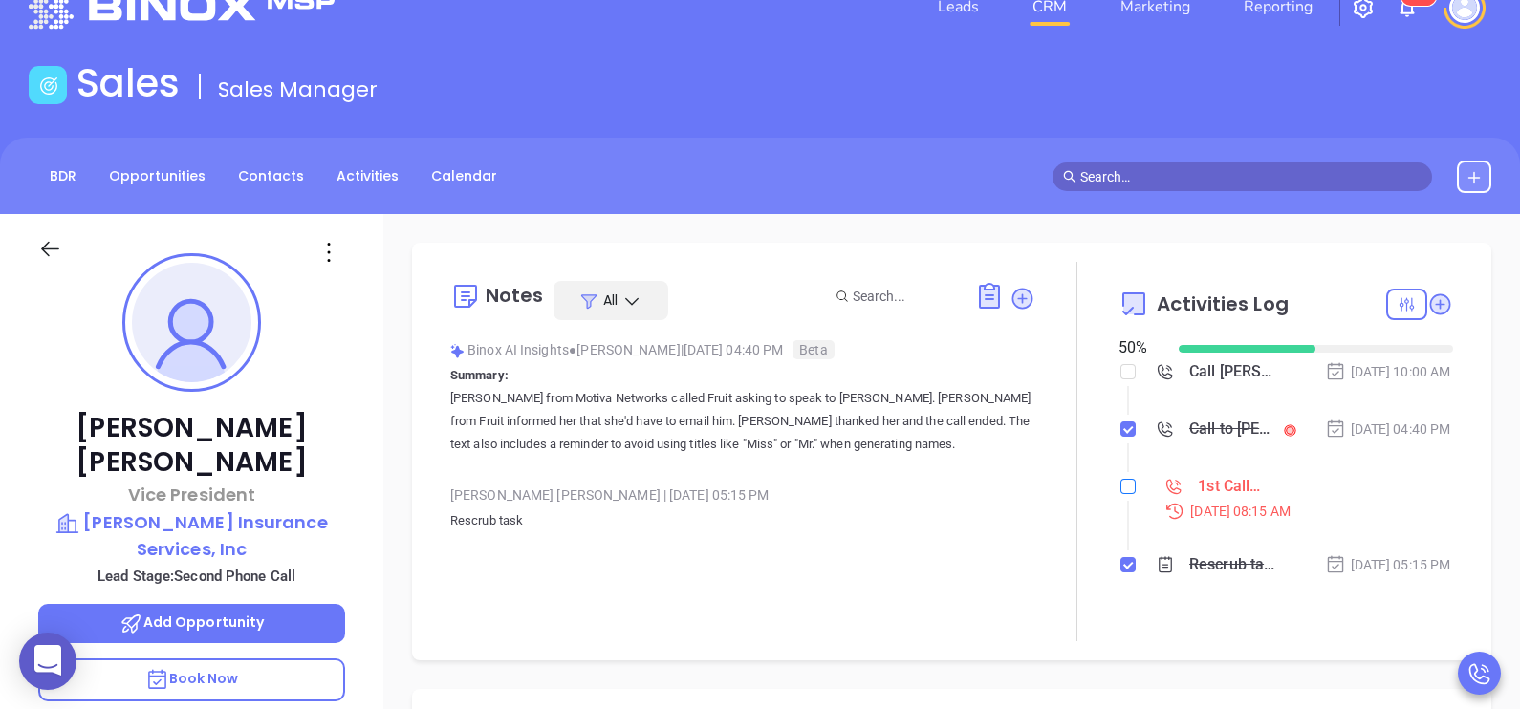
click at [1120, 494] on input "checkbox" at bounding box center [1127, 486] width 15 height 15
checkbox input "true"
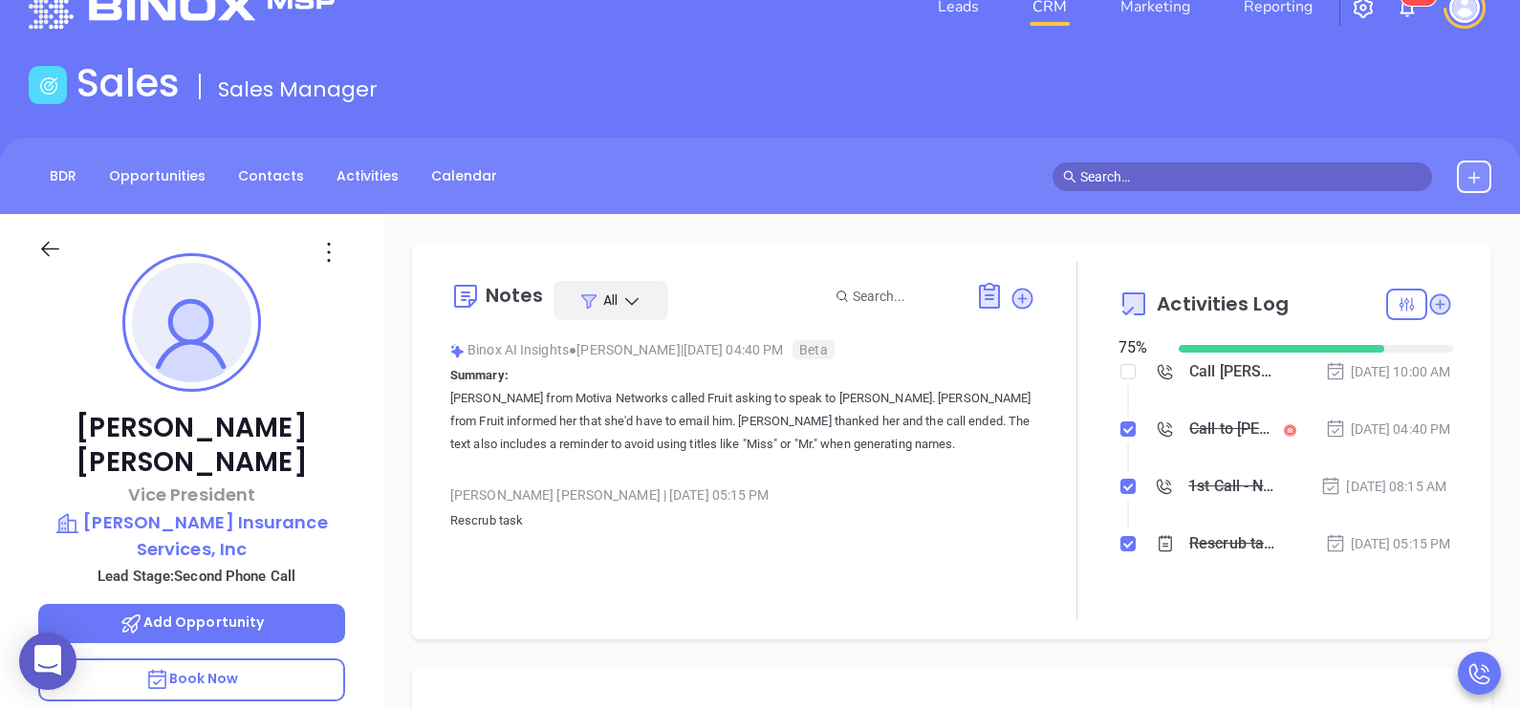
click at [940, 492] on div "Liz Cruz | Aug 14, 2025 05:15 PM" at bounding box center [742, 495] width 585 height 29
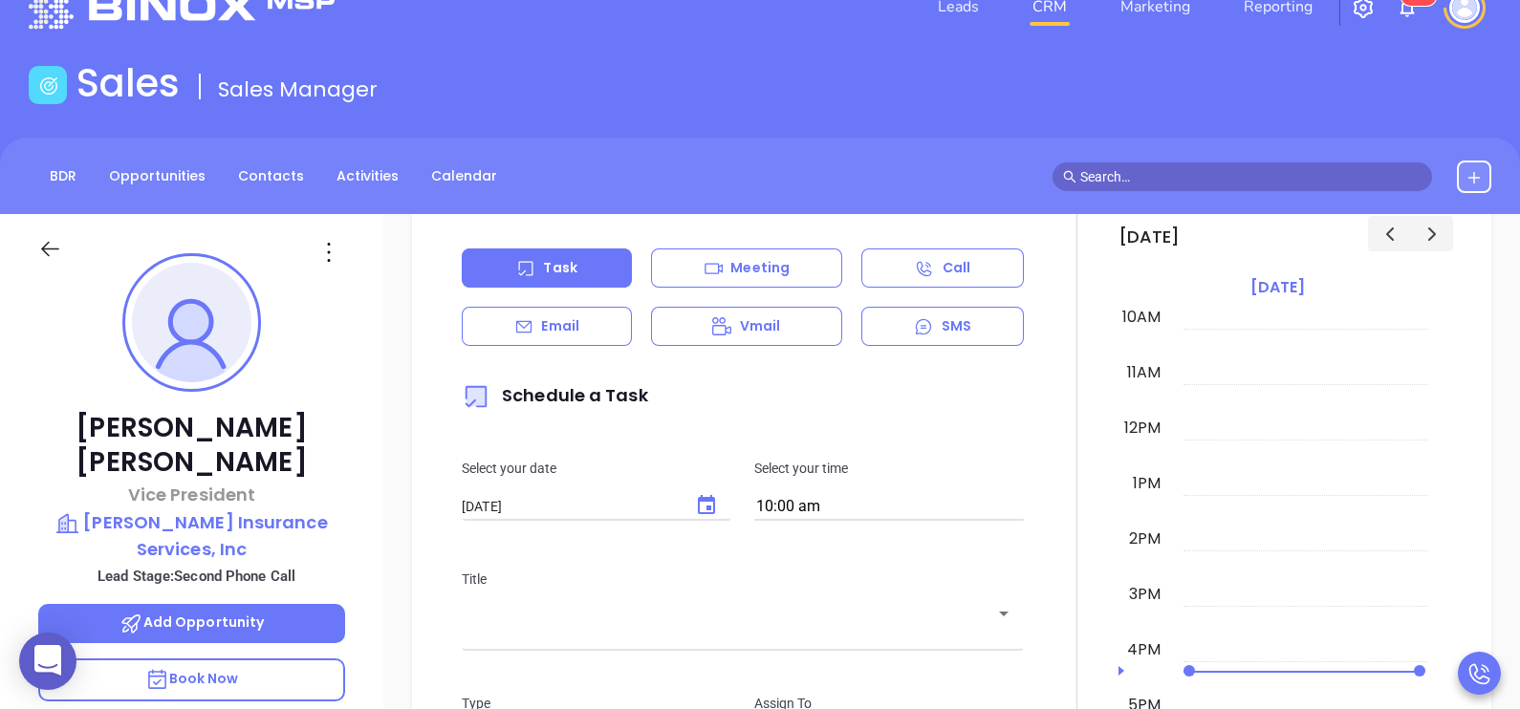
scroll to position [907, 0]
click at [608, 345] on div "Email" at bounding box center [547, 325] width 170 height 39
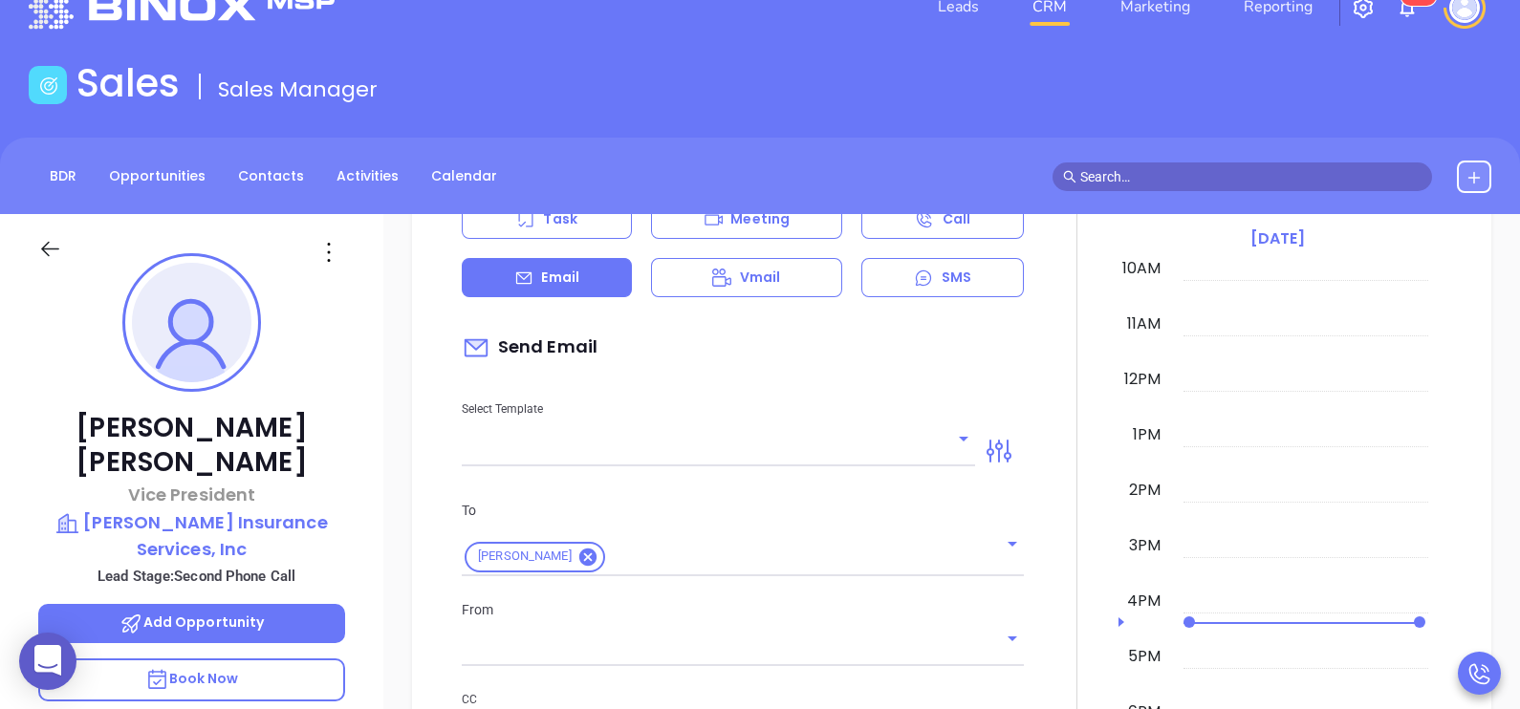
type input "[PERSON_NAME]"
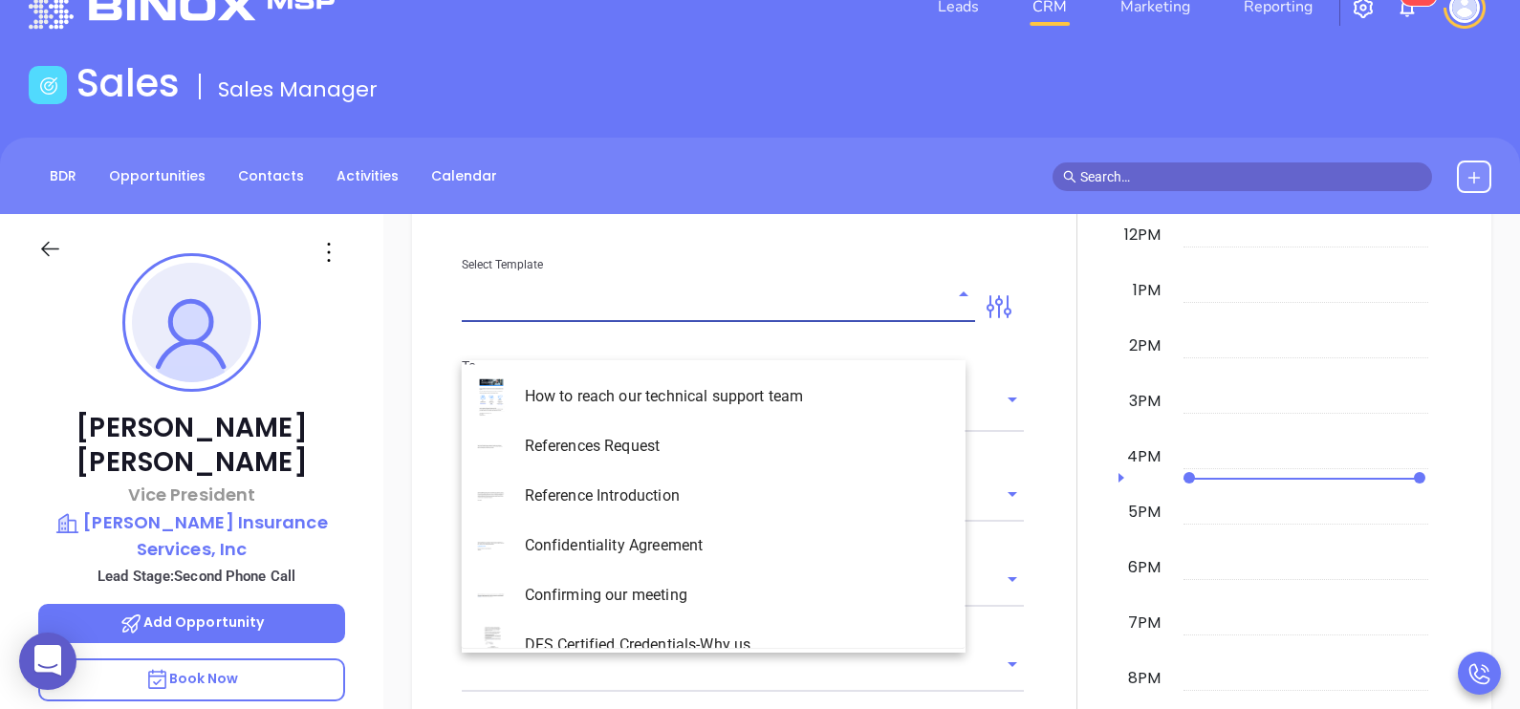
click at [613, 321] on input "text" at bounding box center [704, 307] width 485 height 28
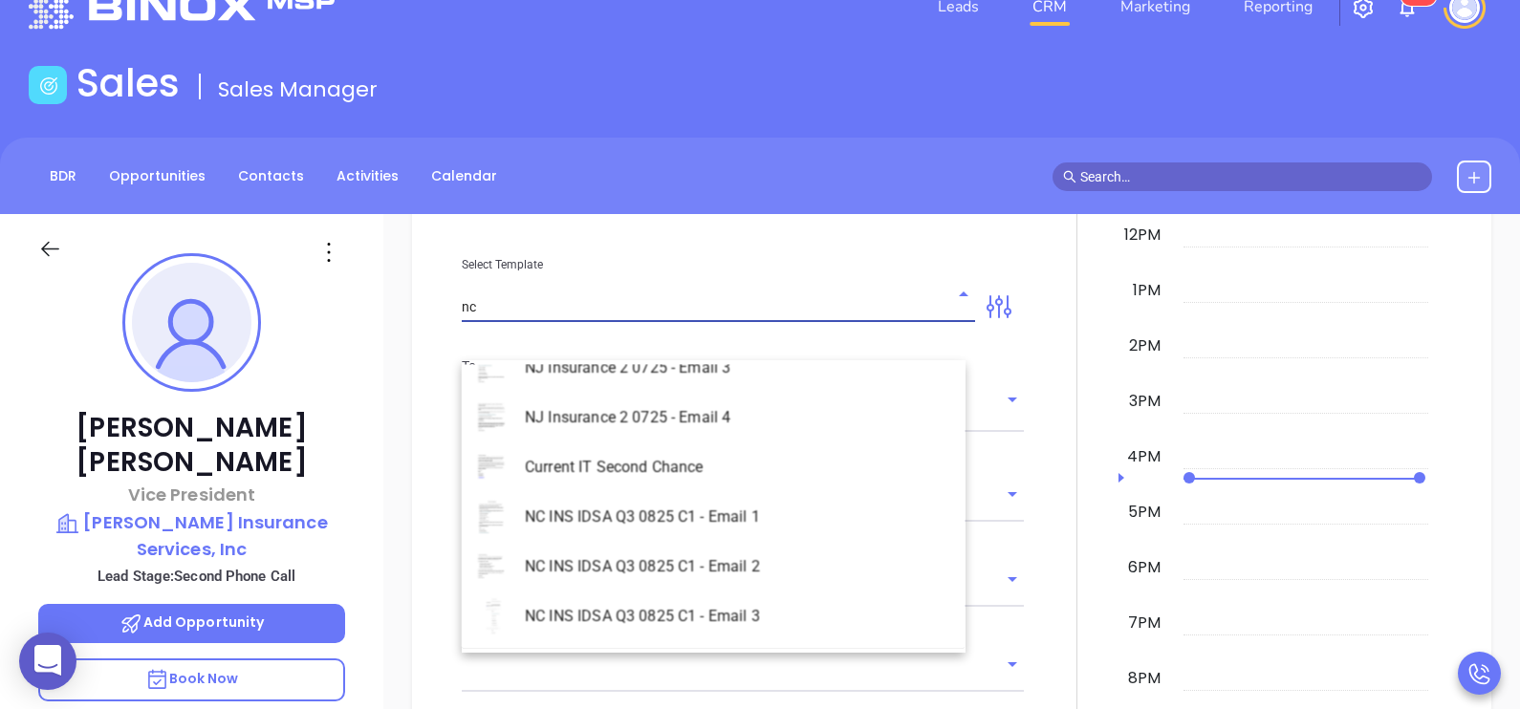
scroll to position [915, 0]
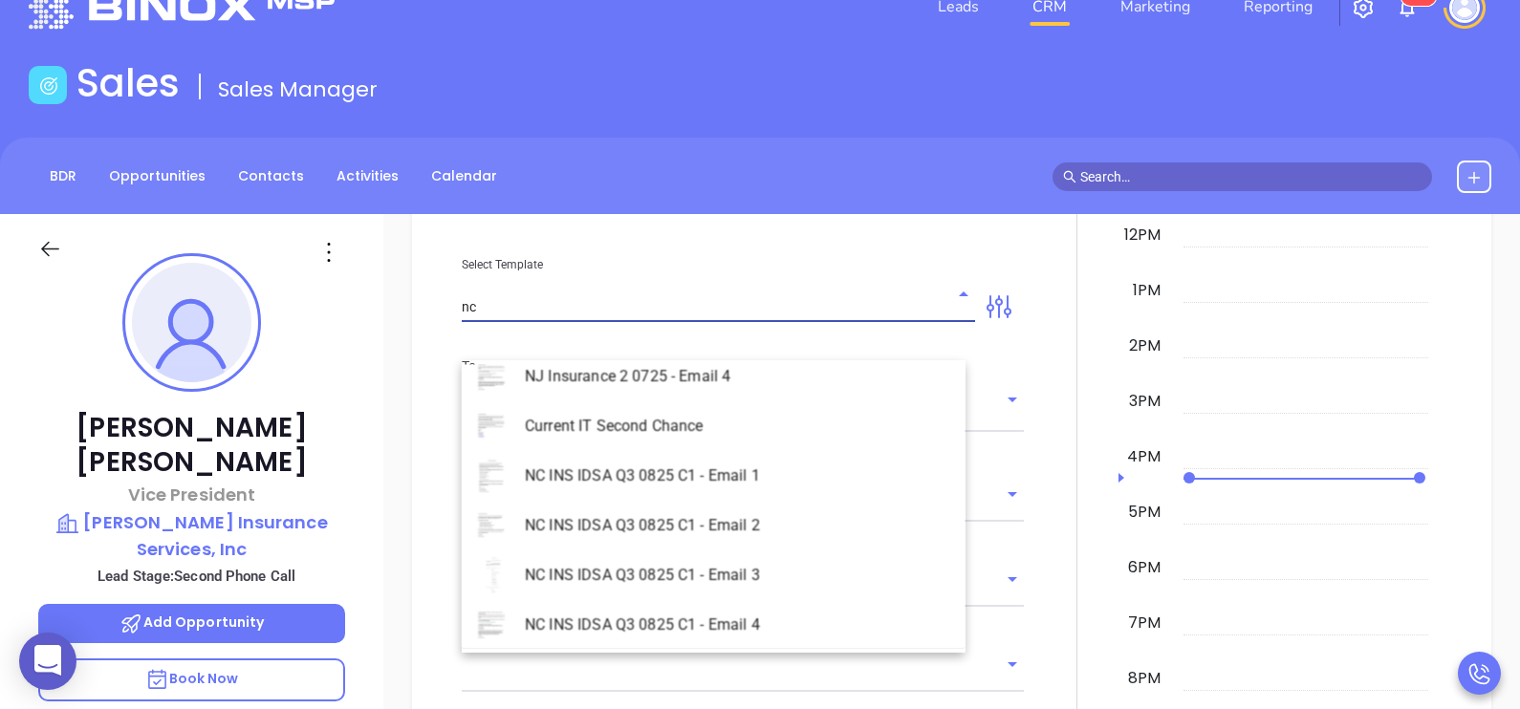
click at [760, 486] on li "NC INS IDSA Q3 0825 C1 - Email 1" at bounding box center [714, 476] width 504 height 50
type input "NC INS IDSA Q3 0825 C1 - Email 1"
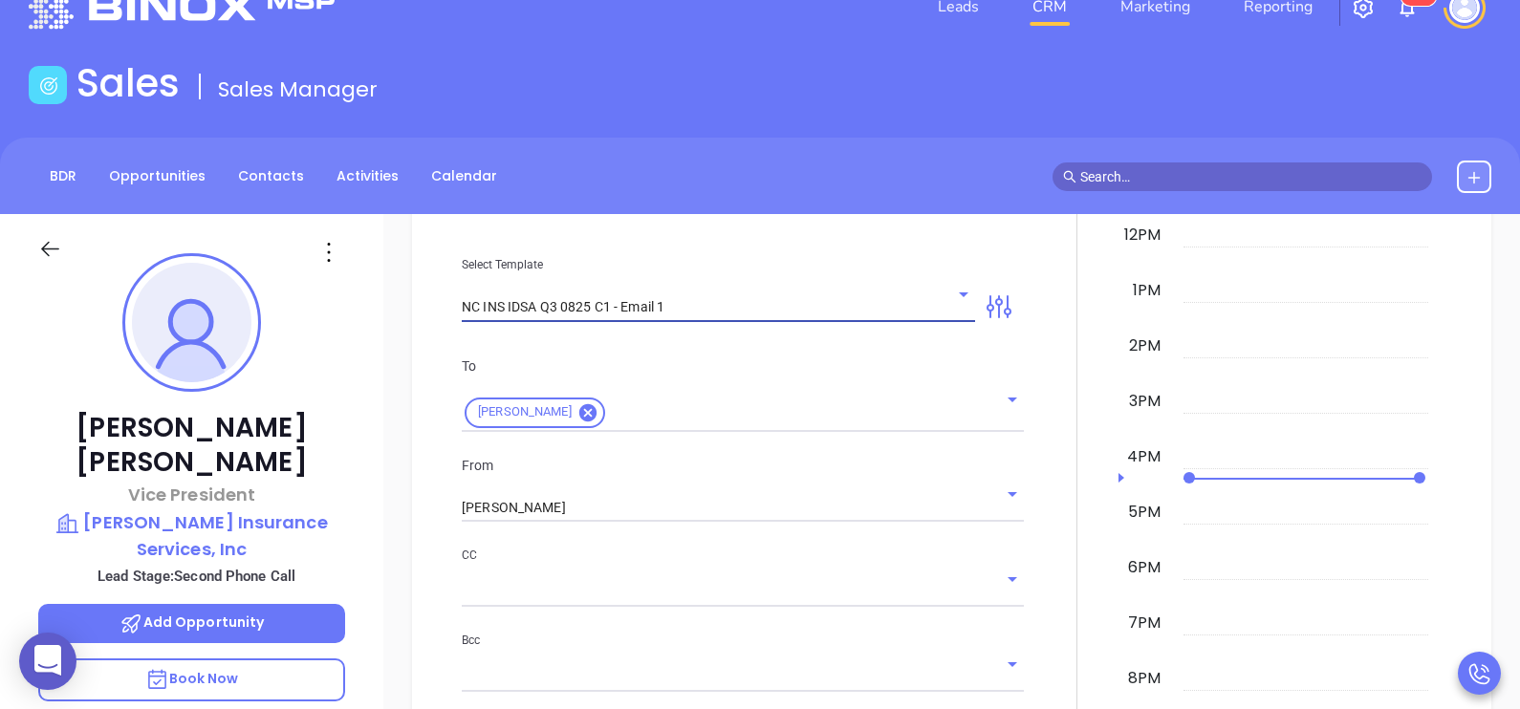
type input "Joe , did you know North Carolina's data protection act is now being enforced?"
type input "NC INS IDSA Q3 0825 C1 - Email 1"
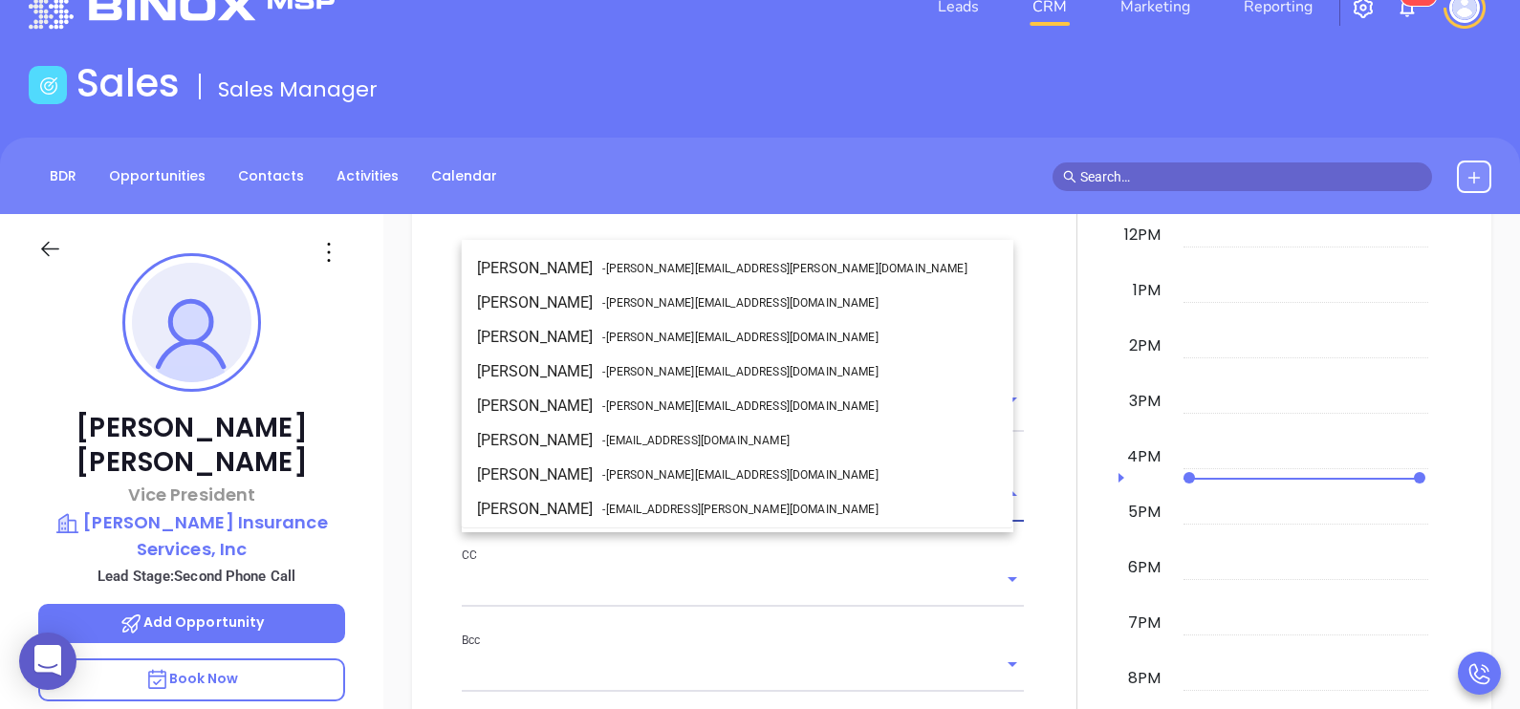
click at [679, 522] on input "[PERSON_NAME]" at bounding box center [716, 508] width 508 height 28
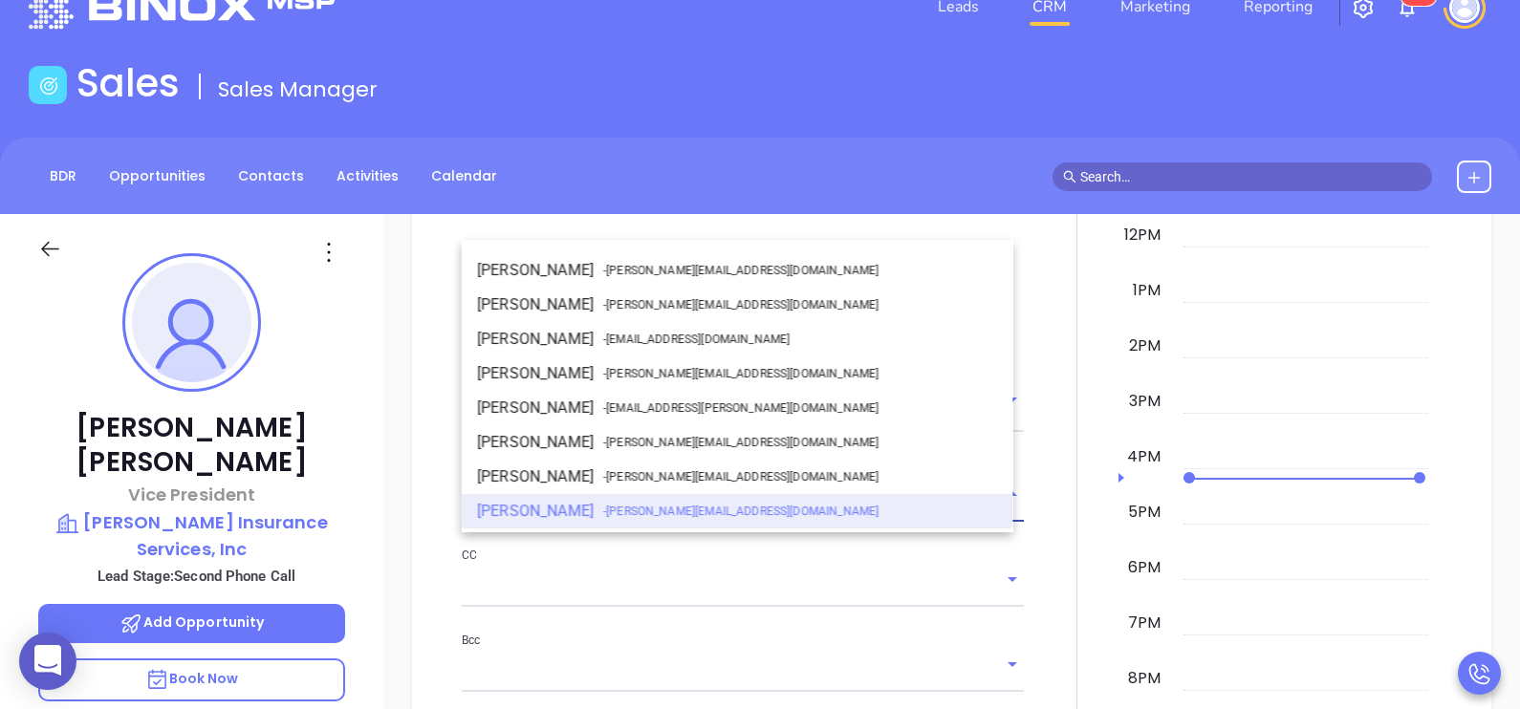
scroll to position [0, 0]
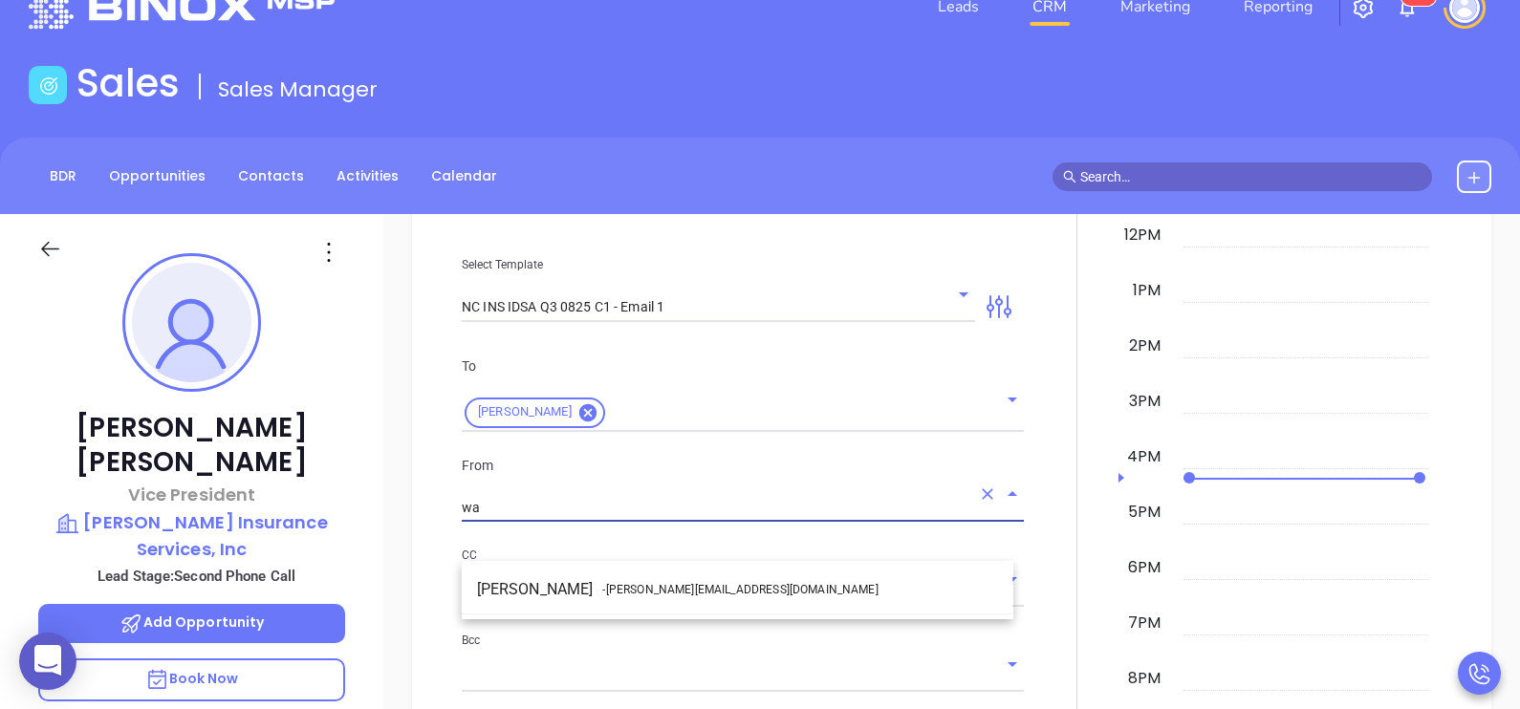
click at [717, 589] on li "Walter Contreras - walter@motiva.net" at bounding box center [737, 589] width 551 height 34
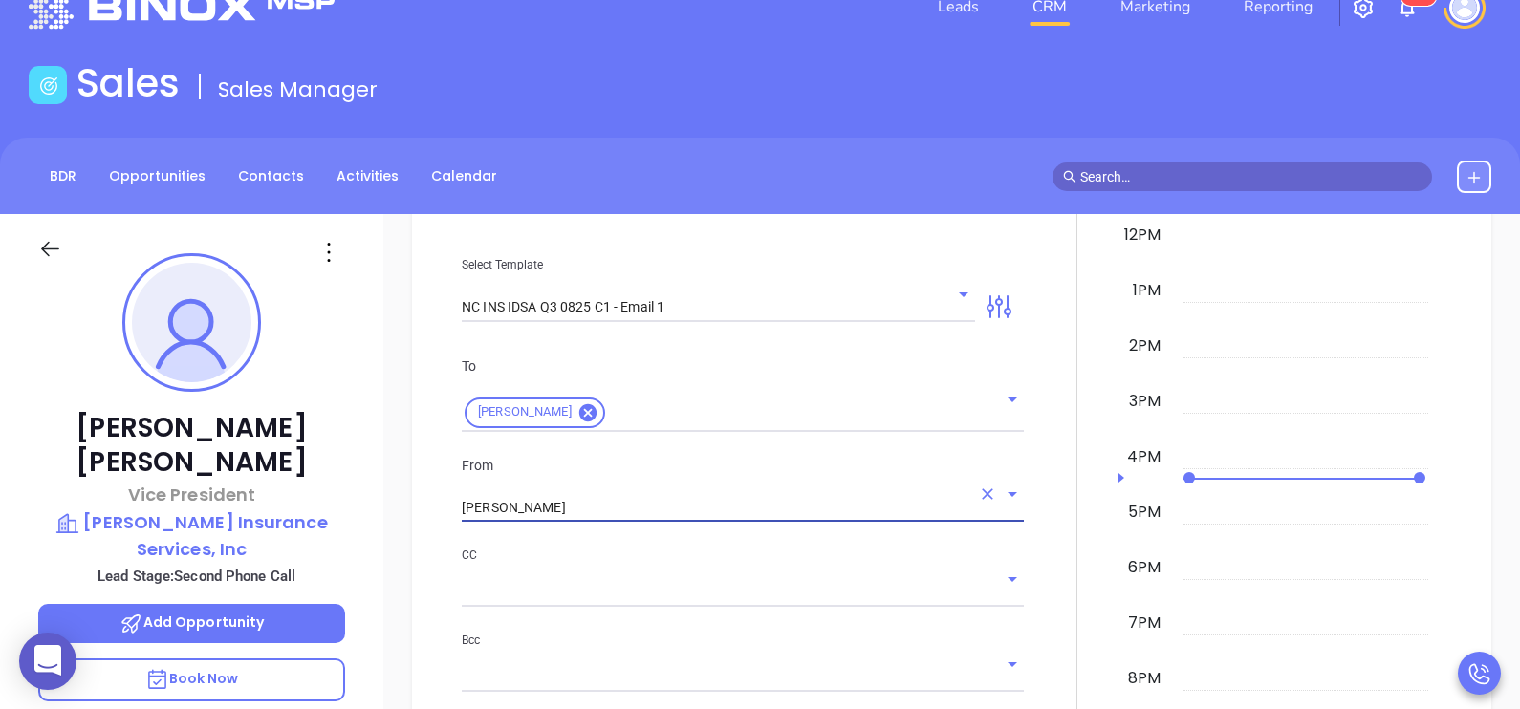
type input "Walter Contreras"
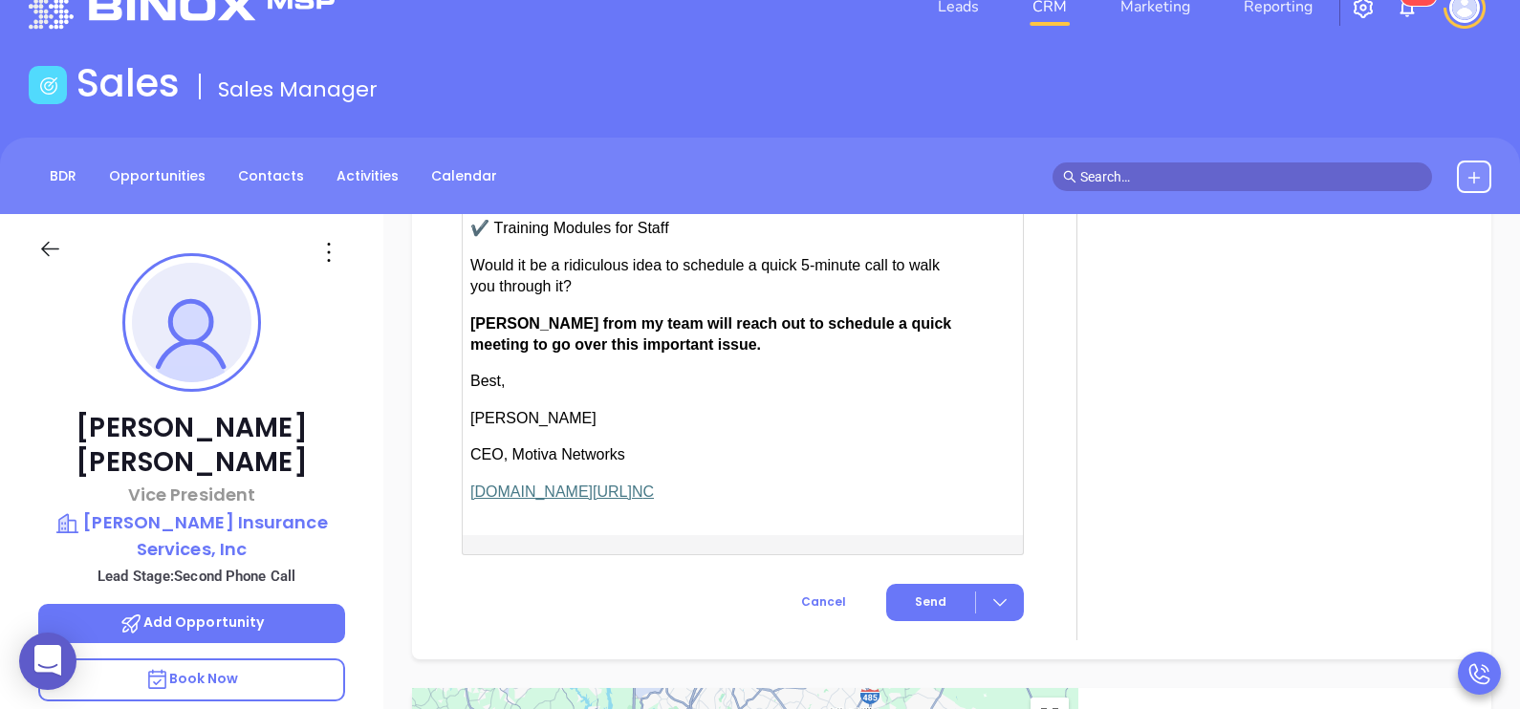
scroll to position [2246, 0]
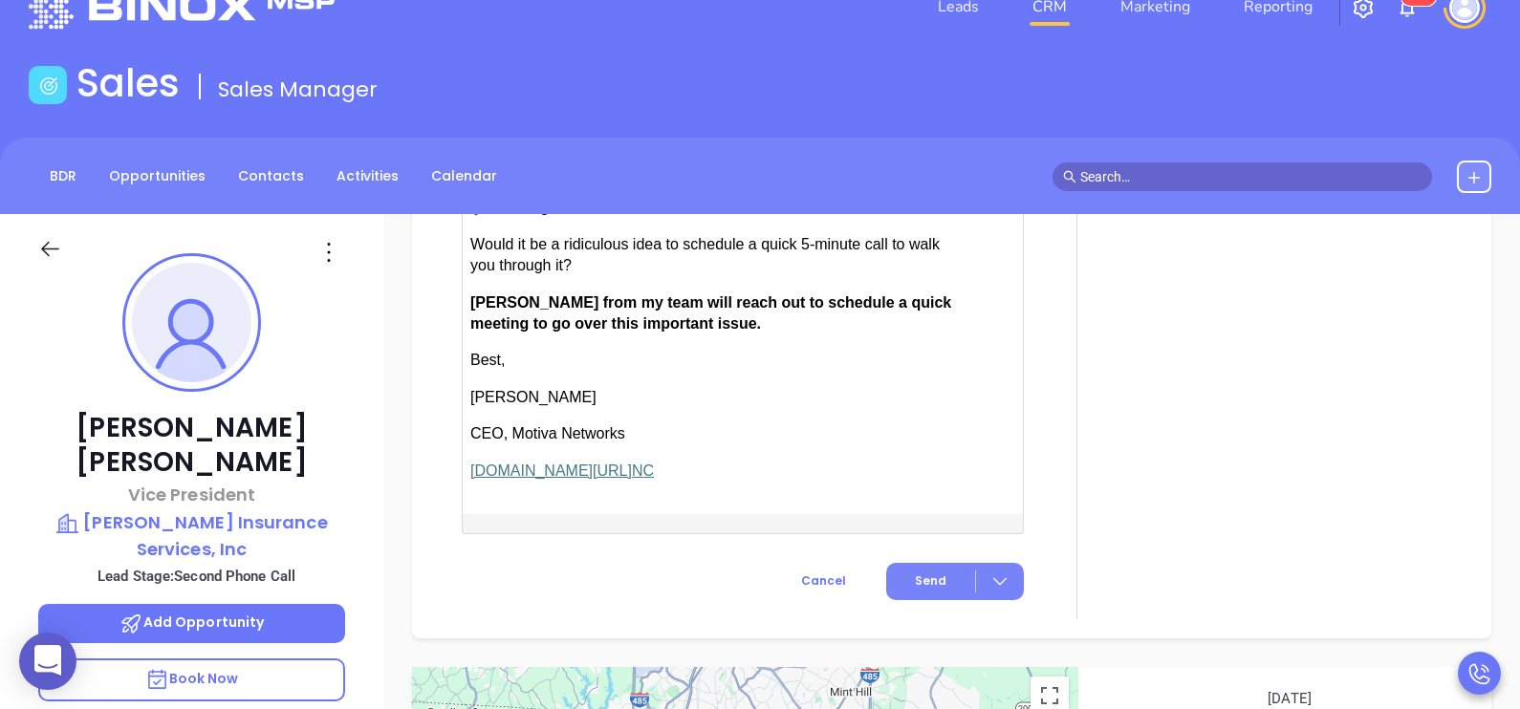
click at [927, 577] on button "Send" at bounding box center [955, 581] width 138 height 37
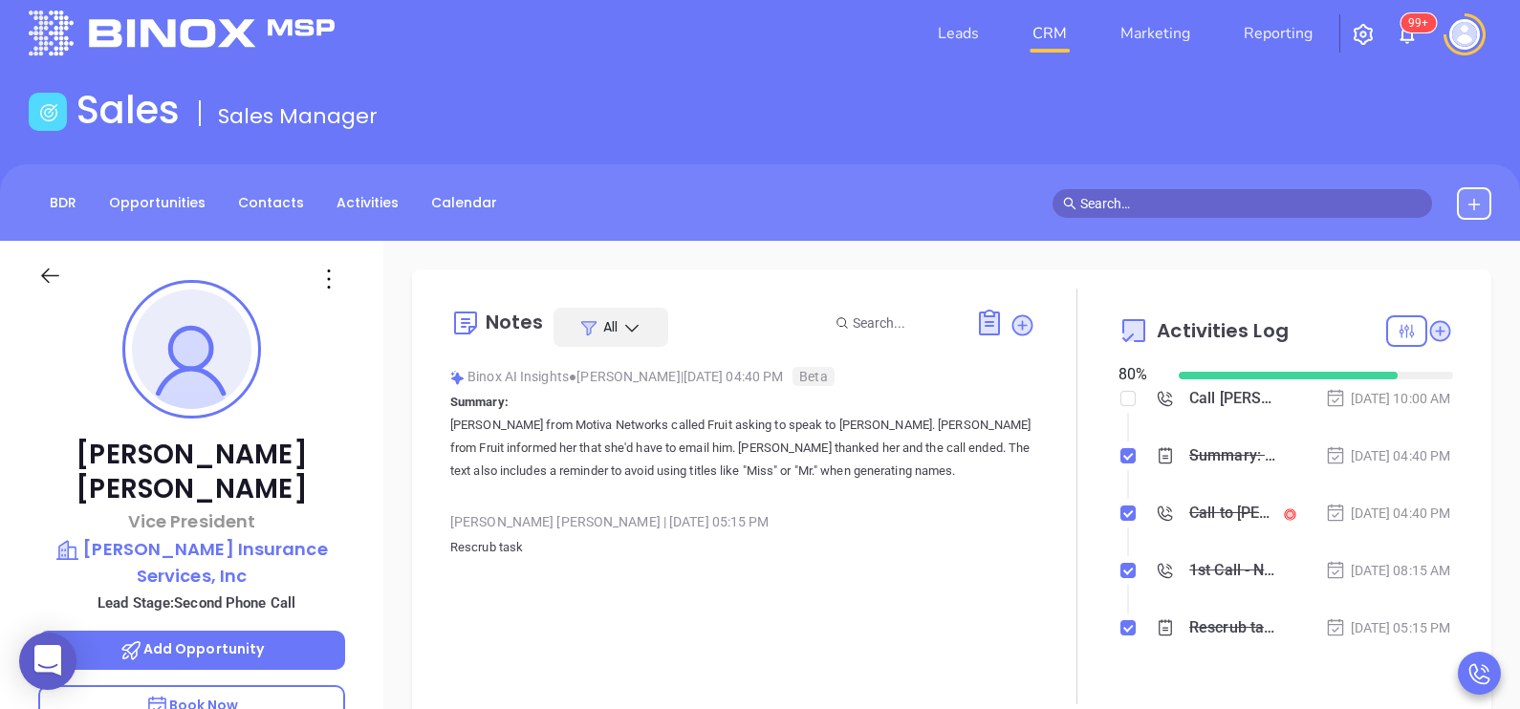
scroll to position [0, 0]
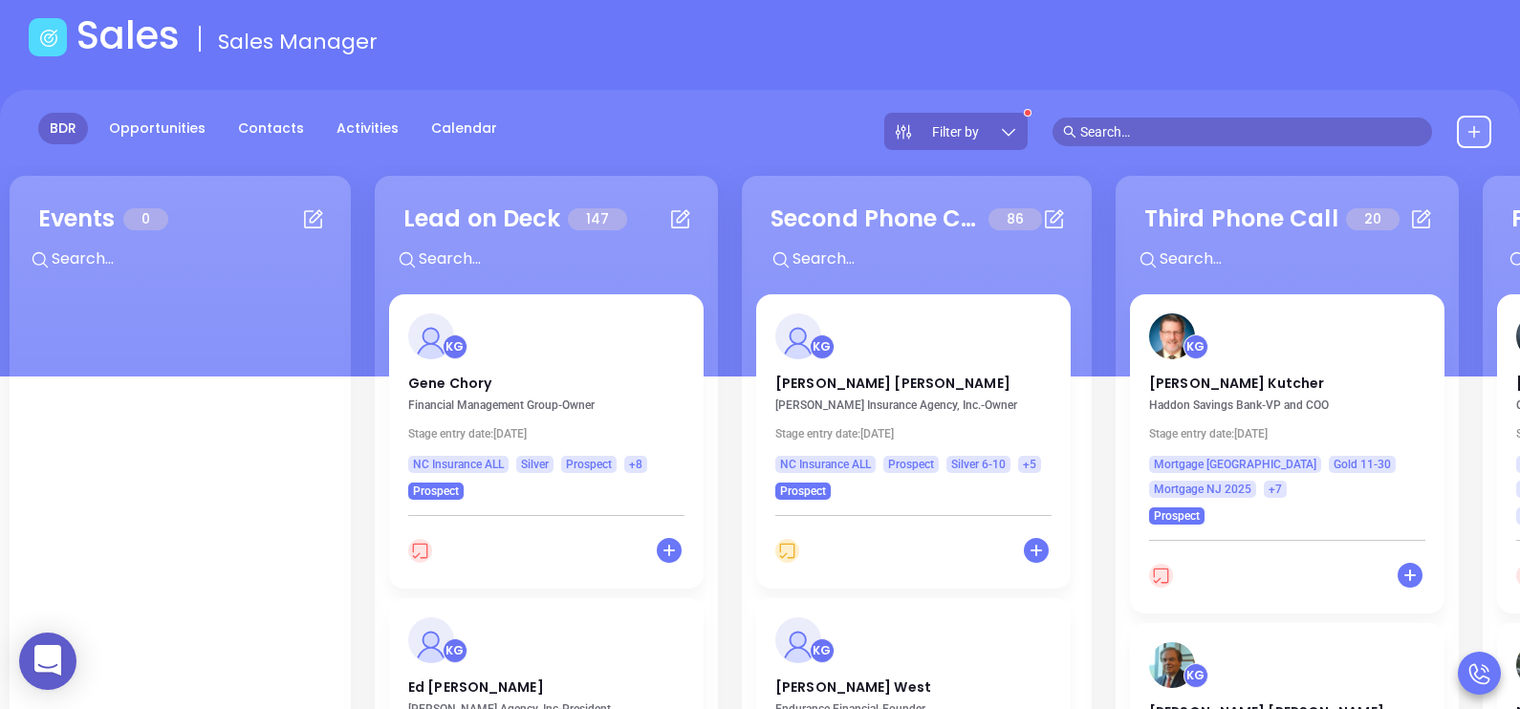
scroll to position [95, 0]
click at [473, 379] on p "Gene Chory" at bounding box center [546, 379] width 276 height 10
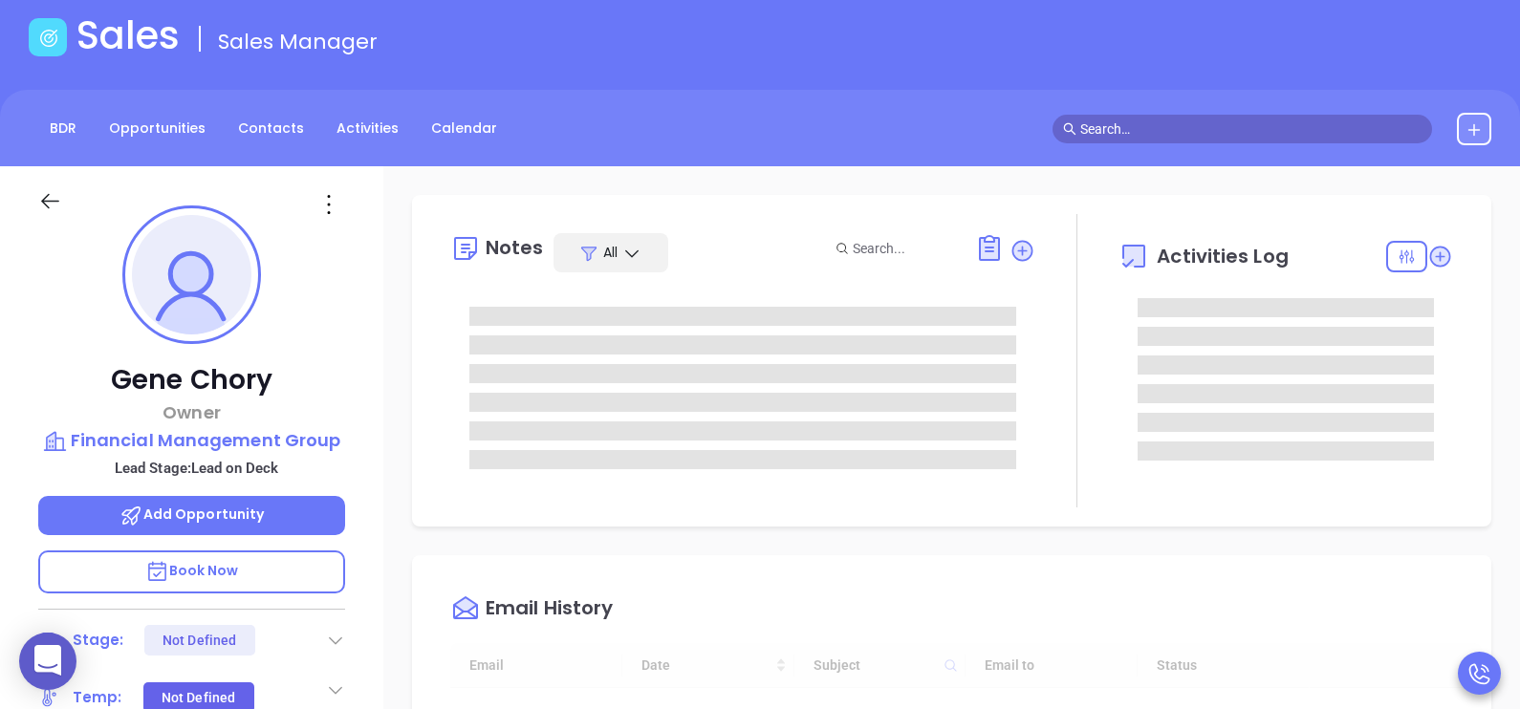
type input "[DATE]"
type input "[PERSON_NAME]"
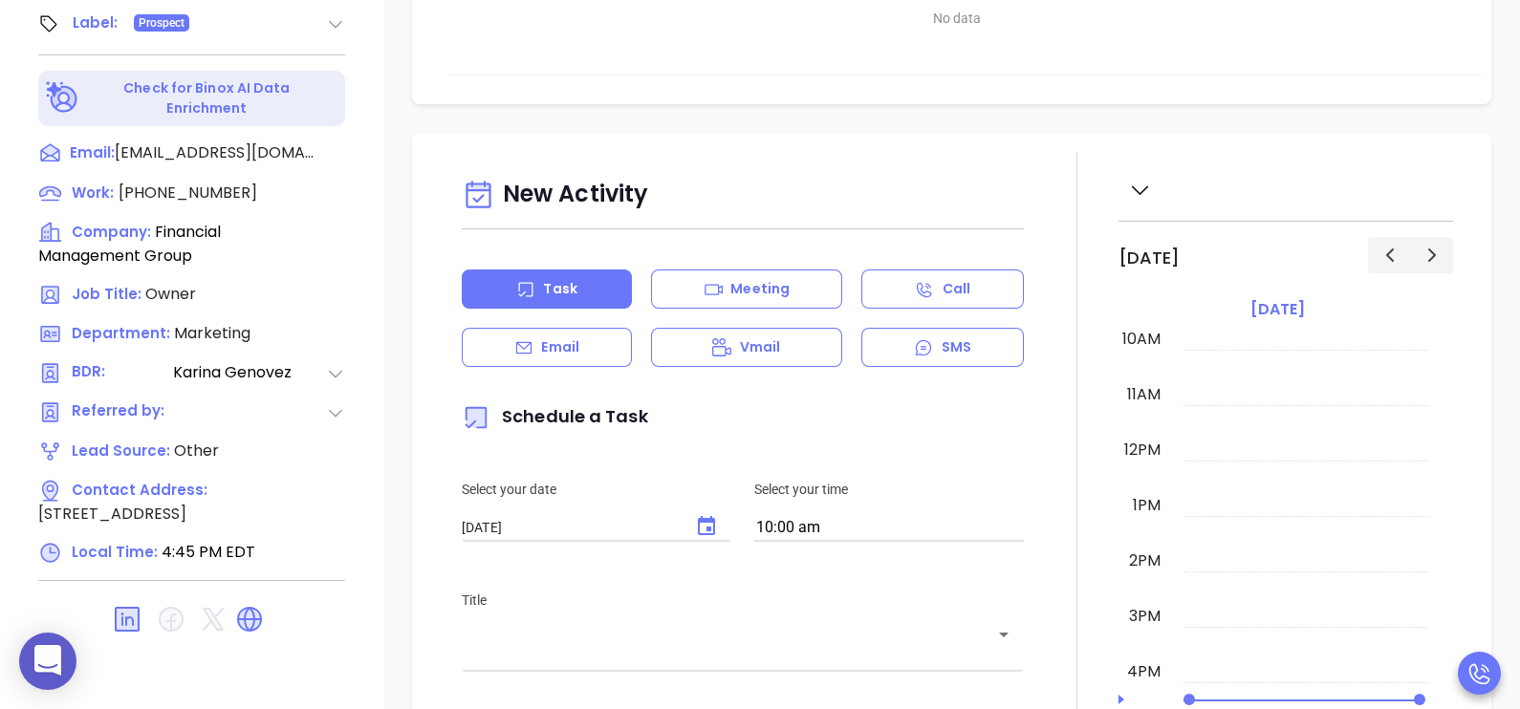
scroll to position [859, 0]
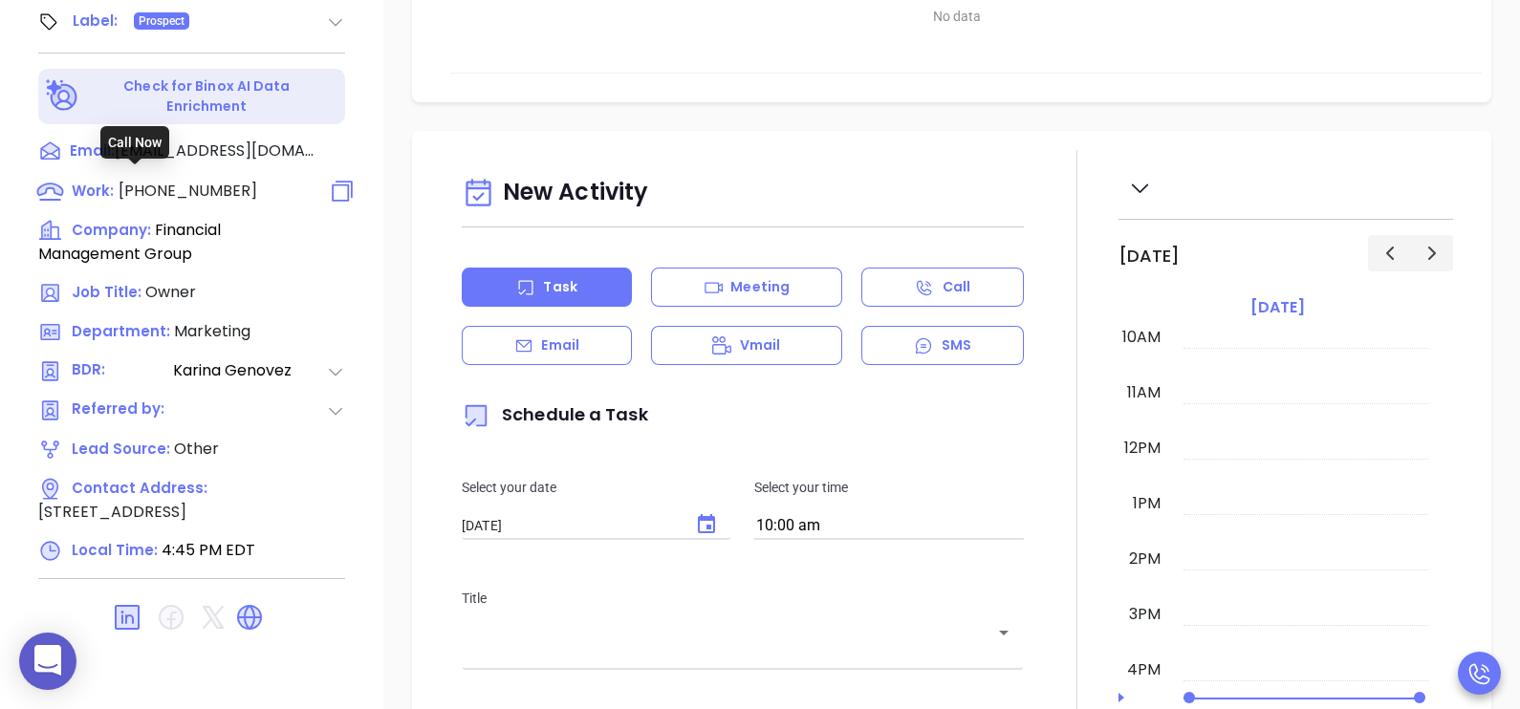
click at [153, 186] on span "(252) 335-7011" at bounding box center [188, 191] width 139 height 22
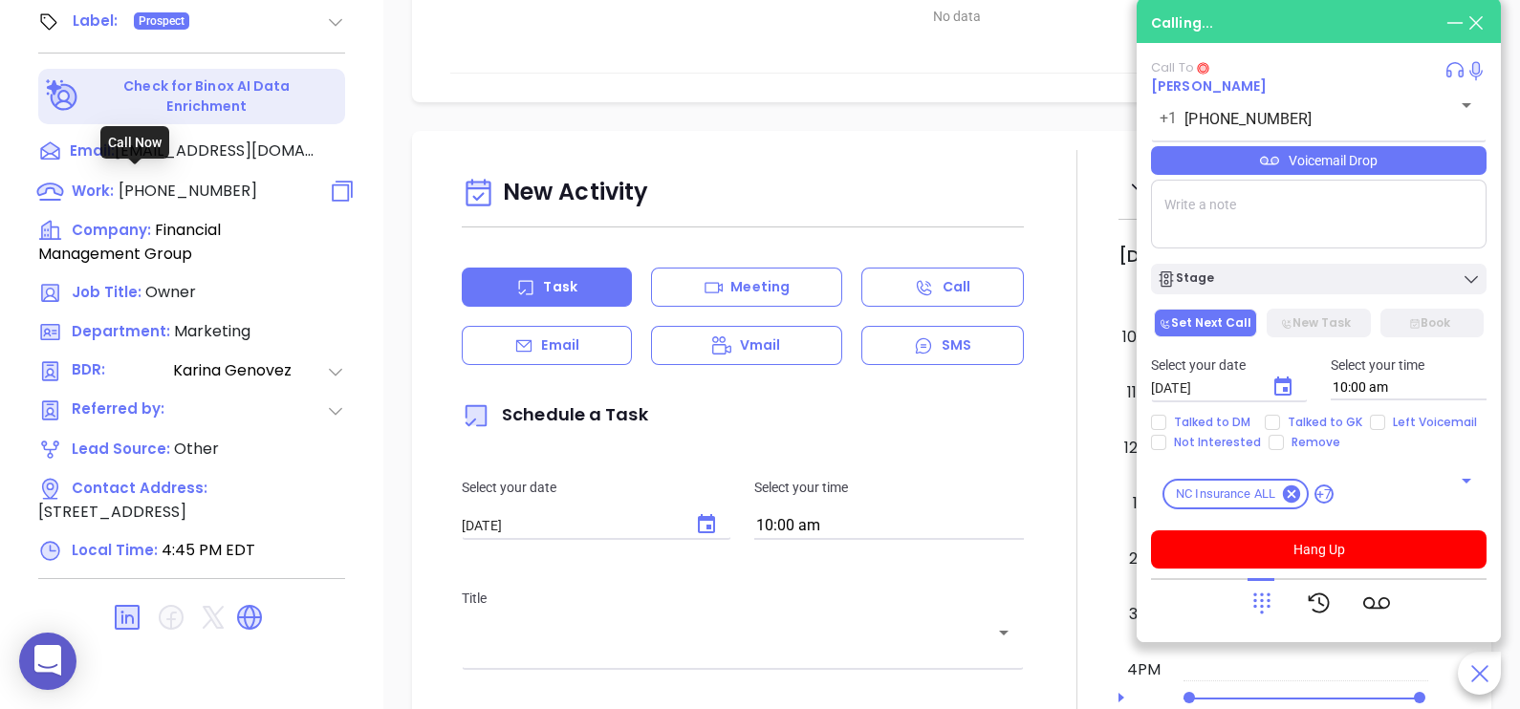
type input "(252) 335-7011"
click at [1301, 162] on div "Voicemail Drop" at bounding box center [1318, 160] width 335 height 29
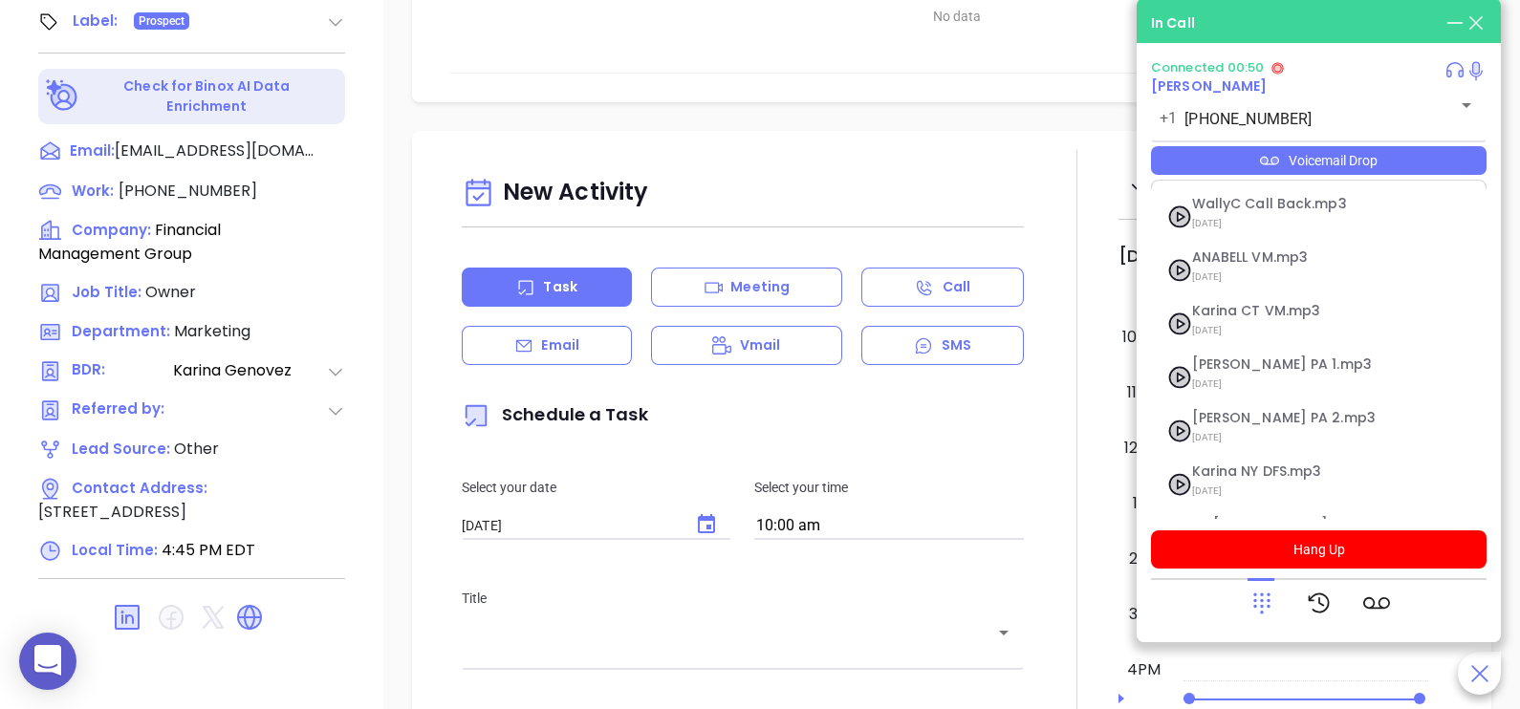
scroll to position [154, 0]
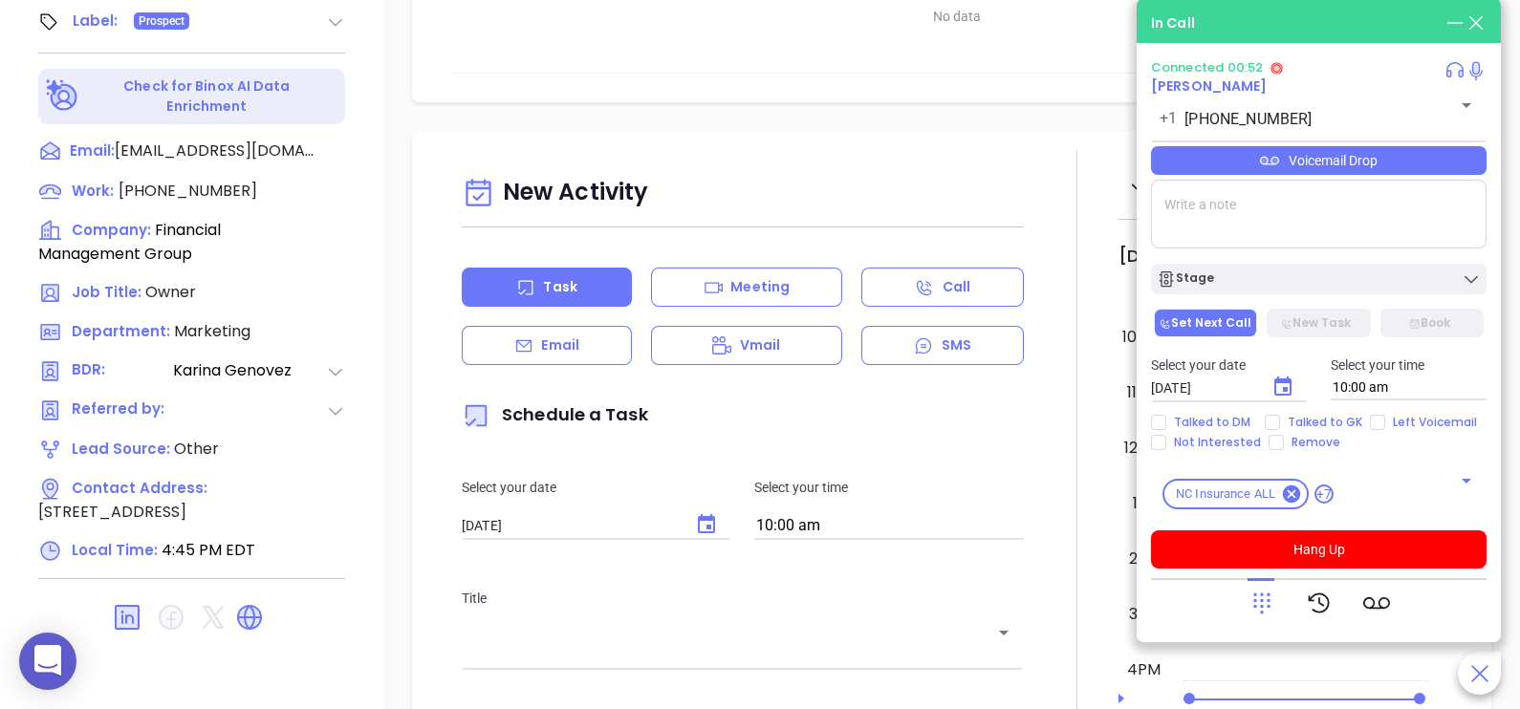
click at [1264, 607] on icon at bounding box center [1261, 603] width 27 height 27
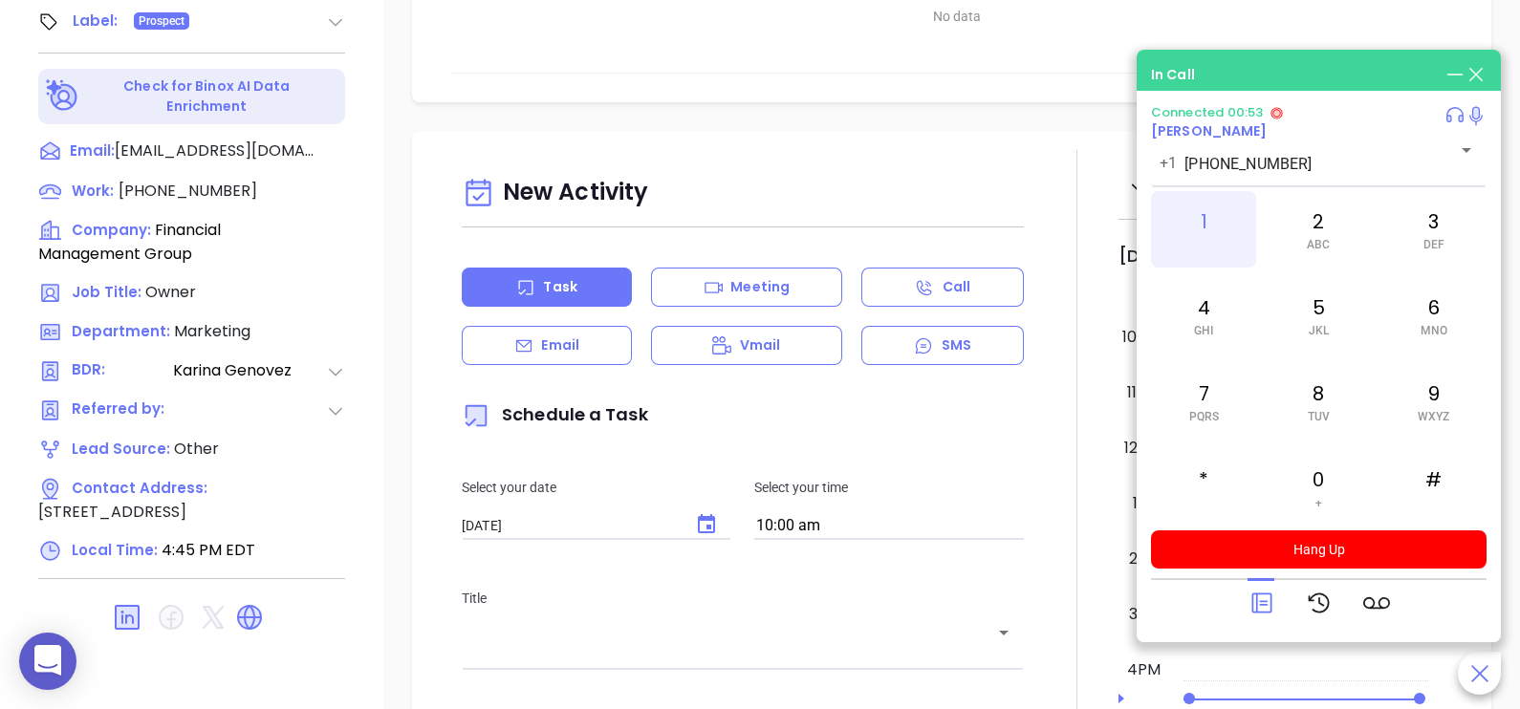
click at [1204, 225] on div "1" at bounding box center [1203, 229] width 105 height 76
click at [1261, 602] on icon at bounding box center [1261, 603] width 27 height 27
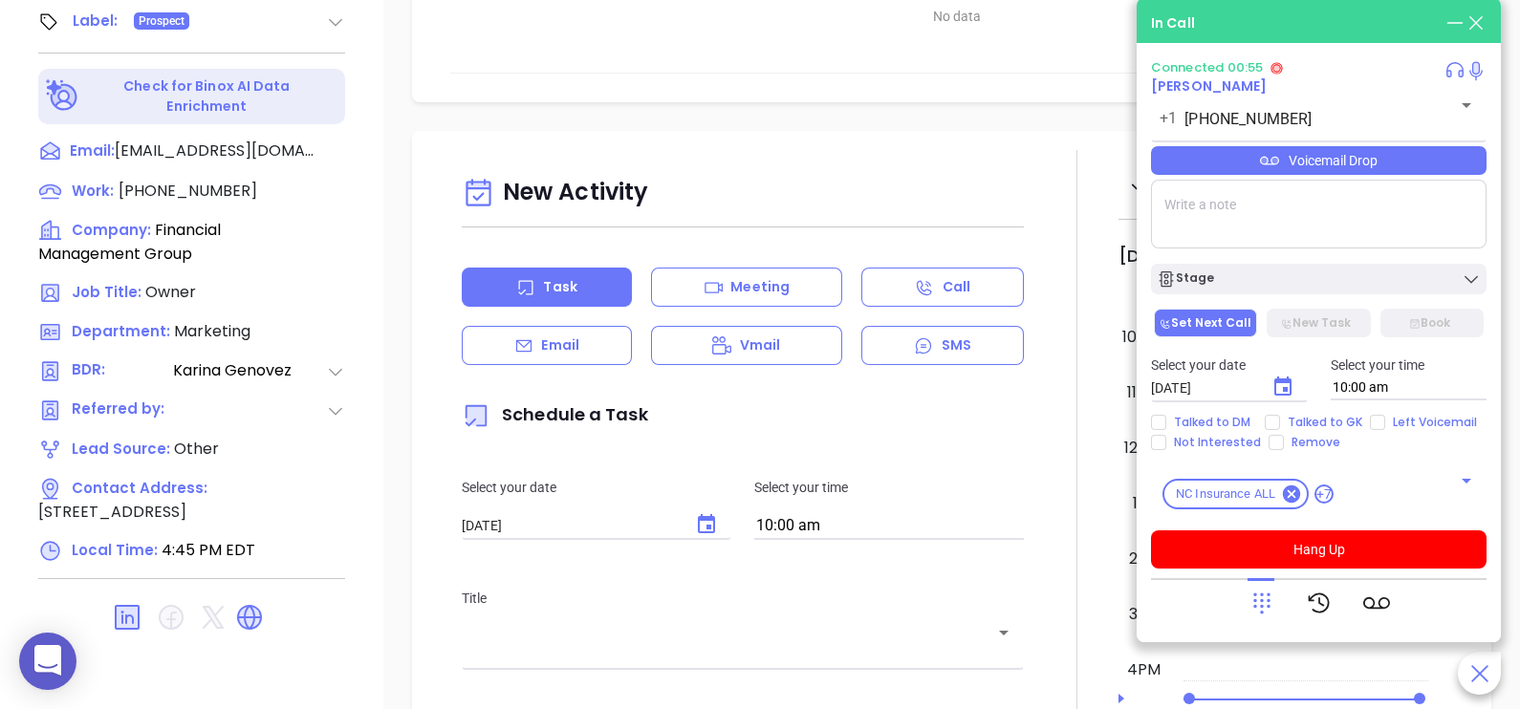
click at [1261, 602] on icon at bounding box center [1261, 603] width 27 height 27
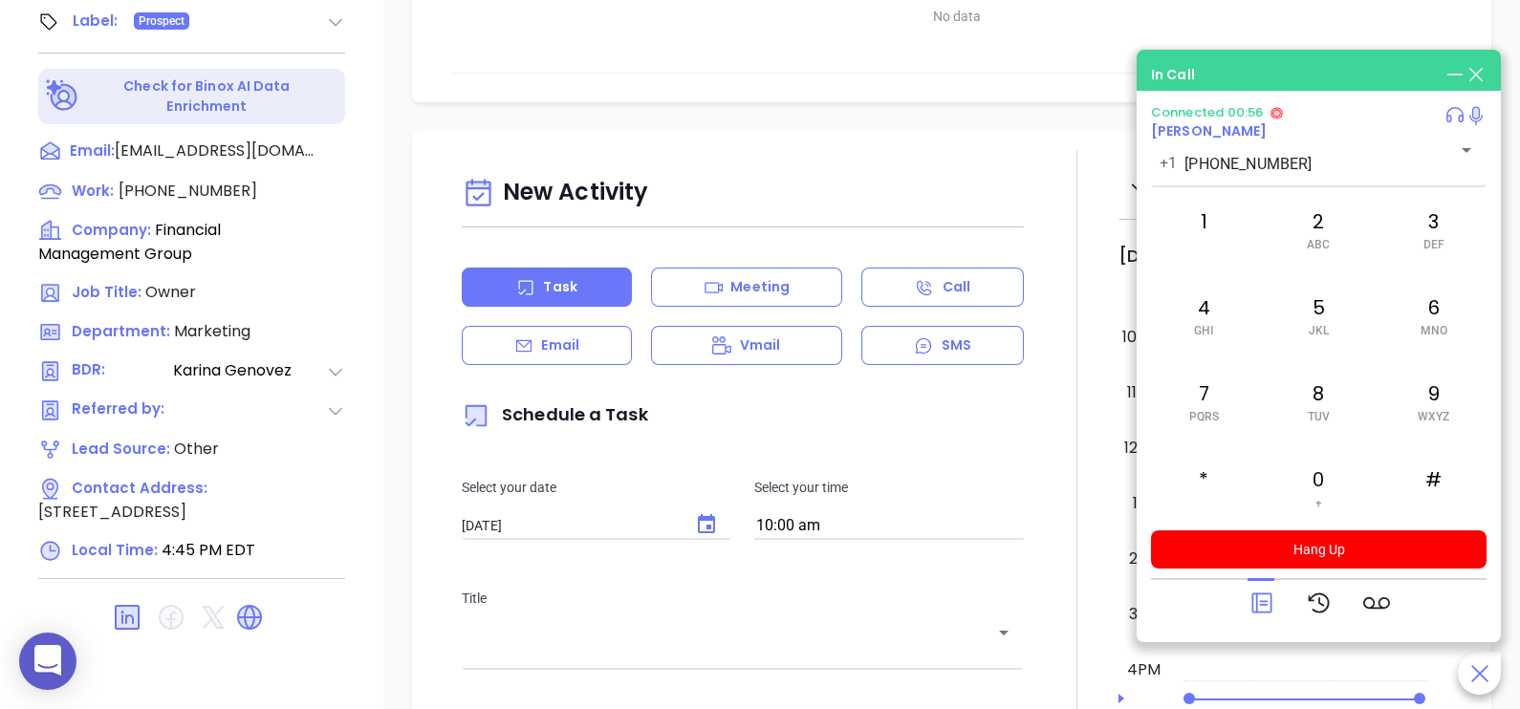
click at [1261, 602] on icon at bounding box center [1261, 603] width 27 height 27
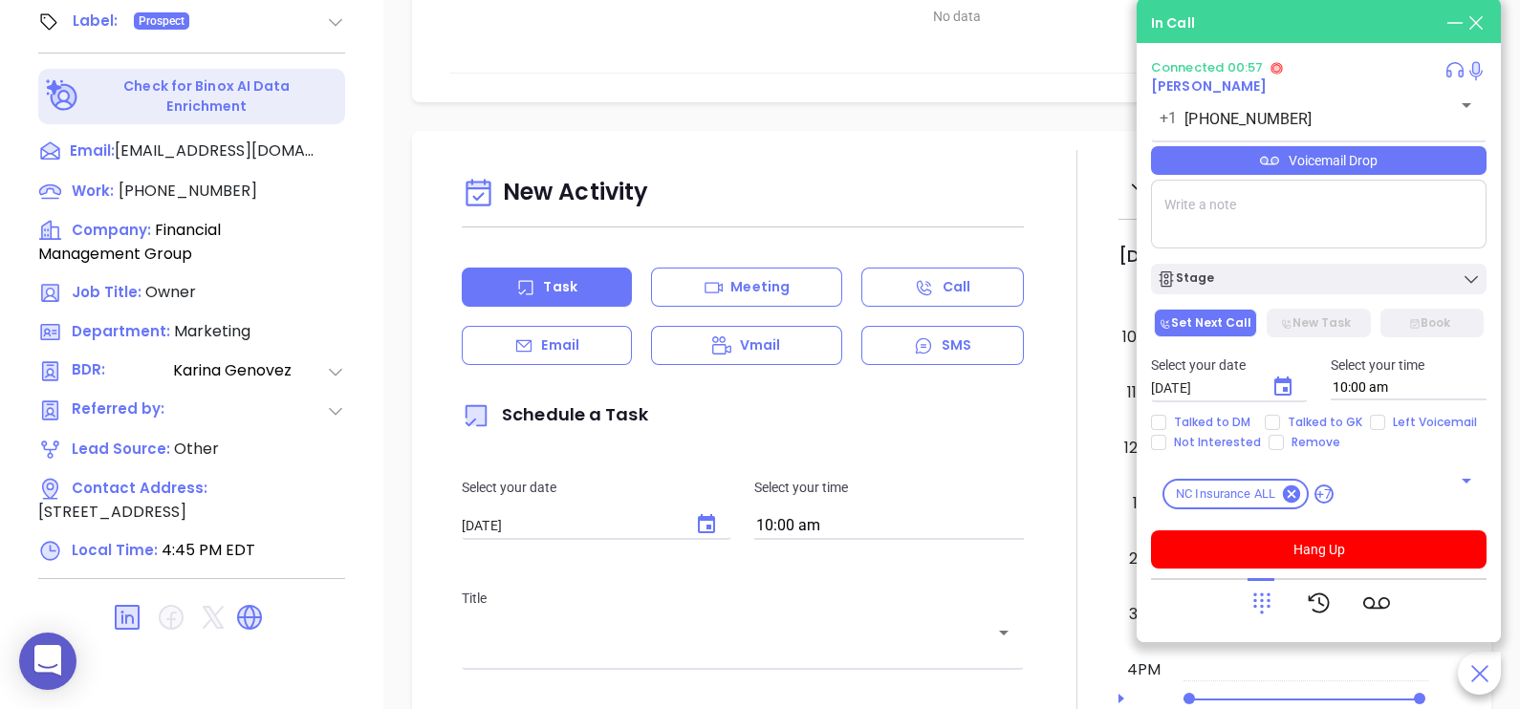
click at [1432, 162] on div "Voicemail Drop" at bounding box center [1318, 160] width 335 height 29
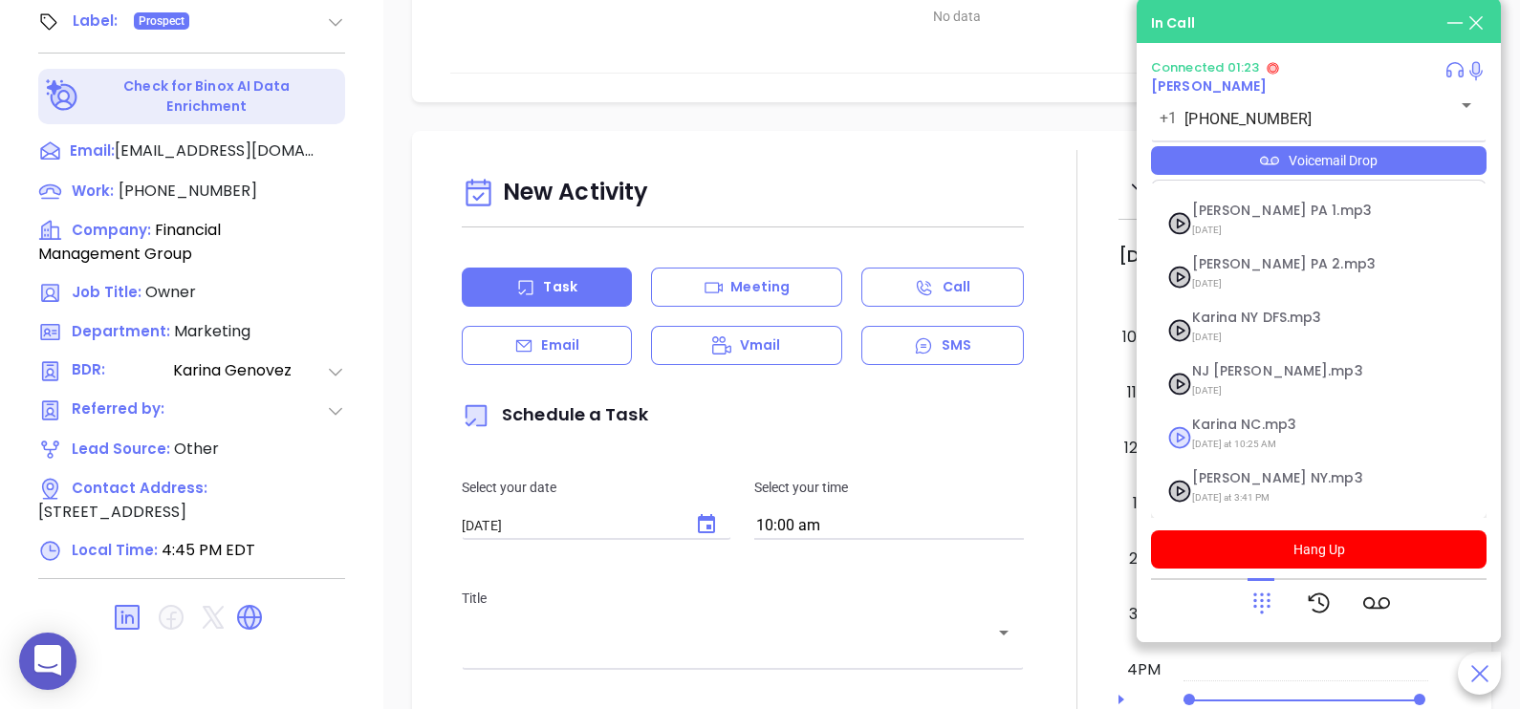
click at [1241, 423] on span "Karina NC.mp3" at bounding box center [1295, 425] width 206 height 14
checkbox input "true"
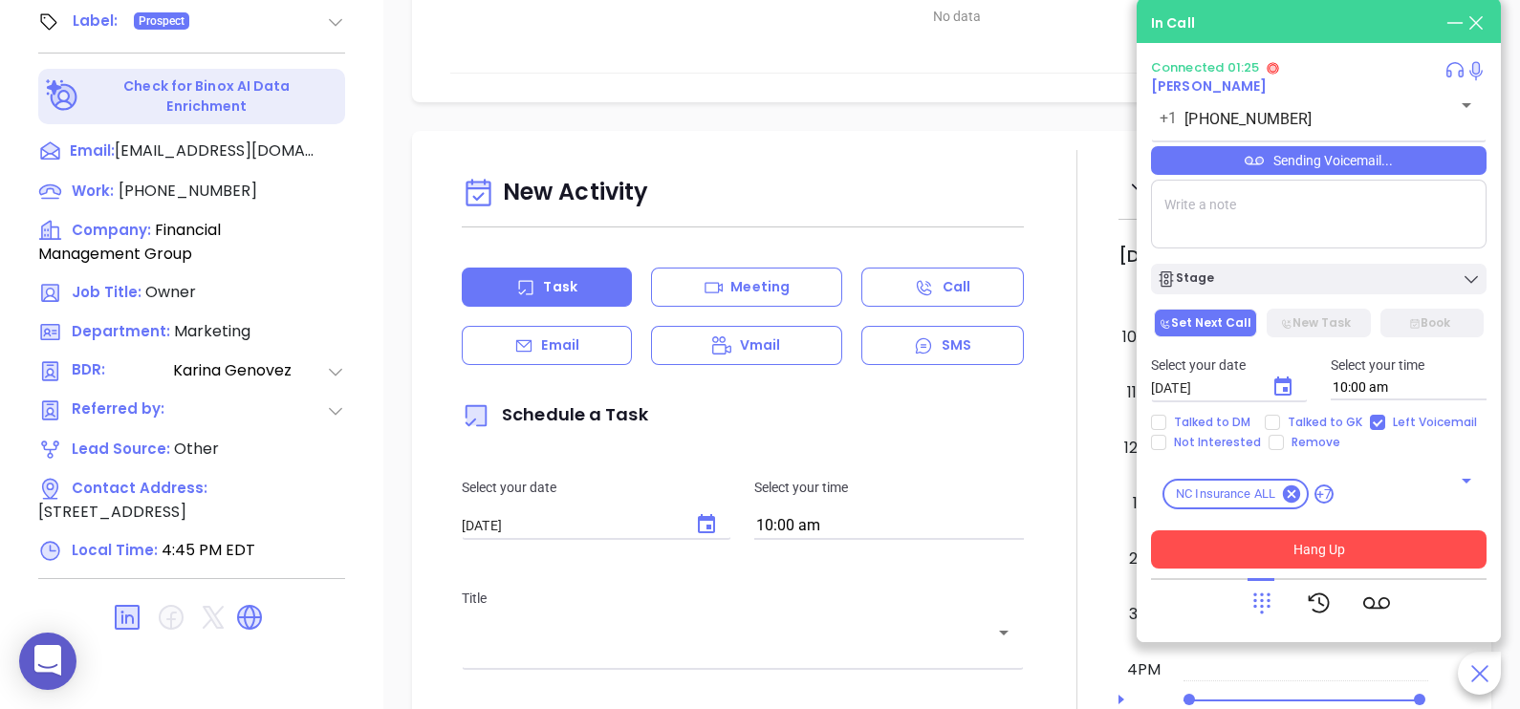
click at [1253, 549] on button "Hang Up" at bounding box center [1318, 549] width 335 height 38
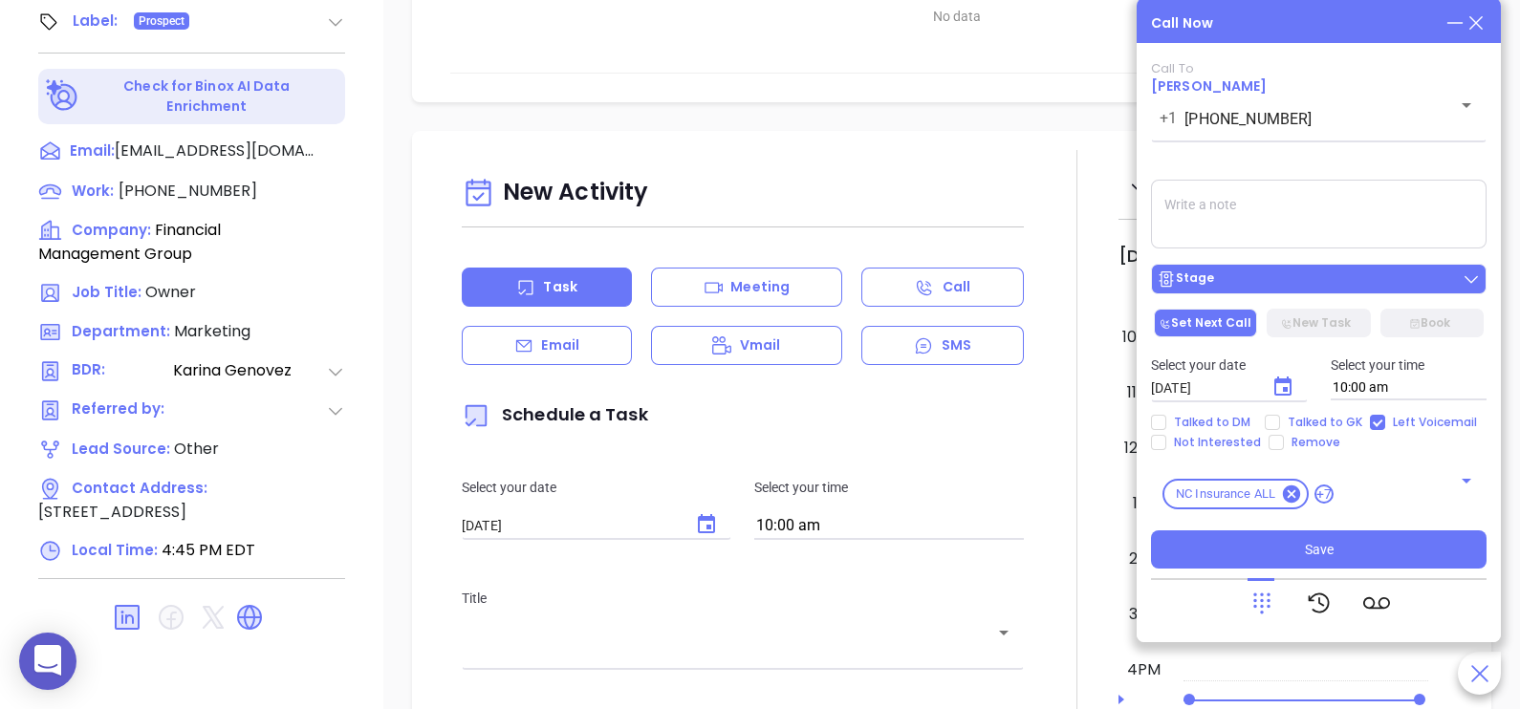
click at [1285, 274] on div "Stage" at bounding box center [1318, 278] width 324 height 19
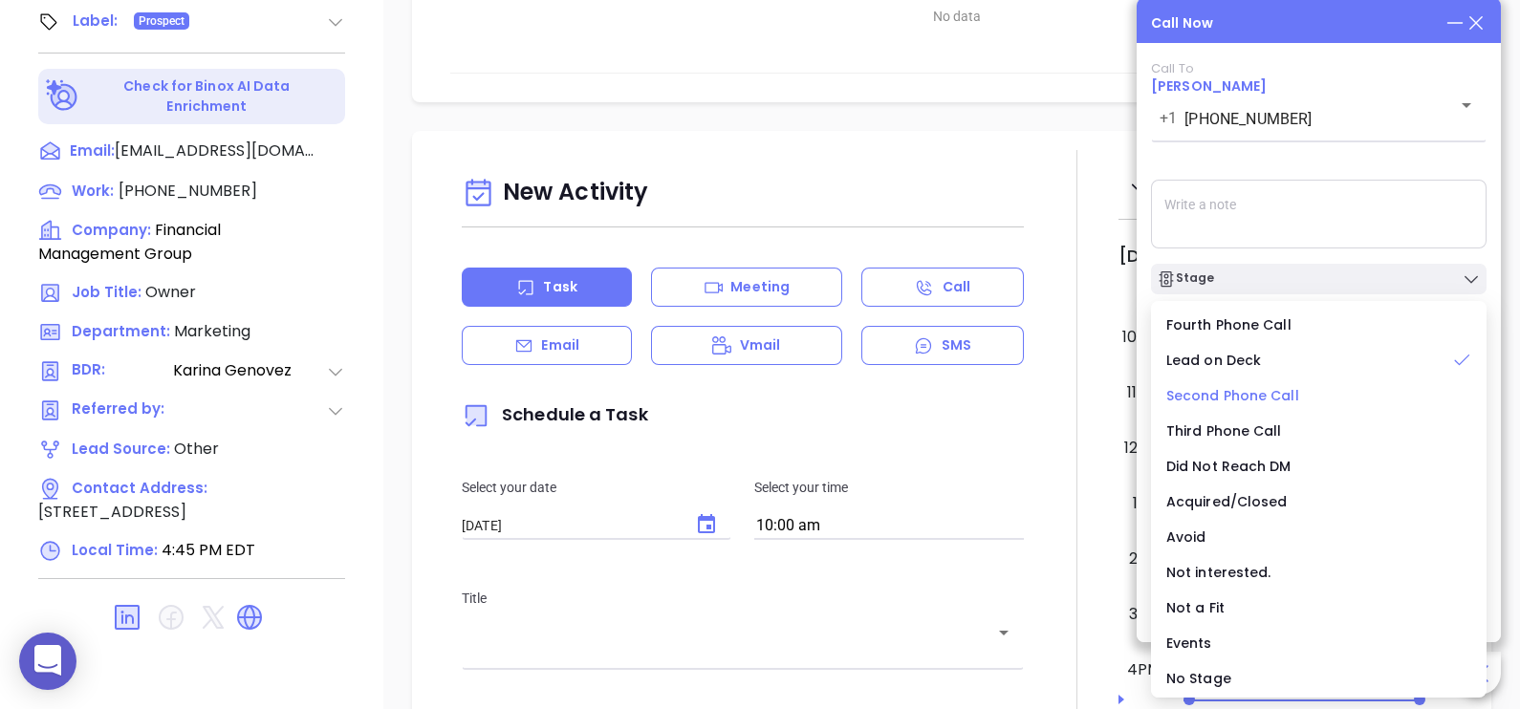
click at [1266, 395] on span "Second Phone Call" at bounding box center [1232, 395] width 133 height 19
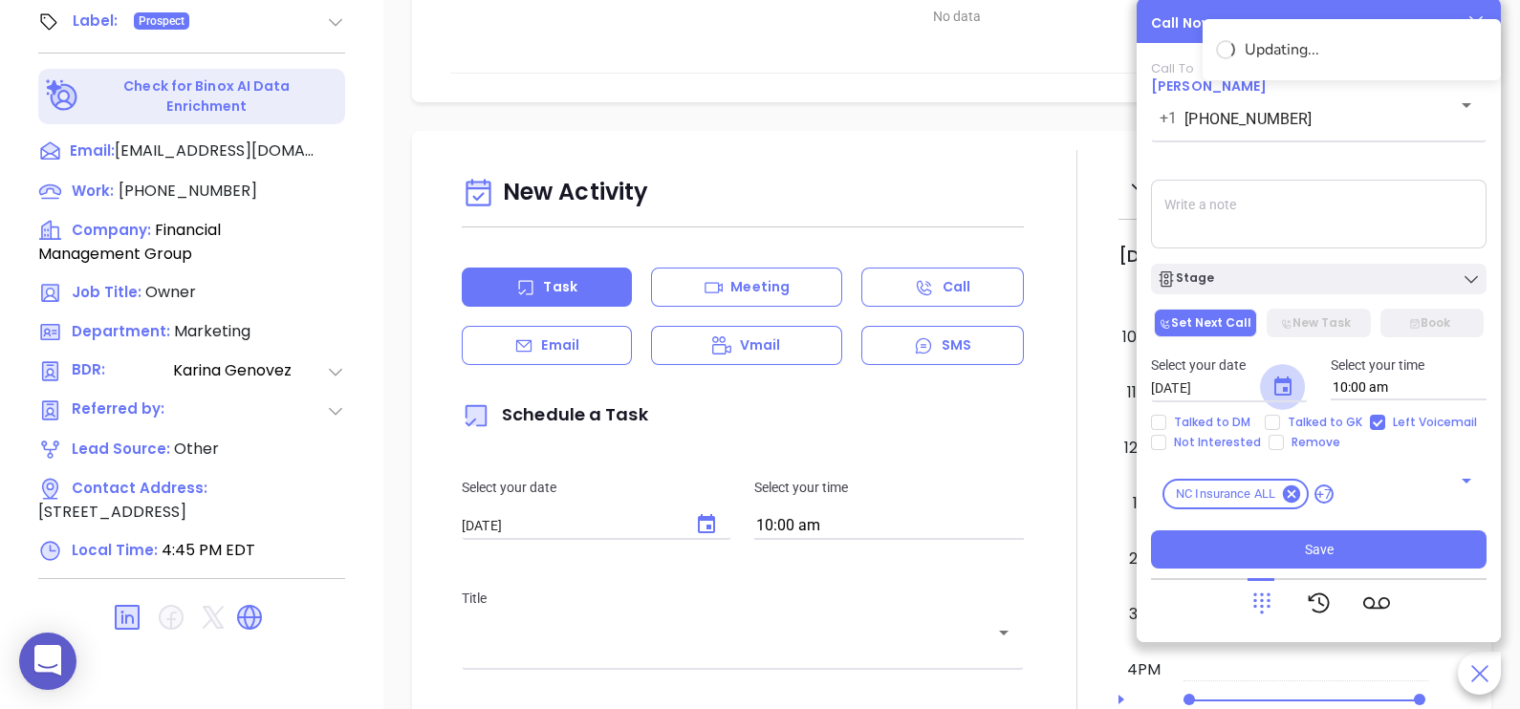
click at [1290, 398] on icon "Choose date, selected date is Sep 12, 2025" at bounding box center [1282, 387] width 23 height 23
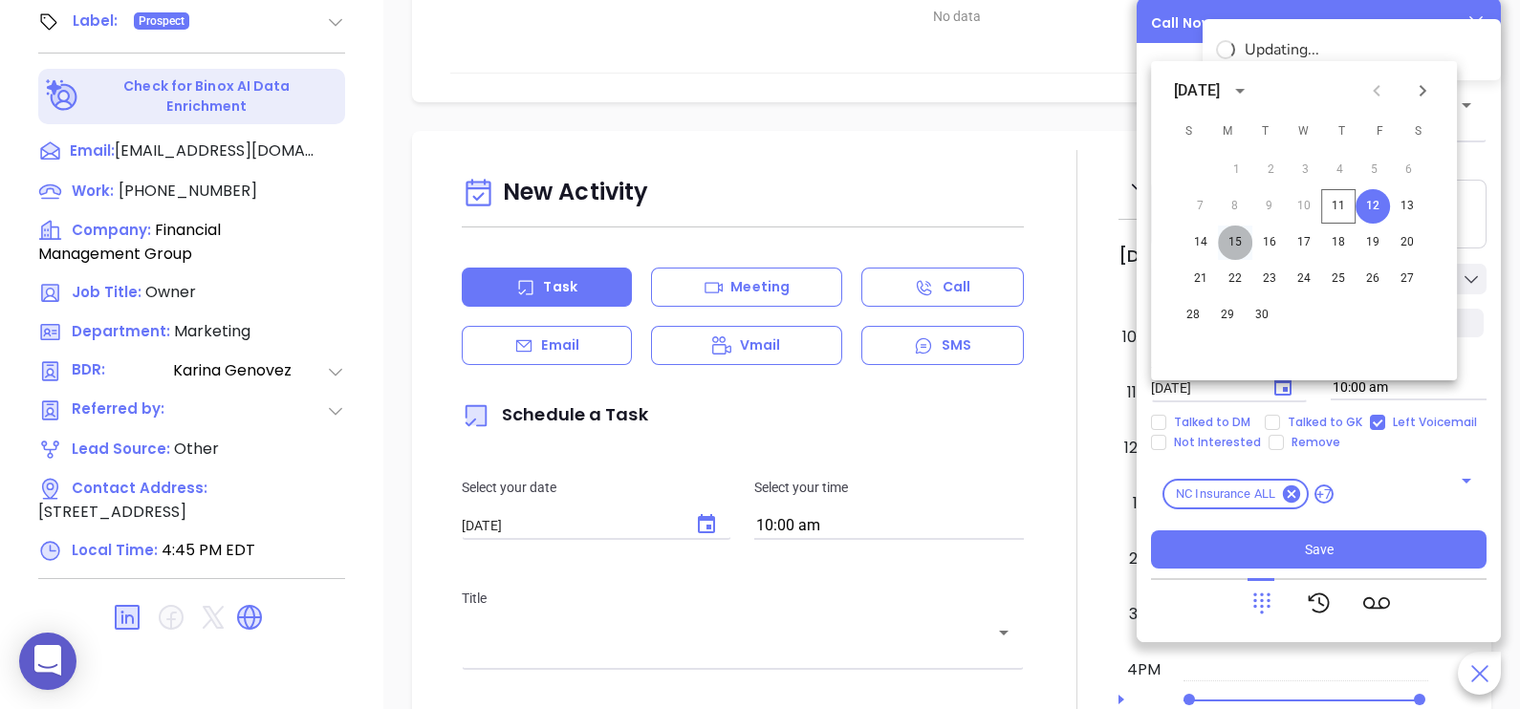
click at [1238, 249] on button "15" at bounding box center [1235, 243] width 34 height 34
type input "[DATE]"
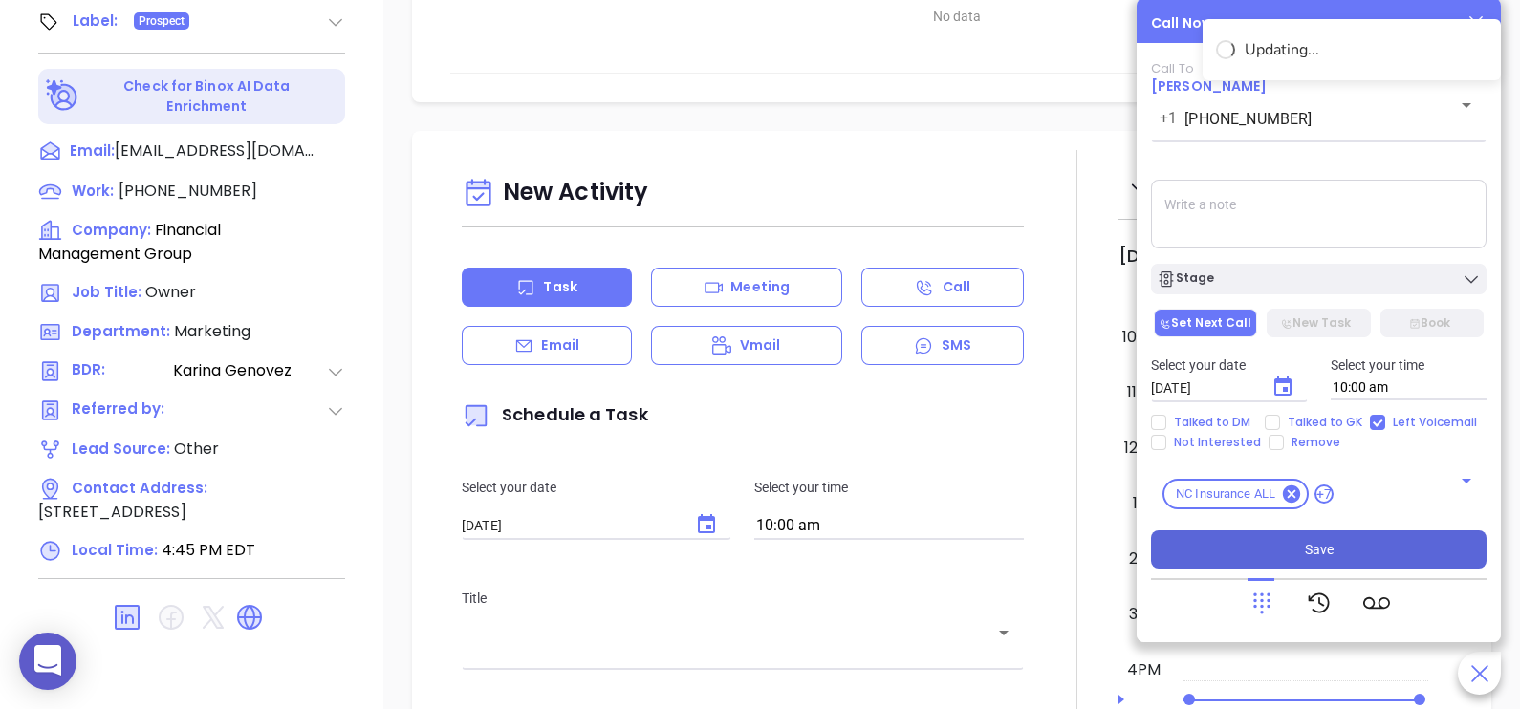
click at [1355, 545] on button "Save" at bounding box center [1318, 549] width 335 height 38
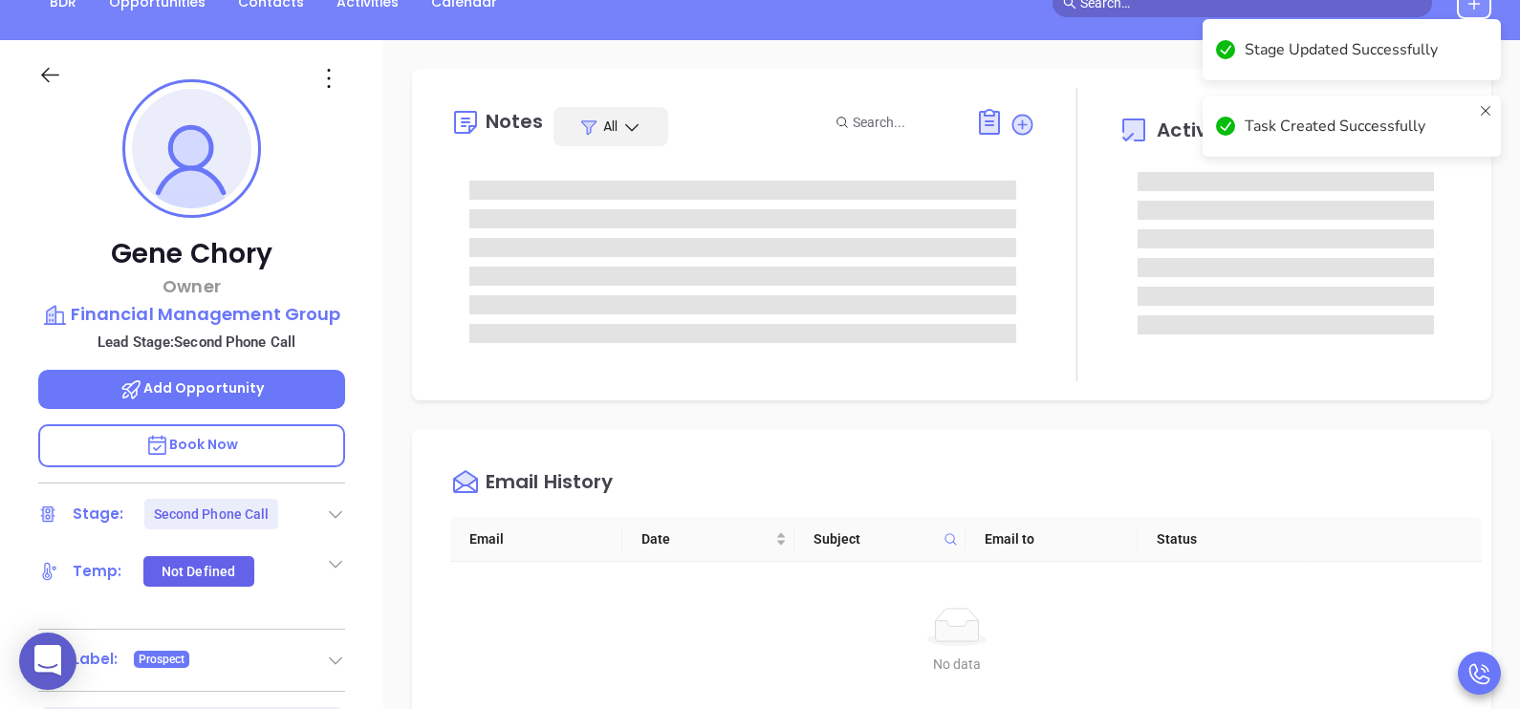
scroll to position [190, 0]
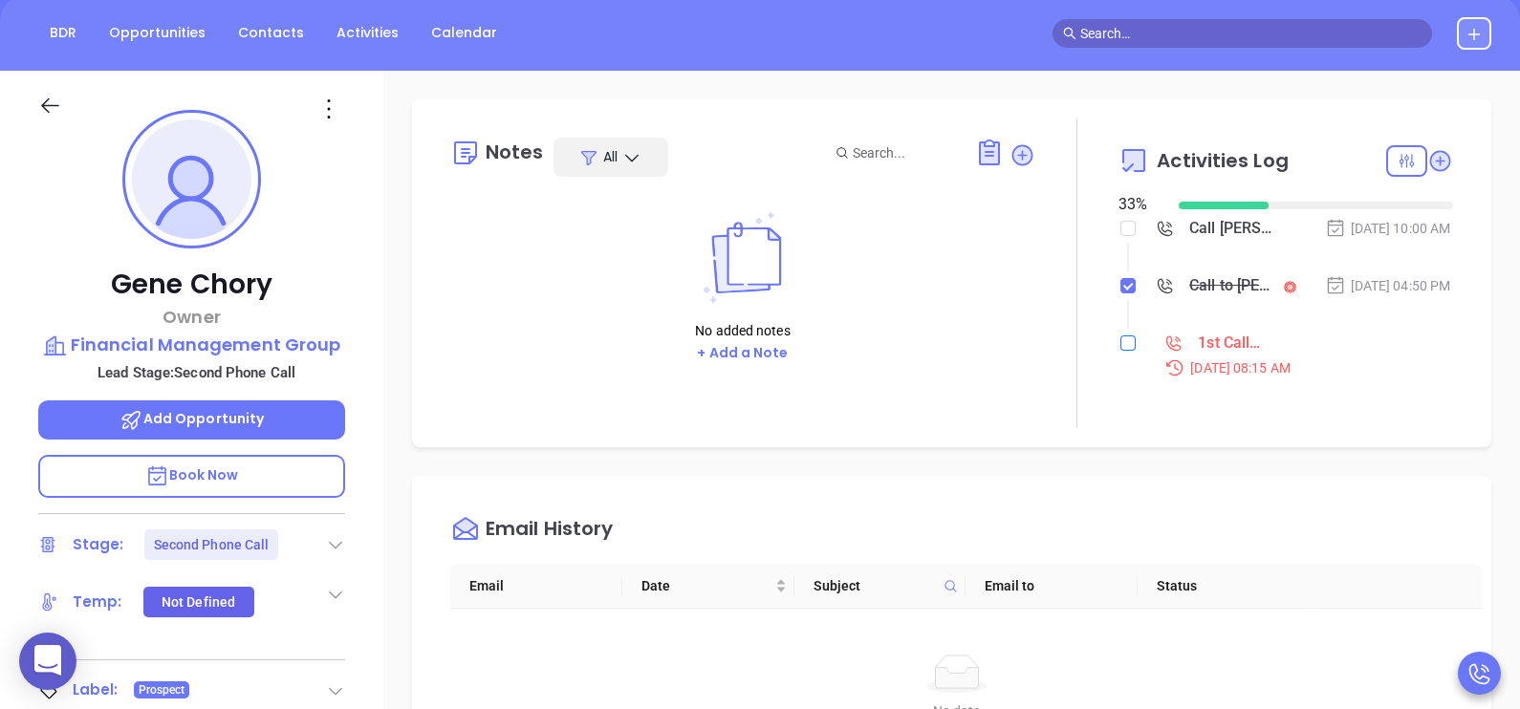
click at [1120, 351] on input "checkbox" at bounding box center [1127, 342] width 15 height 15
checkbox input "true"
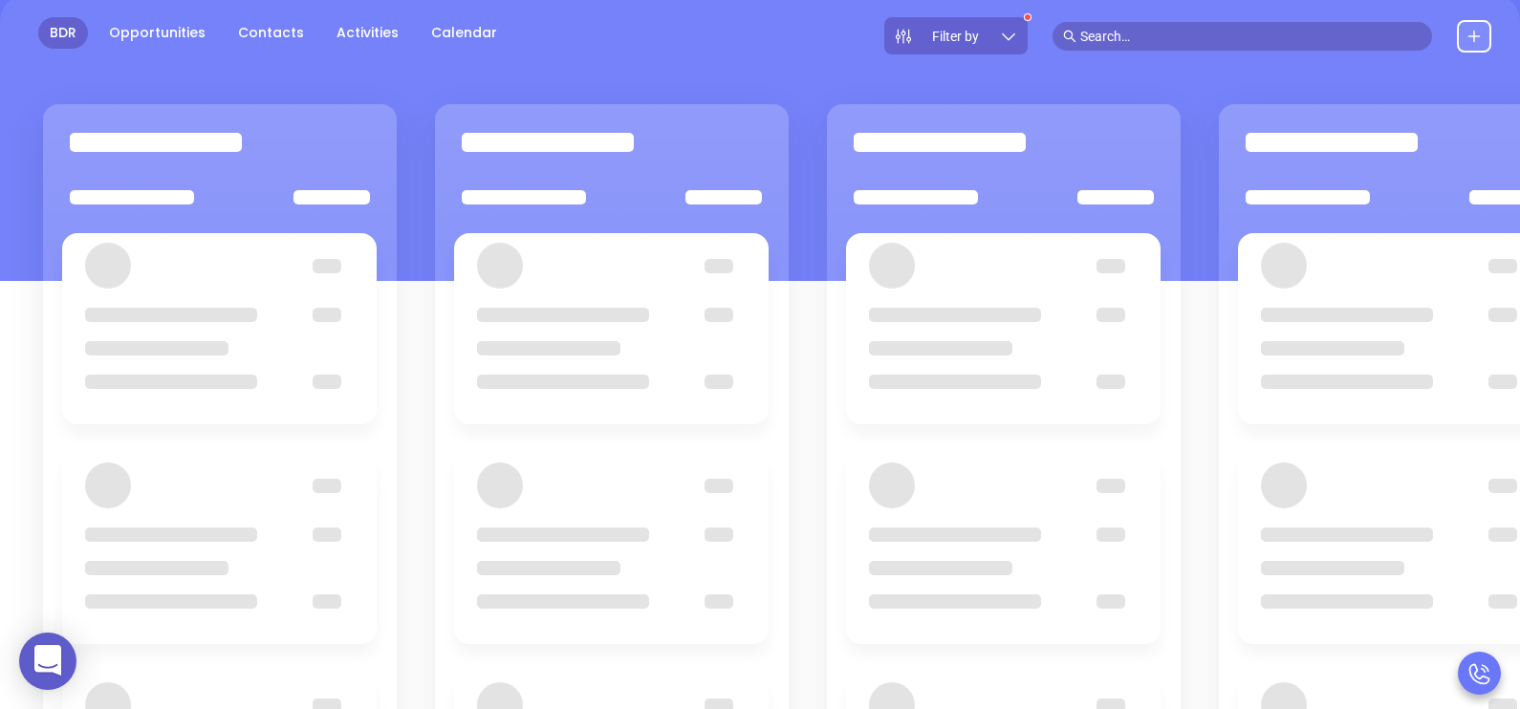
scroll to position [95, 0]
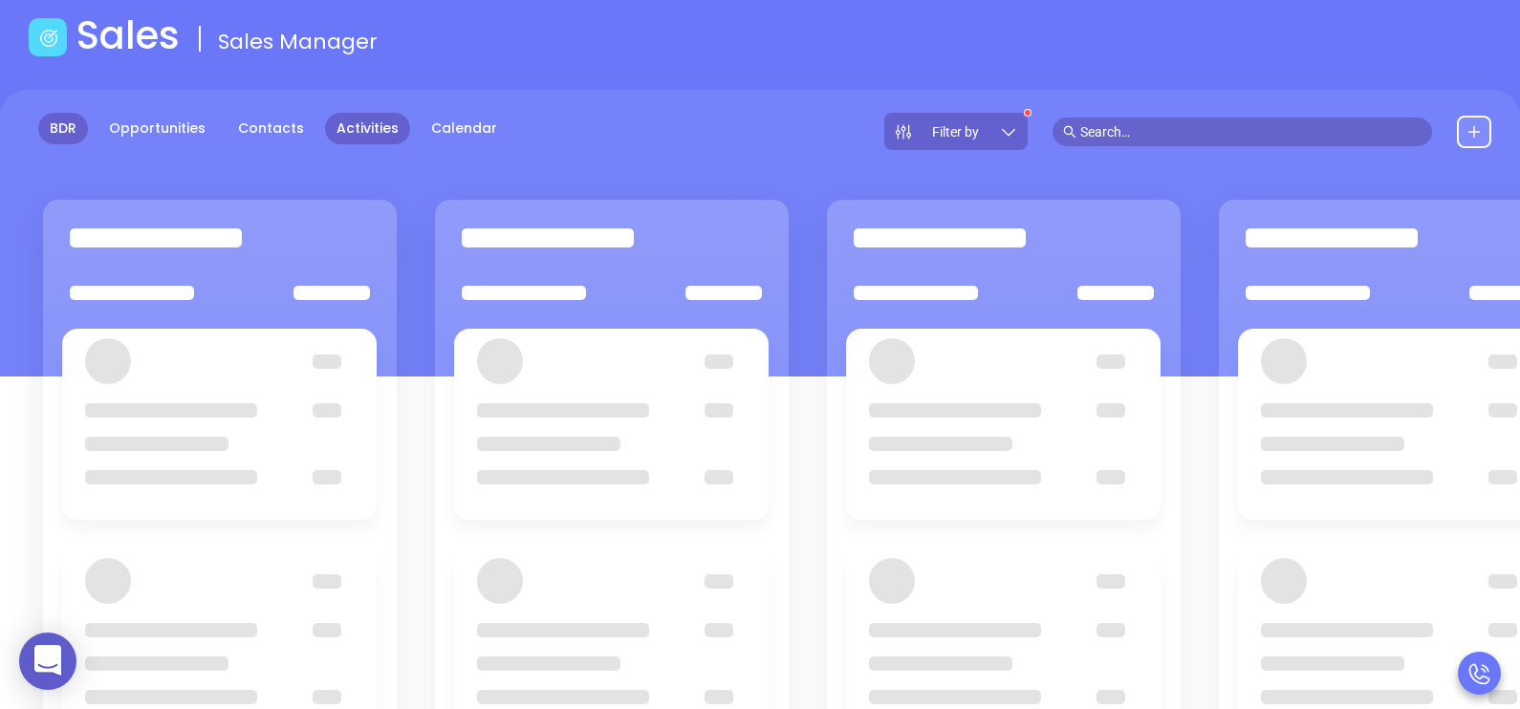
click at [363, 128] on link "Activities" at bounding box center [367, 129] width 85 height 32
